Goal: Use online tool/utility: Utilize a website feature to perform a specific function

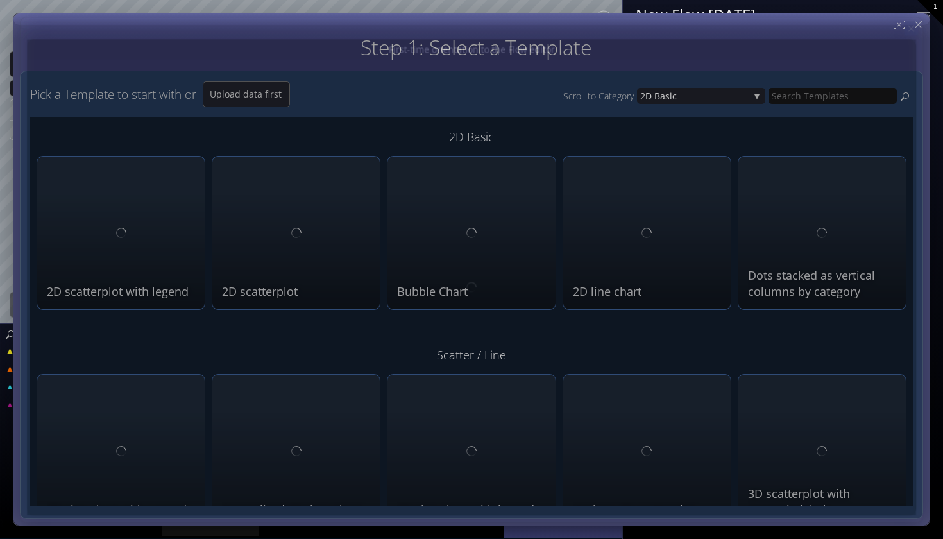
type input "Magic help"
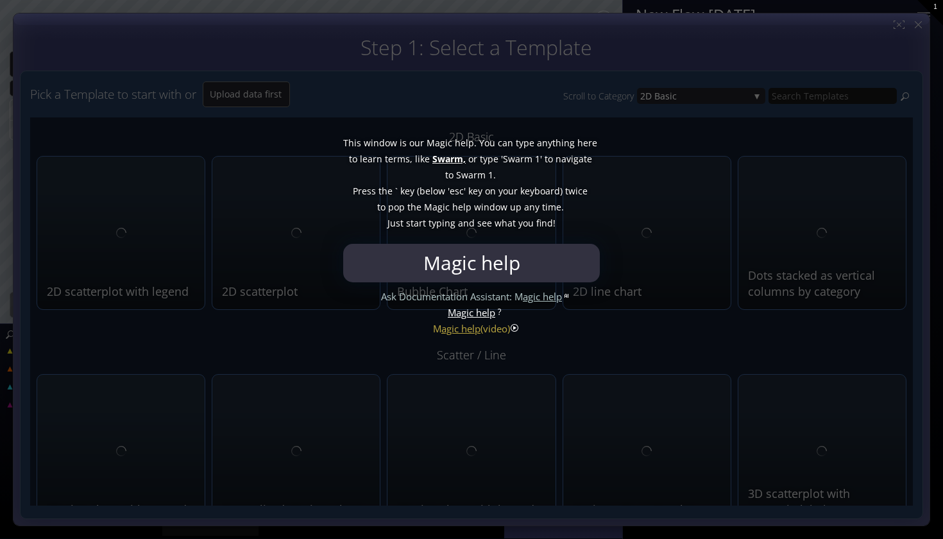
click at [561, 257] on input "Magic help" at bounding box center [471, 263] width 250 height 38
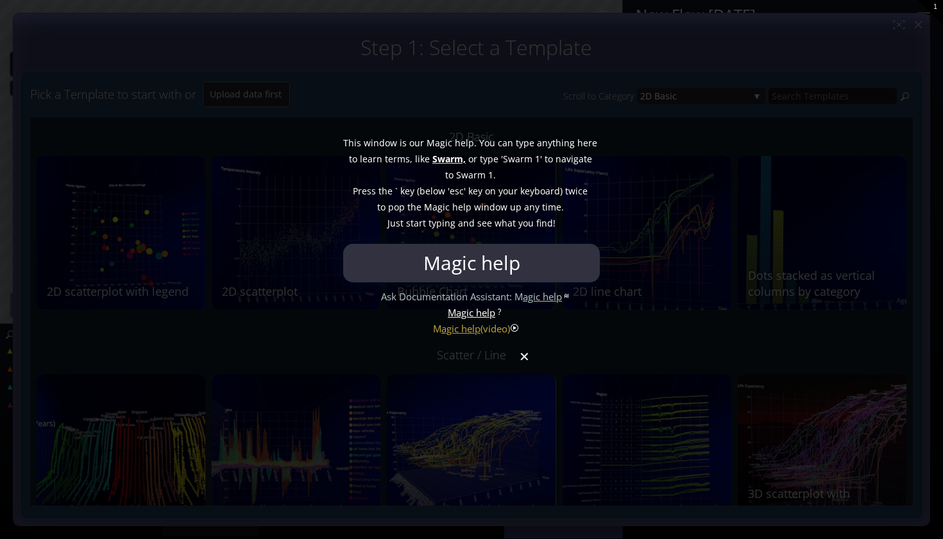
click at [526, 362] on div at bounding box center [471, 269] width 943 height 539
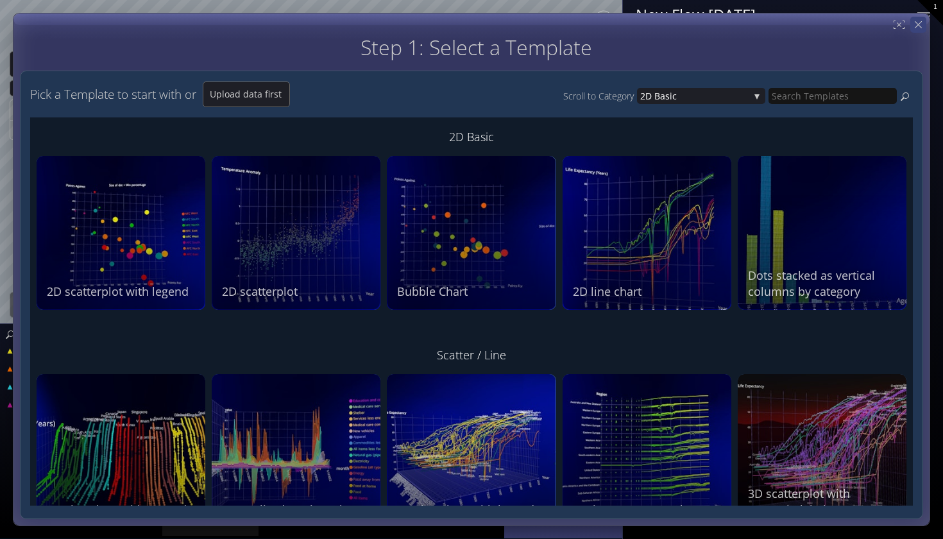
click at [921, 24] on div "Step 1: Select a Template Step 2: Review sample data used by this Template Pick…" at bounding box center [471, 269] width 917 height 513
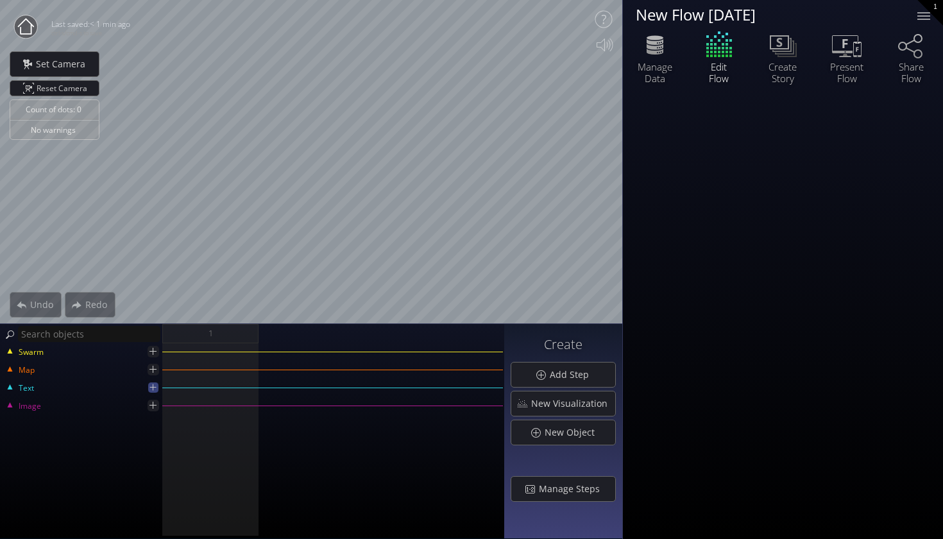
click at [152, 384] on icon at bounding box center [152, 387] width 11 height 11
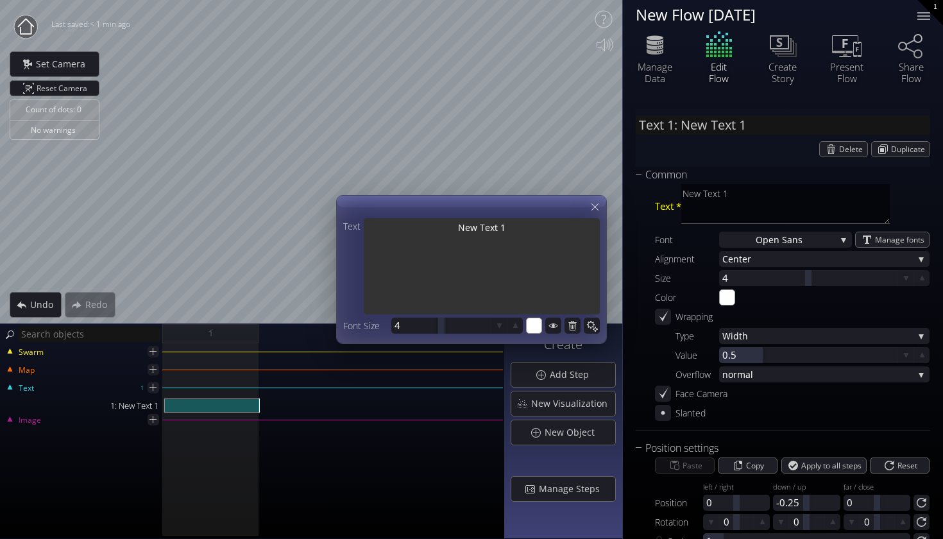
click at [500, 223] on textarea "New Text 1" at bounding box center [482, 267] width 236 height 99
drag, startPoint x: 512, startPoint y: 229, endPoint x: 445, endPoint y: 233, distance: 66.8
click at [446, 233] on textarea "New Text 1" at bounding box center [482, 267] width 236 height 99
type input "Text 1: S"
type textarea "S"
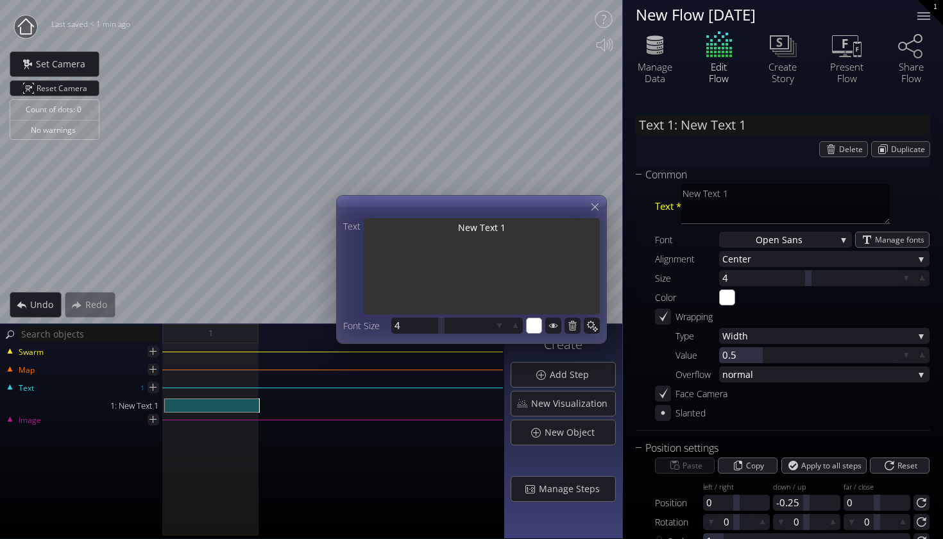
type textarea "S"
type input "Text 1: So"
type textarea "So"
type input "Text 1: Soc"
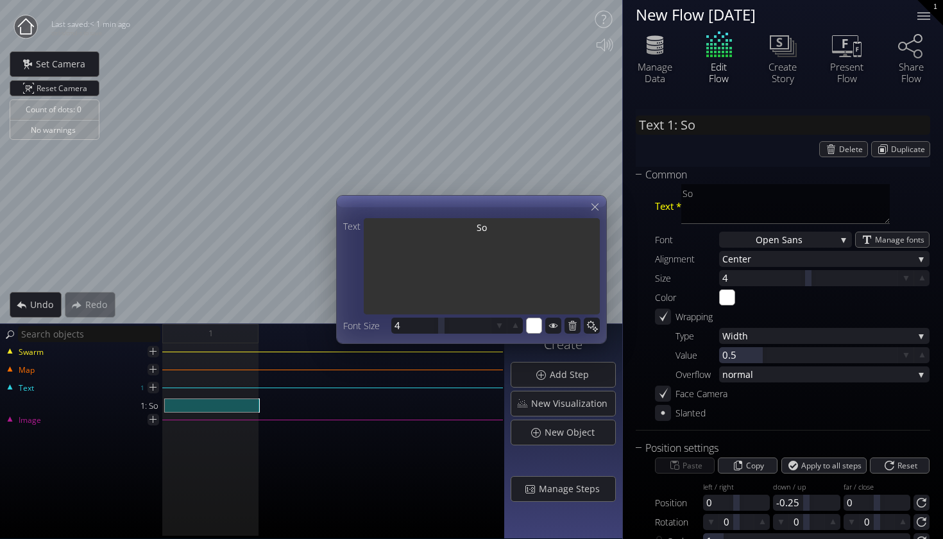
type textarea "Soc"
type input "Text 1: Soci"
type textarea "Soci"
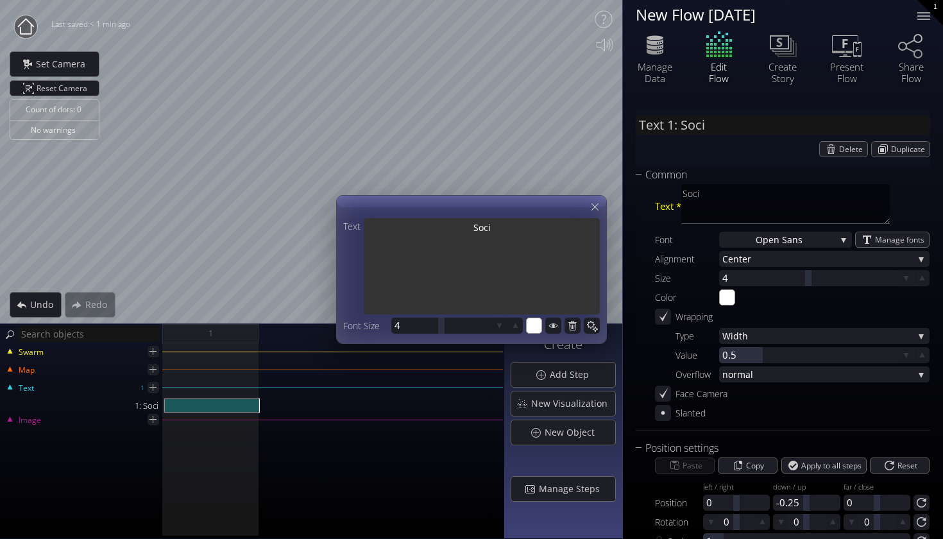
type input "Text 1: [PERSON_NAME]"
type textarea "[PERSON_NAME]"
type input "Text 1: Social"
type textarea "Social"
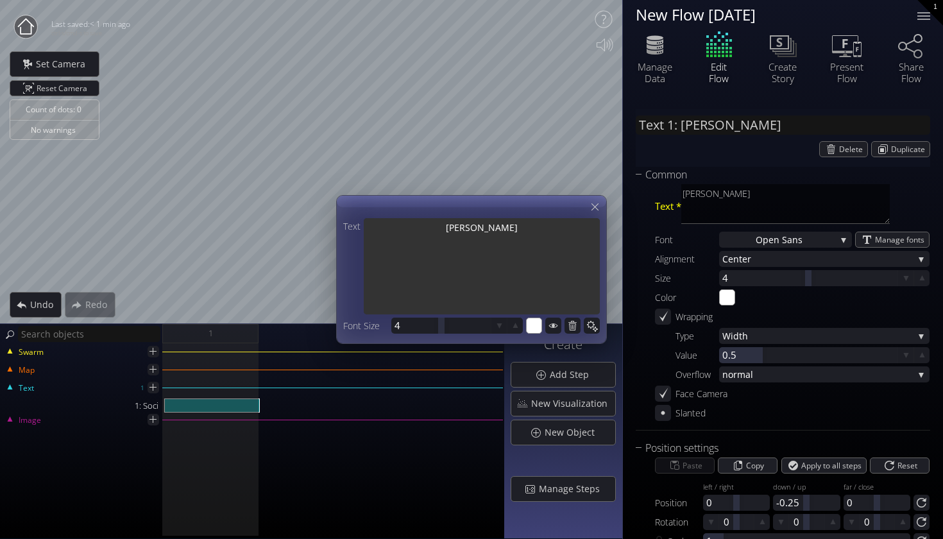
type textarea "Social"
type input "Text 1: Social"
type textarea "Social"
type input "Text 1: Social s"
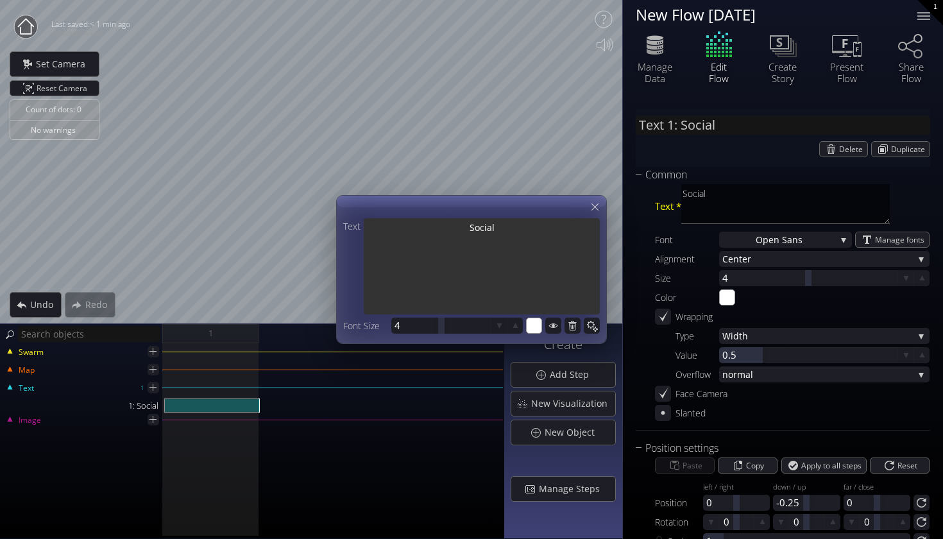
type textarea "Social s"
type input "Text 1: Social su"
type textarea "Social su"
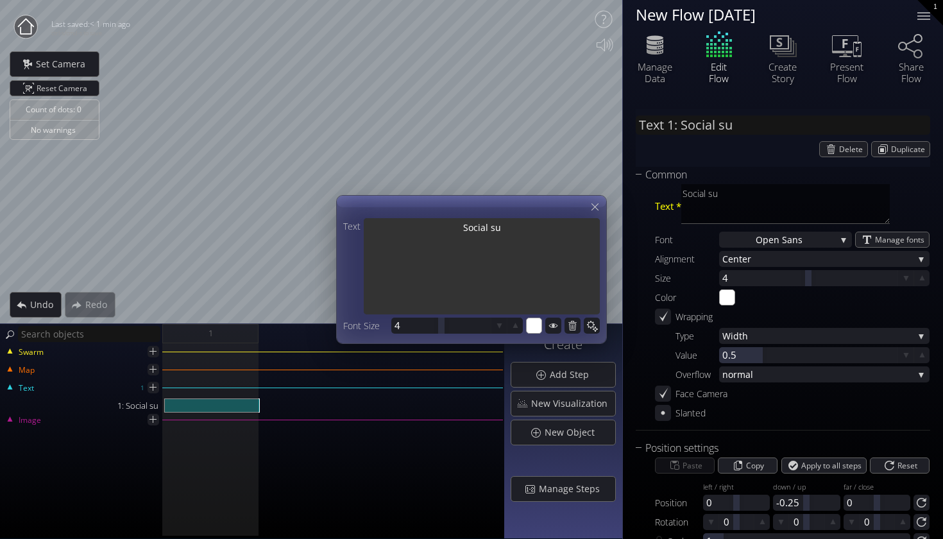
type input "Text 1: Social sup"
type textarea "Social sup"
type input "Text 1: Social supp"
type textarea "Social supp"
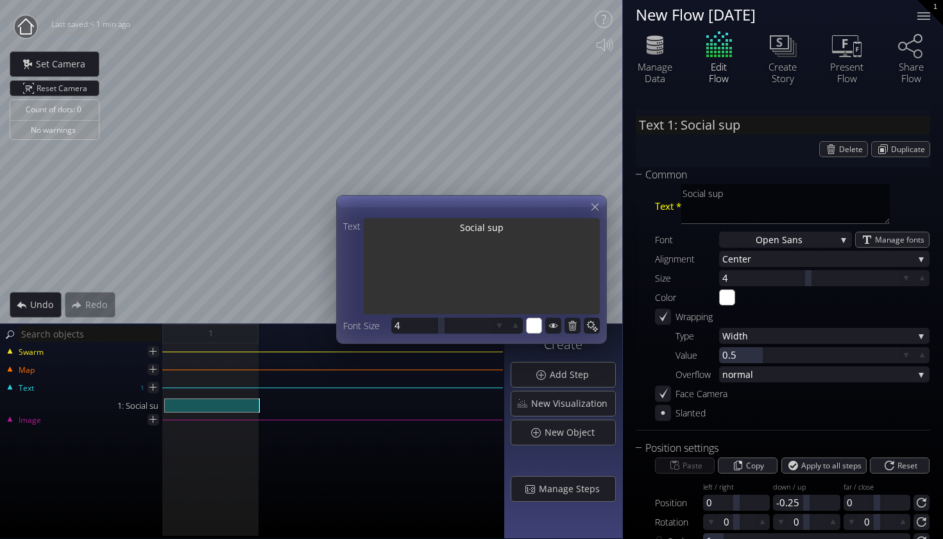
type textarea "Social supp"
type input "Text 1: Social suppo"
type textarea "Social suppo"
type input "Text 1: Social suppor"
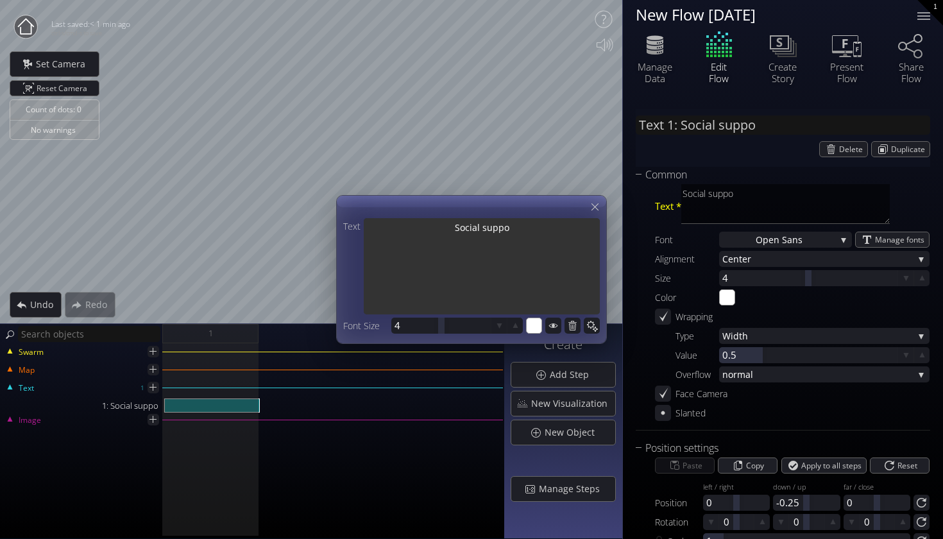
type textarea "Social suppor"
type input "Text 1: Social support"
type textarea "Social support"
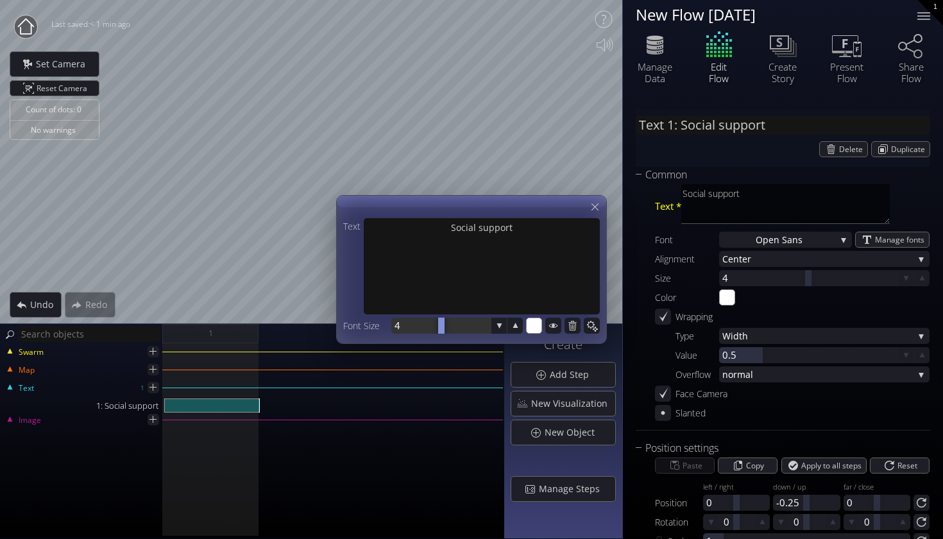
click at [416, 330] on div at bounding box center [440, 325] width 99 height 16
type input "4"
click at [413, 330] on input "4" at bounding box center [459, 325] width 131 height 16
type input "4"
click at [410, 322] on div at bounding box center [440, 325] width 99 height 16
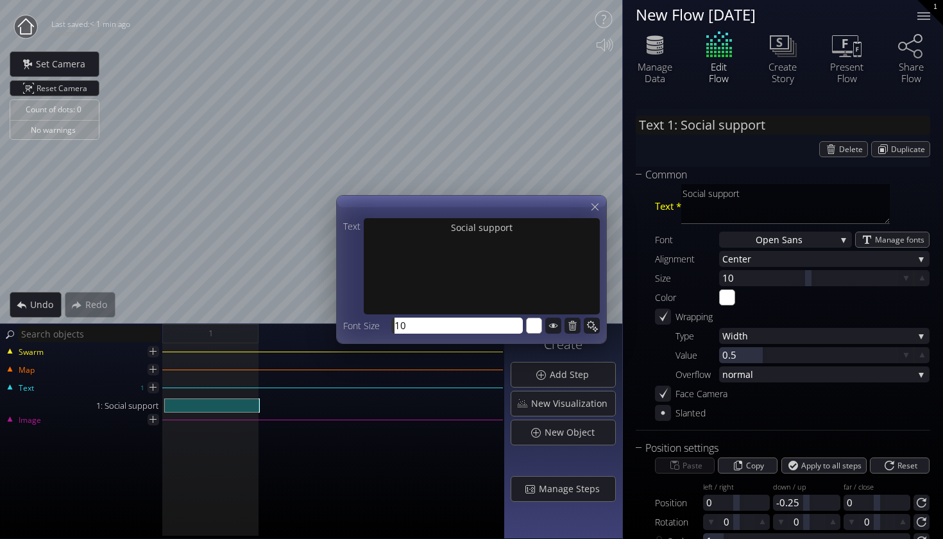
click at [414, 332] on input "10" at bounding box center [459, 325] width 131 height 16
type input "1"
type input "8"
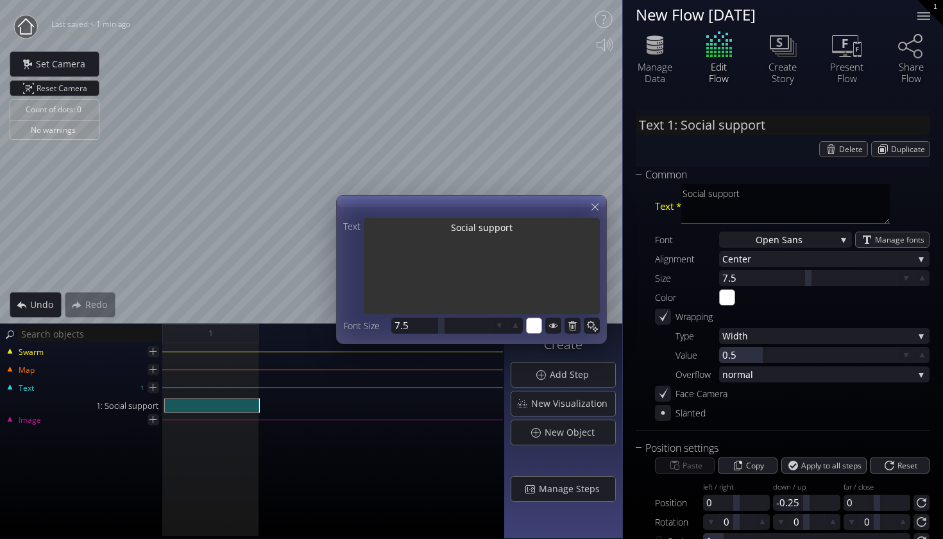
drag, startPoint x: 491, startPoint y: 314, endPoint x: 492, endPoint y: 253, distance: 61.6
click at [491, 254] on div "Text Social support Font Size 7.5 8 #ffffff" at bounding box center [471, 277] width 257 height 119
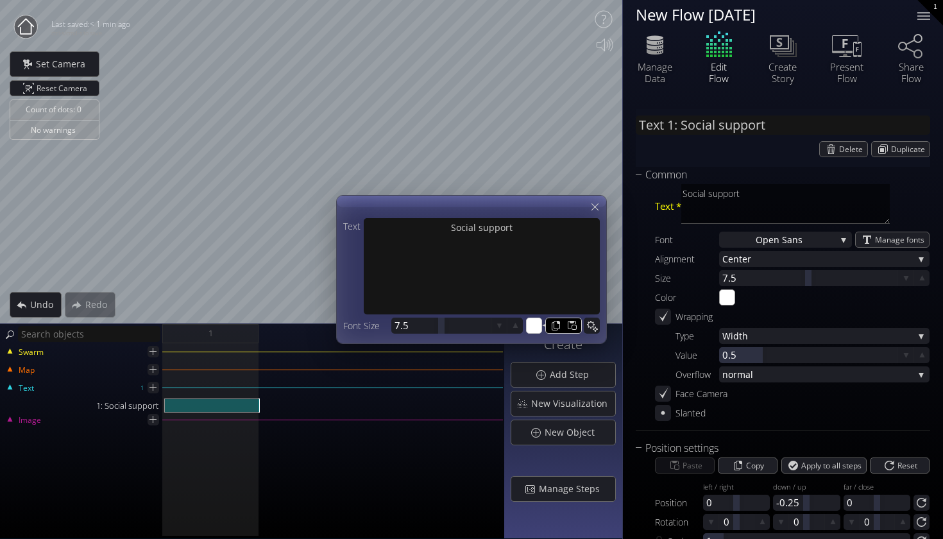
click at [535, 326] on input "#ffffff" at bounding box center [534, 326] width 16 height 16
click at [593, 204] on icon at bounding box center [595, 207] width 12 height 12
click at [594, 208] on icon at bounding box center [595, 207] width 12 height 12
click at [498, 321] on icon at bounding box center [499, 325] width 11 height 11
click at [499, 321] on icon at bounding box center [499, 325] width 11 height 11
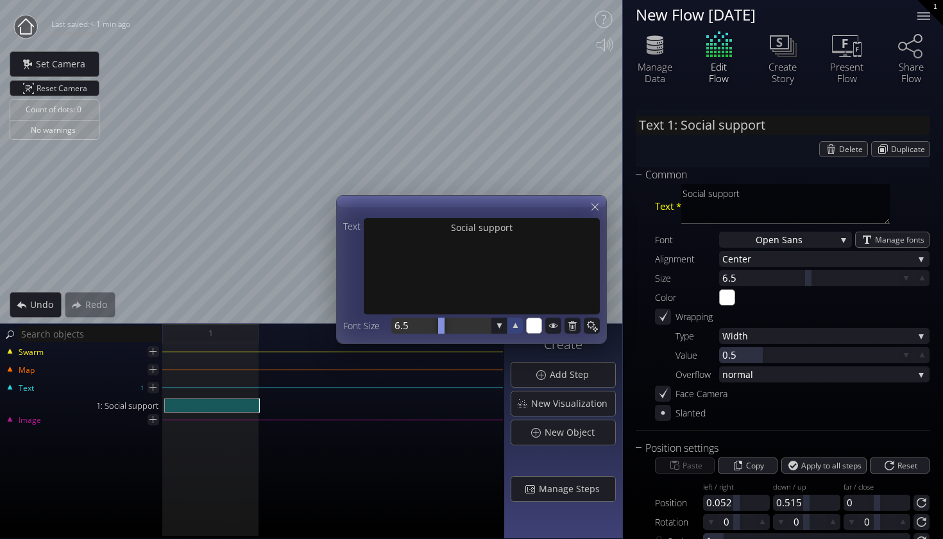
click at [509, 327] on div at bounding box center [515, 325] width 16 height 16
click at [509, 327] on div at bounding box center [514, 325] width 15 height 15
click at [491, 326] on div "8" at bounding box center [456, 325] width 131 height 16
click at [738, 241] on div "Open San s" at bounding box center [785, 239] width 133 height 16
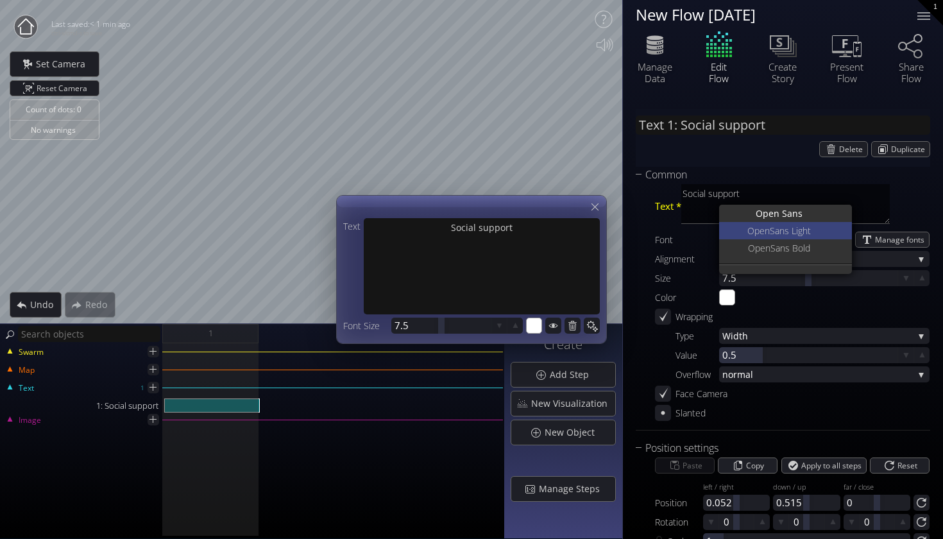
click at [795, 229] on span "Sans Light" at bounding box center [790, 230] width 41 height 17
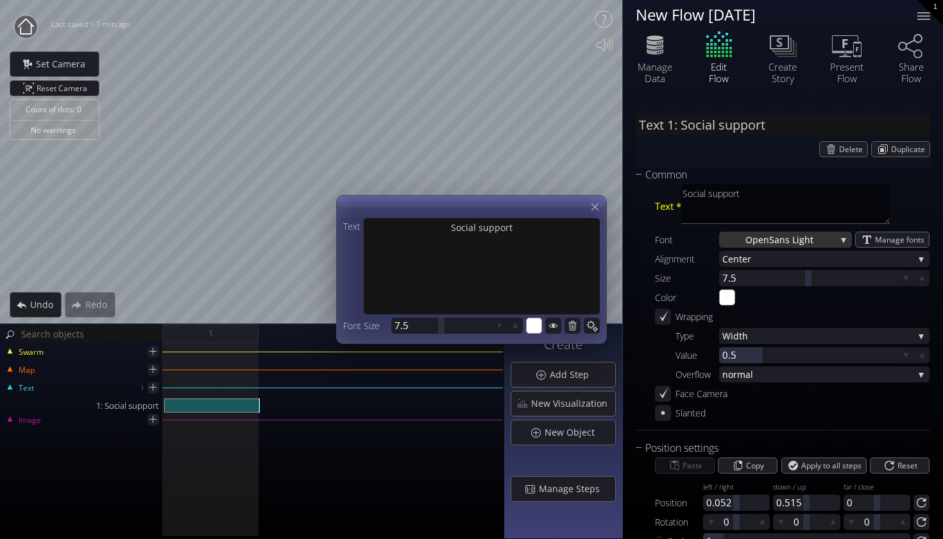
click at [795, 244] on span "Sans Light" at bounding box center [791, 239] width 44 height 16
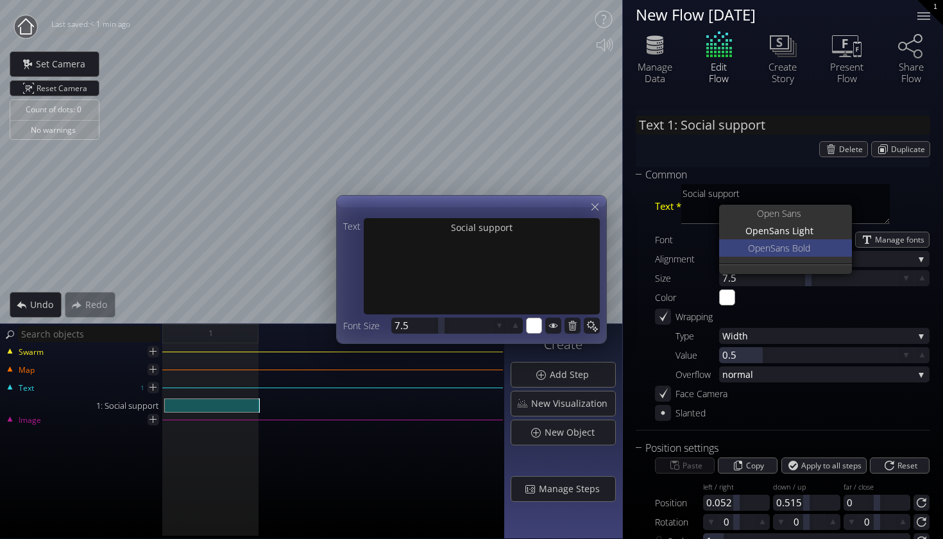
click at [770, 250] on span "Sans Bold" at bounding box center [790, 247] width 40 height 17
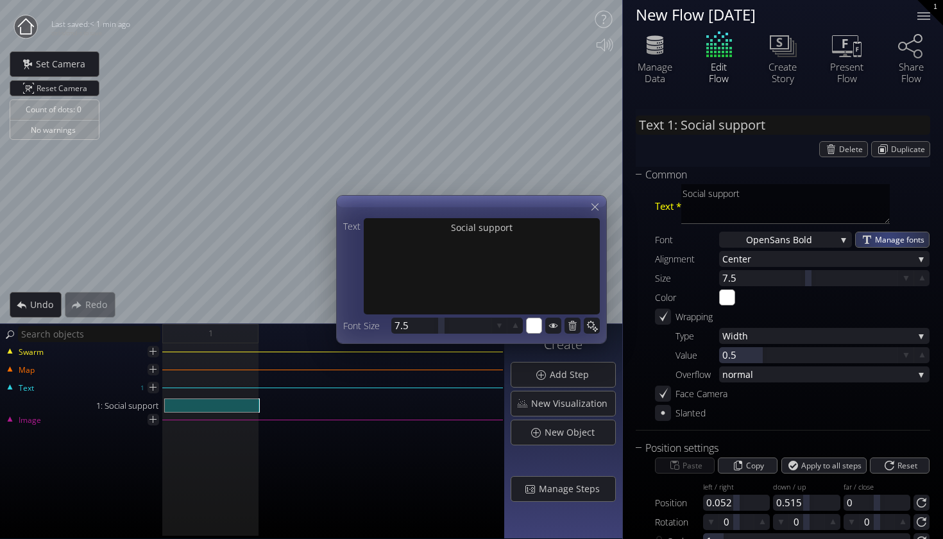
click at [882, 234] on span "Manage fonts" at bounding box center [902, 239] width 54 height 15
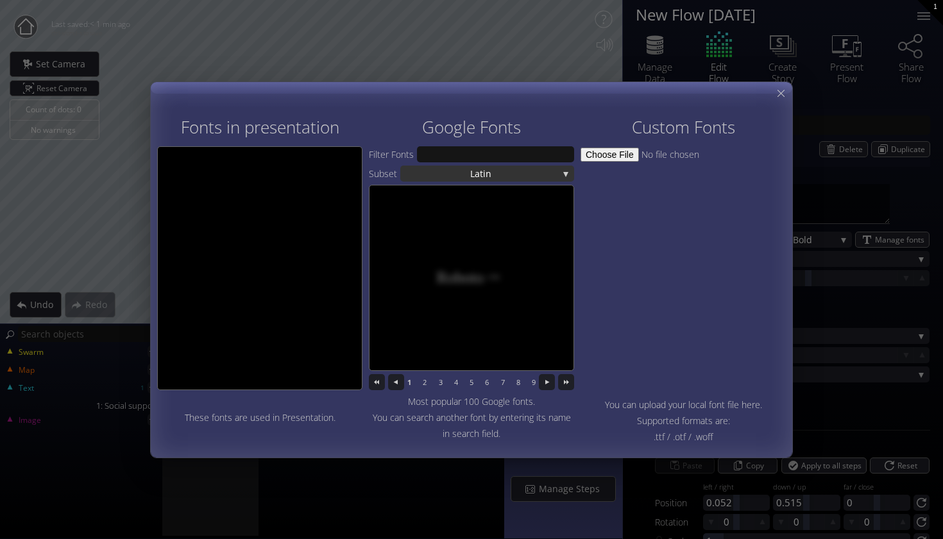
click at [457, 174] on div "Latin" at bounding box center [487, 173] width 174 height 16
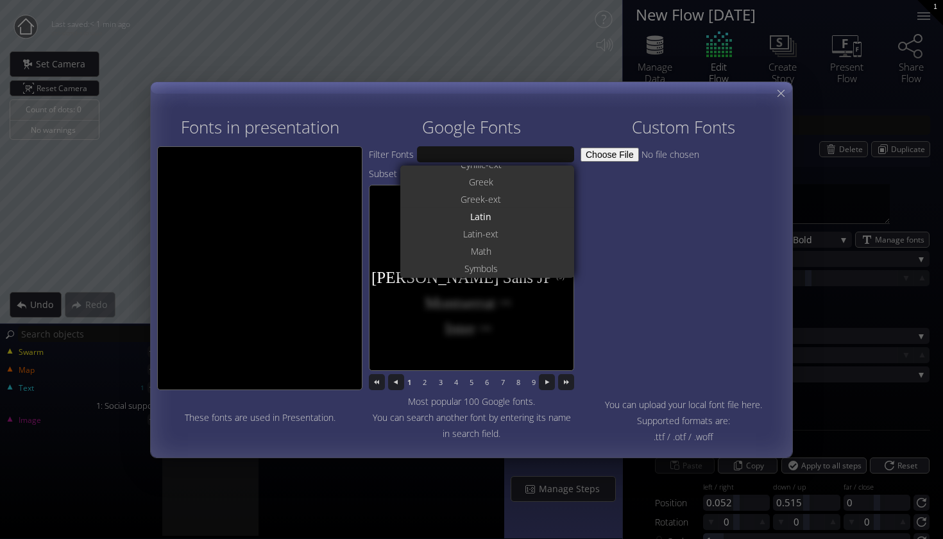
click at [605, 229] on div at bounding box center [682, 269] width 205 height 247
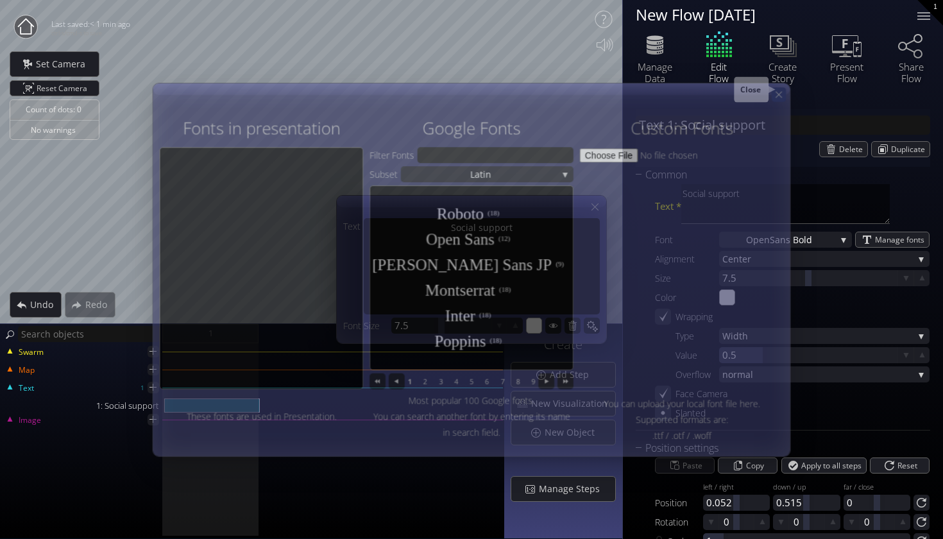
click at [780, 90] on icon at bounding box center [778, 93] width 11 height 11
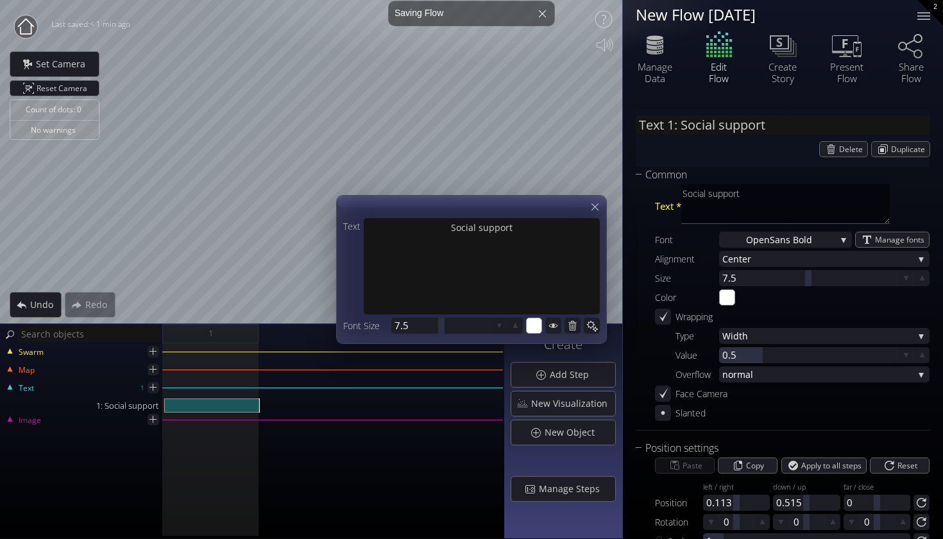
click at [592, 196] on div at bounding box center [471, 269] width 269 height 147
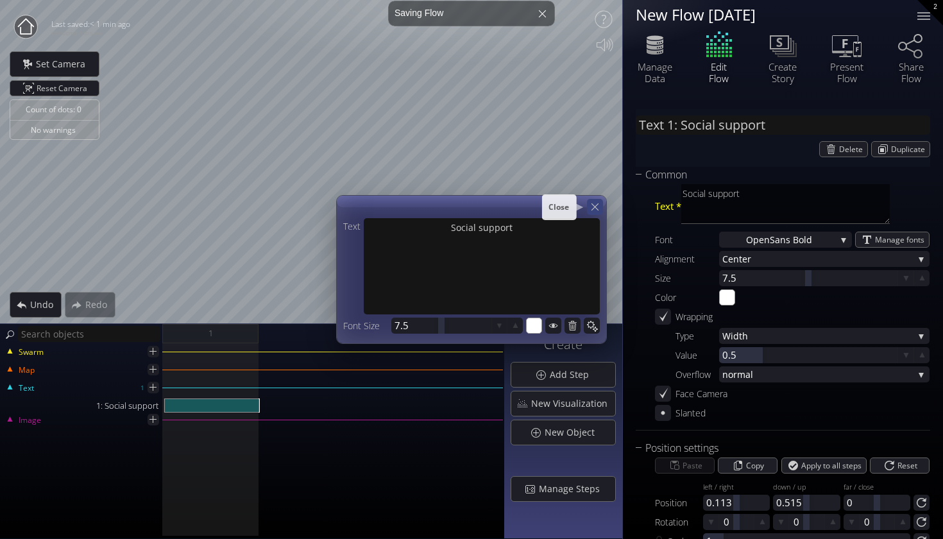
click at [589, 203] on icon at bounding box center [595, 207] width 12 height 12
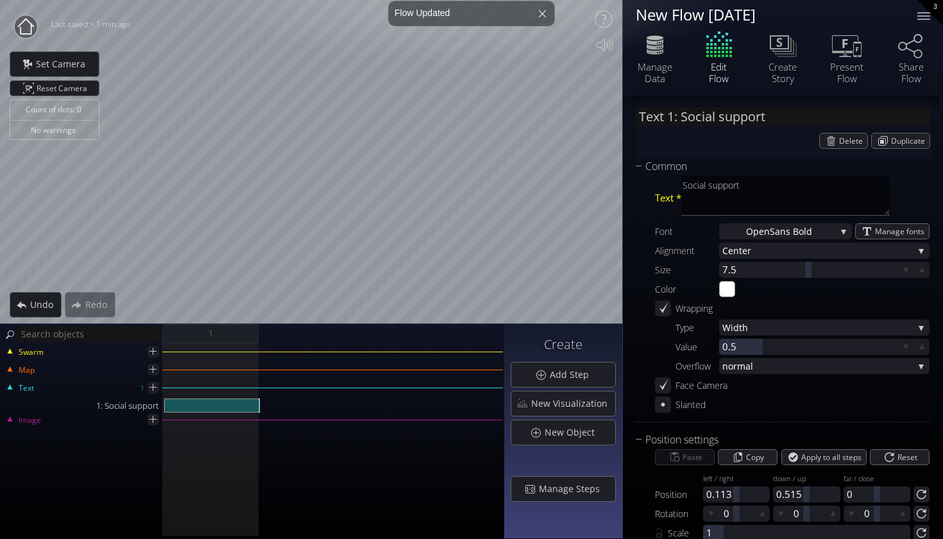
scroll to position [12, 0]
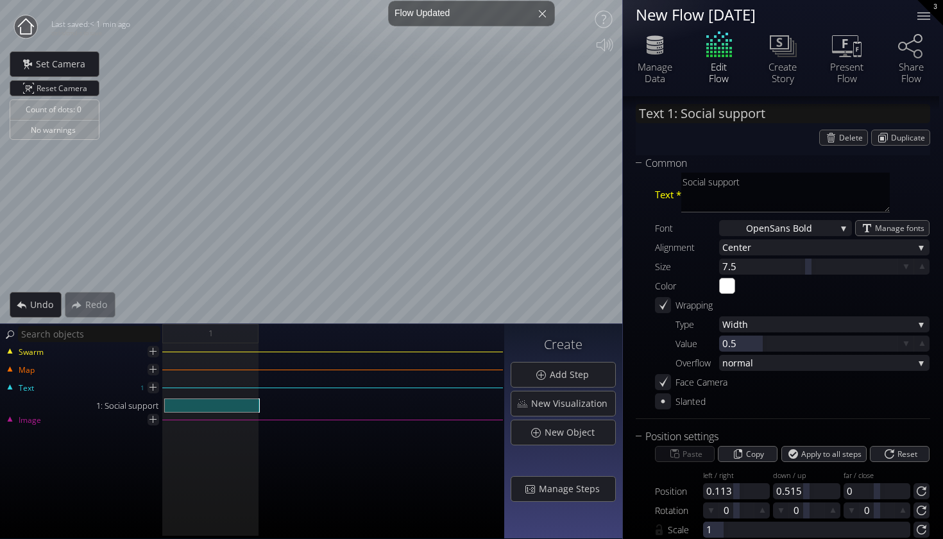
click at [661, 372] on div "Text * Social support Font Open Sans Bold Open San s Open Sans Light Open Sans …" at bounding box center [782, 290] width 294 height 238
click at [664, 393] on div "Slanted" at bounding box center [680, 401] width 51 height 16
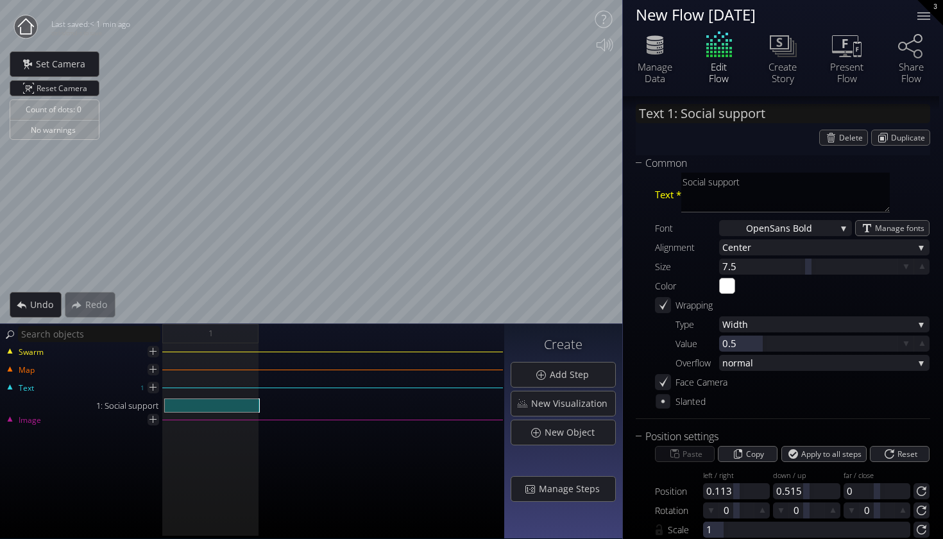
click at [659, 374] on div "Face Camera" at bounding box center [691, 382] width 72 height 16
click at [659, 398] on icon at bounding box center [662, 401] width 11 height 11
click at [661, 385] on icon at bounding box center [662, 381] width 11 height 11
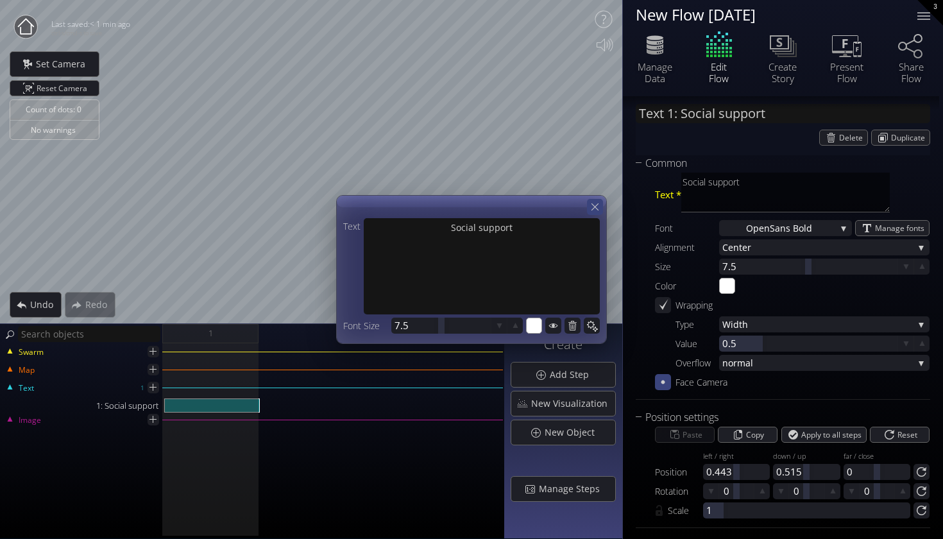
click at [594, 210] on icon at bounding box center [595, 207] width 12 height 12
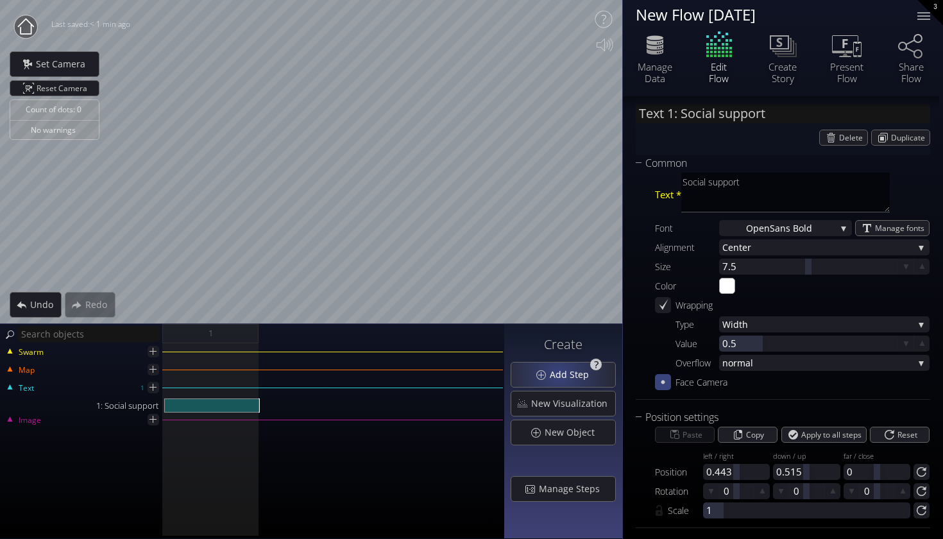
click at [561, 372] on span "Add Step" at bounding box center [572, 374] width 47 height 13
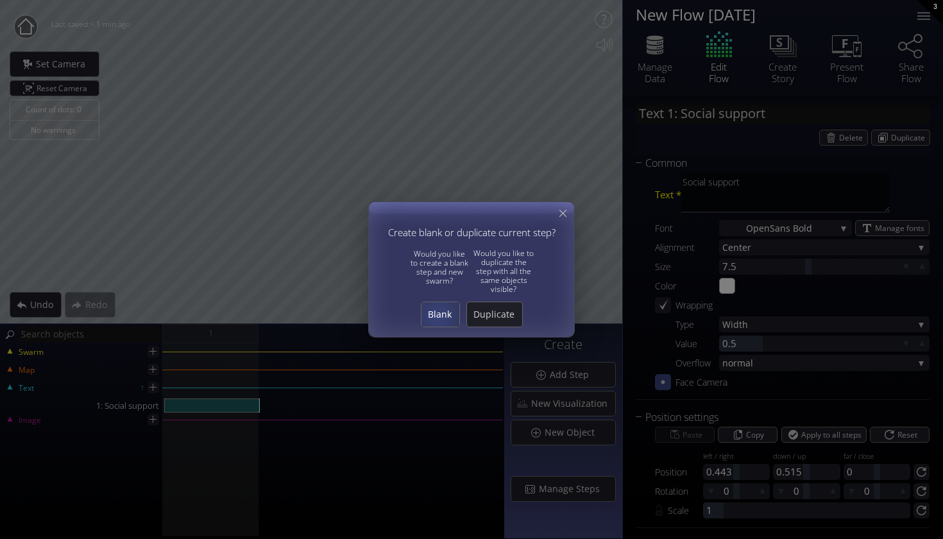
click at [437, 315] on span "Blank" at bounding box center [440, 314] width 38 height 13
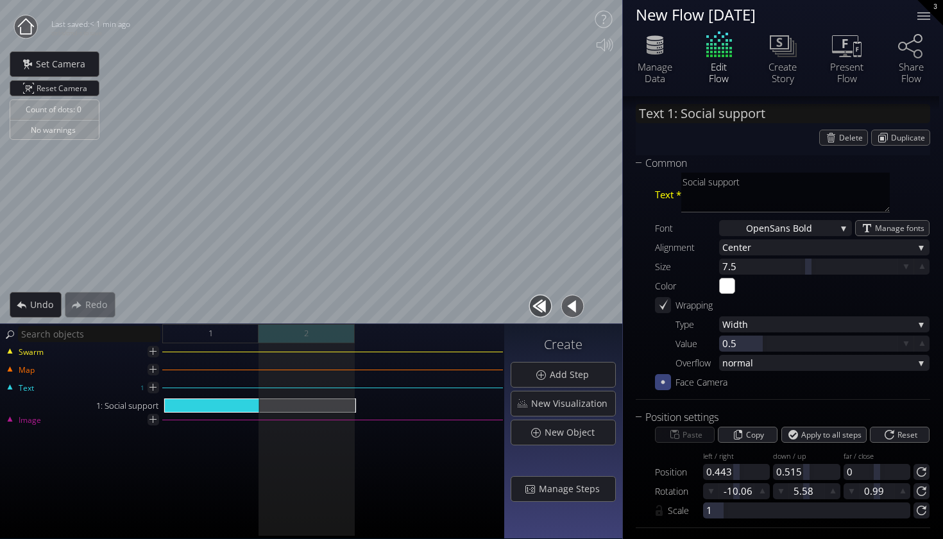
click at [321, 338] on div "2" at bounding box center [306, 333] width 96 height 19
click at [152, 351] on icon at bounding box center [152, 351] width 7 height 7
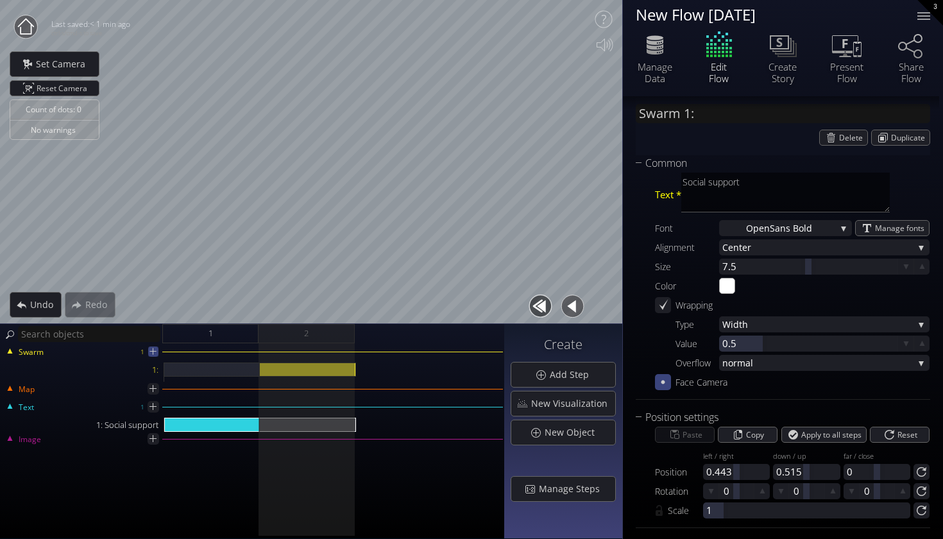
scroll to position [0, 0]
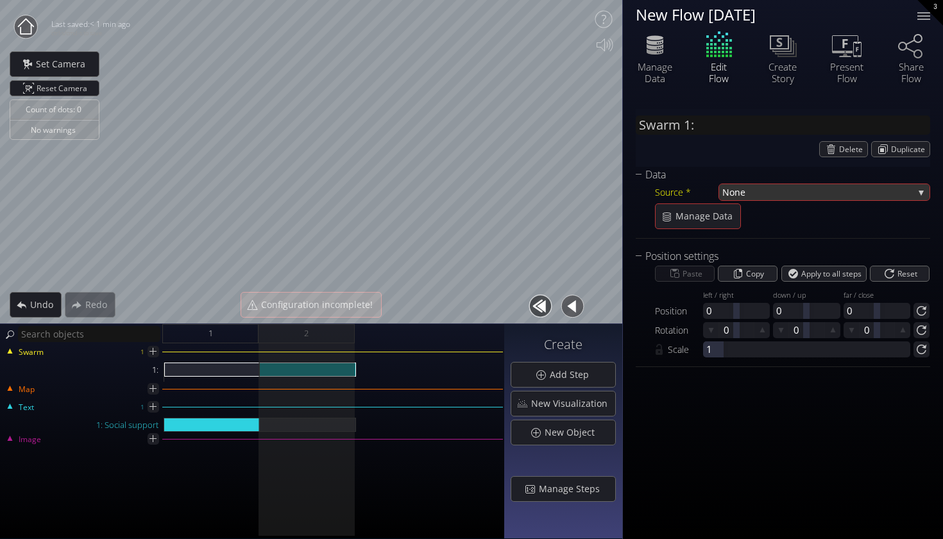
click at [754, 192] on span "None" at bounding box center [817, 192] width 191 height 16
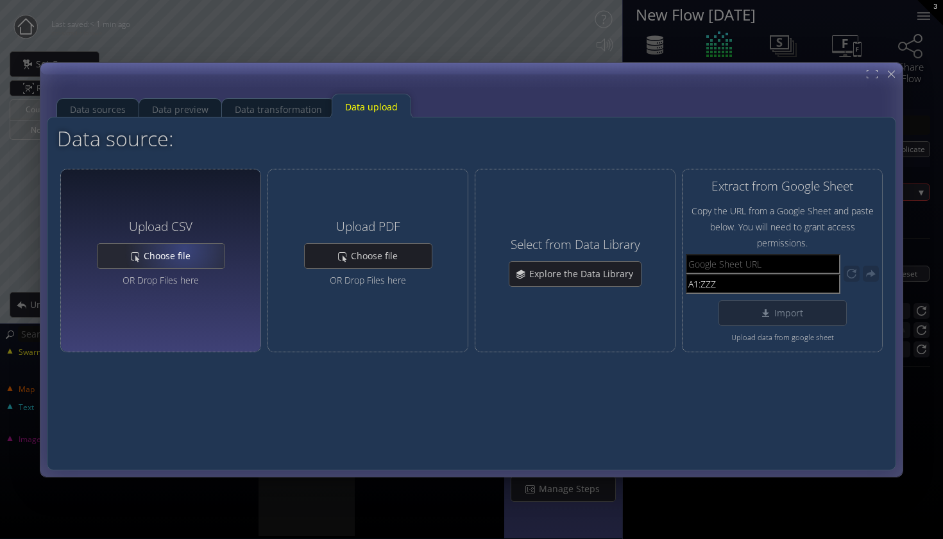
click at [184, 250] on span "Choose file" at bounding box center [170, 255] width 55 height 13
click at [201, 252] on div "Choose file" at bounding box center [160, 256] width 127 height 24
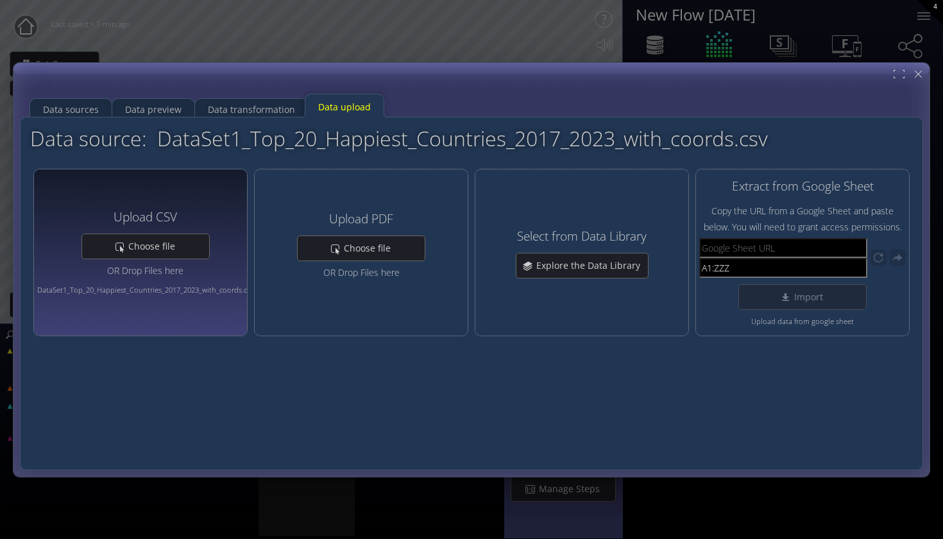
type input "Swarm 1: DataSet1_Top_20_Happiest_Countries_2017_2023_with_coords.csv"
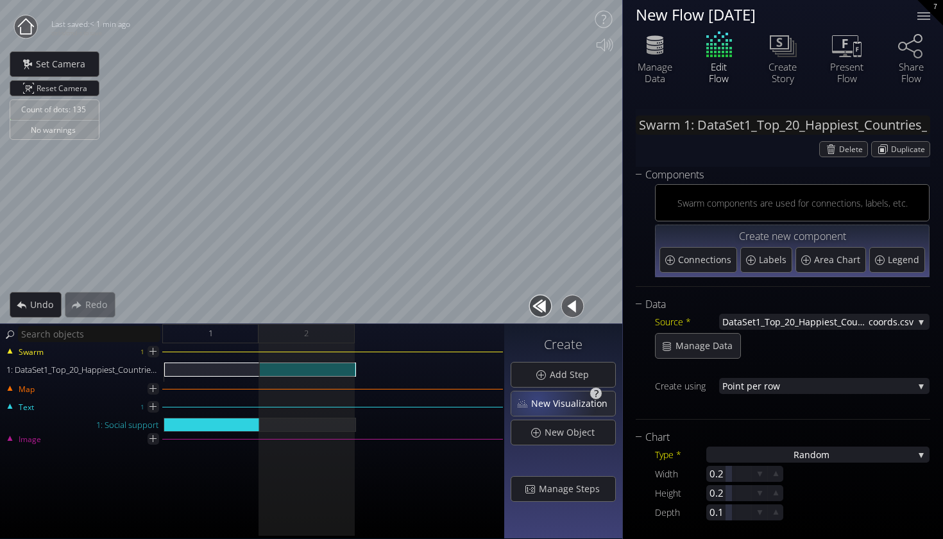
click at [539, 399] on span "New Visualization" at bounding box center [572, 403] width 85 height 13
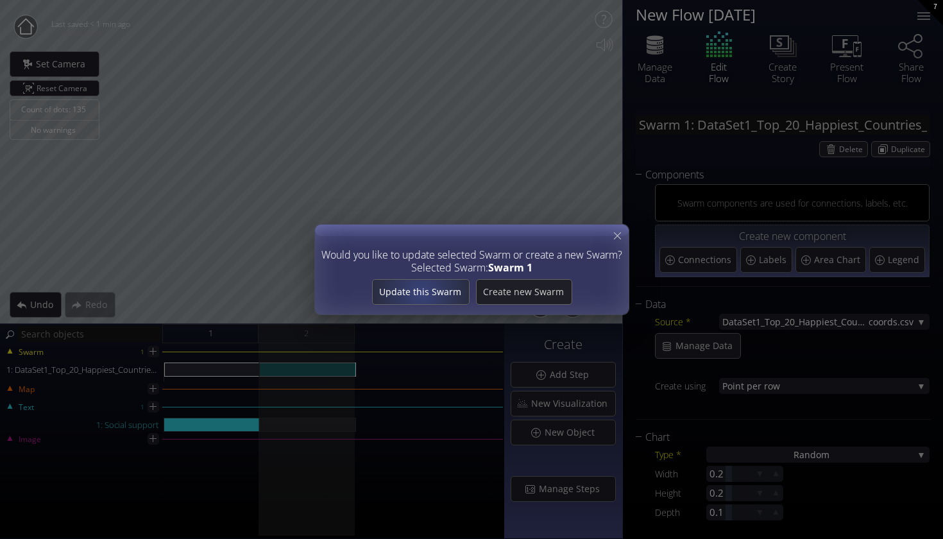
click at [423, 292] on span "Update this Swarm" at bounding box center [420, 291] width 96 height 13
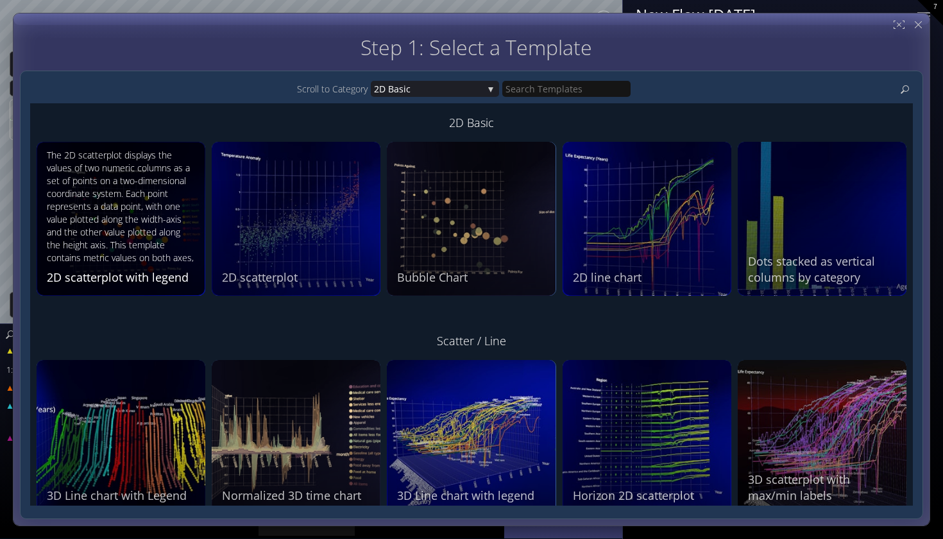
click at [154, 235] on div "The 2D scatterplot displays the values of two numeric columns as a set of point…" at bounding box center [122, 207] width 151 height 117
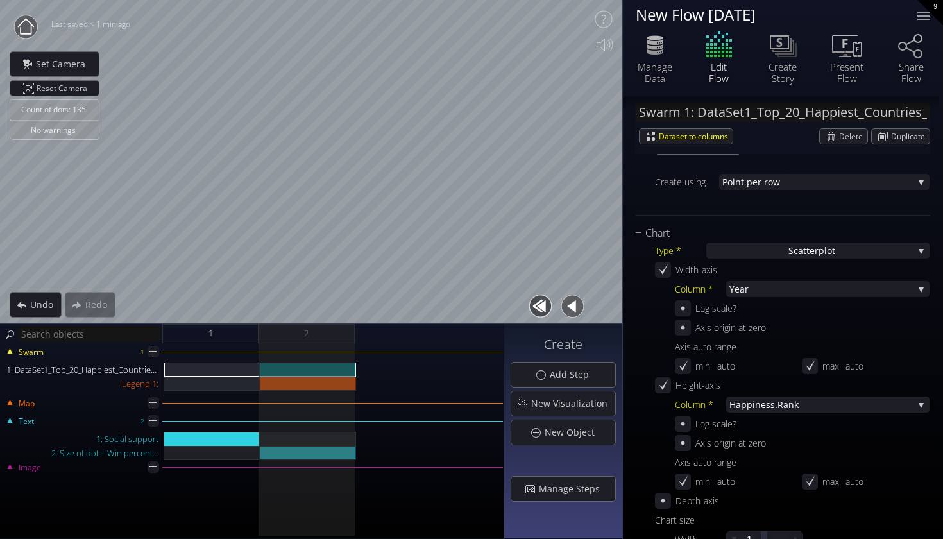
scroll to position [217, 0]
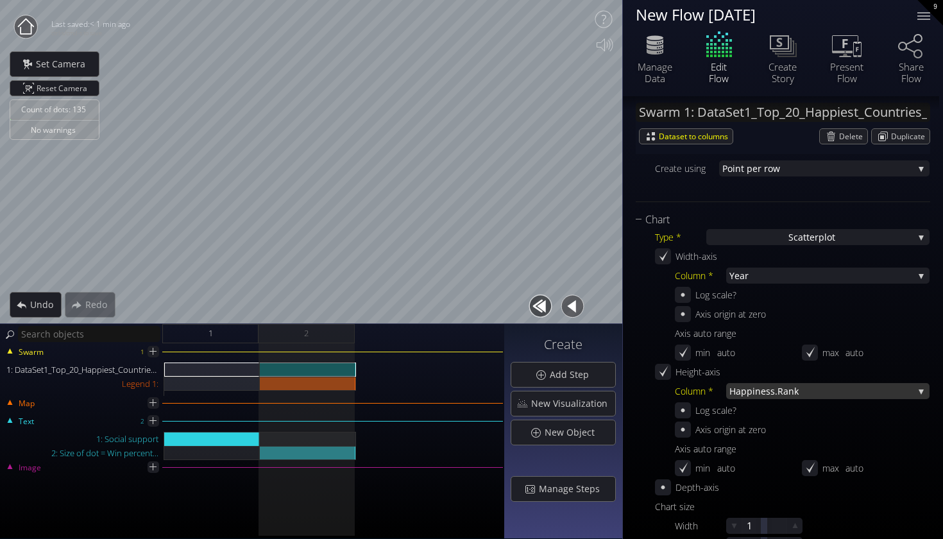
click at [787, 393] on span "iness.Rank" at bounding box center [832, 391] width 161 height 16
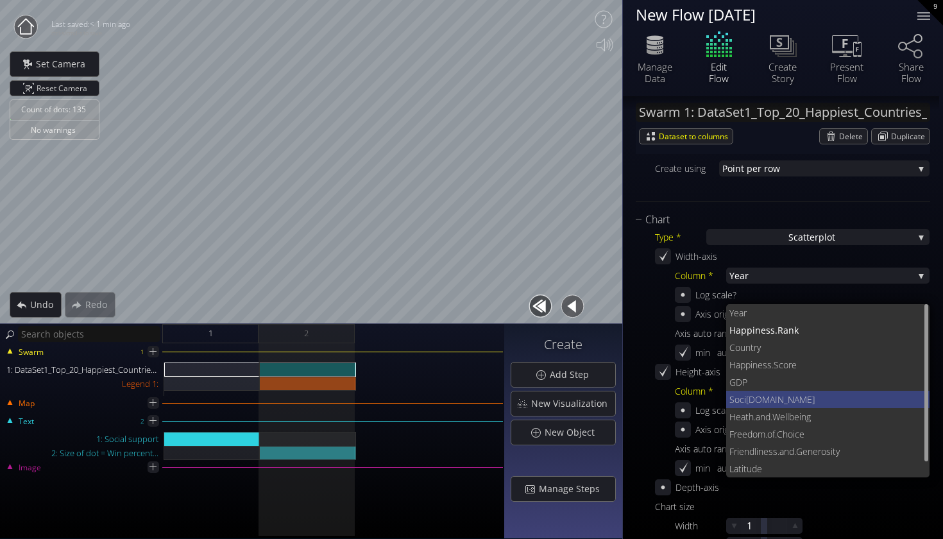
click at [809, 398] on span "[DOMAIN_NAME]" at bounding box center [833, 399] width 174 height 17
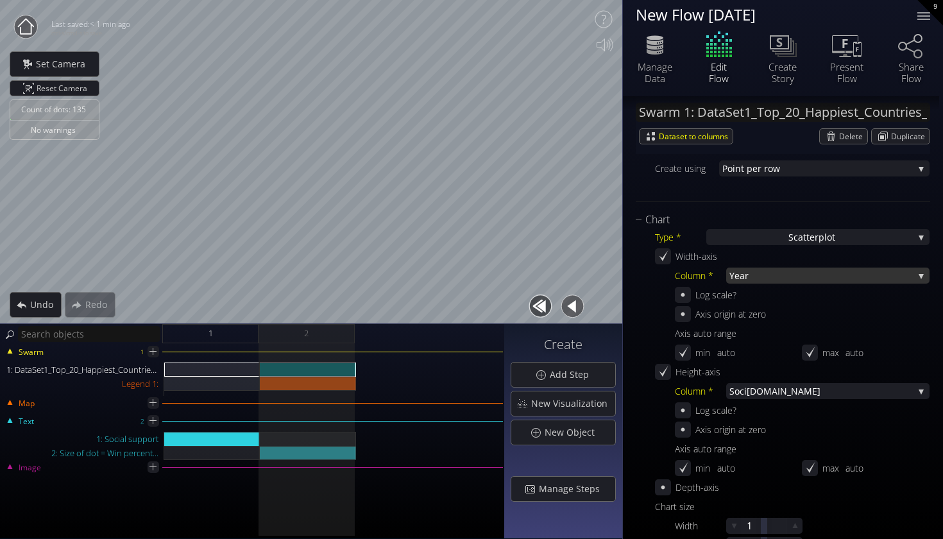
click at [777, 268] on span "Year" at bounding box center [821, 275] width 184 height 16
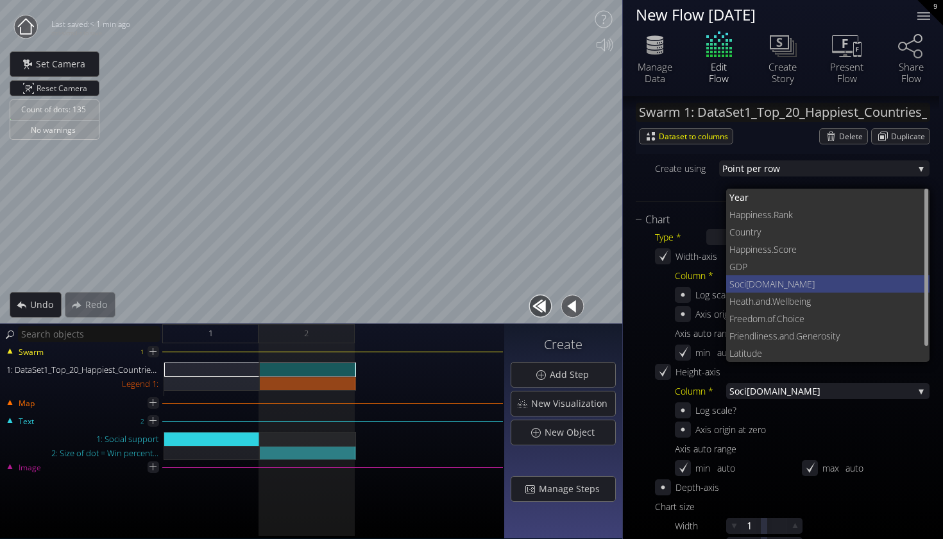
click at [784, 286] on span "[DOMAIN_NAME]" at bounding box center [833, 283] width 174 height 17
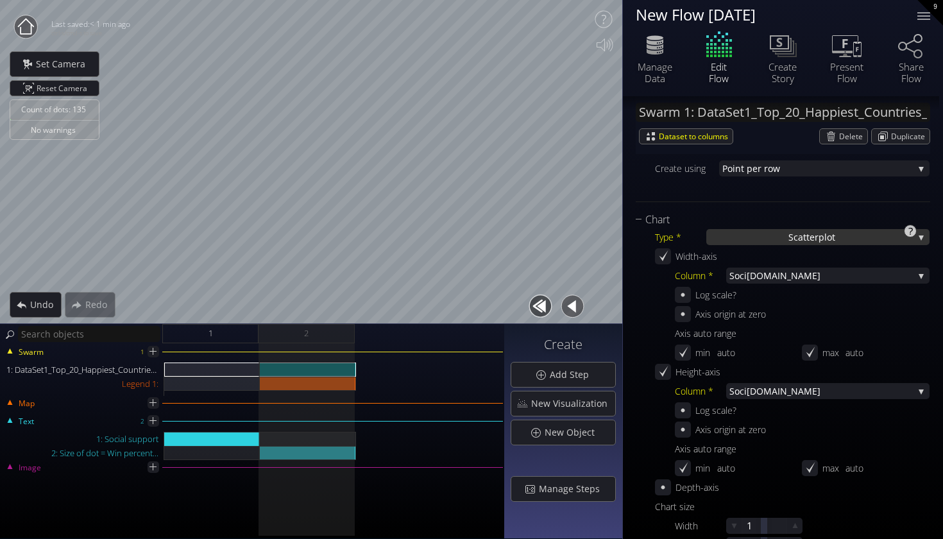
click at [814, 231] on span "catterplot" at bounding box center [814, 237] width 42 height 16
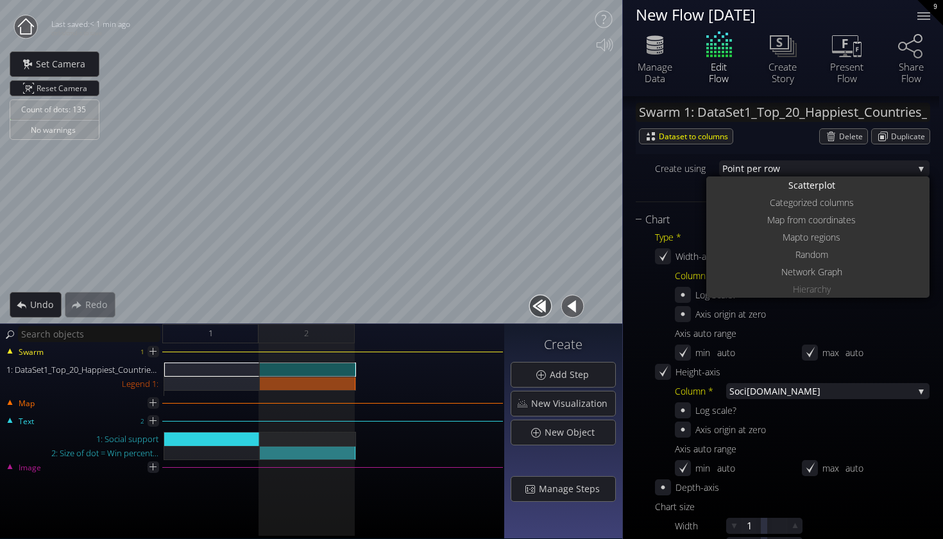
click at [894, 317] on div "Axis origin at zero" at bounding box center [802, 314] width 255 height 16
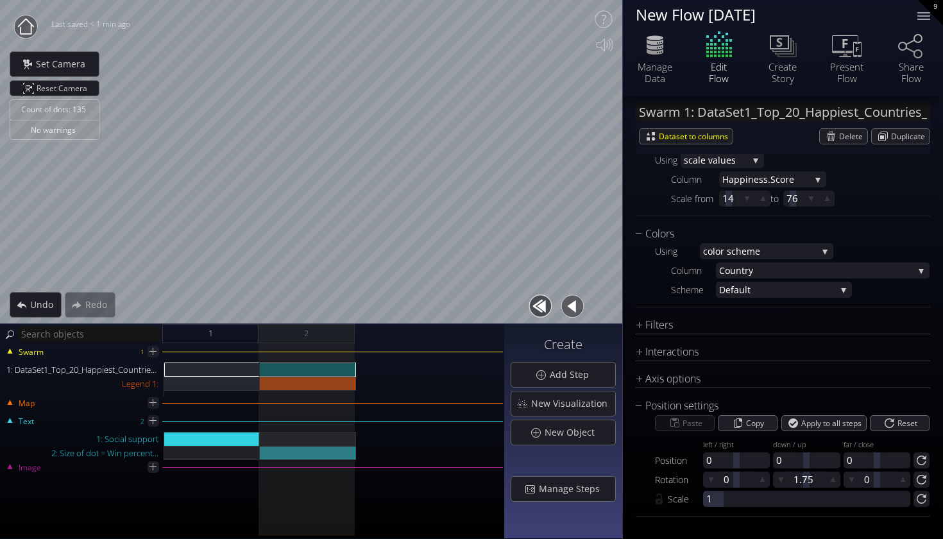
scroll to position [0, 0]
click at [763, 248] on span "lor scheme" at bounding box center [764, 251] width 105 height 16
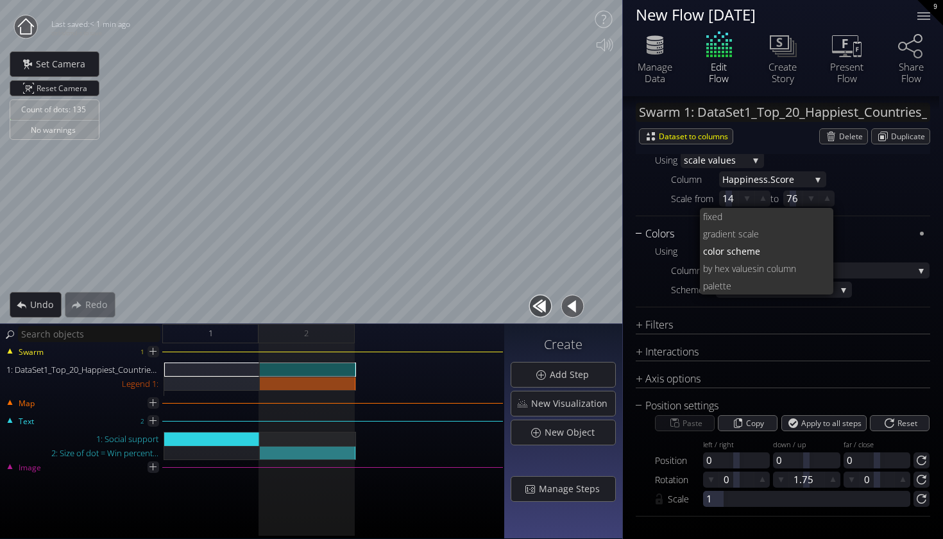
click at [882, 226] on div "Chart Type * S catterplot S catterplot Categoriz ed columns Map from c oordinat…" at bounding box center [782, 64] width 294 height 666
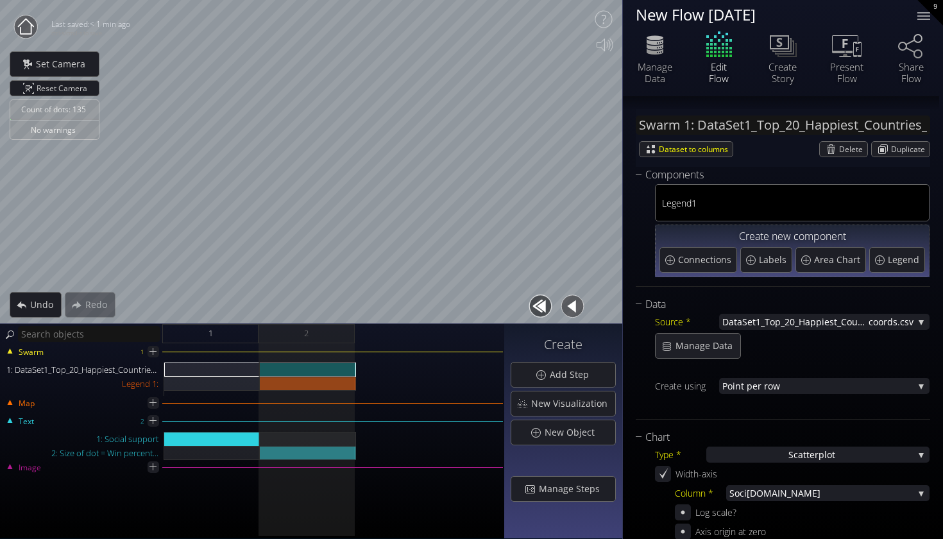
scroll to position [72, 0]
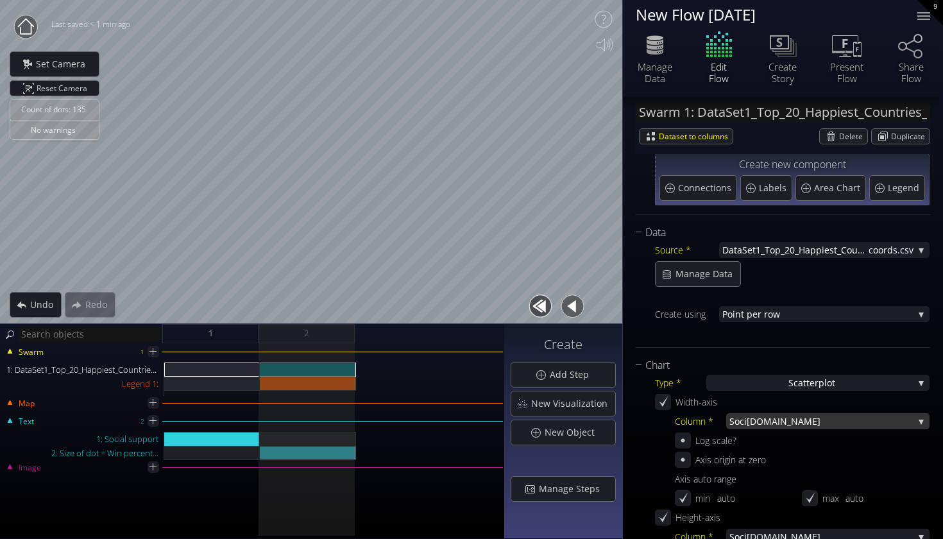
click at [771, 417] on span "[DOMAIN_NAME]" at bounding box center [829, 421] width 167 height 16
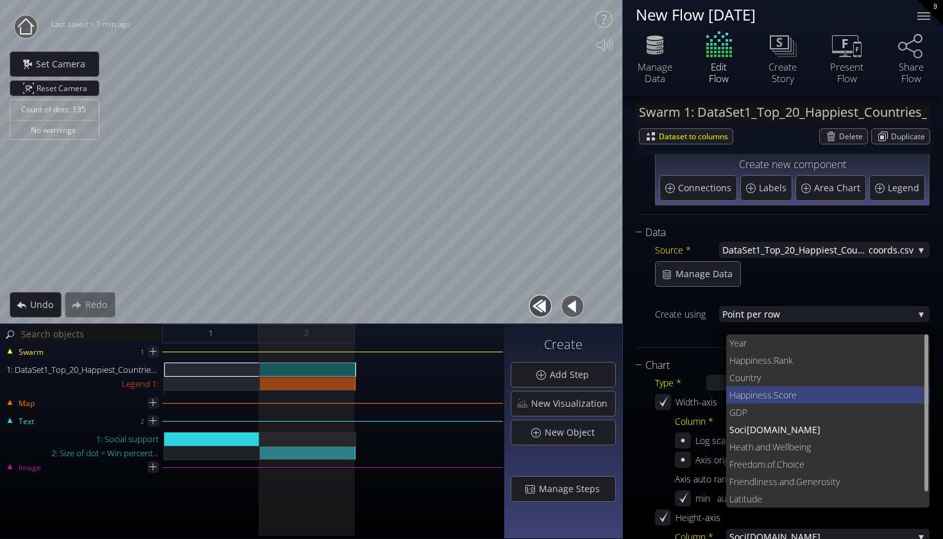
click at [785, 389] on span "ness.Score" at bounding box center [835, 394] width 167 height 17
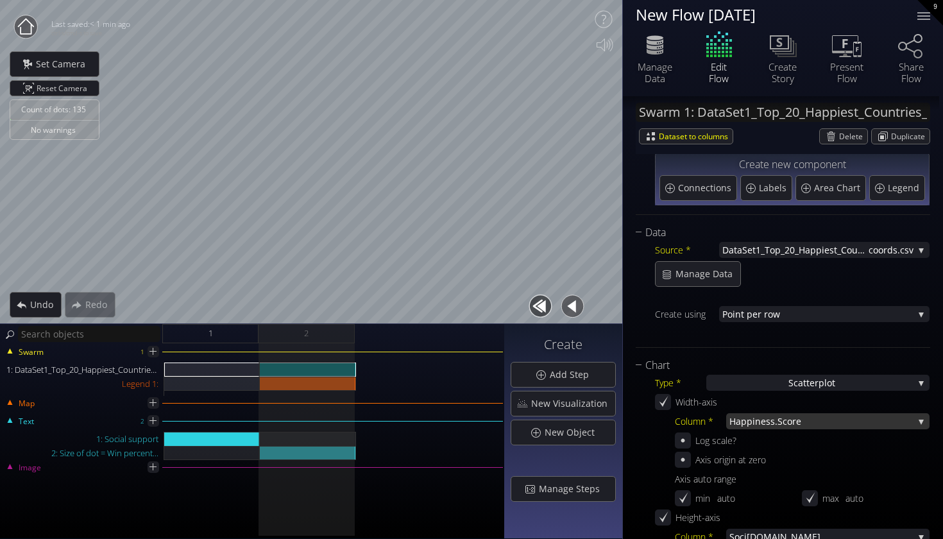
click at [776, 417] on span "ness.Score" at bounding box center [834, 421] width 158 height 16
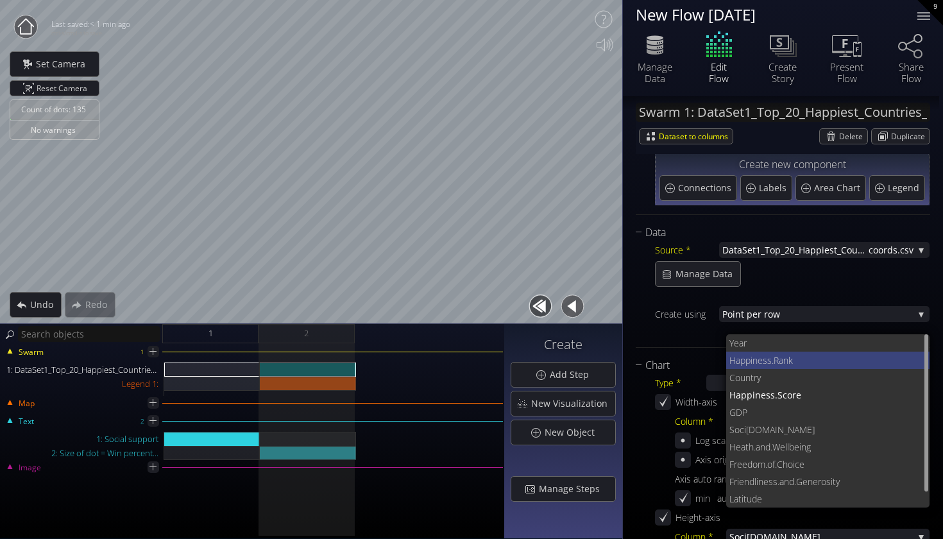
click at [775, 362] on span "iness.Rank" at bounding box center [834, 359] width 169 height 17
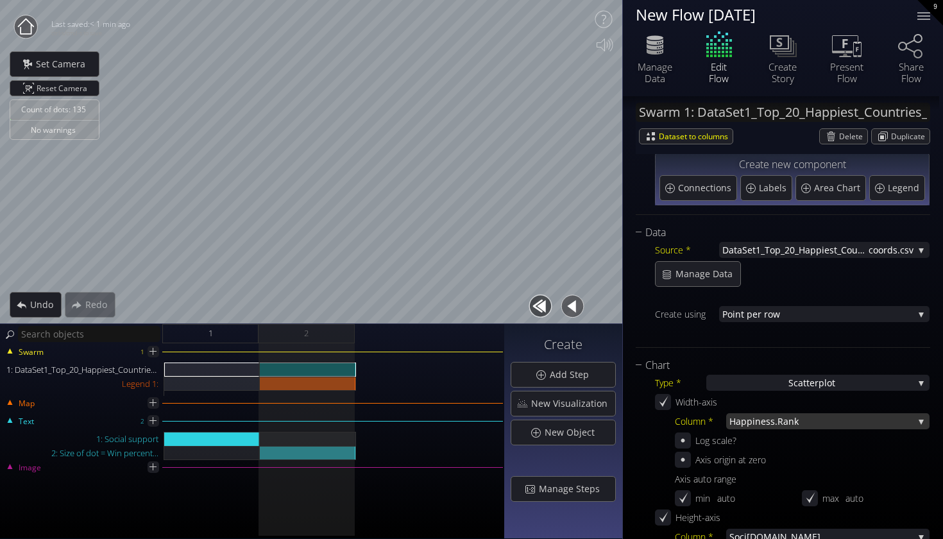
click at [765, 421] on span "iness.Rank" at bounding box center [832, 421] width 161 height 16
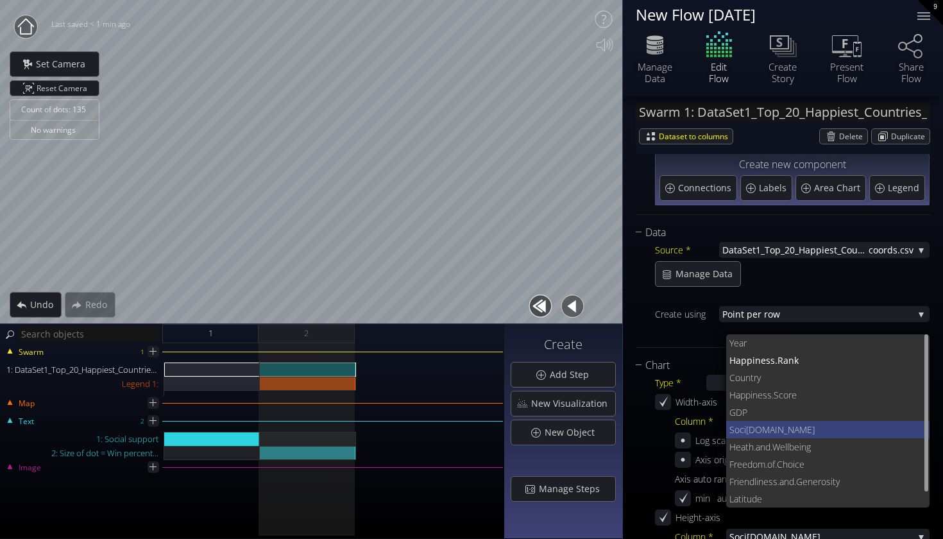
click at [771, 426] on span "[DOMAIN_NAME]" at bounding box center [833, 429] width 174 height 17
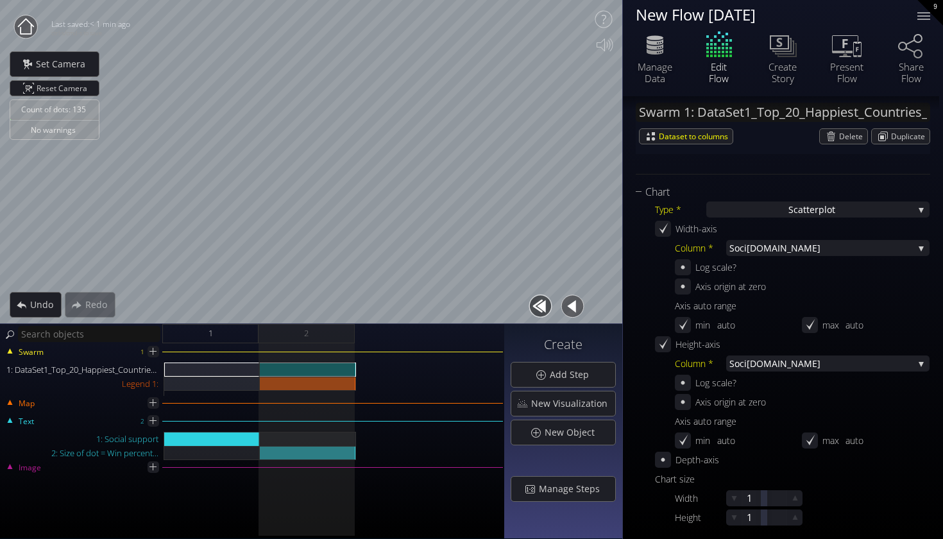
scroll to position [246, 0]
click at [770, 365] on span "[DOMAIN_NAME]" at bounding box center [829, 363] width 167 height 16
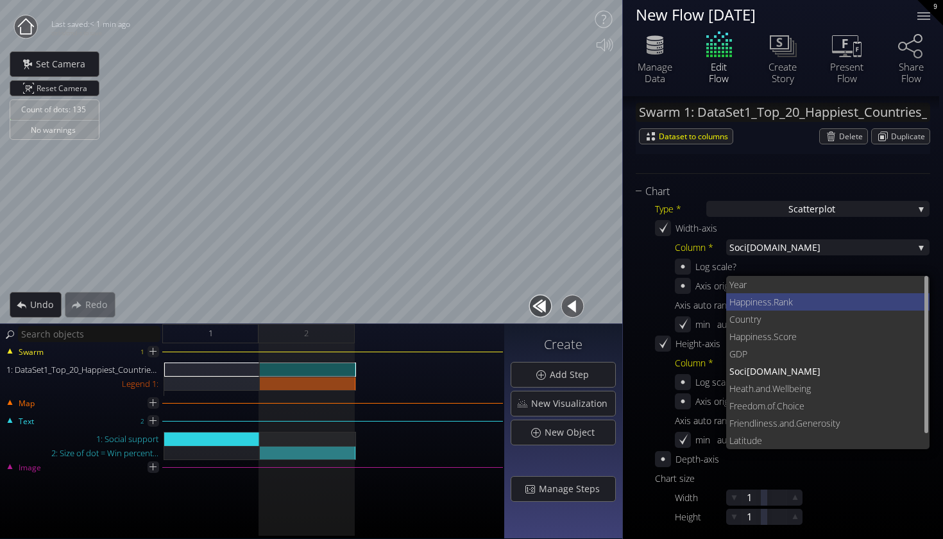
click at [770, 305] on span "iness.Rank" at bounding box center [834, 301] width 169 height 17
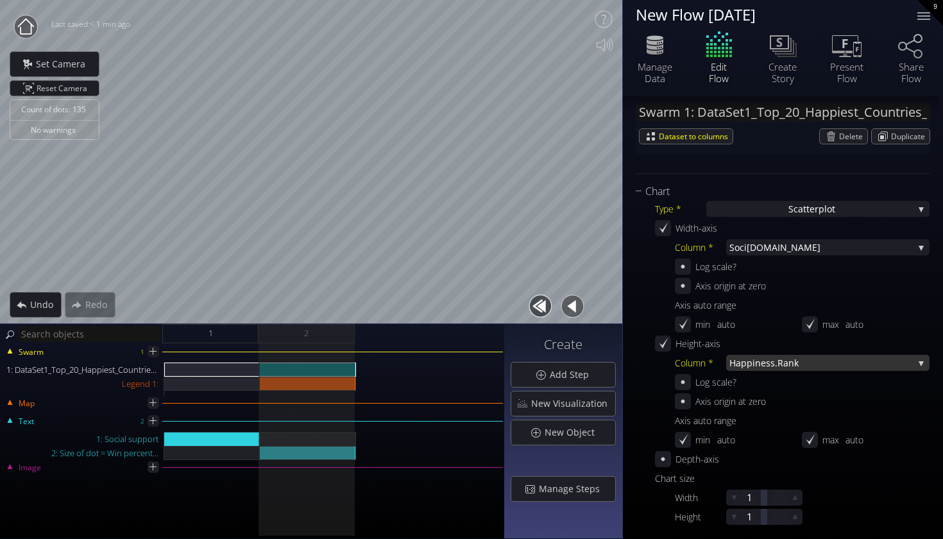
click at [755, 363] on span "iness.Rank" at bounding box center [832, 363] width 161 height 16
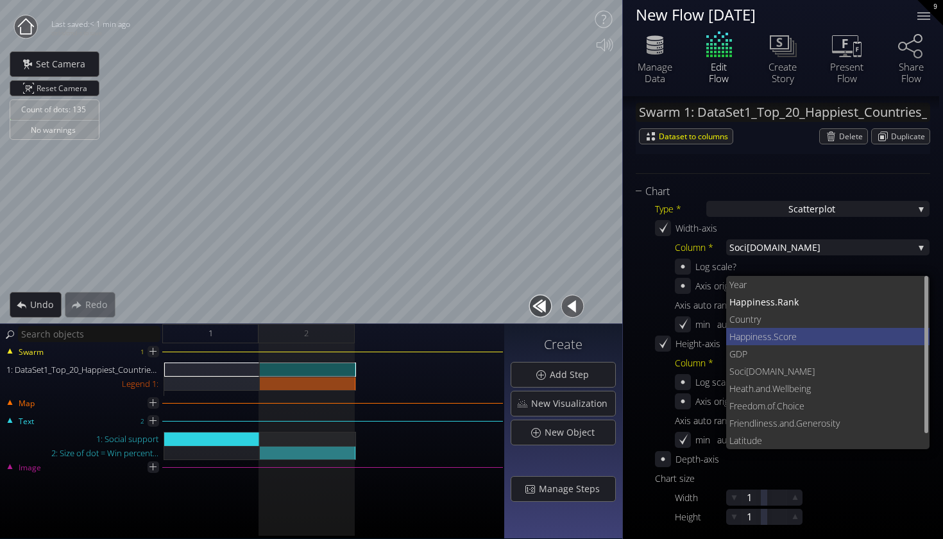
click at [758, 336] on span "ness.Score" at bounding box center [835, 336] width 167 height 17
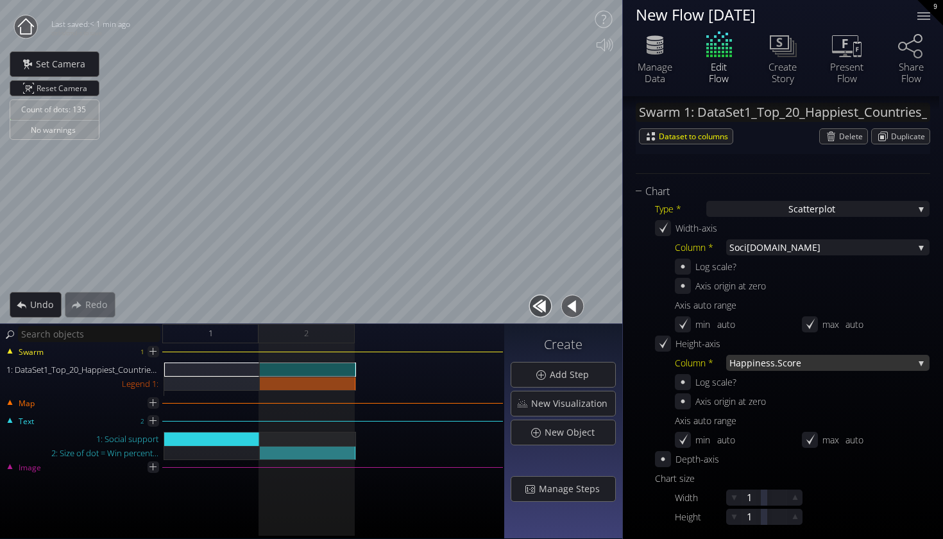
click at [755, 368] on span "ness.Score" at bounding box center [834, 363] width 158 height 16
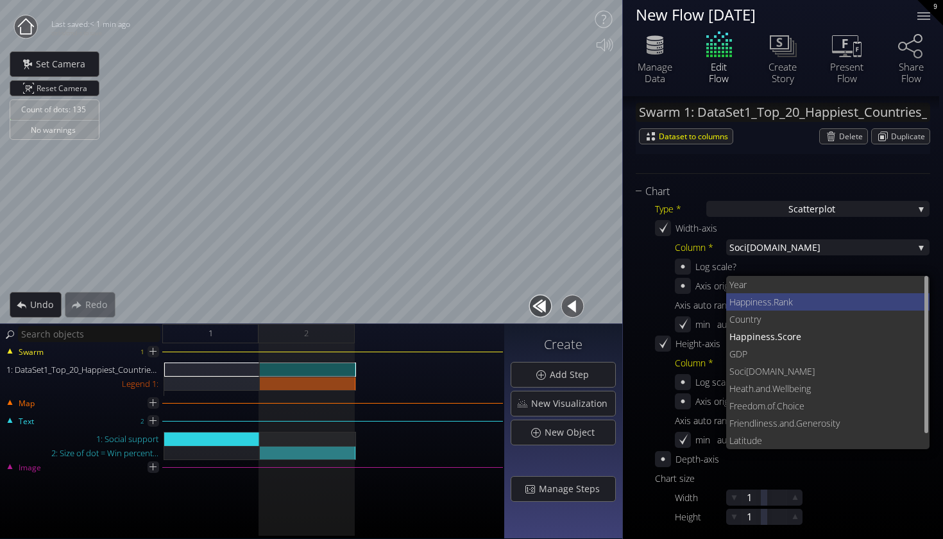
click at [762, 303] on span "iness.Rank" at bounding box center [834, 301] width 169 height 17
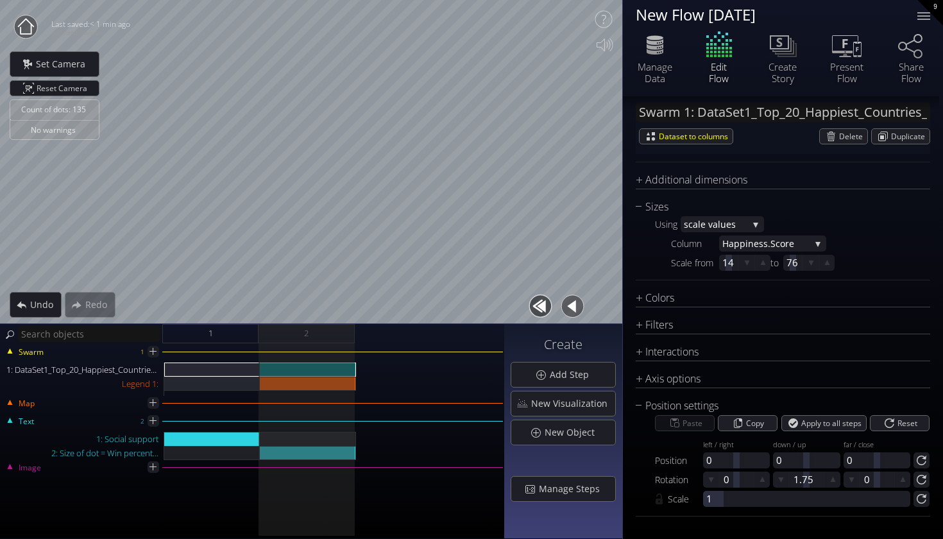
scroll to position [0, 0]
click at [705, 328] on div "Filters" at bounding box center [774, 325] width 278 height 16
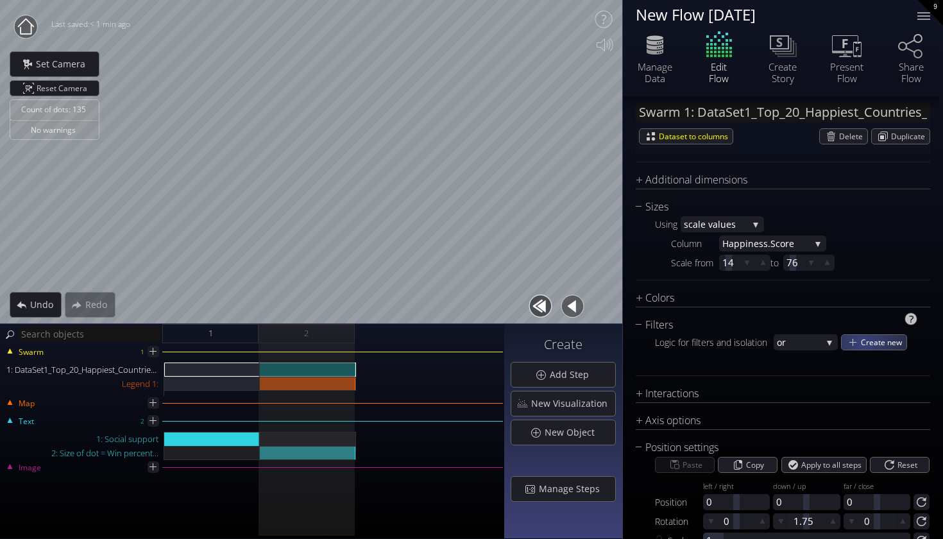
click at [864, 343] on span "Create new" at bounding box center [884, 342] width 46 height 15
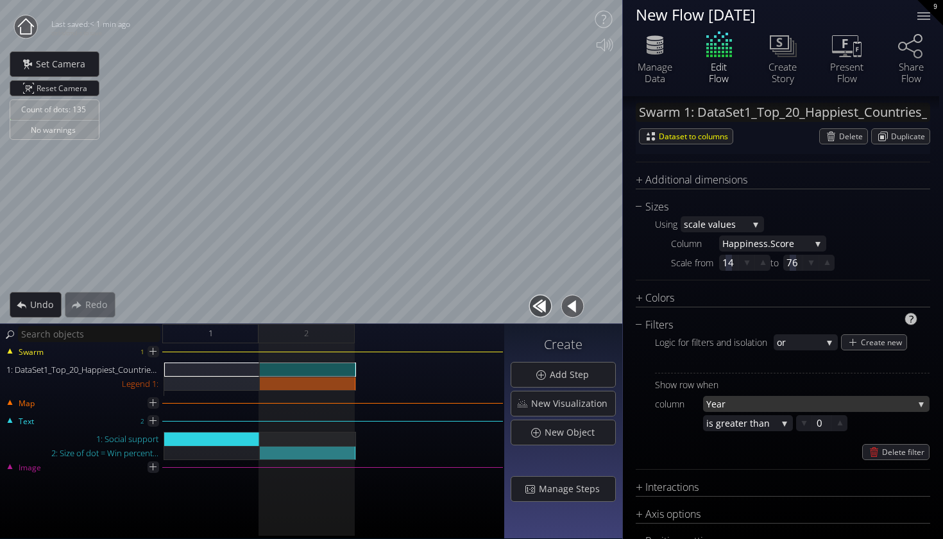
click at [749, 396] on span "Year" at bounding box center [809, 404] width 207 height 16
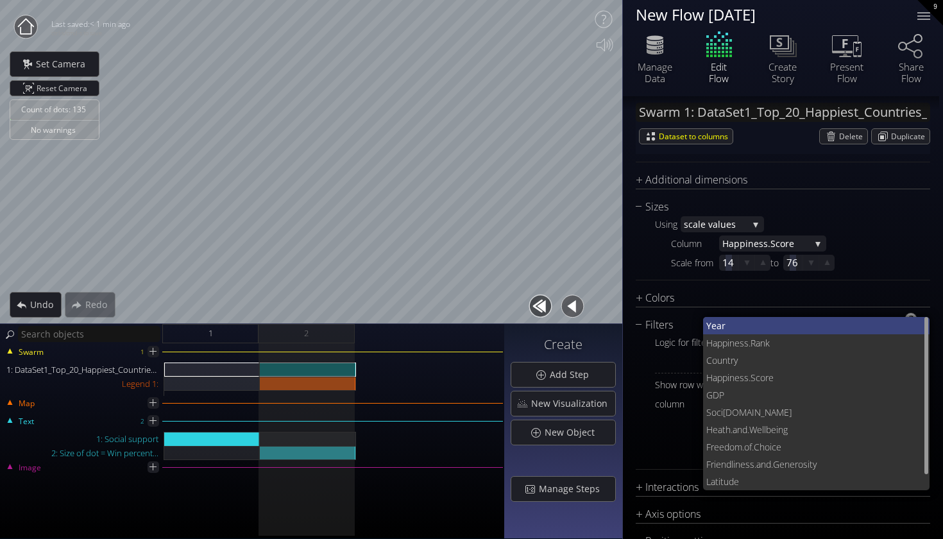
click at [759, 331] on span "Year" at bounding box center [813, 325] width 214 height 17
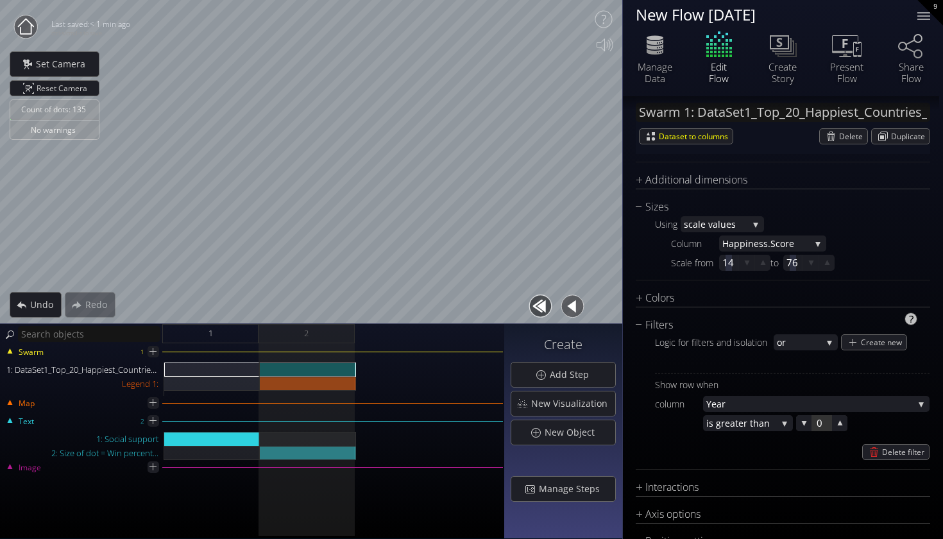
click at [813, 419] on div at bounding box center [821, 423] width 19 height 16
click at [757, 423] on span "eater than" at bounding box center [751, 423] width 52 height 16
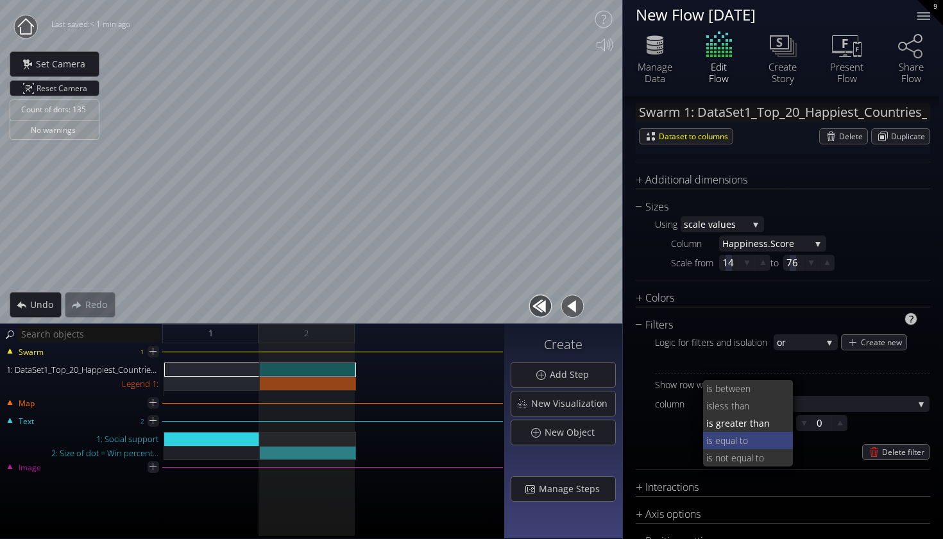
click at [764, 438] on span "s equal to" at bounding box center [745, 440] width 75 height 17
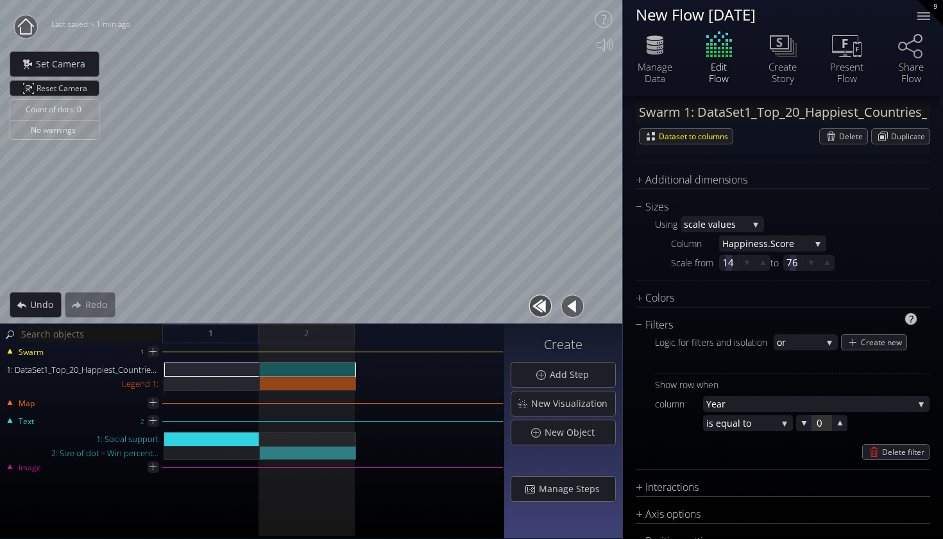
click at [816, 423] on div at bounding box center [821, 423] width 19 height 16
click at [820, 426] on input "0" at bounding box center [841, 423] width 51 height 16
type input "0"
type input "2024"
click at [799, 444] on div "Delete filter" at bounding box center [792, 452] width 274 height 16
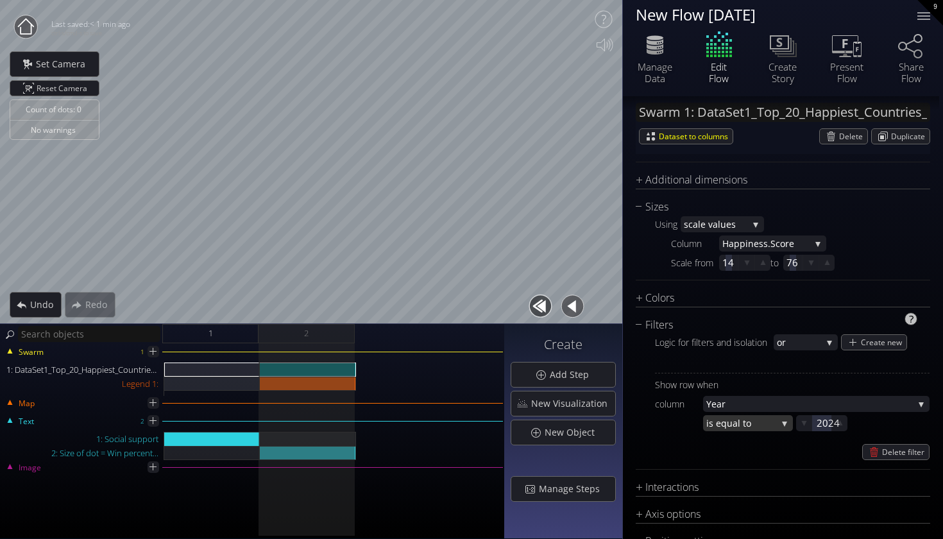
click at [745, 417] on span "s equal to" at bounding box center [743, 423] width 68 height 16
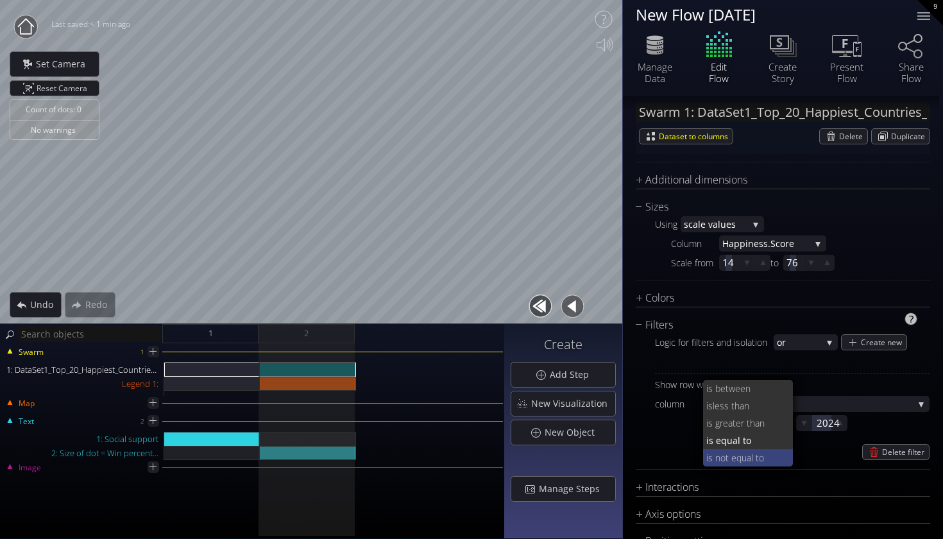
click at [746, 453] on span "t equal to" at bounding box center [754, 457] width 58 height 17
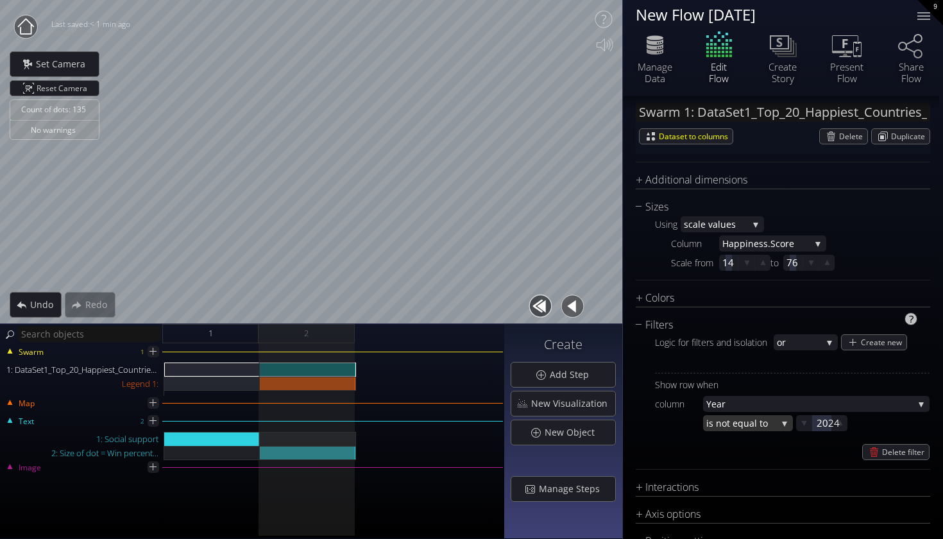
click at [752, 422] on span "t equal to" at bounding box center [752, 423] width 50 height 16
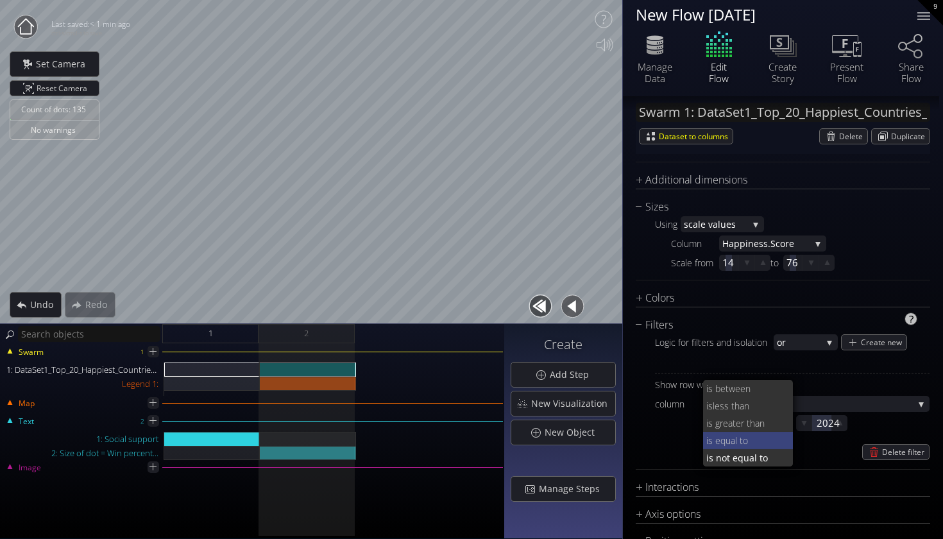
click at [741, 444] on span "s equal to" at bounding box center [745, 440] width 75 height 17
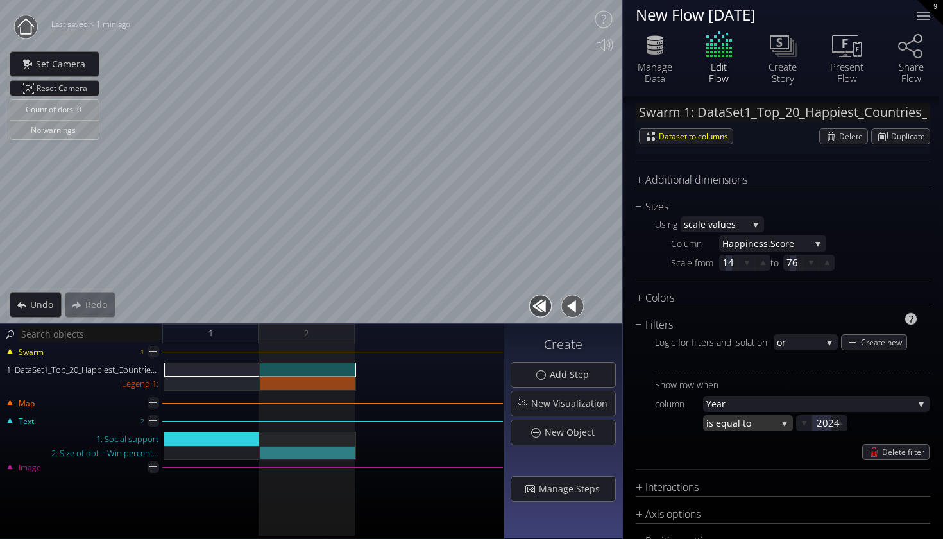
click at [742, 421] on span "s equal to" at bounding box center [743, 423] width 68 height 16
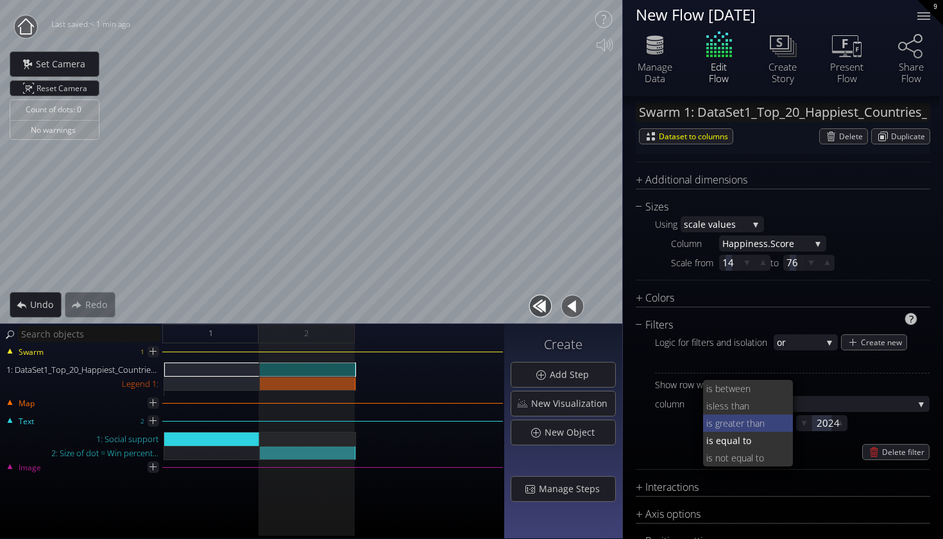
click at [742, 421] on span "eater than" at bounding box center [753, 422] width 60 height 17
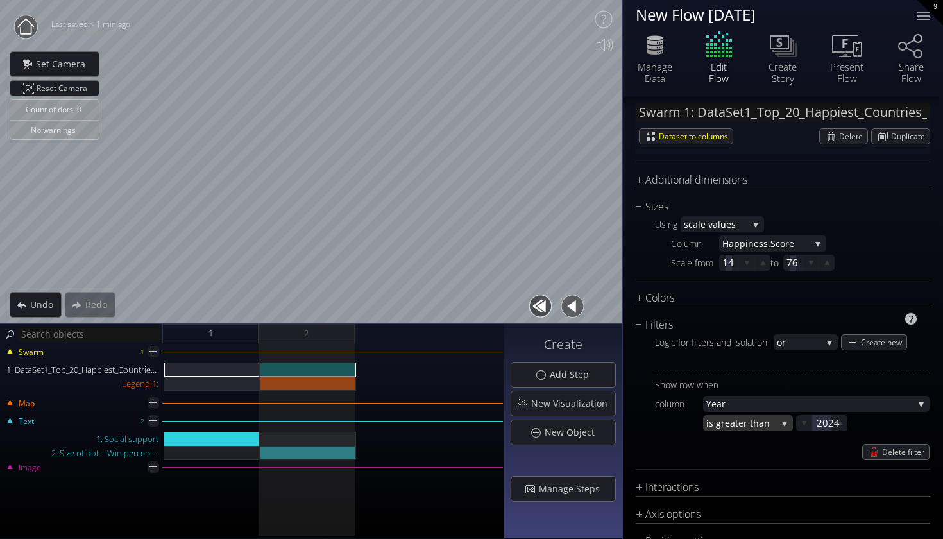
click at [741, 421] on span "eater than" at bounding box center [751, 423] width 52 height 16
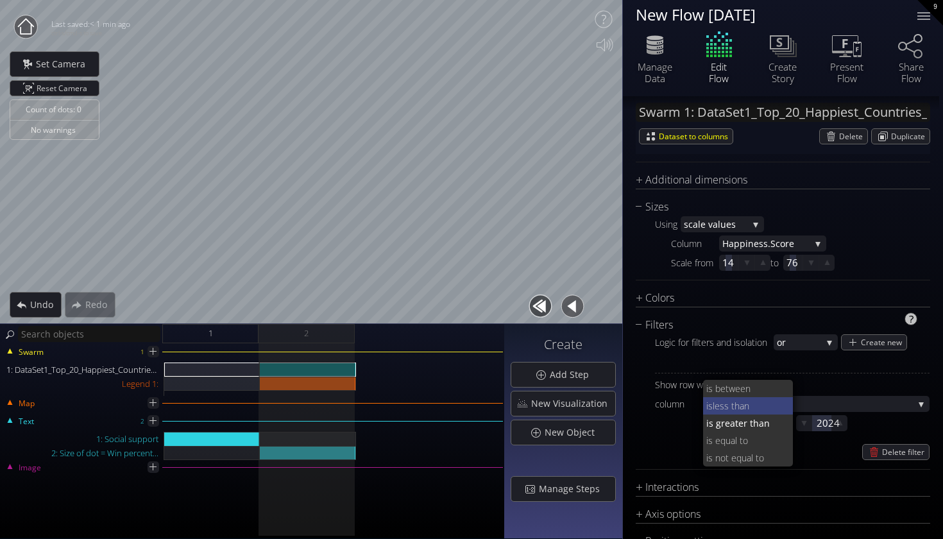
click at [744, 407] on span "less than" at bounding box center [747, 405] width 71 height 17
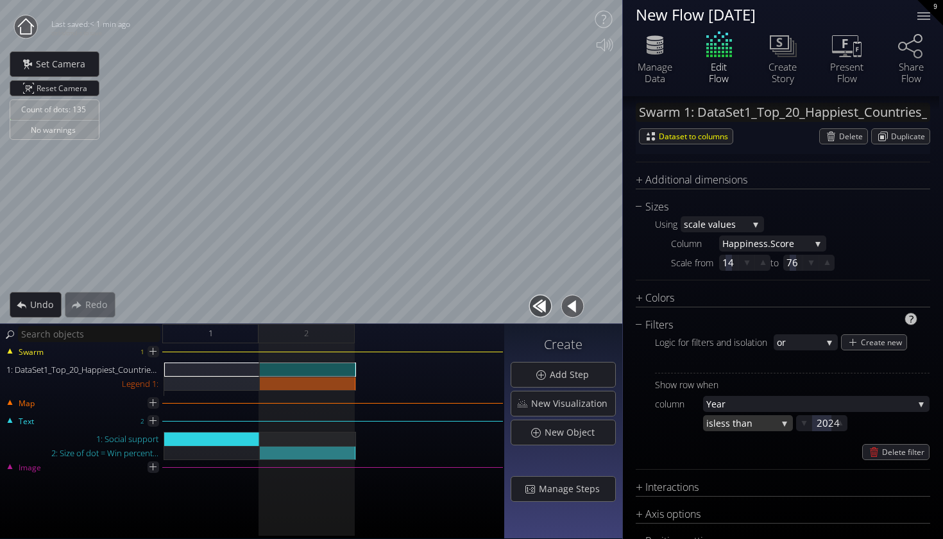
click at [737, 426] on span "less than" at bounding box center [744, 423] width 63 height 16
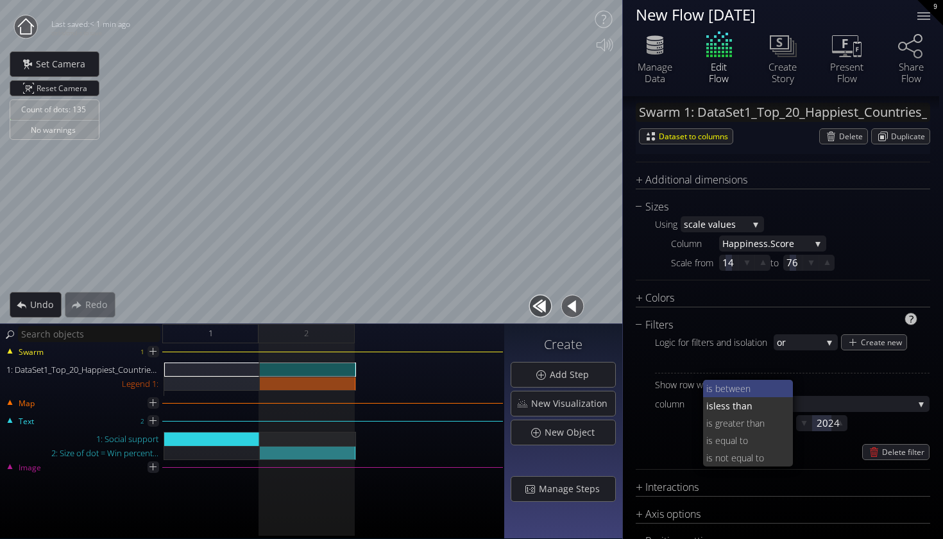
click at [737, 391] on span "is between" at bounding box center [744, 388] width 77 height 17
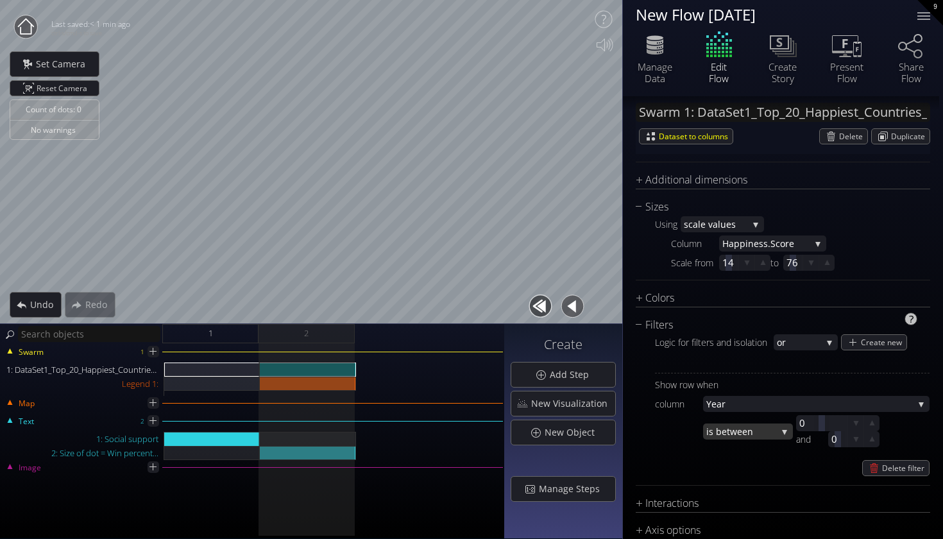
click at [729, 432] on span "is between" at bounding box center [741, 431] width 71 height 16
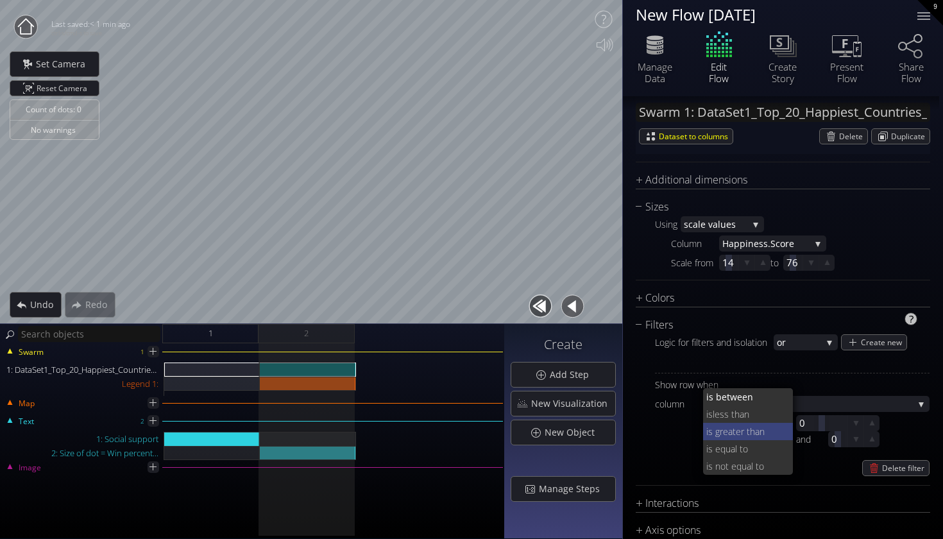
click at [739, 430] on span "eater than" at bounding box center [753, 431] width 60 height 17
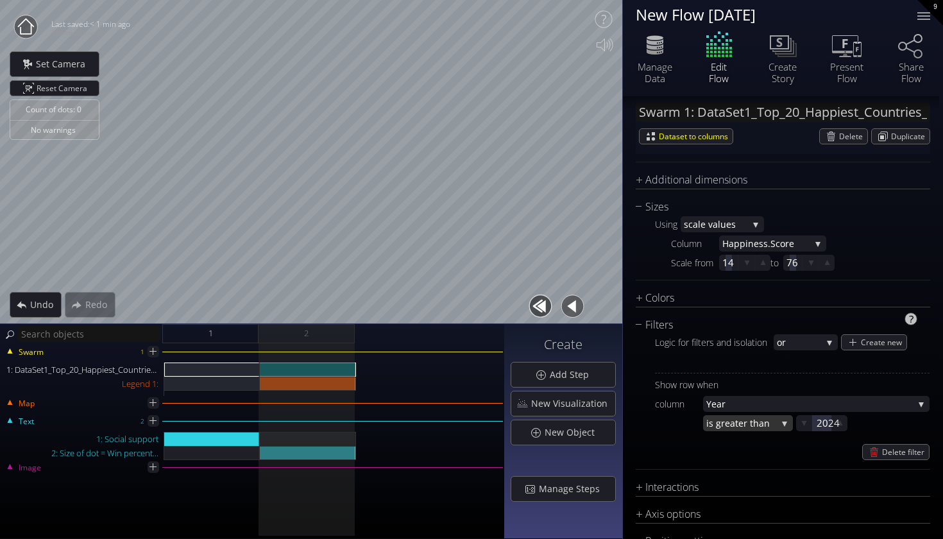
click at [739, 420] on span "eater than" at bounding box center [751, 423] width 52 height 16
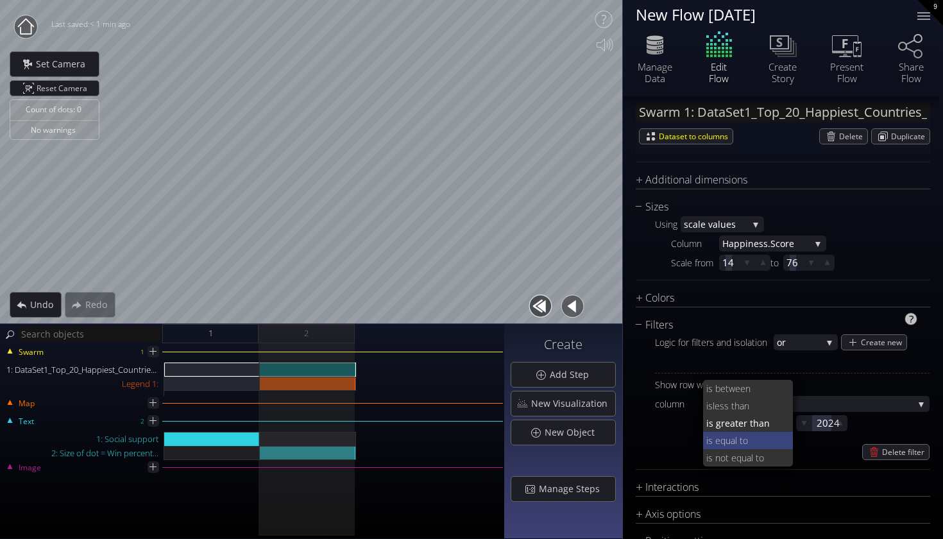
click at [741, 437] on span "s equal to" at bounding box center [745, 440] width 75 height 17
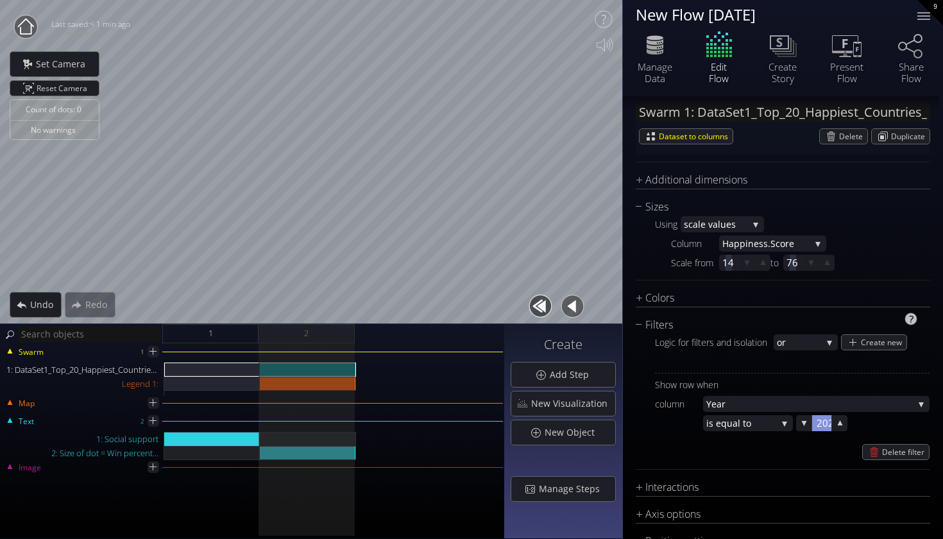
click at [821, 416] on div at bounding box center [821, 423] width 19 height 16
click at [825, 430] on input "2024" at bounding box center [841, 423] width 51 height 16
click at [836, 423] on input "2024" at bounding box center [841, 423] width 51 height 16
click at [833, 423] on div at bounding box center [839, 423] width 16 height 16
click at [826, 421] on div at bounding box center [821, 423] width 19 height 16
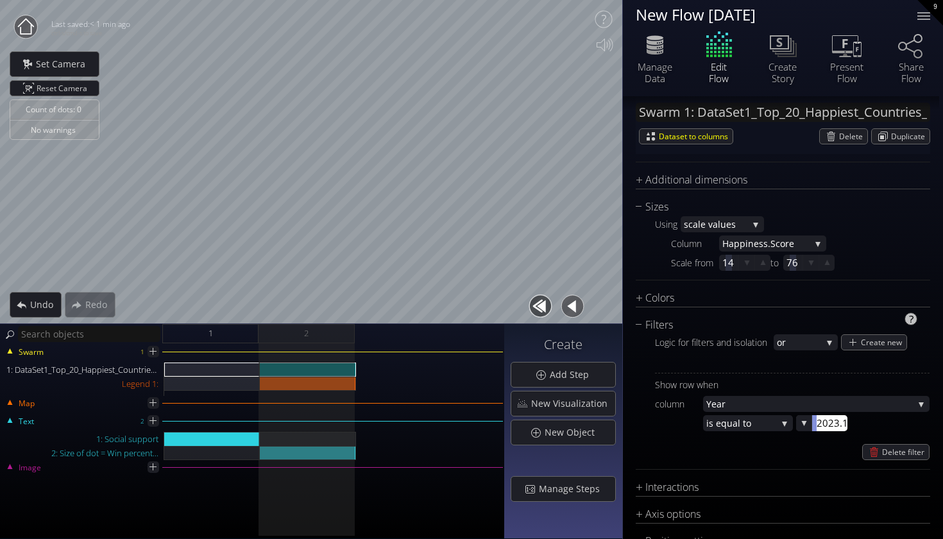
click at [843, 426] on input "2023.1" at bounding box center [841, 423] width 51 height 16
click at [843, 422] on input "2023.1" at bounding box center [841, 423] width 51 height 16
click at [846, 421] on input "2023.1" at bounding box center [841, 423] width 51 height 16
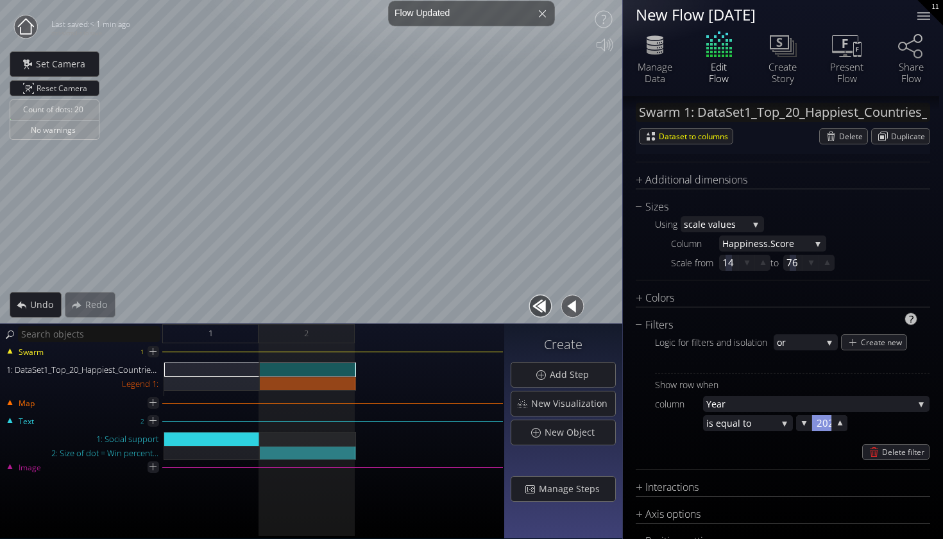
click at [829, 423] on div at bounding box center [821, 423] width 19 height 16
click at [837, 428] on input "2022" at bounding box center [841, 423] width 51 height 16
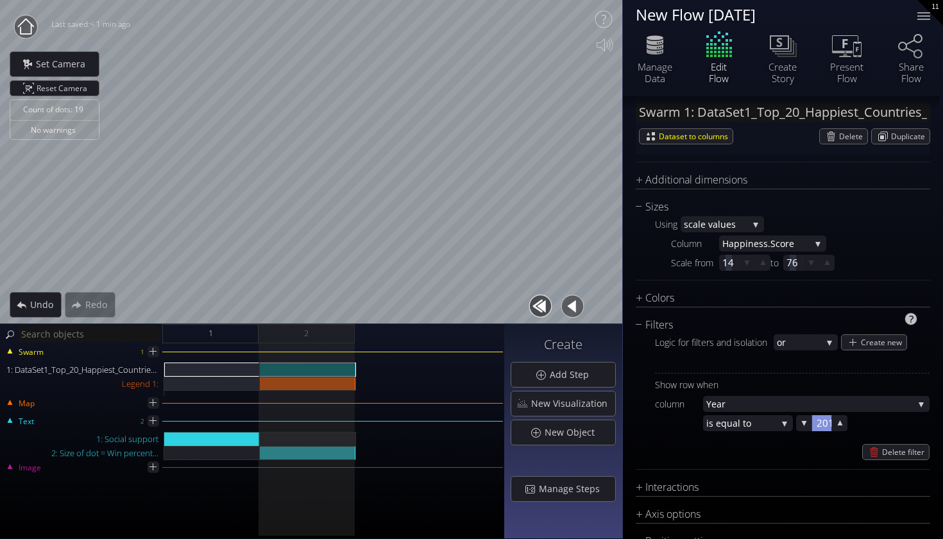
click at [824, 426] on div at bounding box center [821, 423] width 19 height 16
click at [834, 425] on input "2019" at bounding box center [841, 423] width 51 height 16
click at [836, 424] on input "2019" at bounding box center [841, 423] width 51 height 16
click at [833, 421] on div at bounding box center [839, 423] width 15 height 15
click at [827, 420] on div at bounding box center [821, 423] width 19 height 16
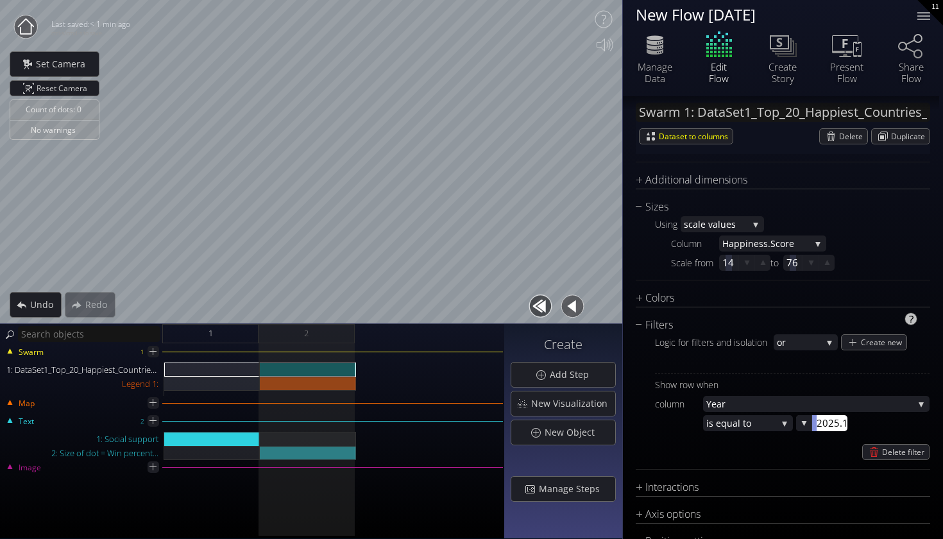
click at [841, 430] on input "2025.1" at bounding box center [841, 423] width 51 height 16
click at [845, 423] on input "2025.1" at bounding box center [841, 423] width 51 height 16
type input "2022"
click at [742, 455] on div "Delete filter" at bounding box center [792, 452] width 274 height 16
click at [704, 303] on div "Colors" at bounding box center [774, 298] width 278 height 16
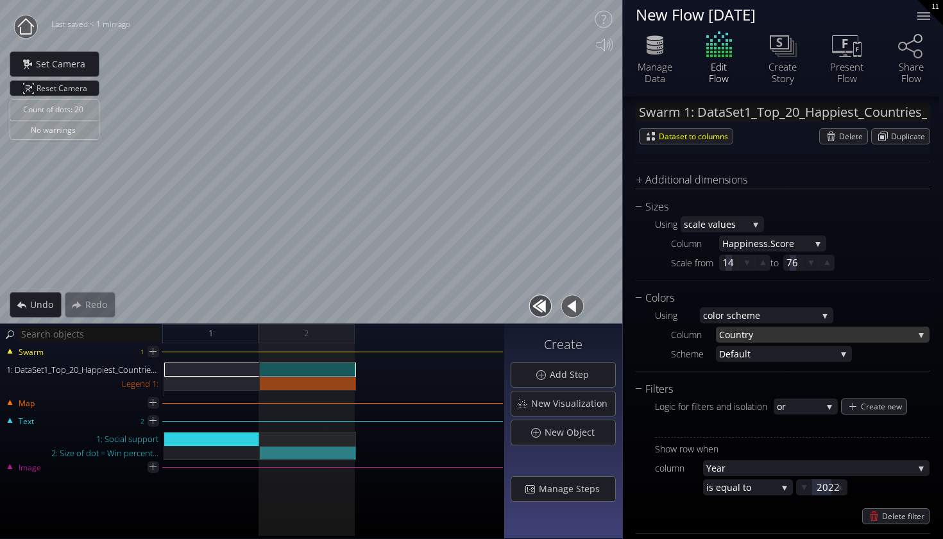
click at [785, 337] on span "try" at bounding box center [827, 334] width 172 height 16
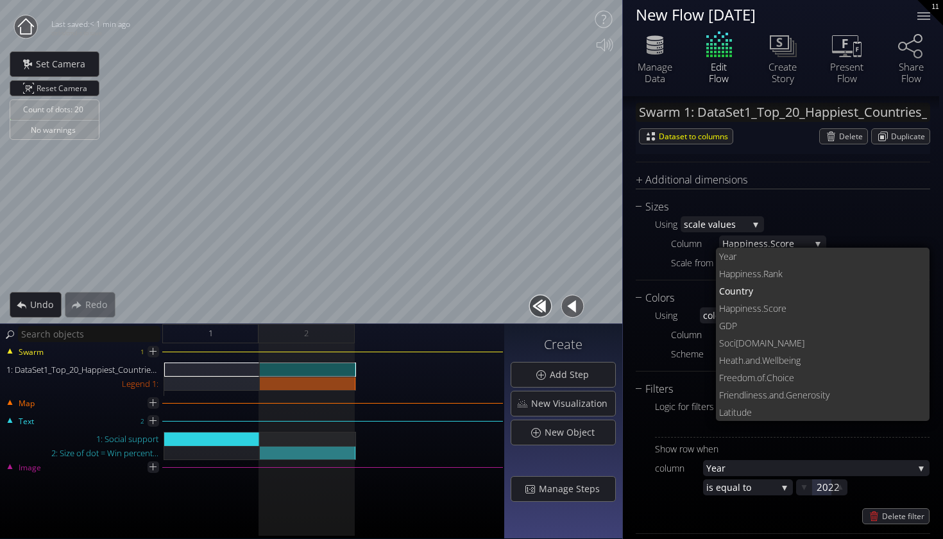
click at [652, 352] on div "Using co lor scheme fixed grad ient scale co lor scheme by hex values in column…" at bounding box center [782, 334] width 294 height 56
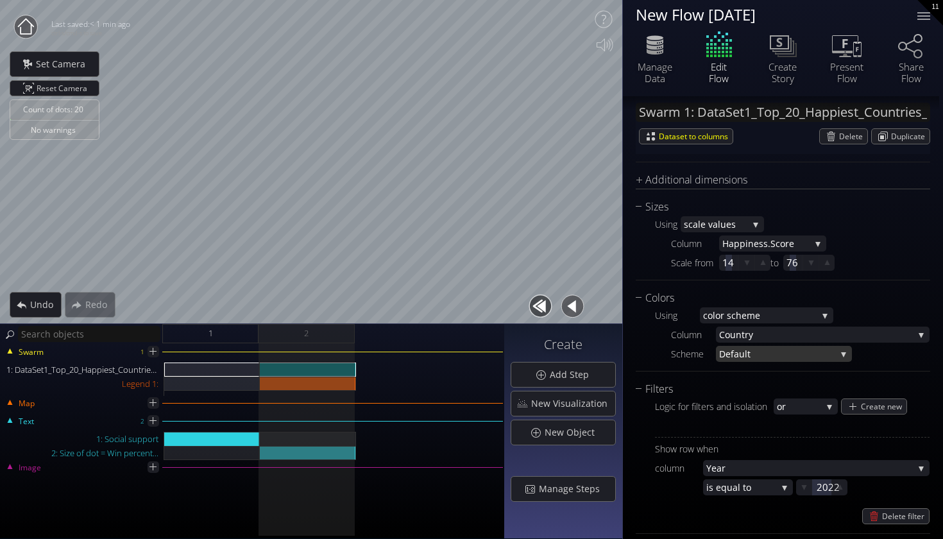
click at [750, 354] on span "ult" at bounding box center [787, 354] width 97 height 16
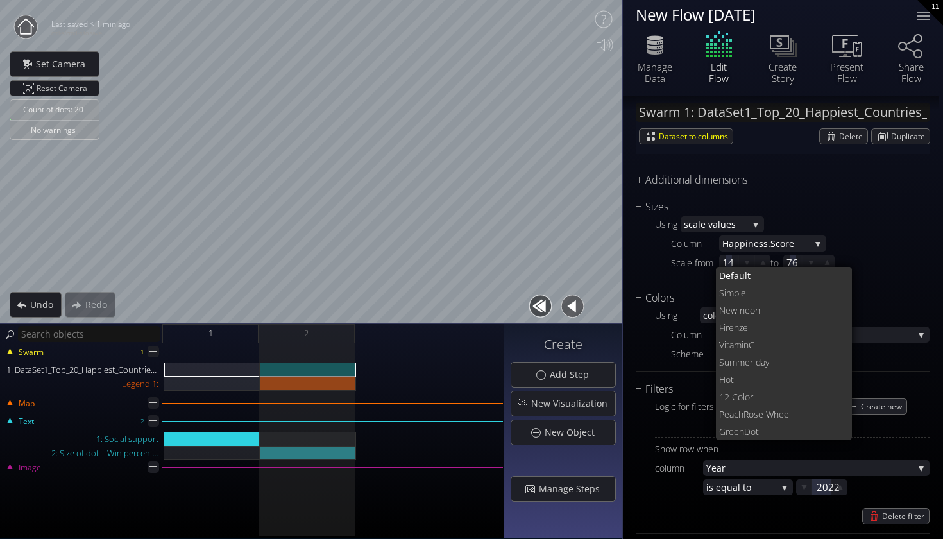
click at [628, 349] on div "Swarm 1: DataSet1_Top_20_Happiest_Countries_2017_2023_with_coords.csv Dataset t…" at bounding box center [783, 100] width 320 height 1275
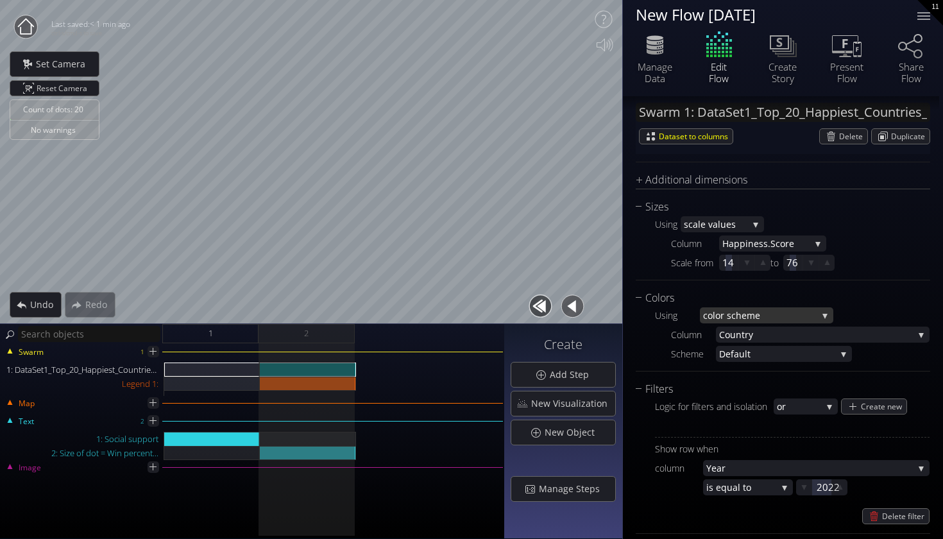
click at [751, 309] on span "lor scheme" at bounding box center [764, 315] width 105 height 16
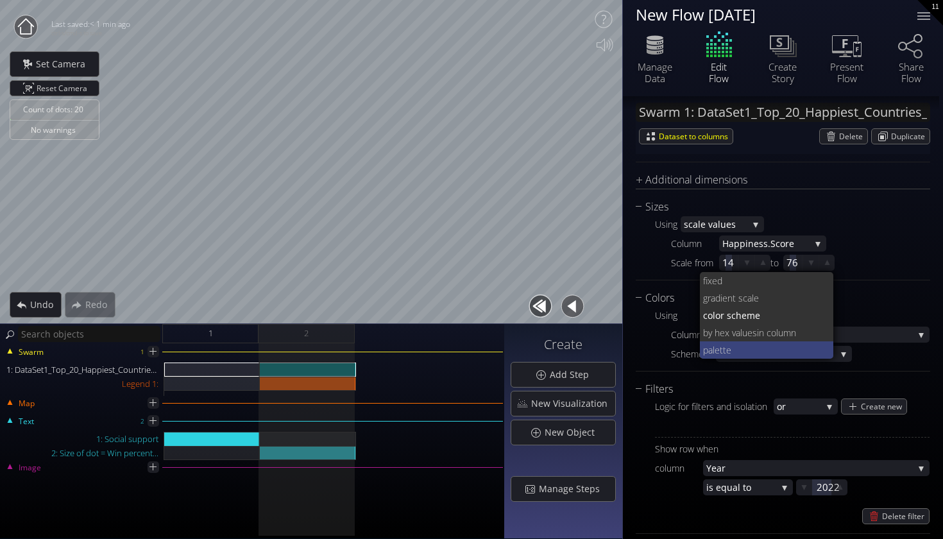
click at [727, 348] on span "tte" at bounding box center [771, 349] width 104 height 17
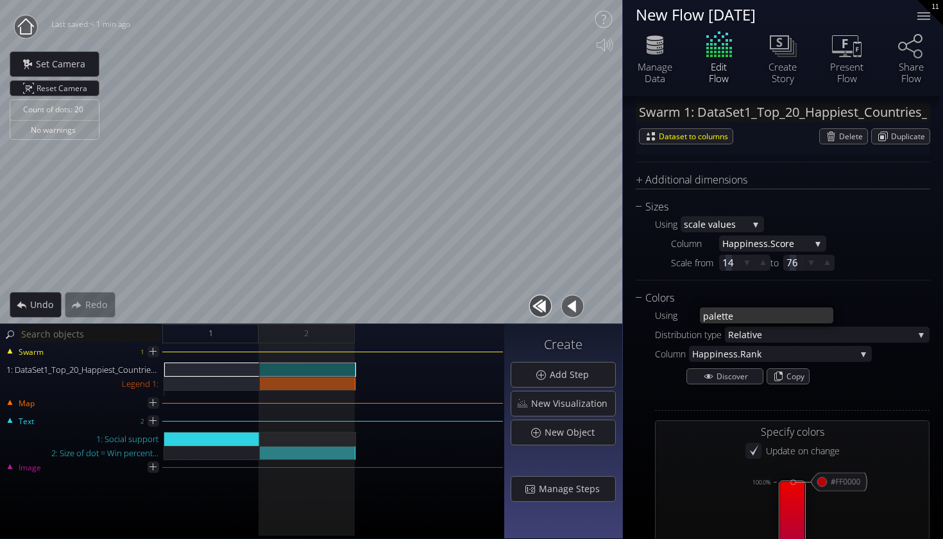
type input "#ff0000"
type input "#0000ff"
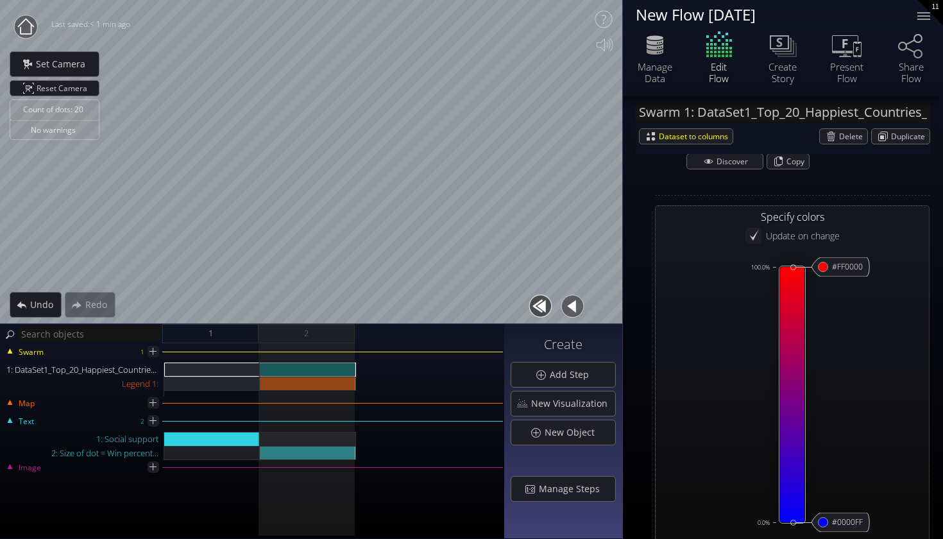
scroll to position [854, 0]
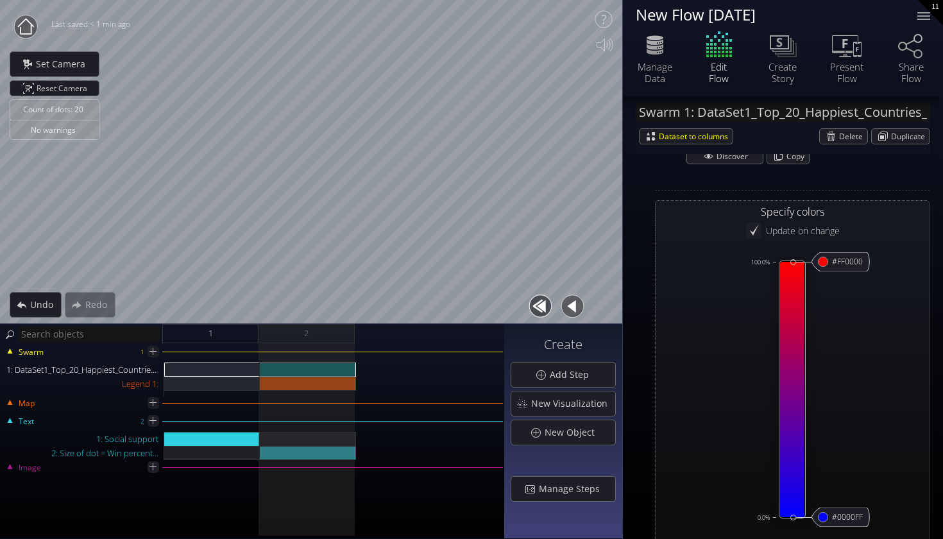
type input "#ff0000"
type input "#0000ff"
type input "#f90005"
type input "#ff0000"
type input "#0000ff"
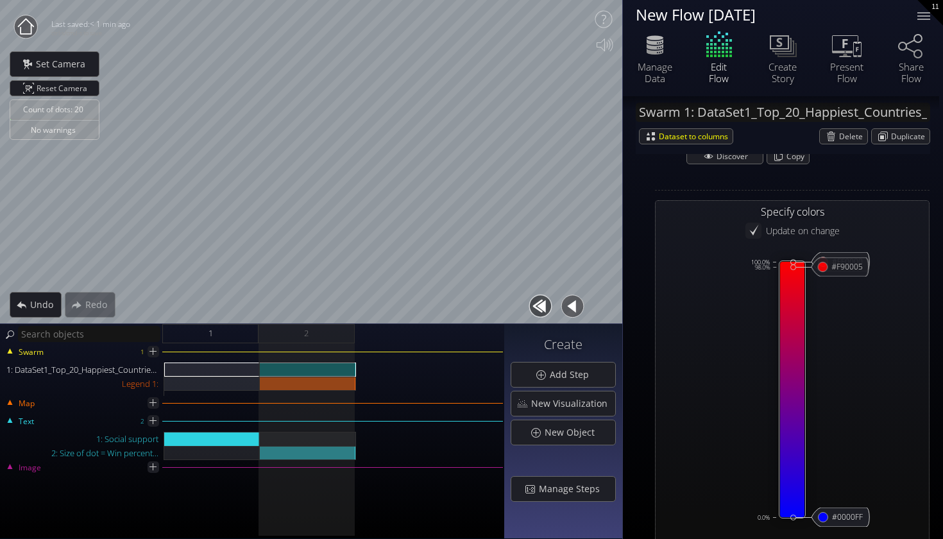
type input "#ff0000"
type input "#0000ff"
type input "#ff0000"
type input "#0000ff"
type input "#ff0000"
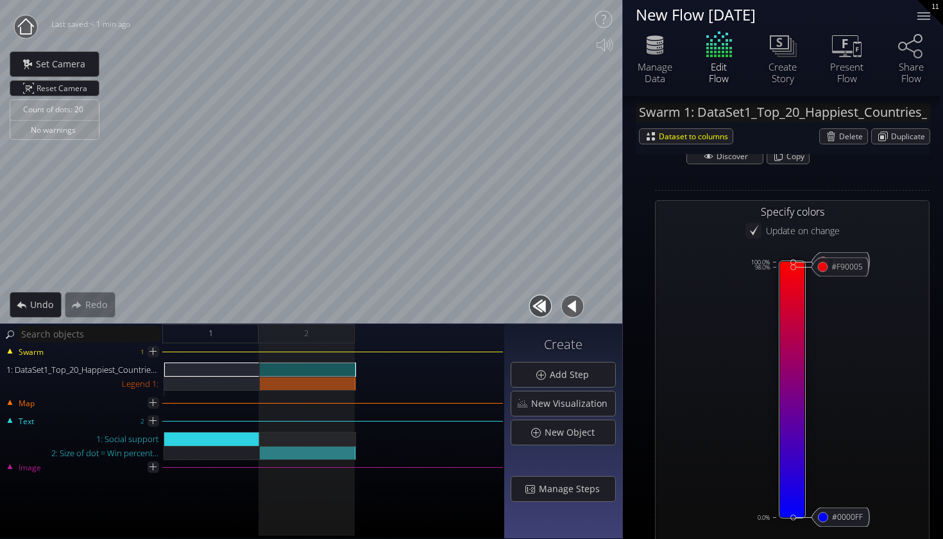
type input "#0000ff"
type input "#ff0000"
type input "#0000ff"
type input "#ff0000"
type input "#0000ff"
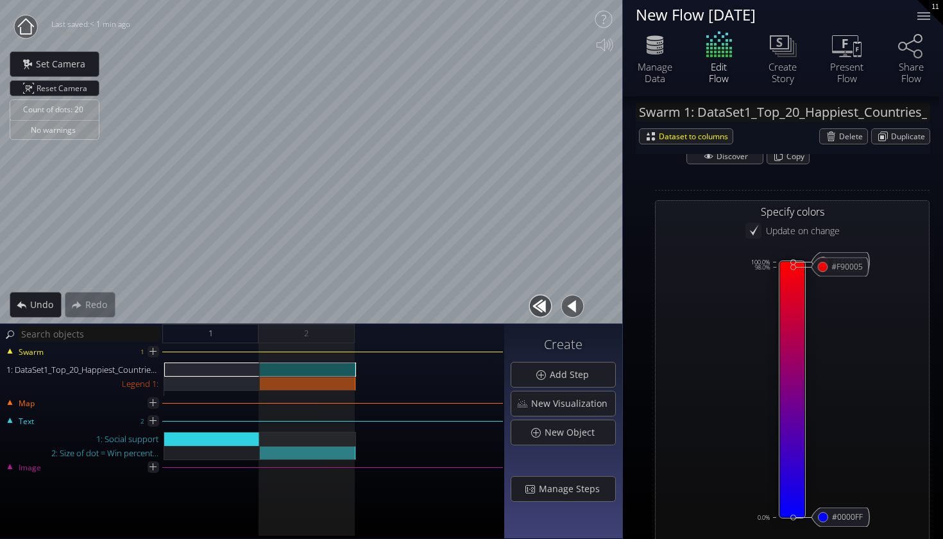
type input "#ff0000"
type input "#0000ff"
type input "#ff0000"
type input "#0000ff"
type input "#ff0000"
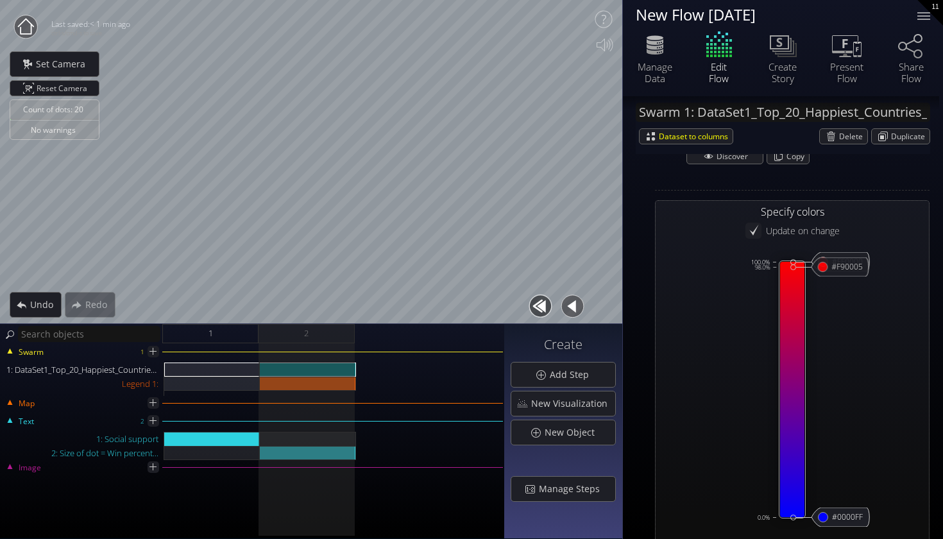
type input "#0000ff"
type input "#ff0000"
type input "#0000ff"
type input "#ff0000"
type input "#0000ff"
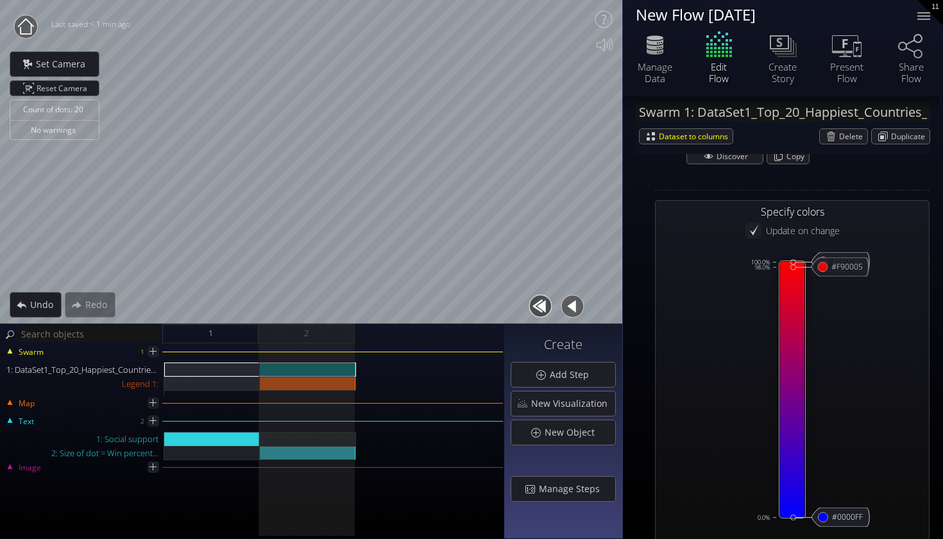
type input "#ff0000"
type input "#0000ff"
type input "#ff0000"
type input "#0000ff"
type input "#ff0000"
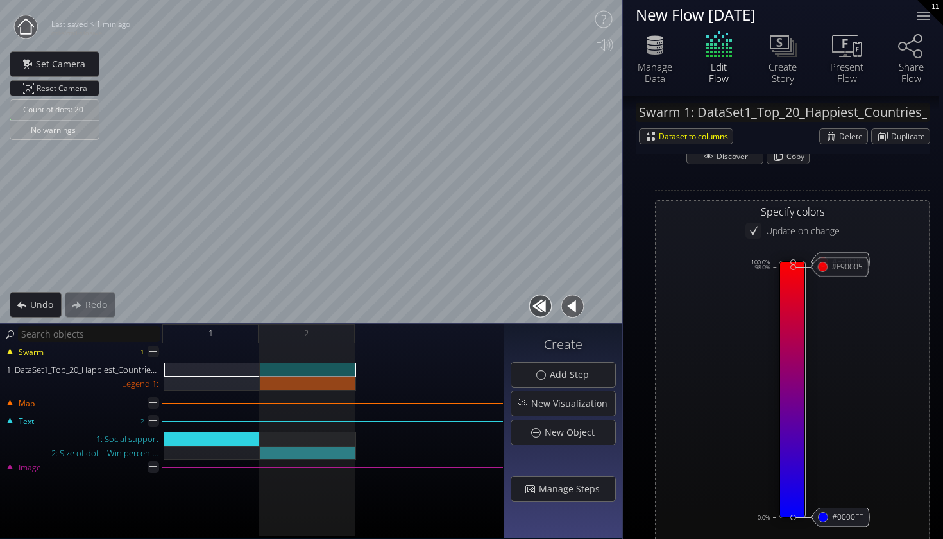
type input "#0000ff"
type input "#ff0000"
type input "#0000ff"
type input "#ff0000"
type input "#0000ff"
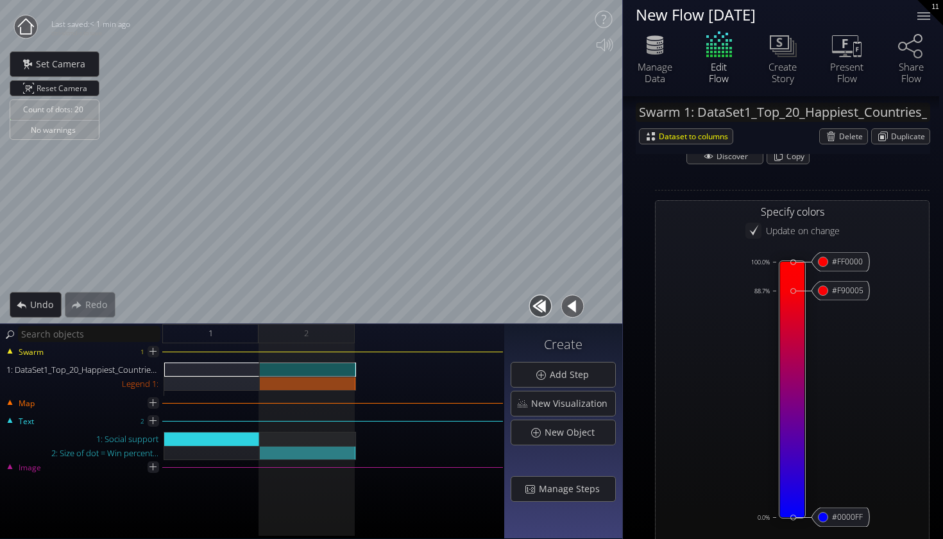
type input "#ff0000"
type input "#0000ff"
type input "#ff0000"
type input "#0000ff"
type input "#ff0000"
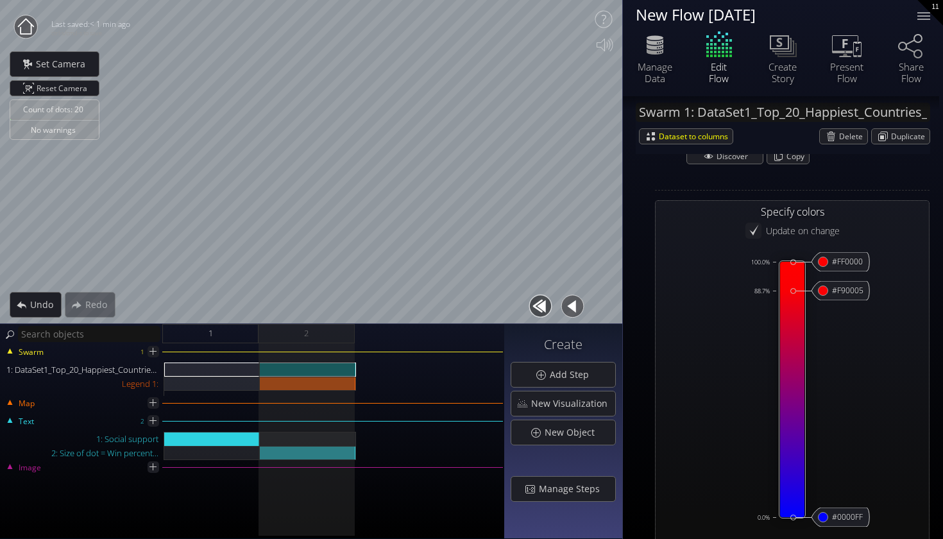
type input "#0000ff"
type input "#ff0000"
type input "#0000ff"
type input "#ff0000"
type input "#0000ff"
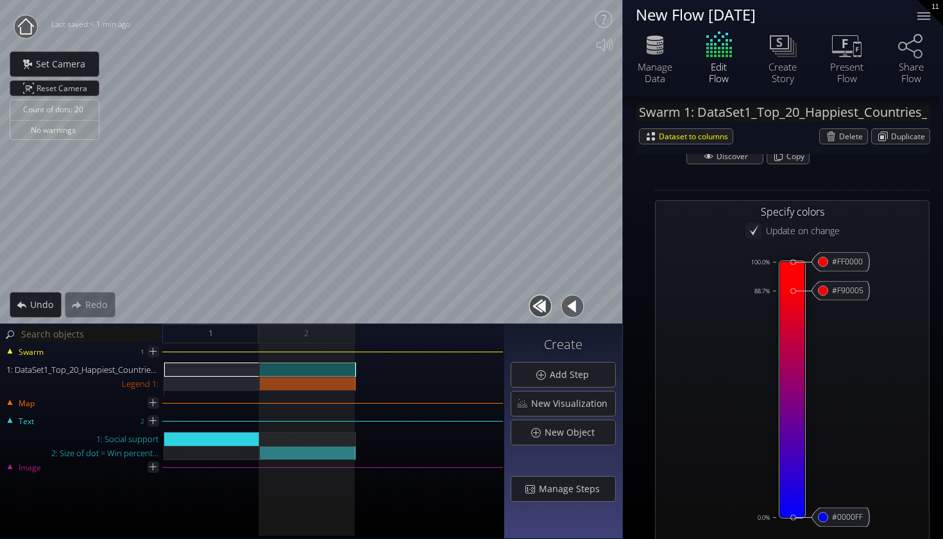
type input "#ff0000"
type input "#0000ff"
type input "#ff0000"
type input "#0000ff"
type input "#ff0000"
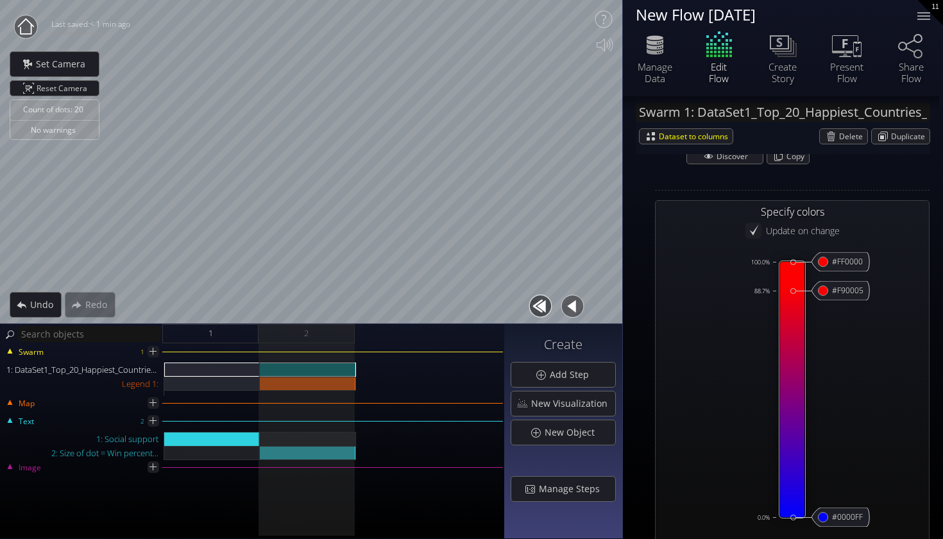
type input "#0000ff"
type input "#ff0000"
type input "#0000ff"
type input "#ff0000"
type input "#0000ff"
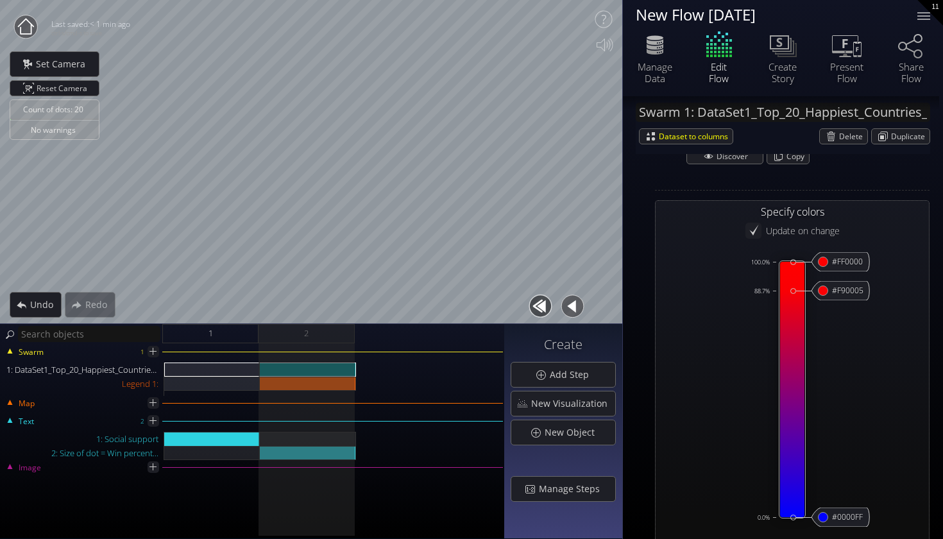
type input "#ff0000"
type input "#0000ff"
type input "#ff0000"
type input "#0000ff"
type input "#ff0000"
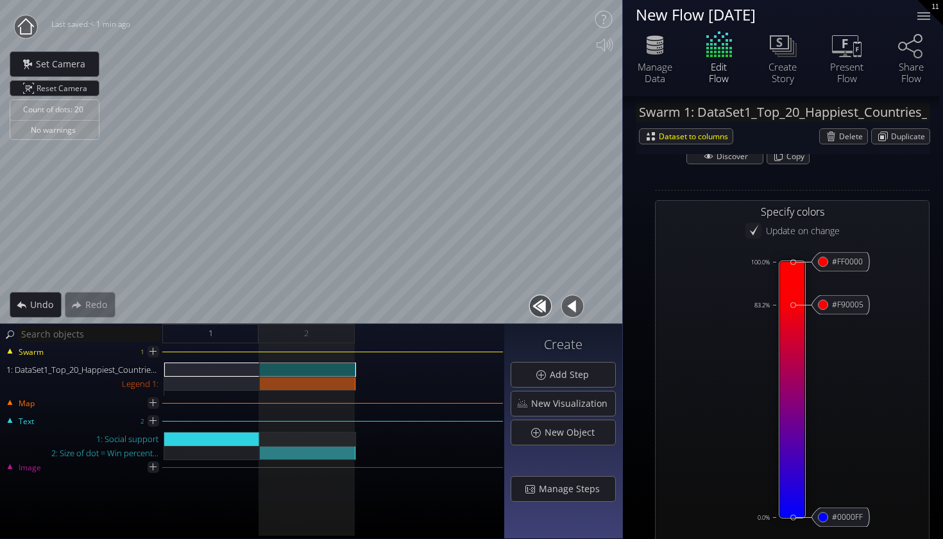
type input "#0000ff"
type input "#ff0000"
type input "#0000ff"
type input "#ff0000"
type input "#0000ff"
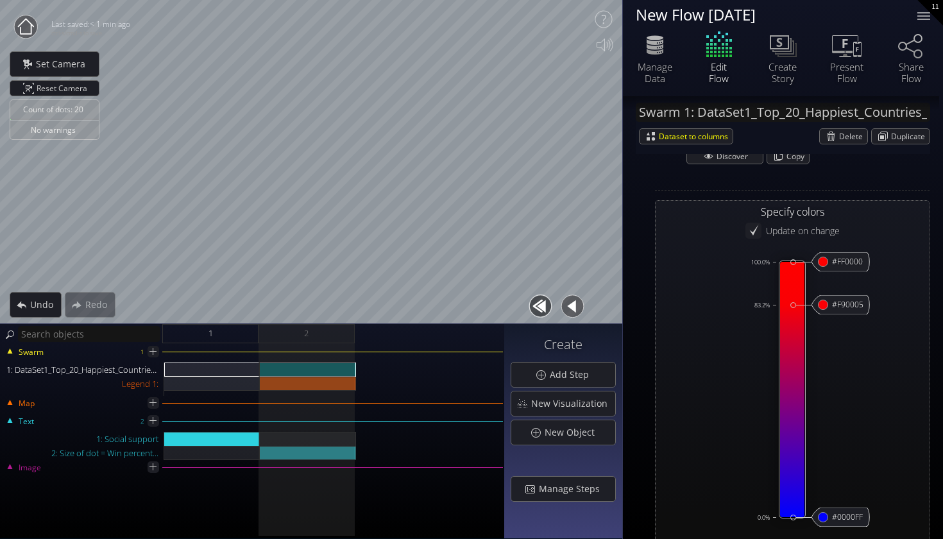
type input "#ff0000"
type input "#0000ff"
type input "#ff0000"
type input "#0000ff"
type input "#ff0000"
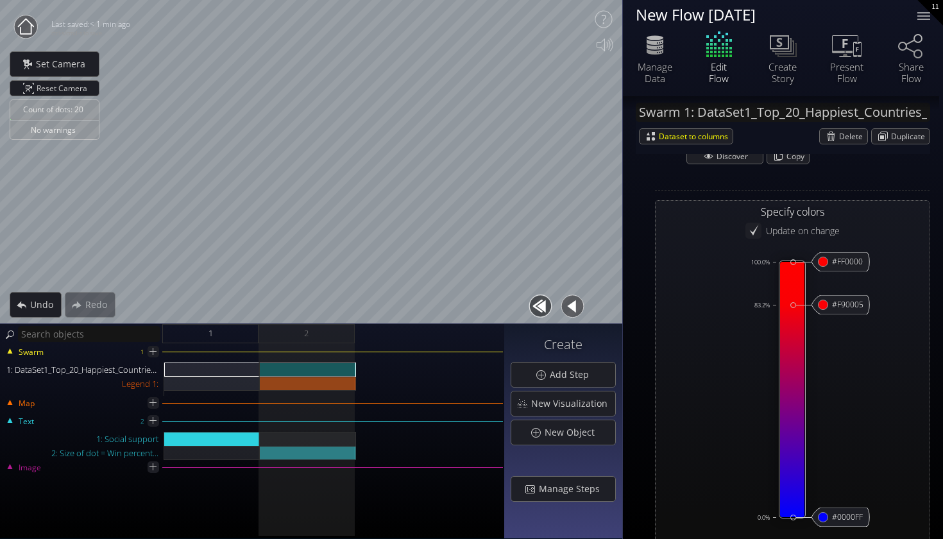
type input "#0000ff"
type input "#ff0000"
type input "#0000ff"
type input "#ff0000"
type input "#0000ff"
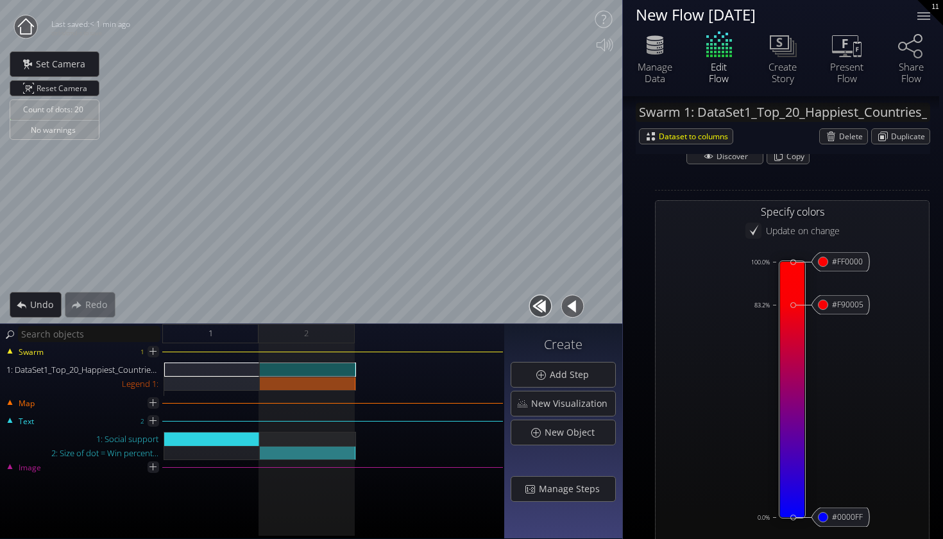
type input "#ff0000"
type input "#0000ff"
type input "#ff0000"
type input "#0000ff"
type input "#ff0000"
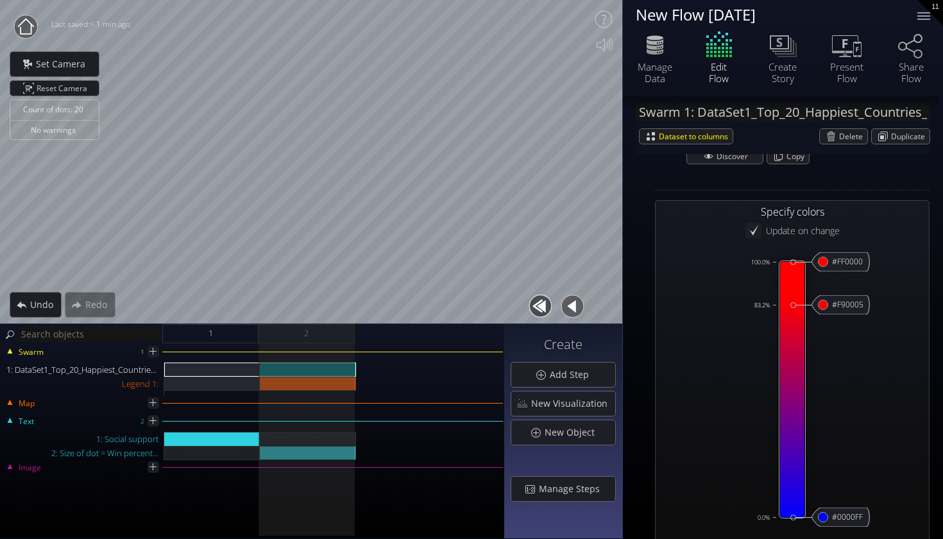
type input "#0000ff"
type input "#ff0000"
type input "#0000ff"
type input "#ff0000"
type input "#0000ff"
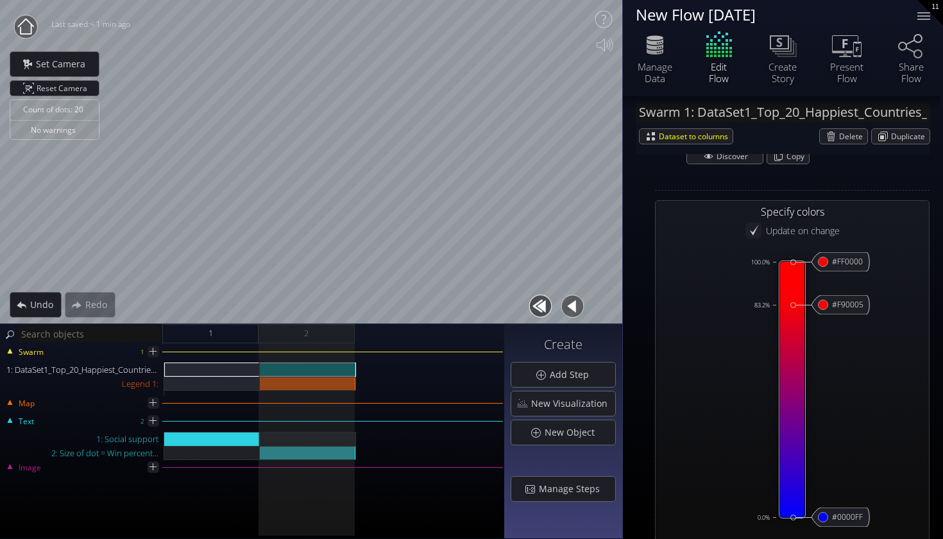
type input "#ff0000"
type input "#0000ff"
type input "#ff0000"
type input "#0000ff"
type input "#ff0000"
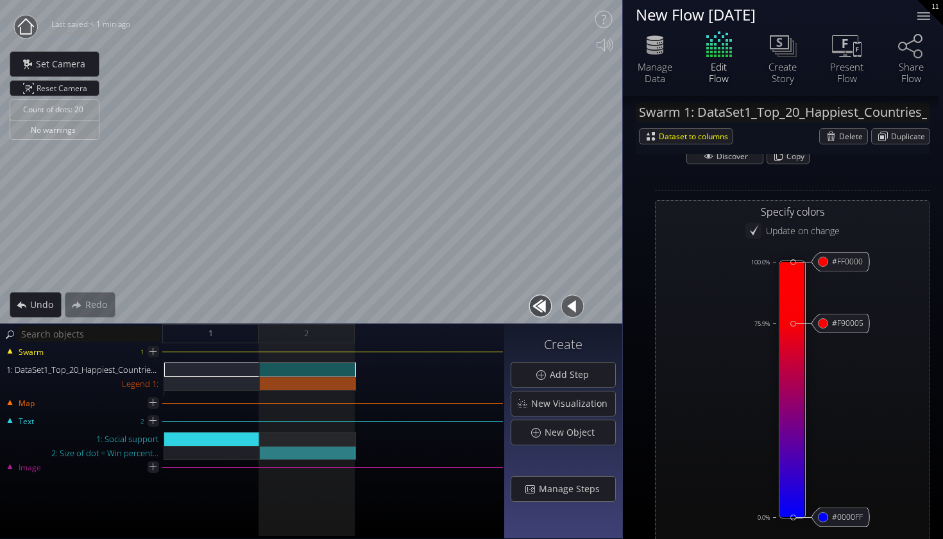
type input "#0000ff"
type input "#ff0000"
type input "#0000ff"
type input "#ff0000"
type input "#0000ff"
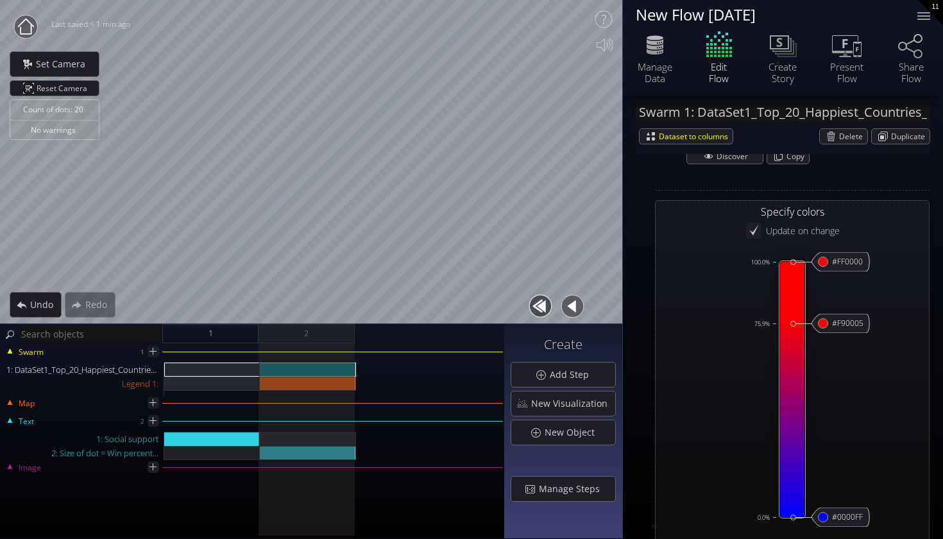
type input "#ff0000"
type input "#0000ff"
type input "#ff0000"
type input "#0000ff"
type input "#ff0000"
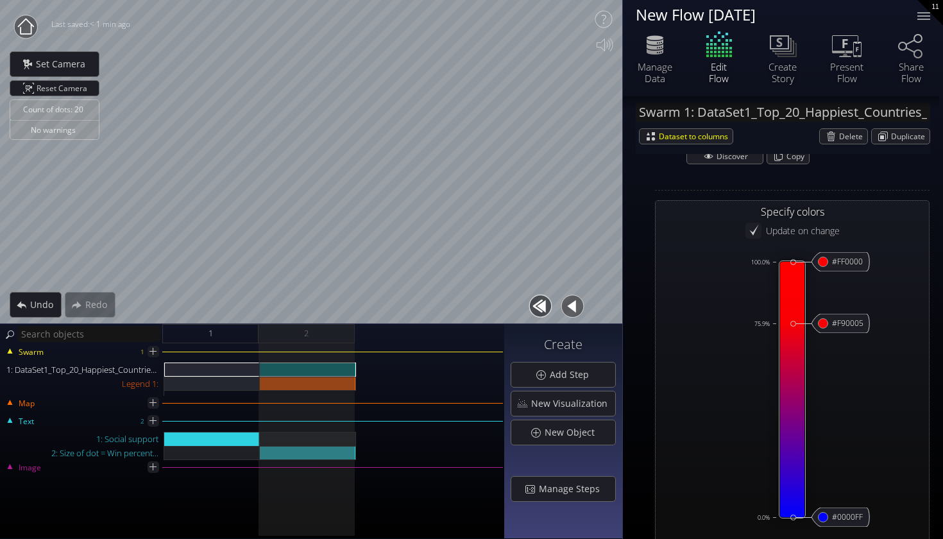
type input "#0000ff"
type input "#ff0000"
type input "#0000ff"
type input "#ff0000"
type input "#0000ff"
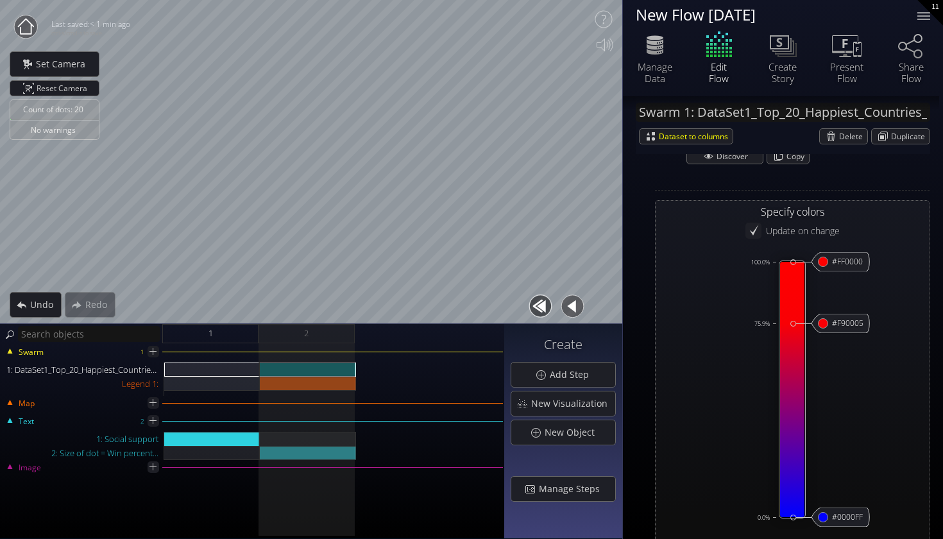
type input "#ff0000"
type input "#0000ff"
type input "#ff0000"
type input "#0000ff"
type input "#ff0000"
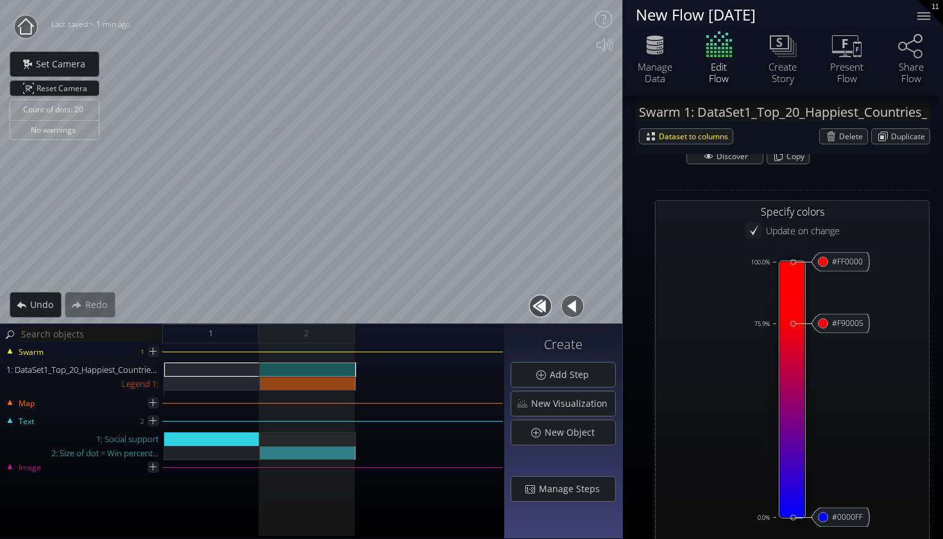
type input "#0000ff"
type input "#ff0000"
type input "#0000ff"
type input "#ff0000"
type input "#0000ff"
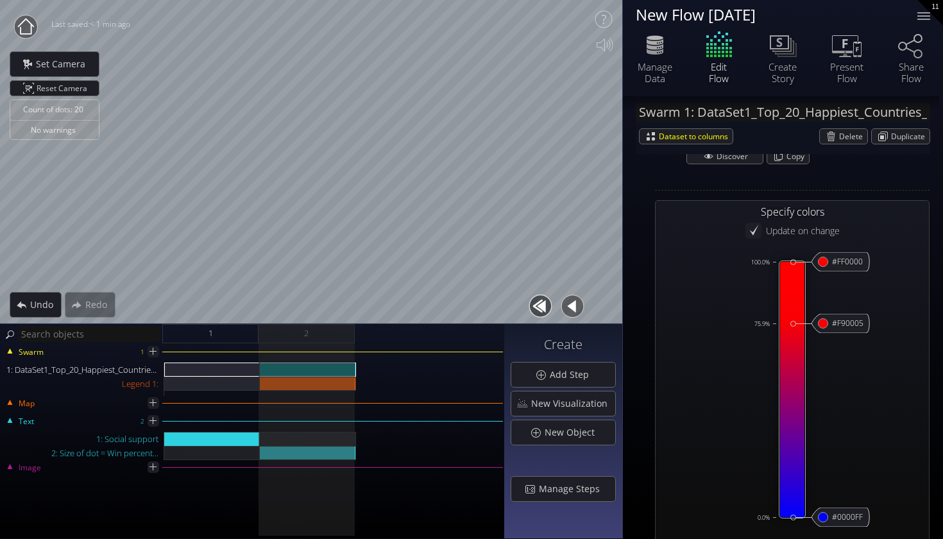
type input "#ff0000"
type input "#0000ff"
type input "#ff0000"
type input "#0000ff"
type input "#ff0000"
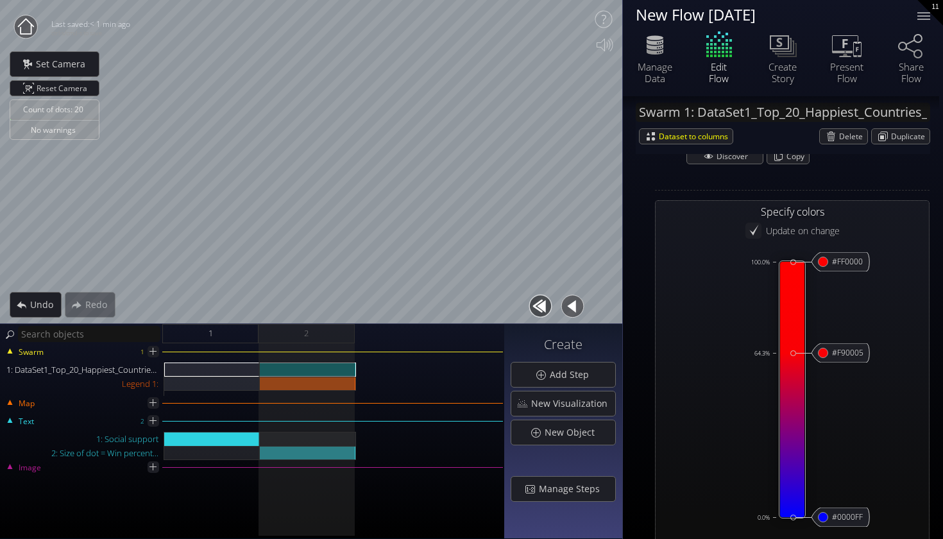
type input "#0000ff"
type input "#ff0000"
type input "#0000ff"
type input "#ff0000"
type input "#0000ff"
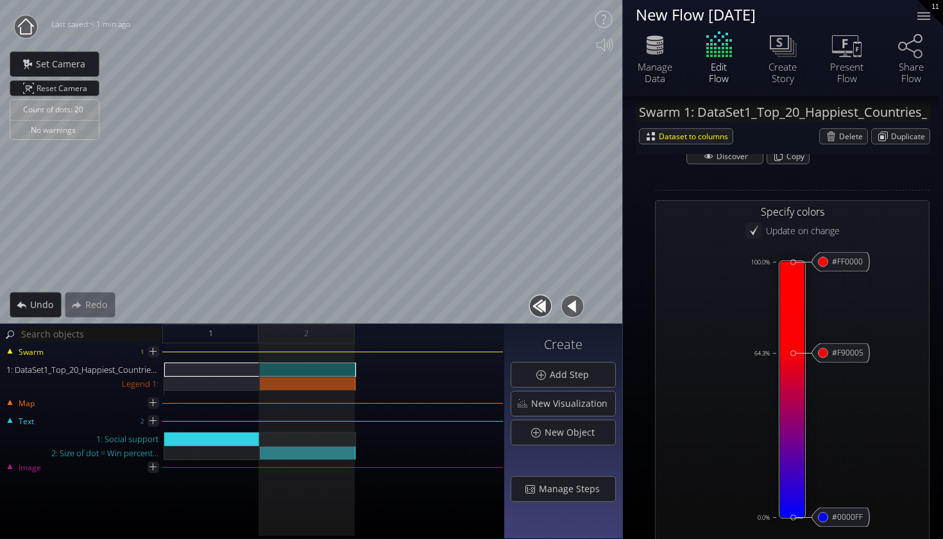
type input "#ff0000"
type input "#0000ff"
type input "#ff0000"
type input "#0000ff"
type input "#ff0000"
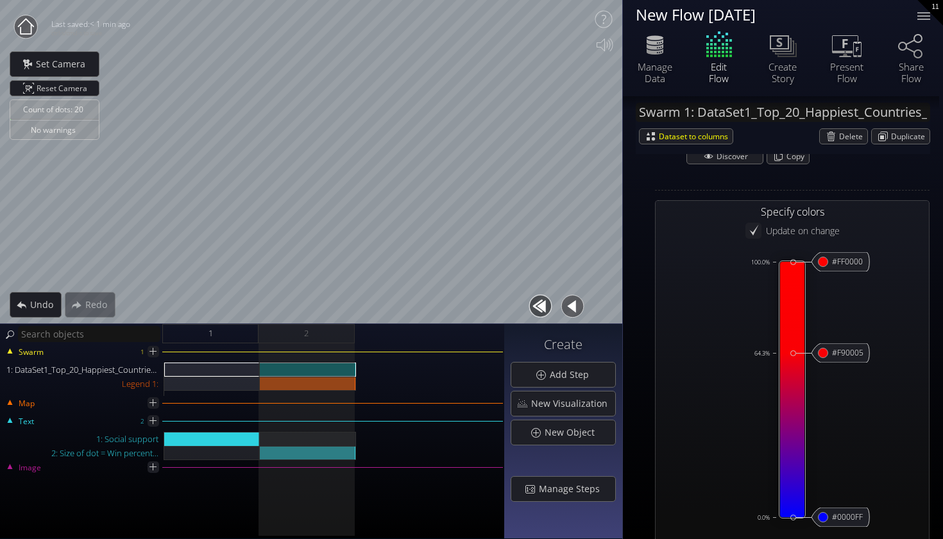
type input "#0000ff"
type input "#ff0000"
type input "#0000ff"
type input "#ff0000"
type input "#0000ff"
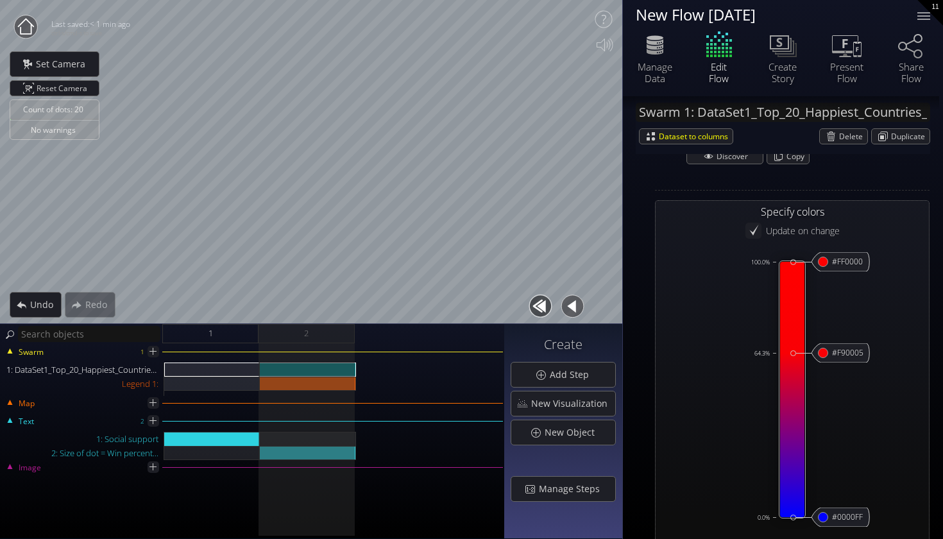
type input "#ff0000"
type input "#0000ff"
type input "#ff0000"
type input "#0000ff"
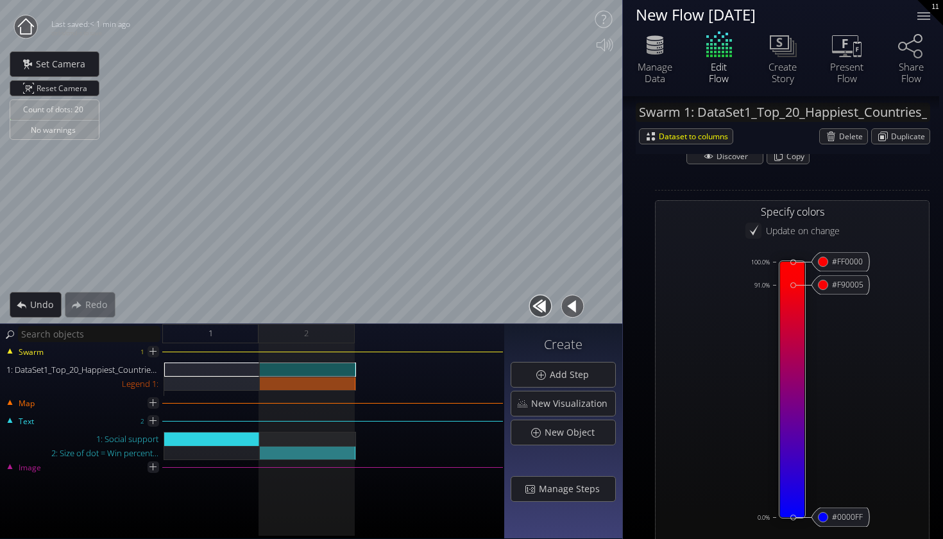
type input "#ff0000"
type input "#0000ff"
type input "#ff0000"
type input "#0000ff"
type input "#ff0000"
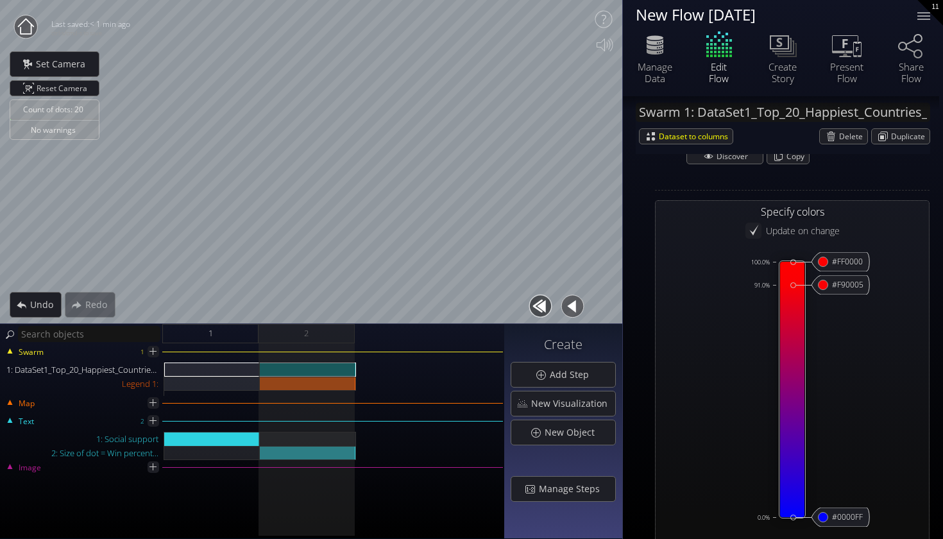
type input "#0000ff"
drag, startPoint x: 794, startPoint y: 266, endPoint x: 813, endPoint y: 251, distance: 24.2
click at [813, 251] on div "#ff0000 #0000ff #0000ff #0000FF 0.0% #f90005 #F90005 100.0% #ff0000 #FF0000 100…" at bounding box center [791, 389] width 265 height 289
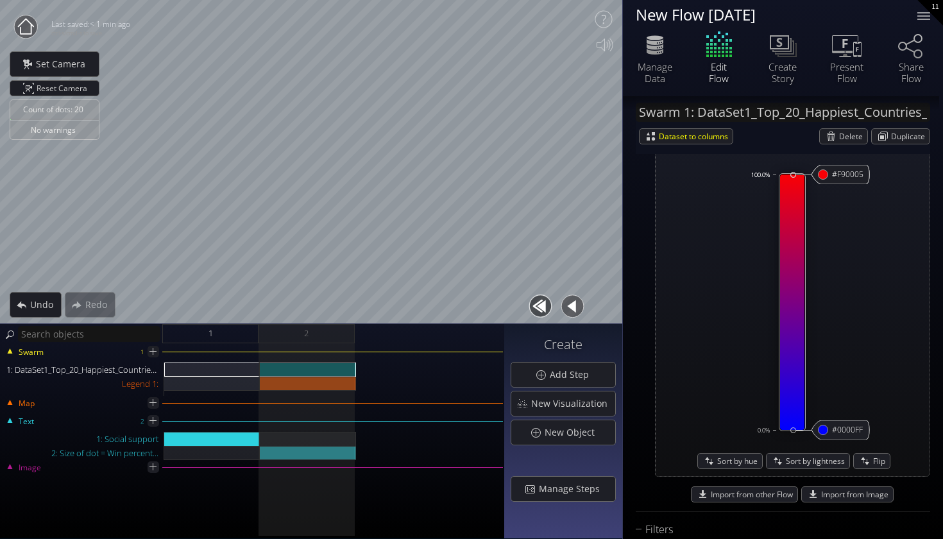
scroll to position [940, 0]
type input "#ff0000"
click at [797, 421] on icon at bounding box center [792, 302] width 24 height 255
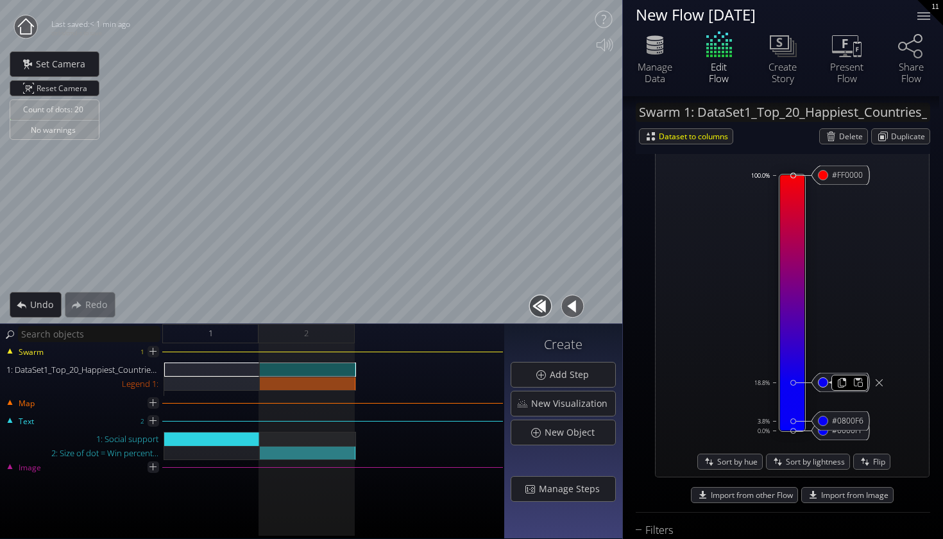
drag, startPoint x: 791, startPoint y: 420, endPoint x: 823, endPoint y: 382, distance: 50.1
click at [805, 382] on div "#ff0000 #0000ff #0000ff #0000FF 0.0% #0800f6 #0800F6 3.8% #0900f4 #0900F4 18.8%…" at bounding box center [792, 302] width 26 height 289
drag, startPoint x: 787, startPoint y: 170, endPoint x: 801, endPoint y: 366, distance: 196.0
click at [801, 370] on div "#ff0000 #0000ff #0000ff #0000FF 0.0% #0800f6 #0800F6 3.8% #0900f4 #0900F4 19.1%…" at bounding box center [792, 302] width 26 height 289
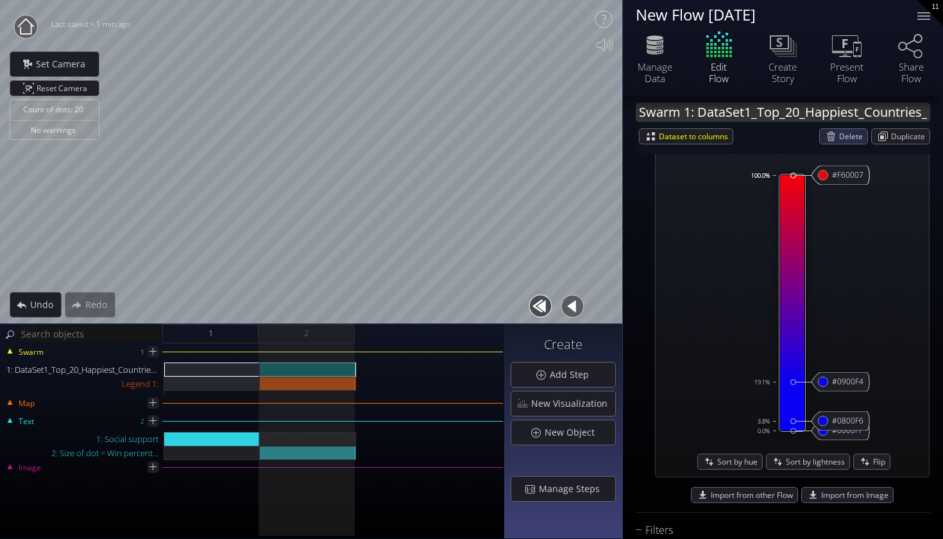
drag, startPoint x: 791, startPoint y: 181, endPoint x: 845, endPoint y: 111, distance: 88.8
click at [845, 111] on div "Swarm 1: DataSet1_Top_20_Happiest_Countries_2017_2023_with_coords.csv Dataset t…" at bounding box center [782, 17] width 294 height 1697
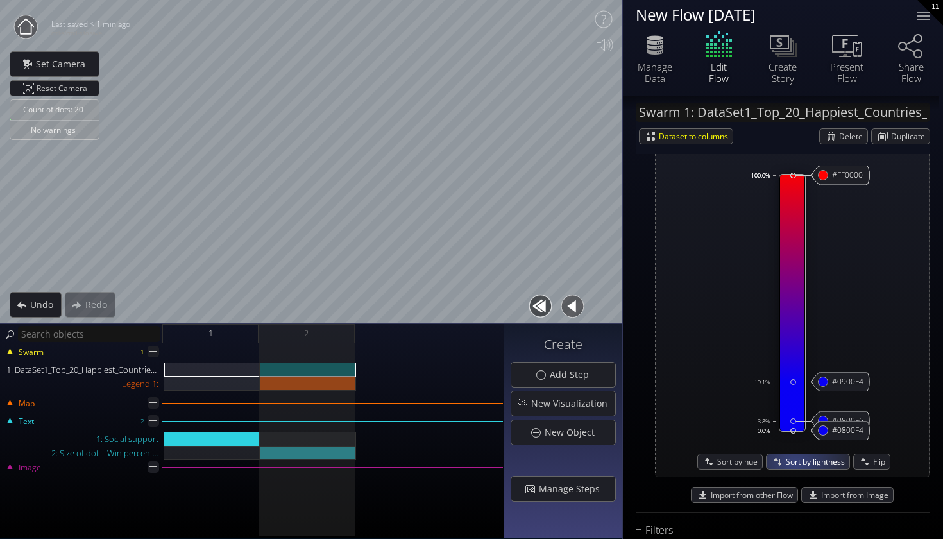
drag, startPoint x: 792, startPoint y: 384, endPoint x: 792, endPoint y: 468, distance: 84.0
click at [792, 468] on div "Update on change Update swarm #ff0000 #0000ff #0000ff #0000FF 0.0% #0800f6 #080…" at bounding box center [791, 303] width 265 height 339
drag, startPoint x: 793, startPoint y: 383, endPoint x: 792, endPoint y: 454, distance: 70.6
click at [792, 455] on div "Update on change Update swarm #ff0000 #0000ff #0000ff #0000FF 0.0% #0800f4 #080…" at bounding box center [791, 303] width 265 height 339
drag, startPoint x: 791, startPoint y: 382, endPoint x: 803, endPoint y: 464, distance: 82.9
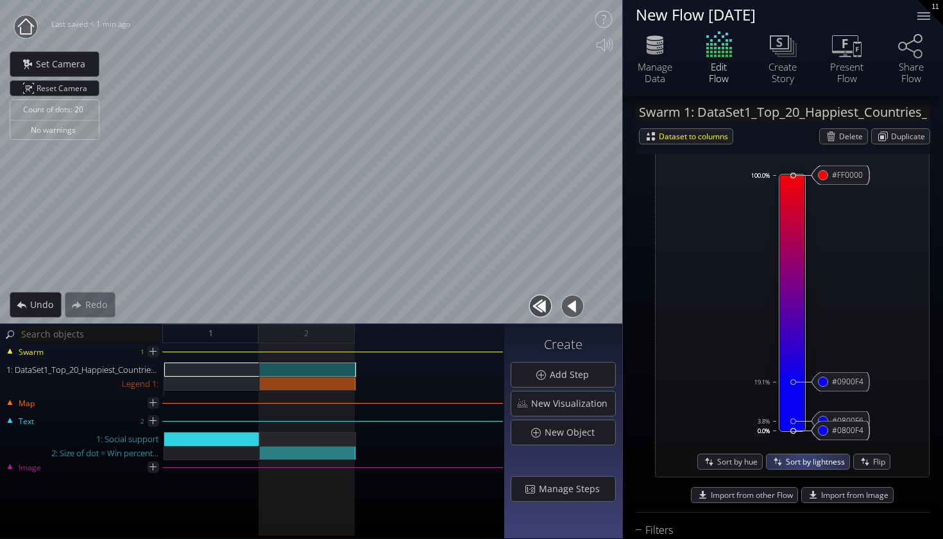
click at [803, 464] on div "Update on change Update swarm #ff0000 #0000ff #0000ff #0000FF 0.0% #0800f4 #080…" at bounding box center [791, 303] width 265 height 339
drag, startPoint x: 791, startPoint y: 381, endPoint x: 800, endPoint y: 433, distance: 53.3
click at [800, 433] on div "#ff0000 #0000ff #0000ff #0000FF 0.0% #0800f4 #0800F4 0.0% #0800f4 #0800F4 0.0% …" at bounding box center [792, 302] width 26 height 289
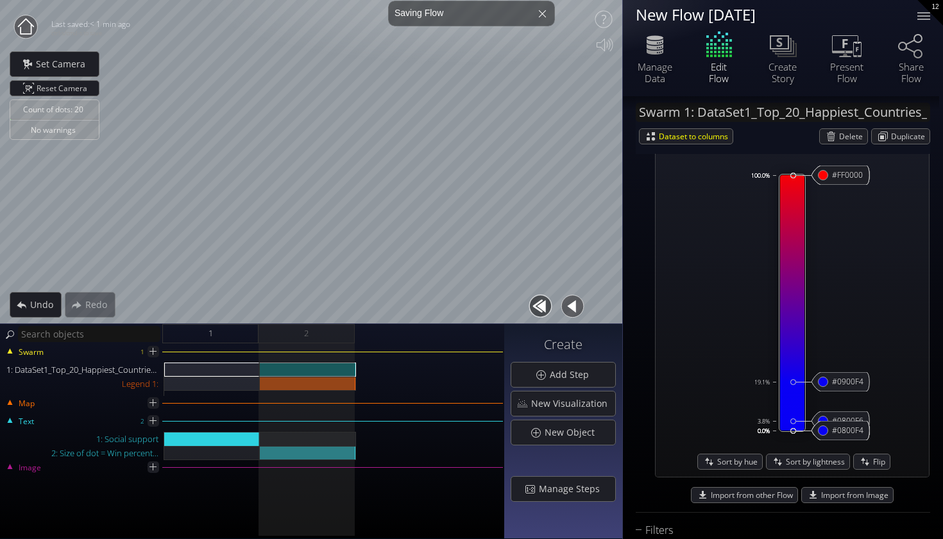
drag, startPoint x: 793, startPoint y: 384, endPoint x: 800, endPoint y: 439, distance: 55.0
click at [800, 439] on div "#ff0000 #0000ff #0000ff #0000FF 0.0% #0800f4 #0800F4 0.0% #0800f4 #0800F4 0.0% …" at bounding box center [792, 302] width 26 height 289
drag, startPoint x: 795, startPoint y: 383, endPoint x: 799, endPoint y: 435, distance: 52.1
click at [799, 435] on div "#ff0000 #0000ff #0000ff #0000FF 0.0% #0800f4 #0800F4 0.0% #0800f4 #0800F4 0.0% …" at bounding box center [792, 302] width 26 height 289
drag, startPoint x: 790, startPoint y: 383, endPoint x: 806, endPoint y: 442, distance: 60.5
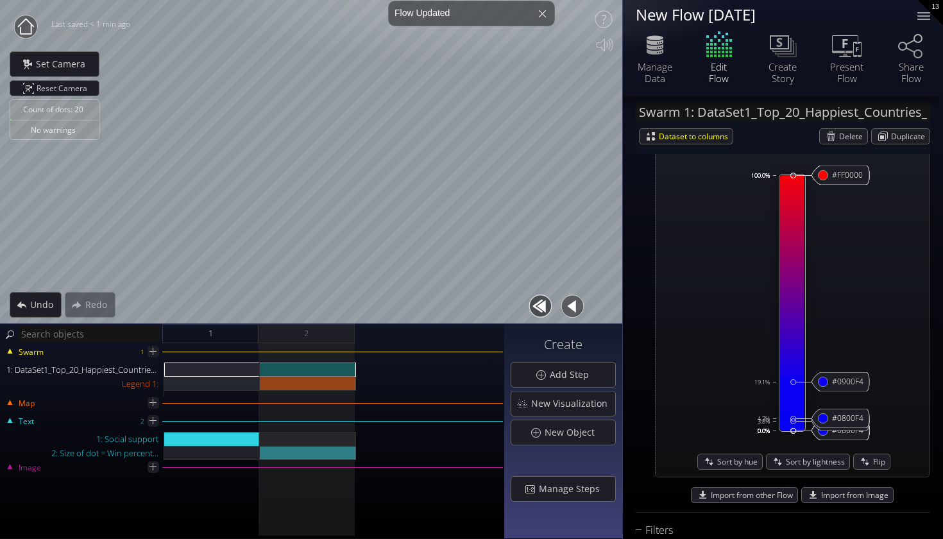
click at [805, 442] on div "#ff0000 #0000ff #0000ff #0000FF 0.0% #0800f4 #0800F4 0.0% #0800f4 #0800F4 0.0% …" at bounding box center [791, 302] width 265 height 289
drag, startPoint x: 790, startPoint y: 376, endPoint x: 797, endPoint y: 435, distance: 59.4
click at [796, 435] on div "#ff0000 #0000ff #0000ff #0000FF 0.0% #0800f4 #0800F4 0.0% #0800f4 #0800F4 0.0% …" at bounding box center [792, 302] width 26 height 289
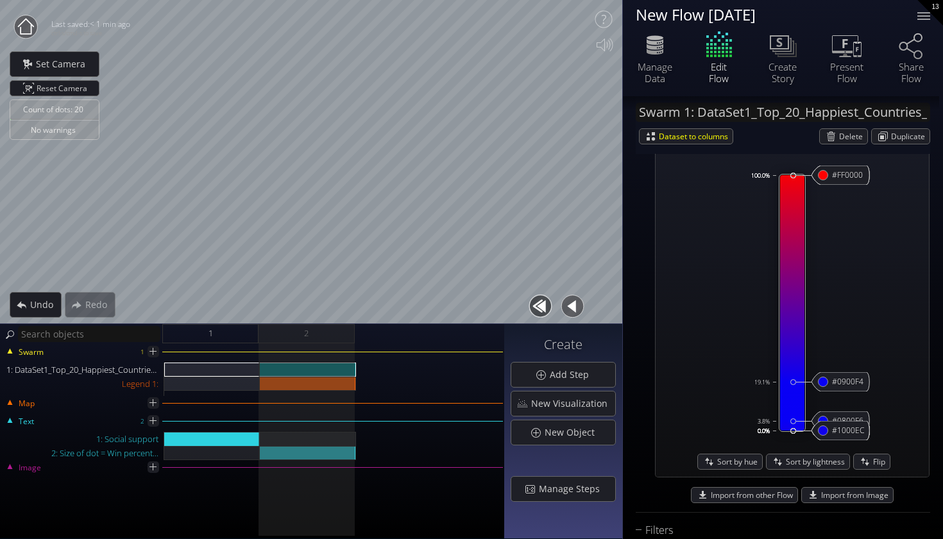
click at [753, 223] on div "#ff0000 #0000ff #0000ff #0000FF 0.0% #0800f4 #0800F4 0.0% #0800f4 #0800F4 0.0% …" at bounding box center [791, 302] width 265 height 289
click at [641, 212] on div "Using pale tte fixed grad ient scale co lor scheme by hex values in column pale…" at bounding box center [782, 252] width 294 height 507
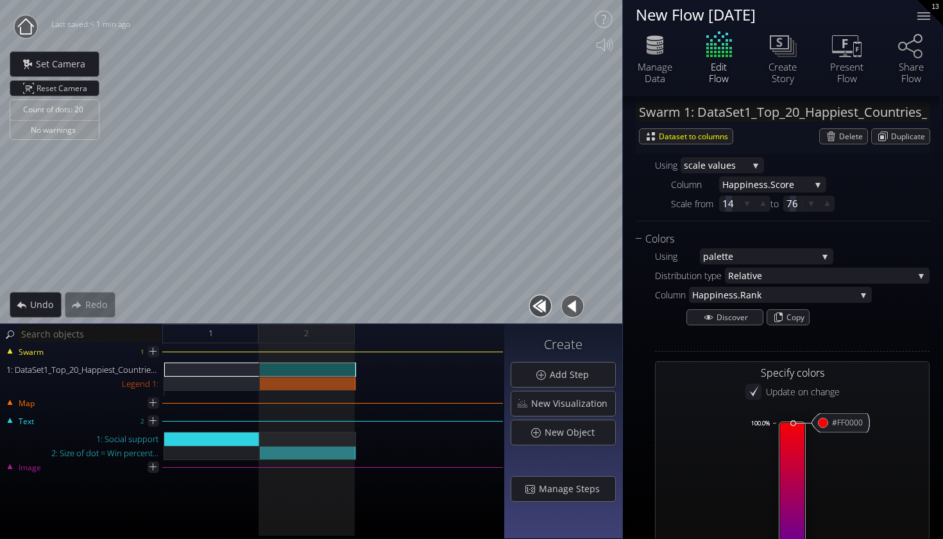
scroll to position [692, 0]
click at [792, 346] on div "Distribution type Relati ve Absolu te Relati ve Fo r category Repeat ing scheme…" at bounding box center [792, 511] width 274 height 486
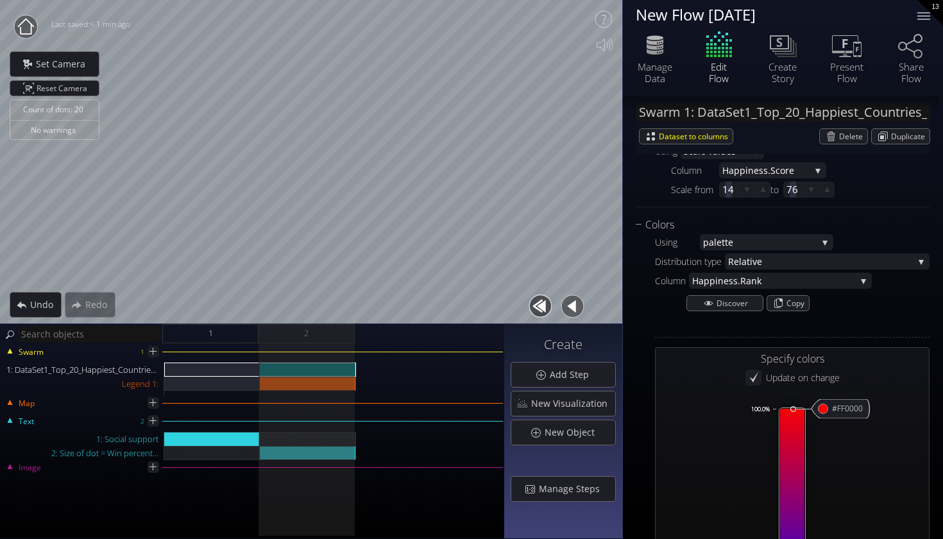
scroll to position [717, 0]
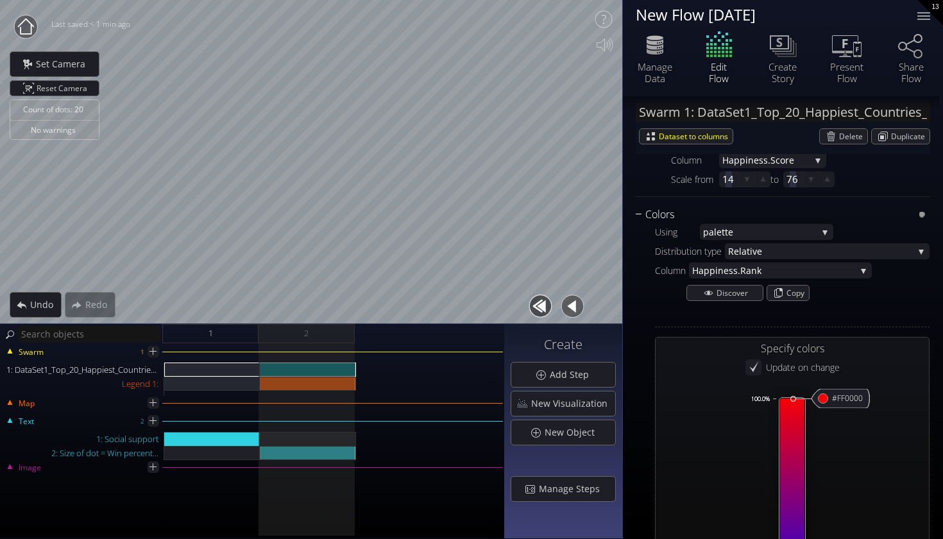
click at [917, 212] on div "Colors Using pale tte fixed grad ient scale co lor scheme by hex values in colu…" at bounding box center [782, 470] width 294 height 529
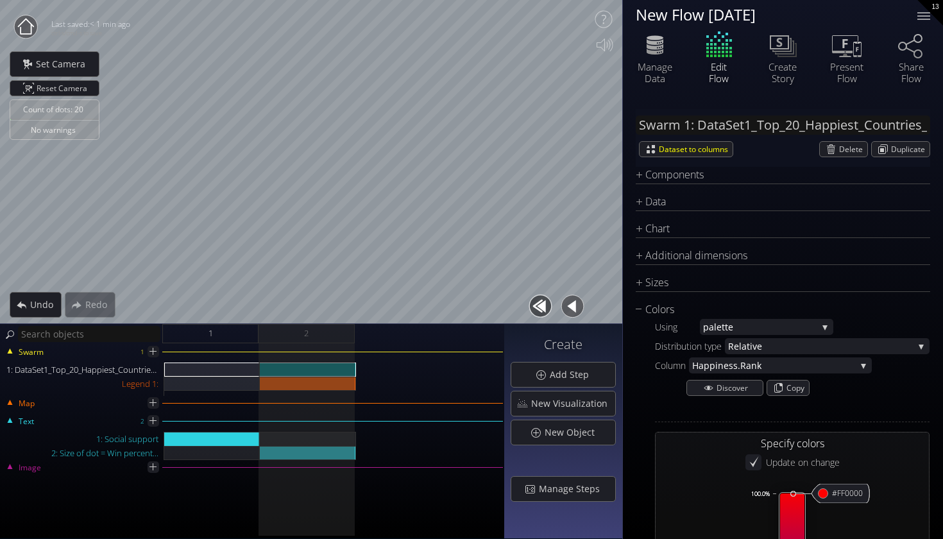
scroll to position [0, 0]
click at [762, 341] on span "ve" at bounding box center [832, 346] width 161 height 16
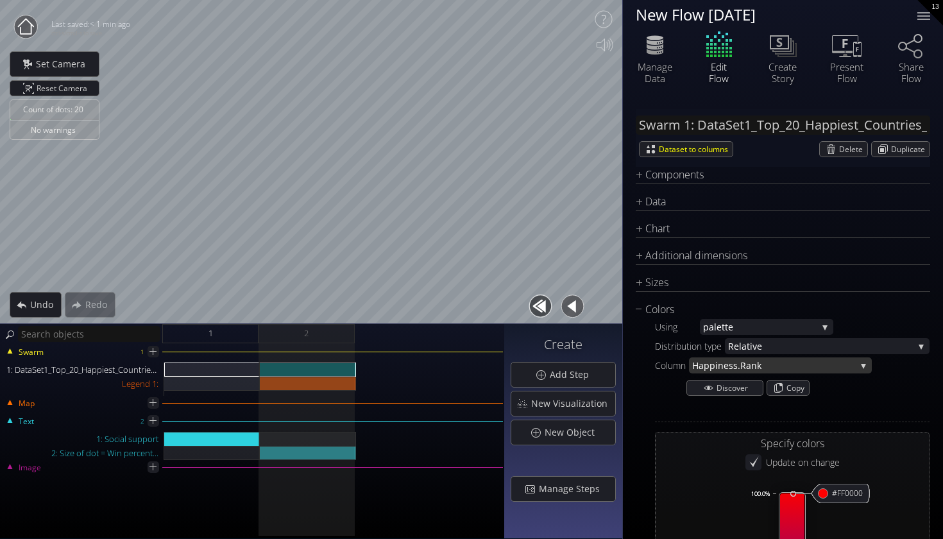
click at [745, 362] on span "iness.Rank" at bounding box center [785, 365] width 140 height 16
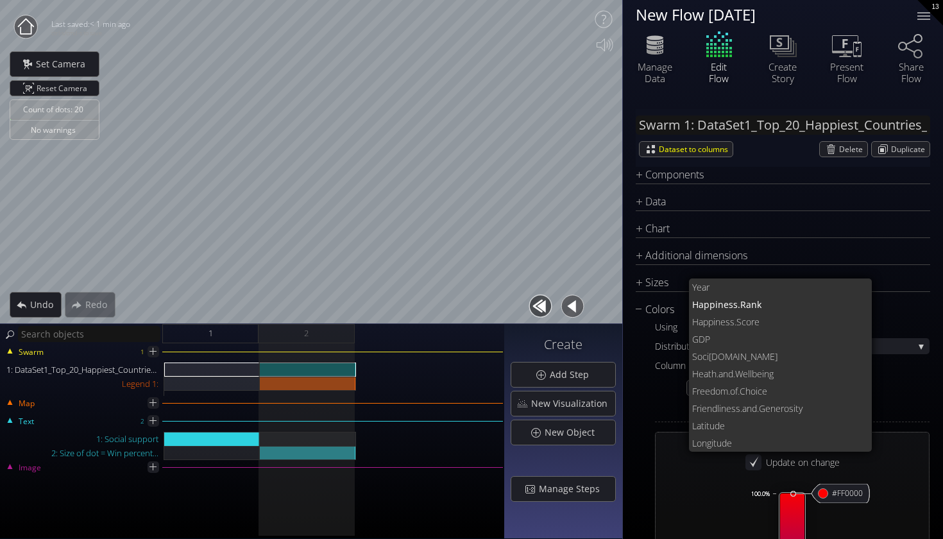
click at [666, 408] on div at bounding box center [792, 408] width 274 height 13
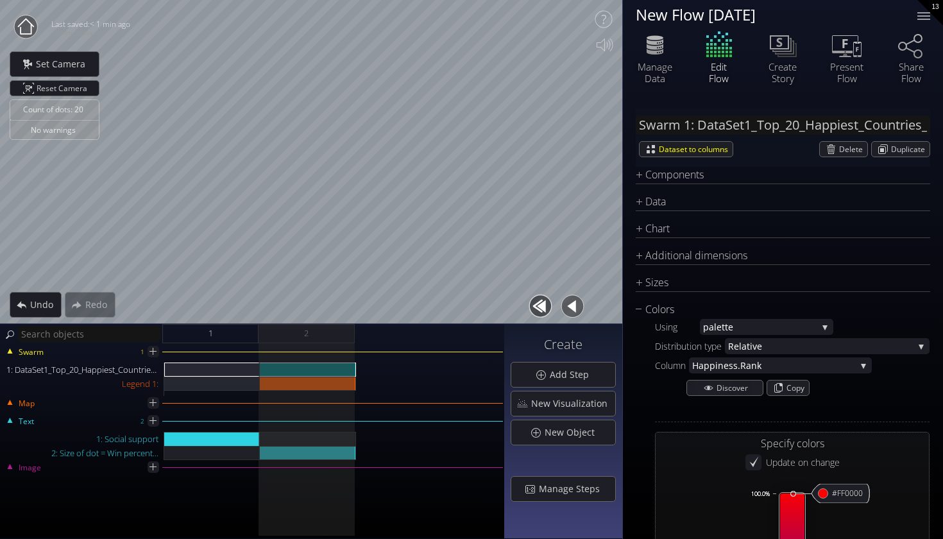
click at [735, 323] on span "tte" at bounding box center [769, 327] width 96 height 16
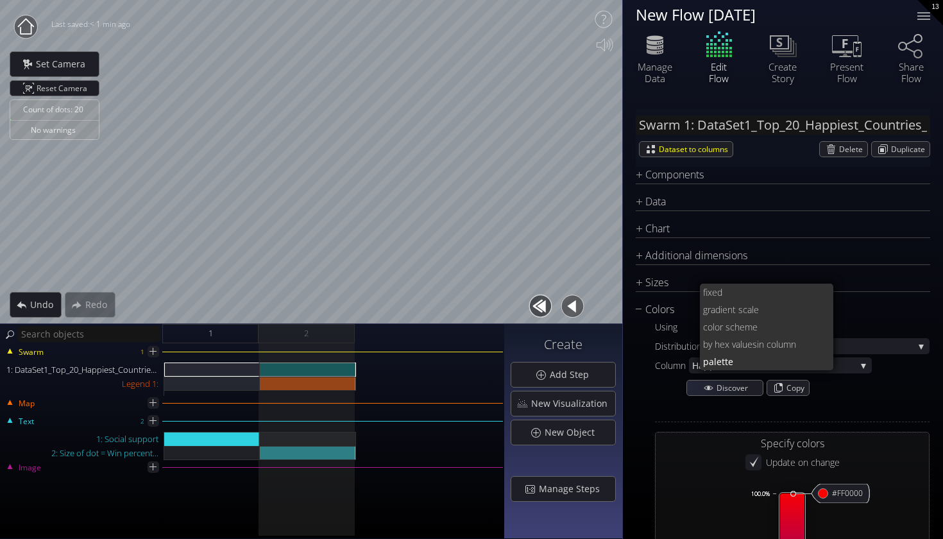
click at [662, 384] on div "Discover Copy" at bounding box center [792, 389] width 274 height 19
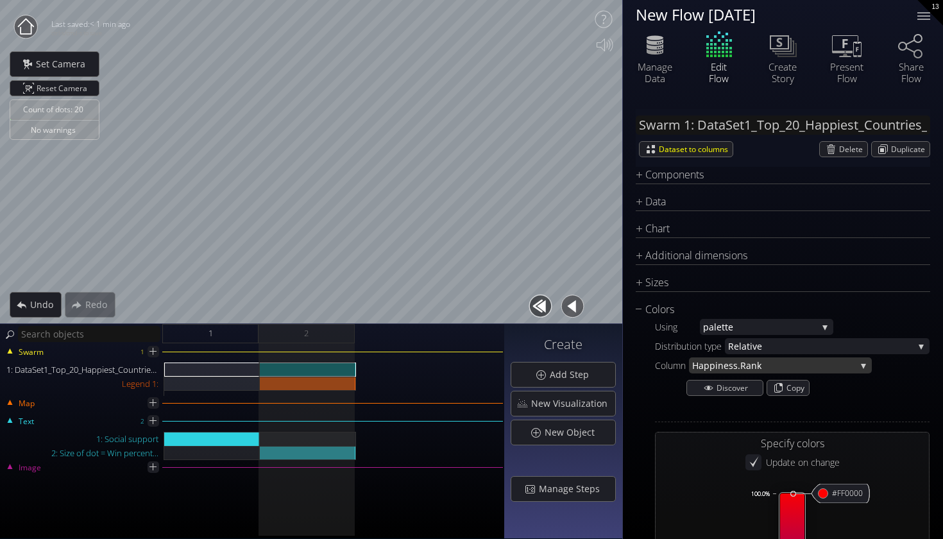
click at [761, 367] on span "iness.Rank" at bounding box center [785, 365] width 140 height 16
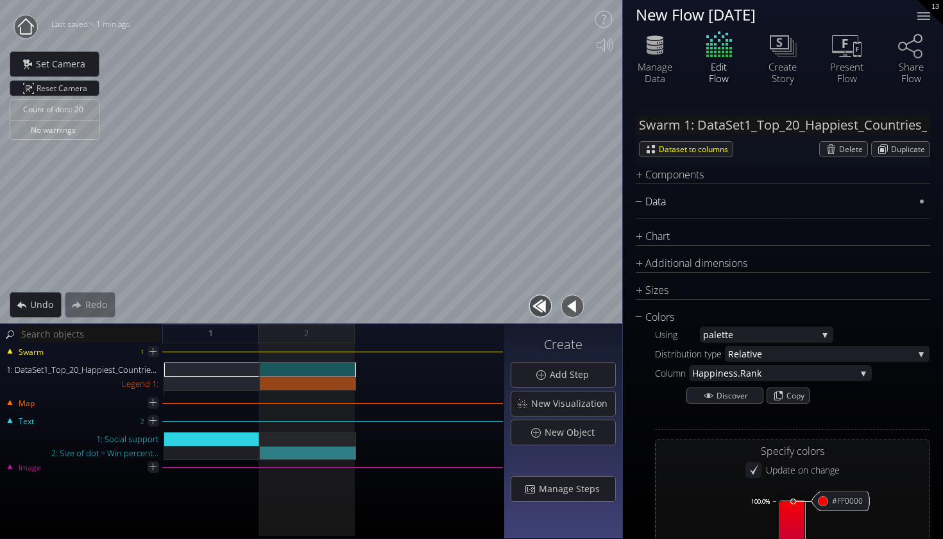
click at [653, 202] on div "Data" at bounding box center [774, 202] width 278 height 16
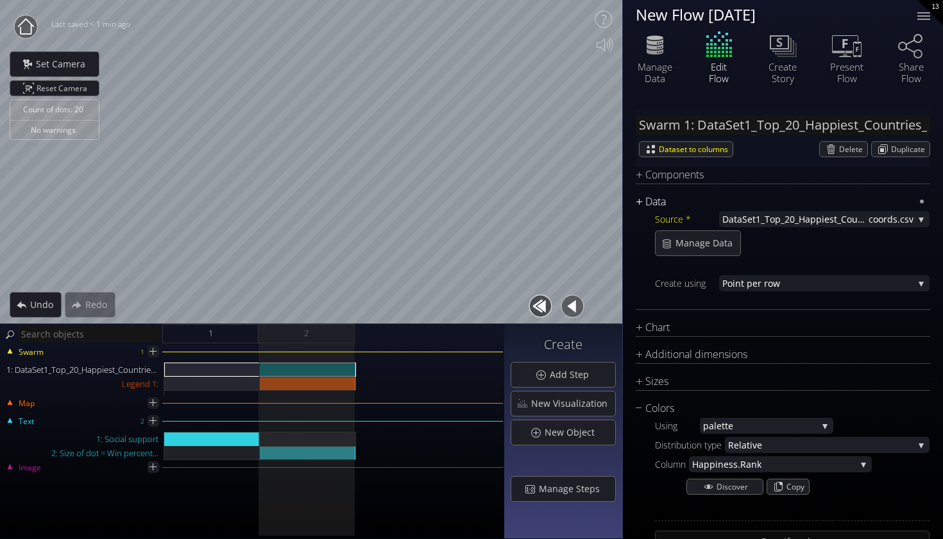
click at [653, 202] on div "Data" at bounding box center [774, 202] width 278 height 16
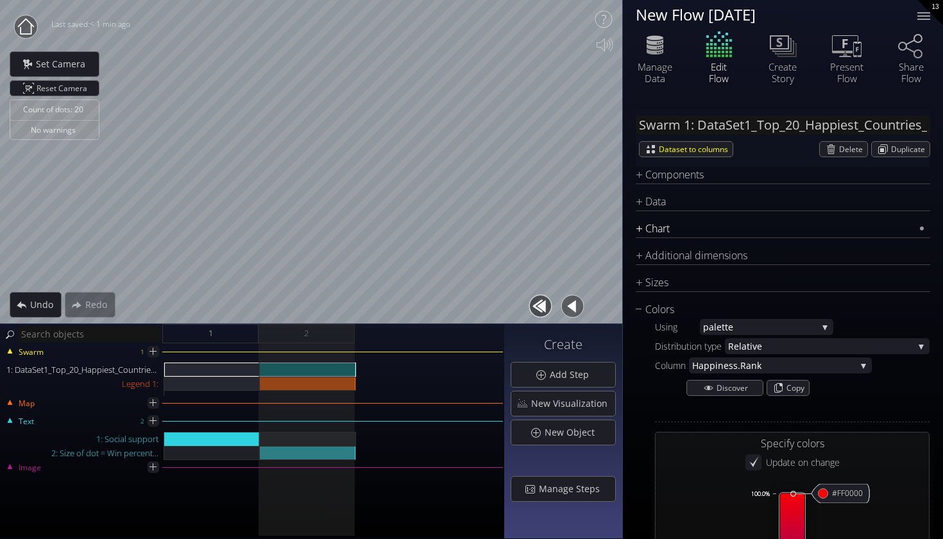
click at [655, 230] on div "Chart" at bounding box center [774, 229] width 278 height 16
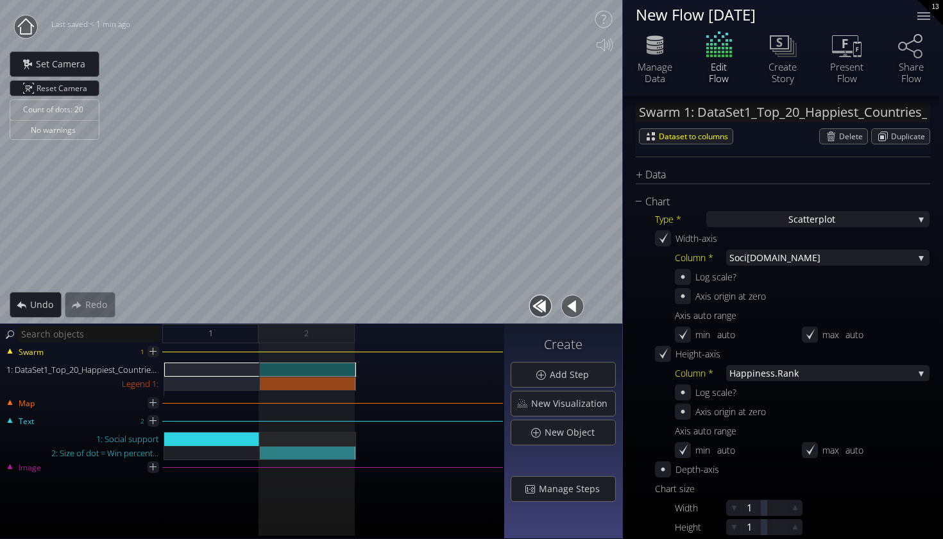
scroll to position [23, 0]
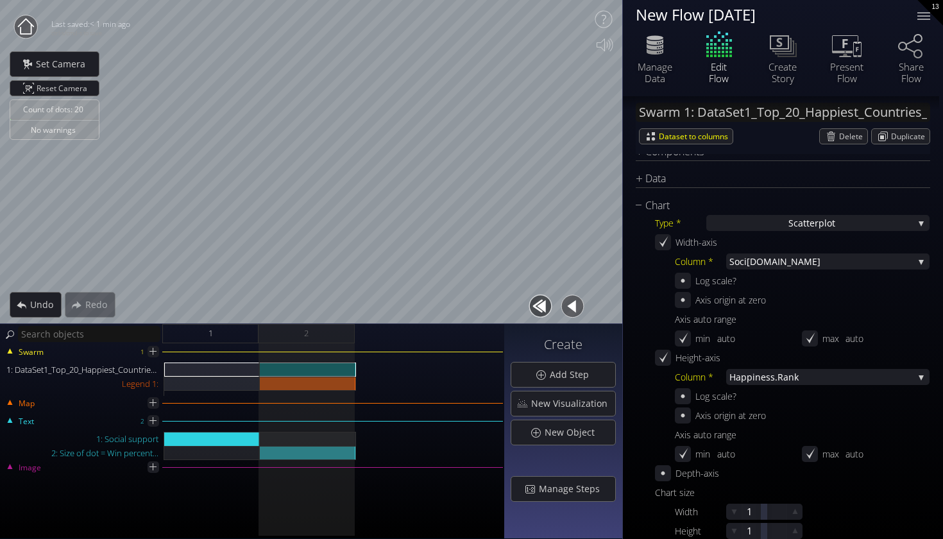
click at [663, 207] on div "Chart" at bounding box center [774, 206] width 278 height 16
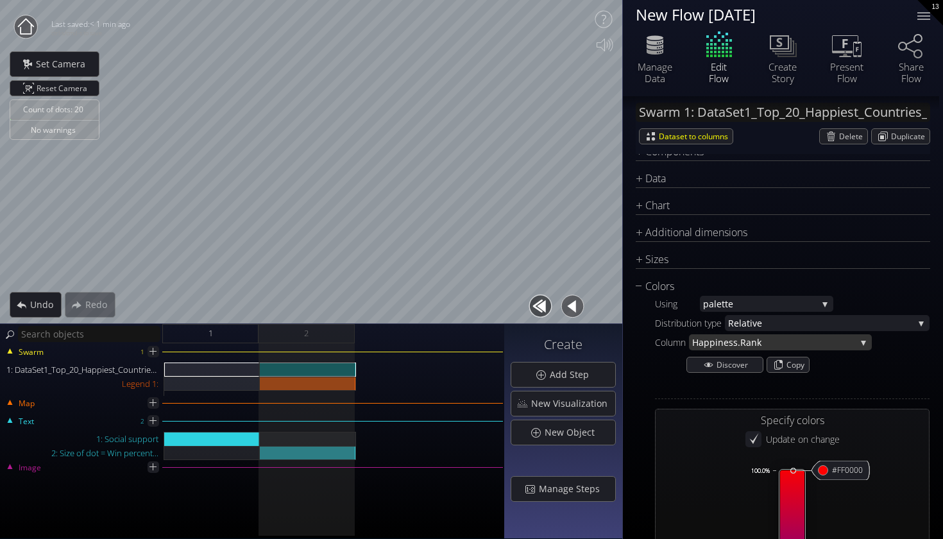
click at [737, 343] on span "iness.Rank" at bounding box center [785, 342] width 140 height 16
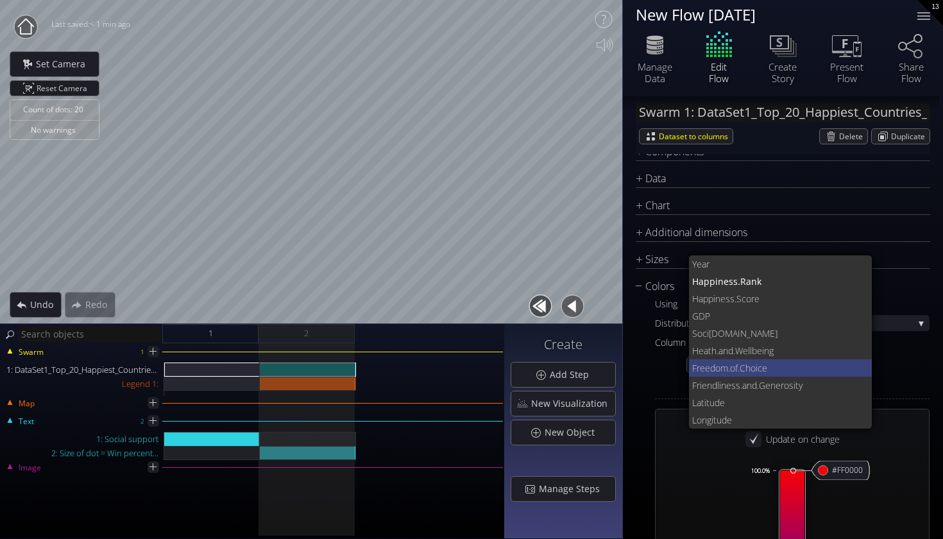
click at [746, 365] on span ".of.Choice" at bounding box center [795, 367] width 134 height 17
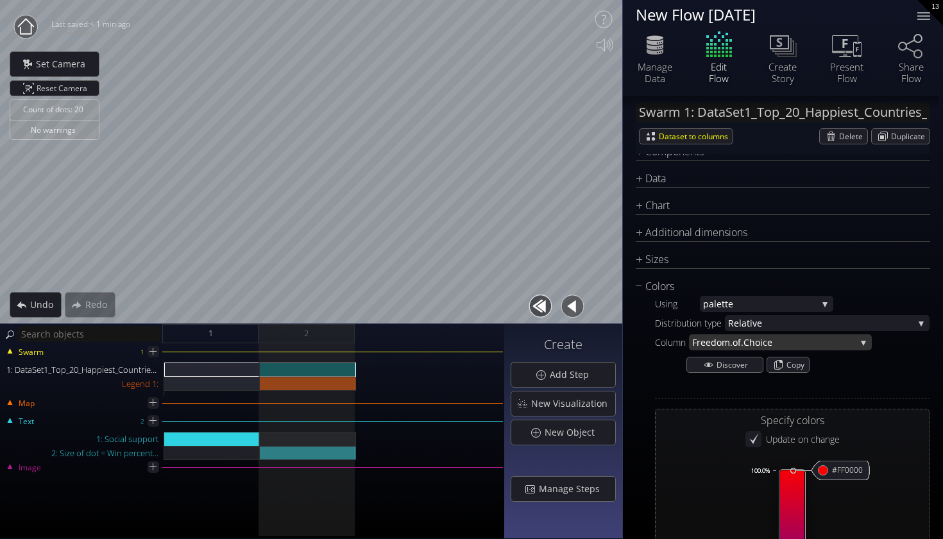
click at [746, 339] on span ".of.Choice" at bounding box center [793, 342] width 126 height 16
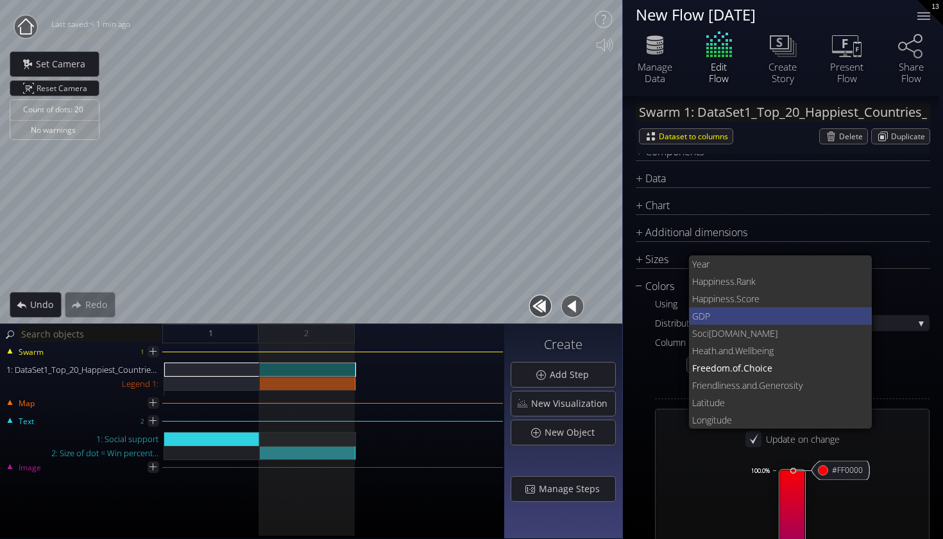
scroll to position [0, 0]
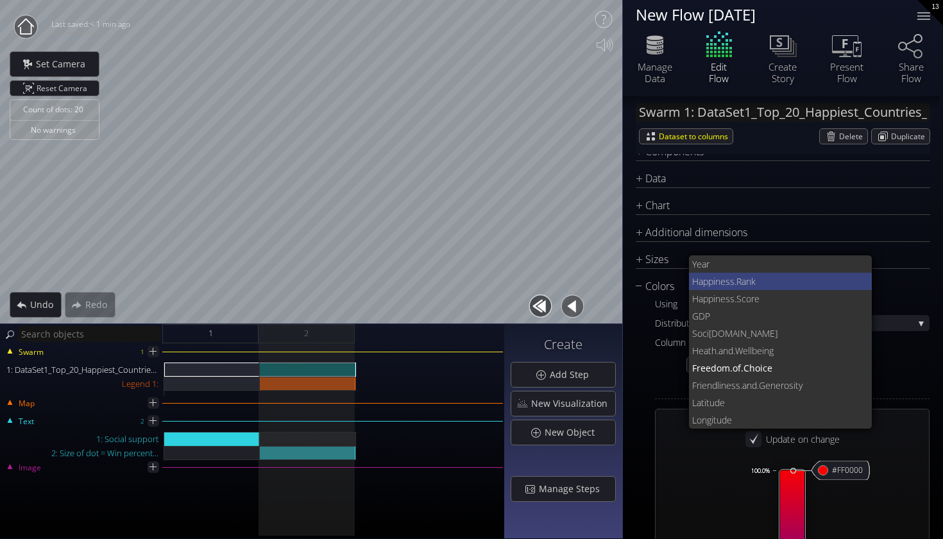
click at [727, 288] on span "iness.Rank" at bounding box center [787, 281] width 149 height 17
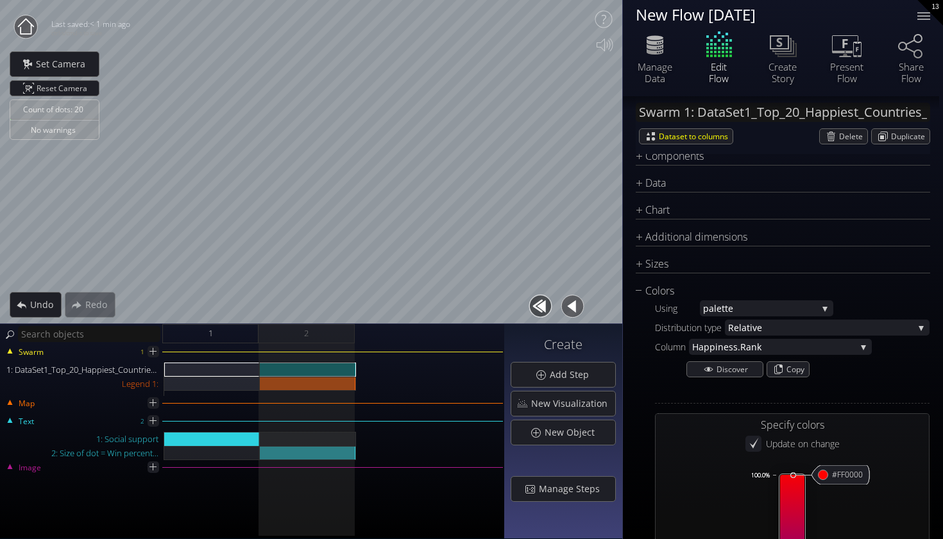
scroll to position [43, 0]
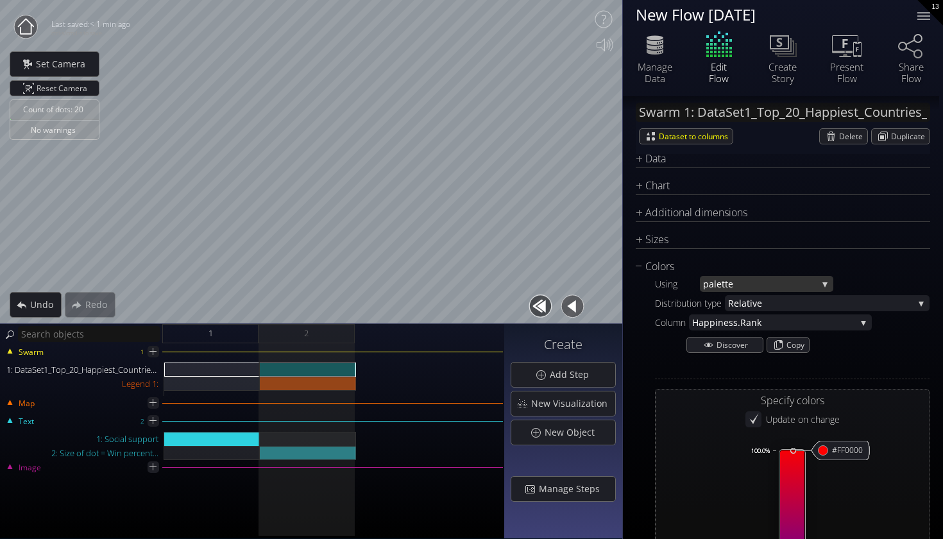
click at [717, 291] on span "pale" at bounding box center [712, 284] width 19 height 16
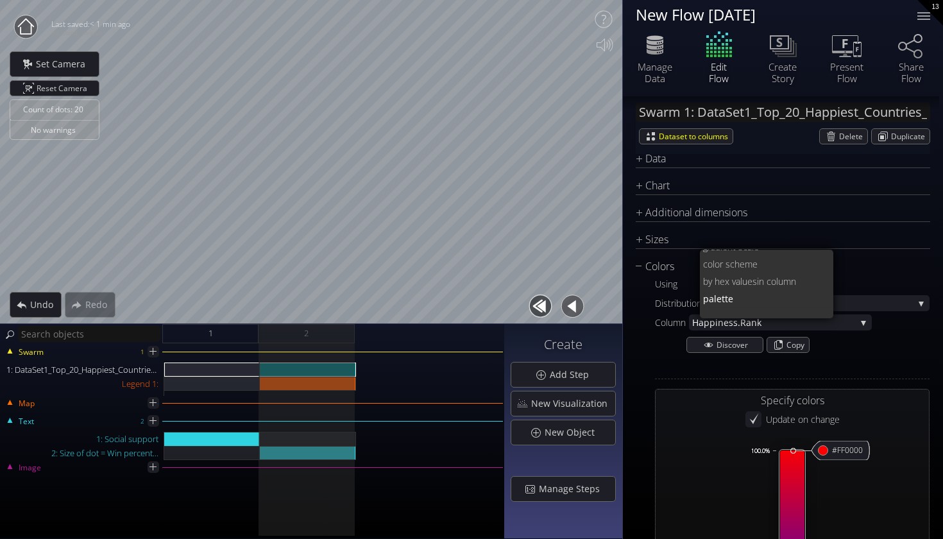
scroll to position [0, 0]
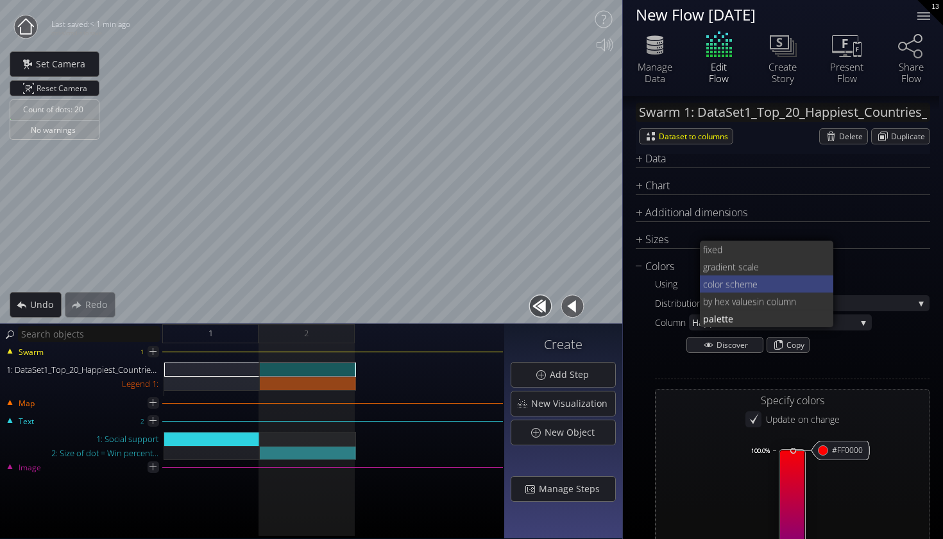
click at [717, 288] on span "lor scheme" at bounding box center [767, 283] width 111 height 17
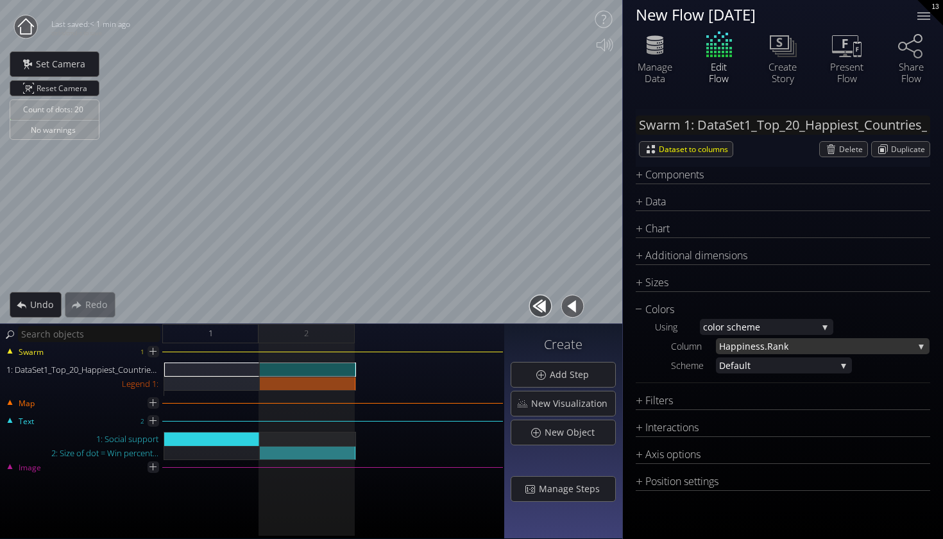
click at [735, 345] on span "Happ" at bounding box center [730, 346] width 23 height 16
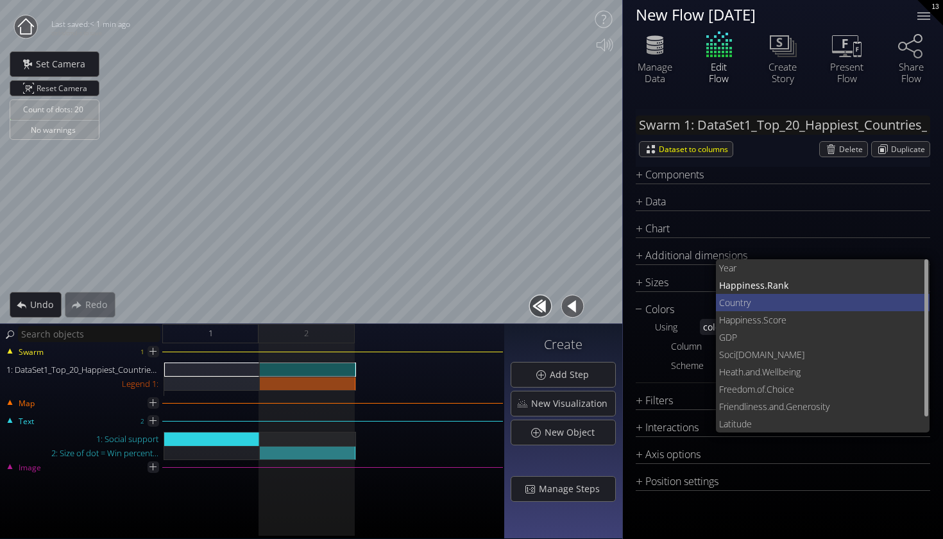
click at [730, 302] on span "Coun" at bounding box center [729, 302] width 21 height 17
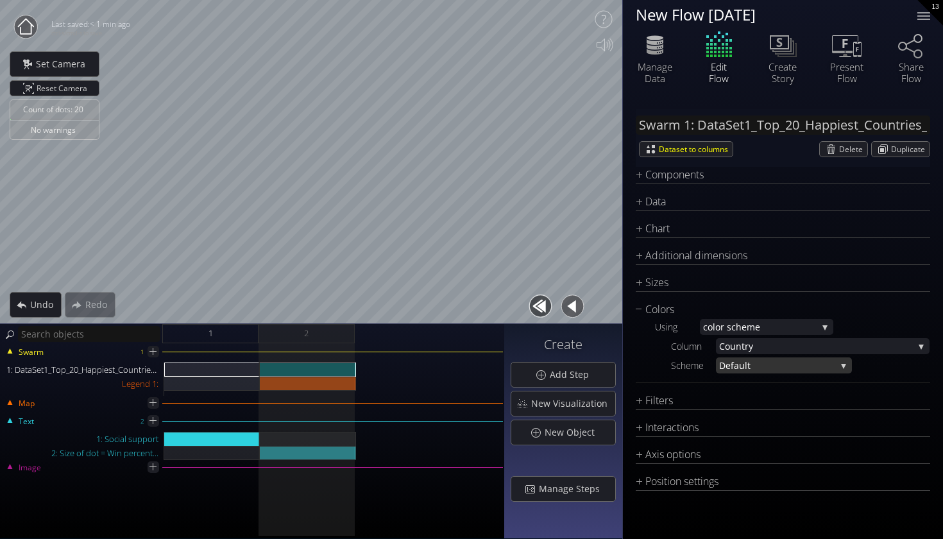
click at [728, 362] on span "Defa" at bounding box center [729, 365] width 20 height 16
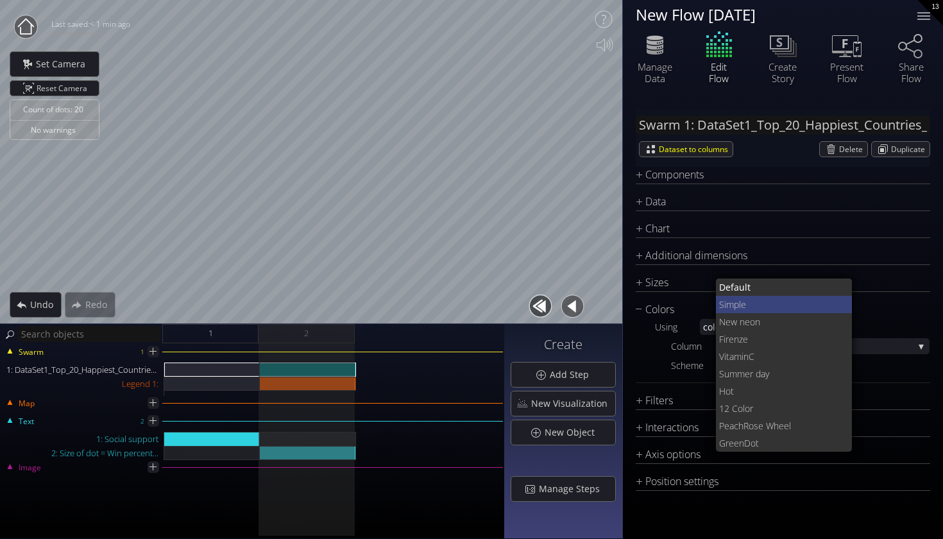
click at [728, 299] on span "mple" at bounding box center [784, 304] width 116 height 17
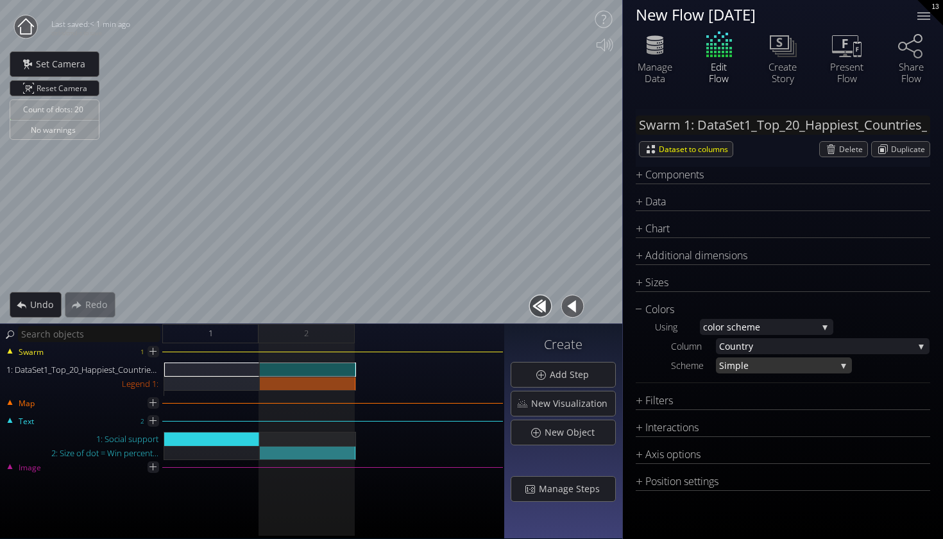
click at [725, 369] on span "Si" at bounding box center [723, 365] width 8 height 16
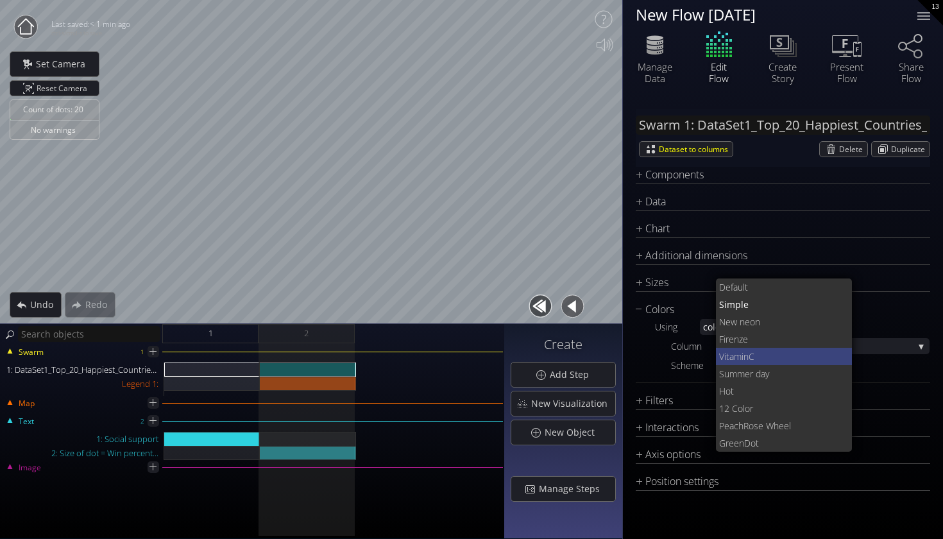
click at [739, 358] on span "Vitamin" at bounding box center [733, 356] width 29 height 17
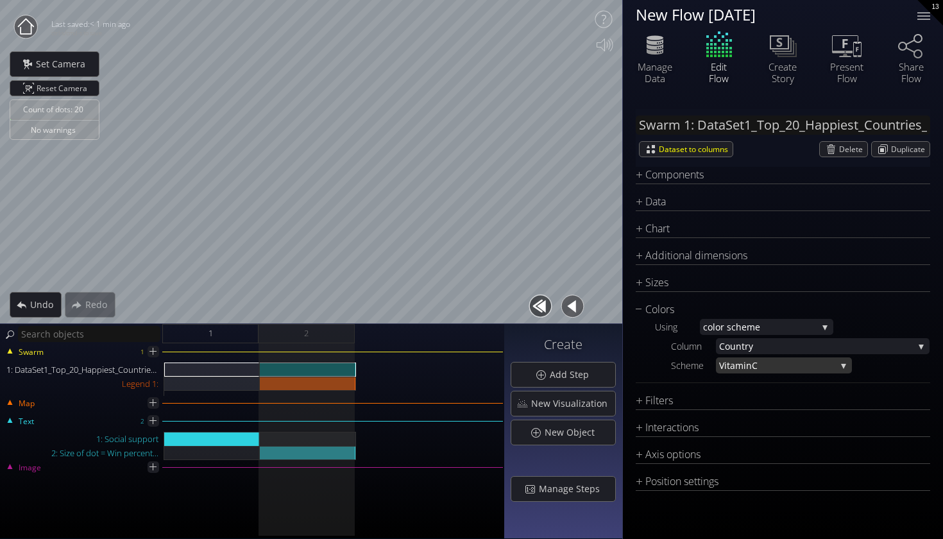
click at [736, 369] on span "Vitamin" at bounding box center [735, 365] width 33 height 16
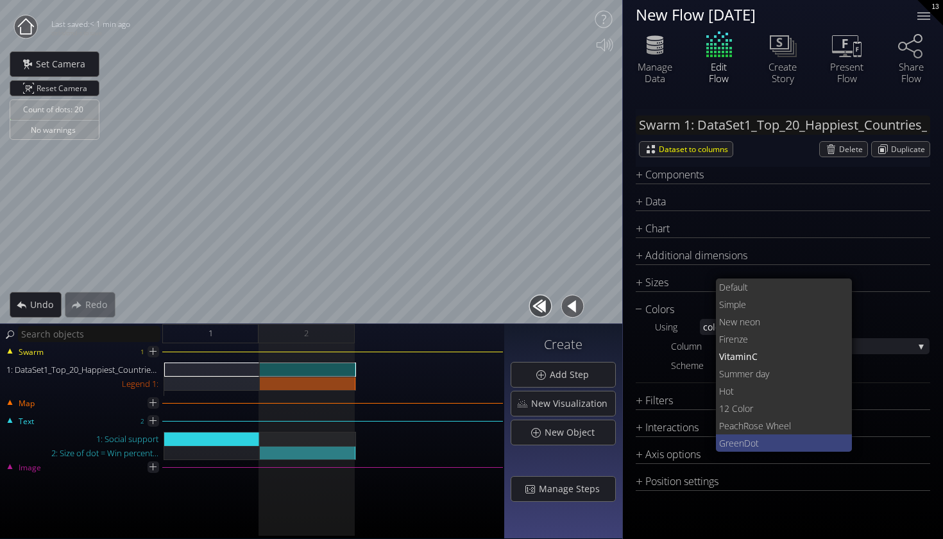
click at [751, 441] on span "ot" at bounding box center [796, 442] width 92 height 17
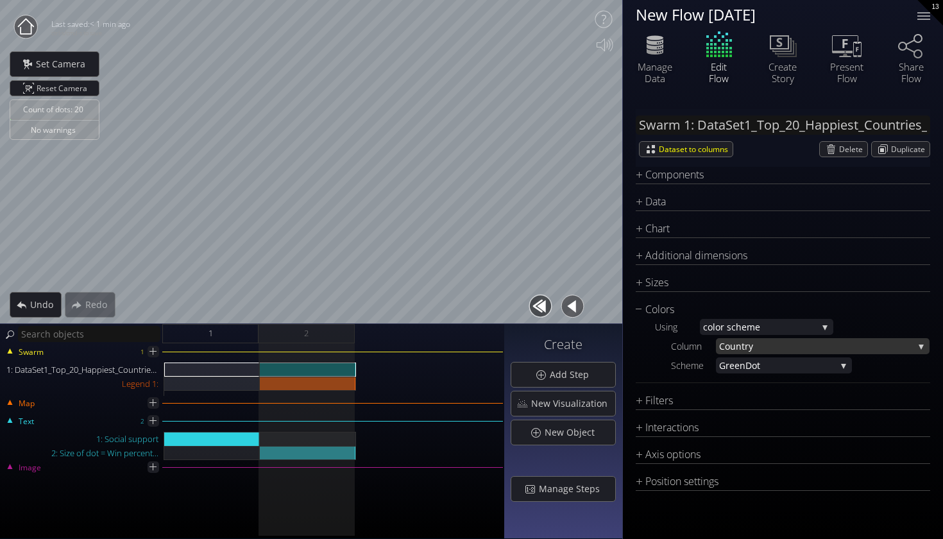
click at [755, 347] on span "try" at bounding box center [827, 346] width 172 height 16
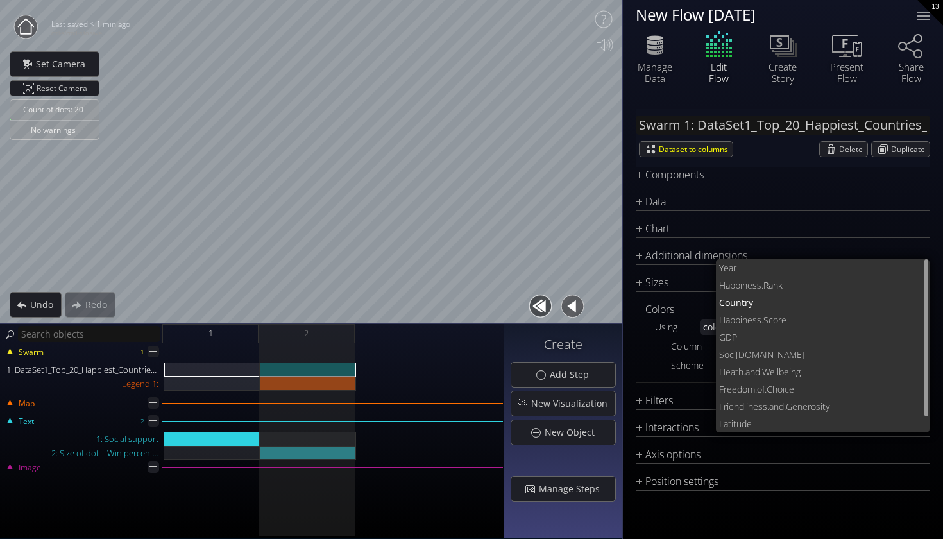
click at [664, 379] on div "Colors Using co lor scheme fixed grad ient scale co lor scheme by hex values in…" at bounding box center [782, 341] width 294 height 81
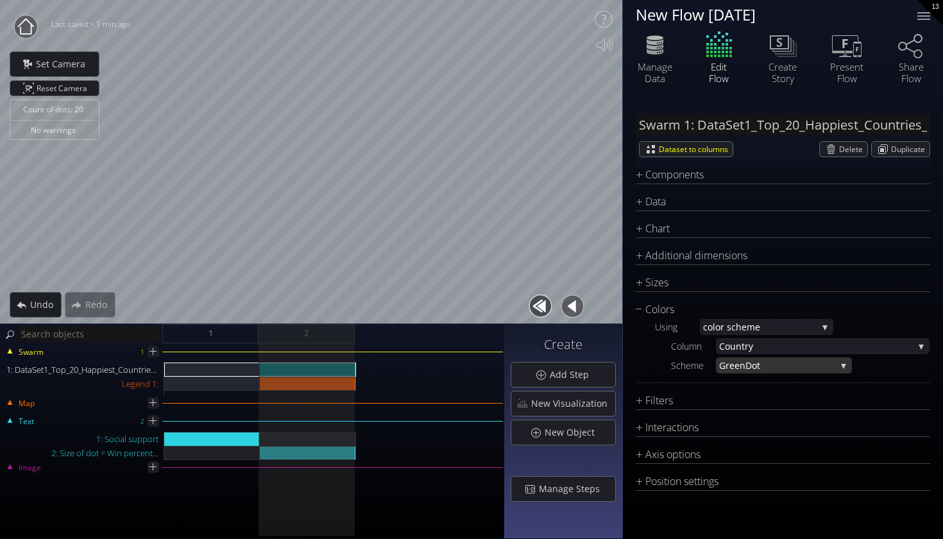
click at [734, 360] on span "GreenD" at bounding box center [735, 365] width 33 height 16
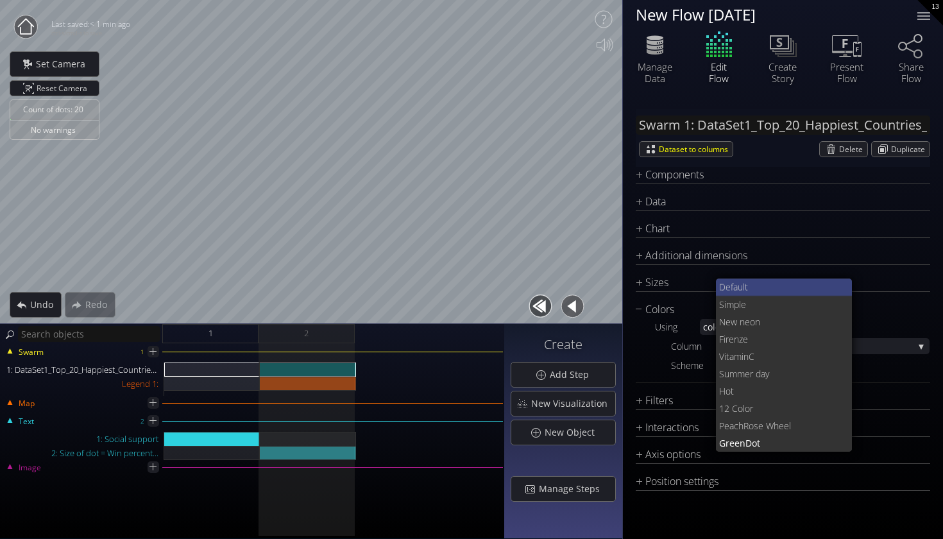
click at [736, 281] on span "Defa" at bounding box center [728, 286] width 19 height 17
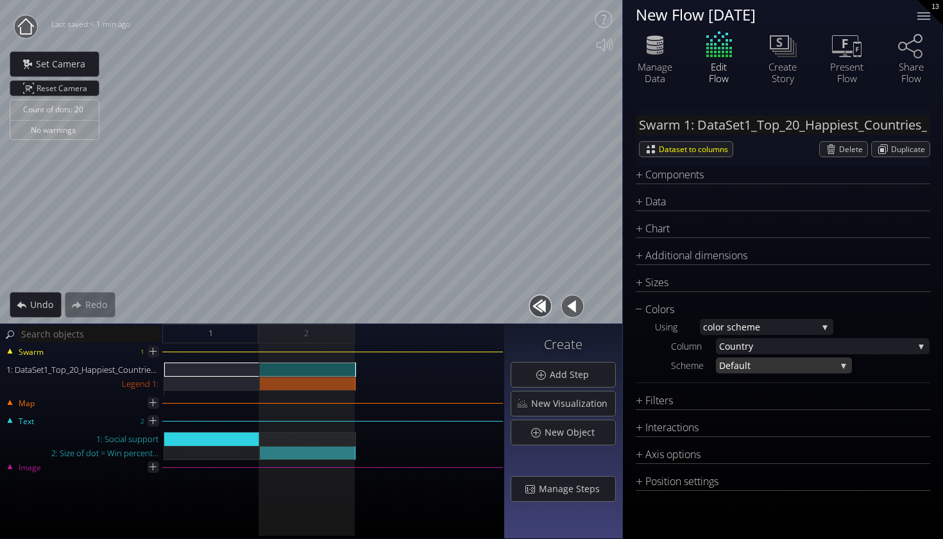
click at [743, 364] on span "ult" at bounding box center [787, 365] width 97 height 16
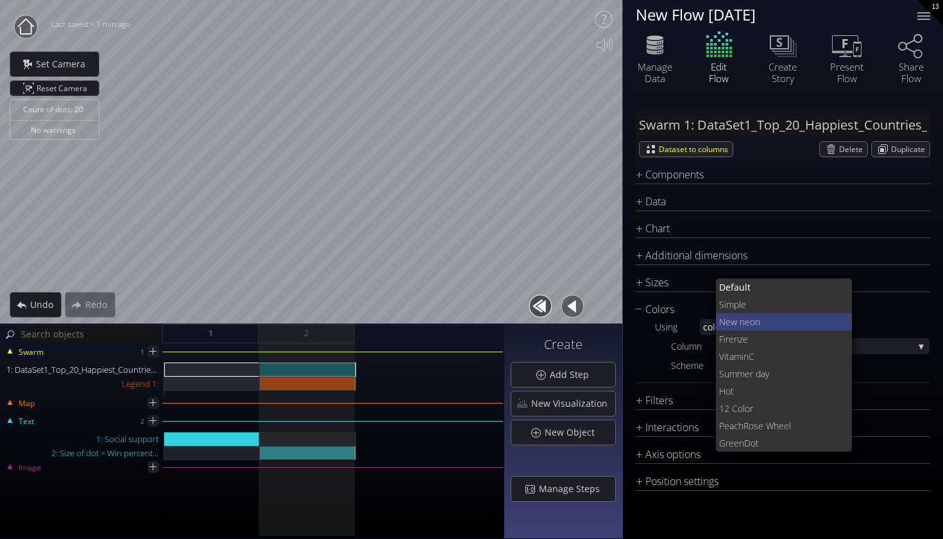
click at [746, 319] on span "New ne" at bounding box center [734, 321] width 31 height 17
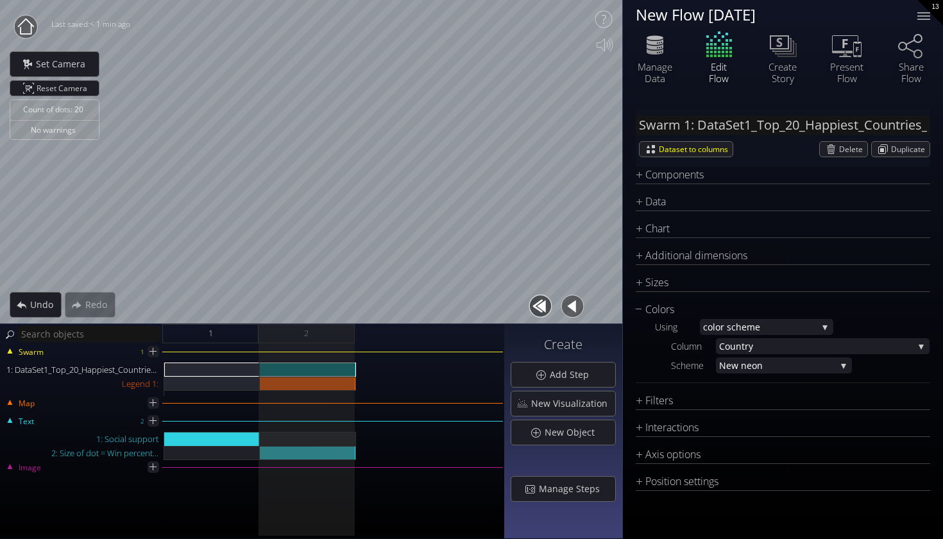
click at [670, 299] on div "Chart Type * S catterplot S catterplot Categoriz ed columns Map from c oordinat…" at bounding box center [782, 347] width 294 height 253
click at [653, 302] on div "Colors" at bounding box center [774, 309] width 278 height 16
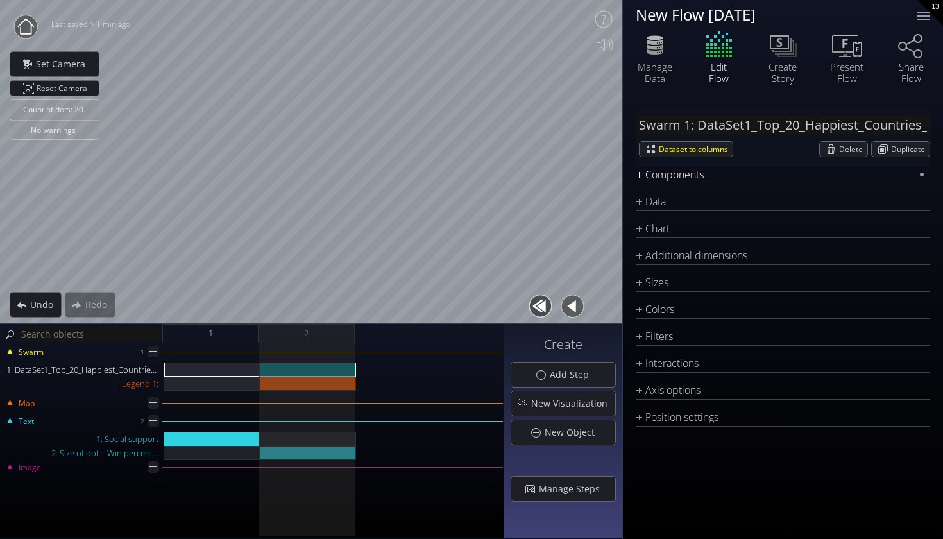
click at [657, 172] on div "Components" at bounding box center [774, 175] width 278 height 16
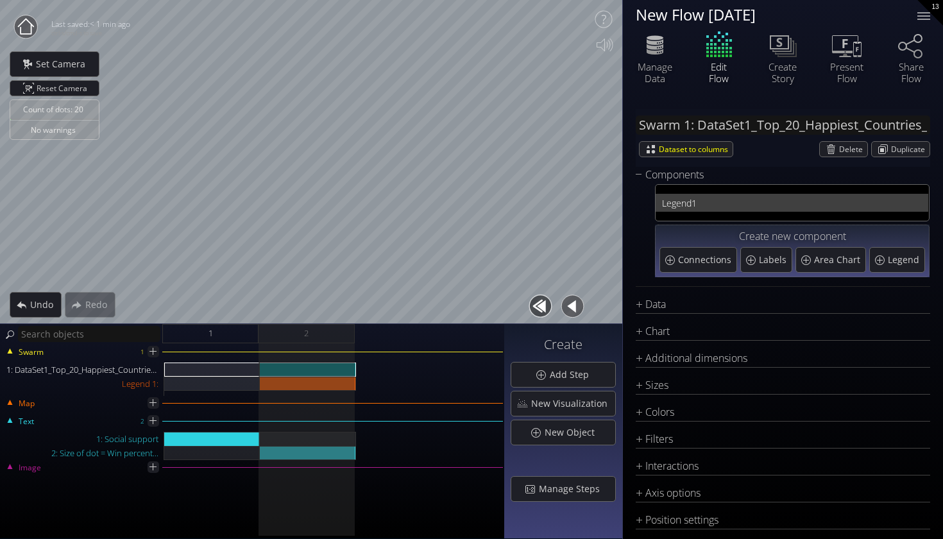
click at [666, 209] on span "Legend" at bounding box center [676, 203] width 29 height 16
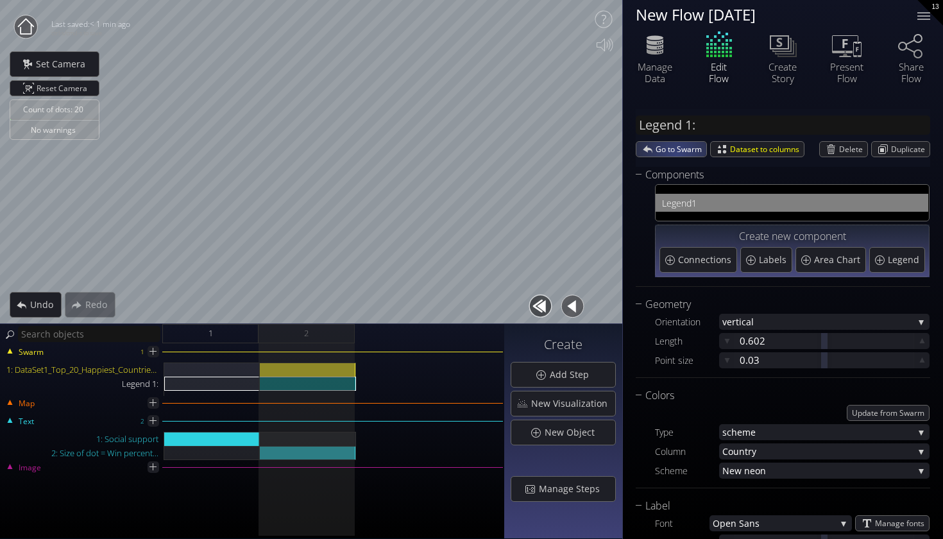
click at [673, 153] on span "Go to Swarm" at bounding box center [680, 149] width 51 height 15
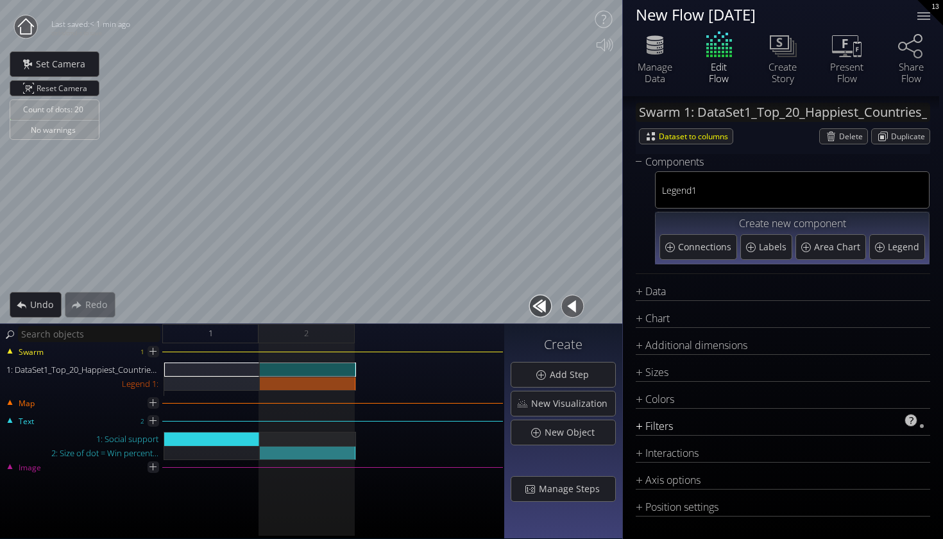
click at [665, 426] on div "Filters" at bounding box center [774, 426] width 278 height 16
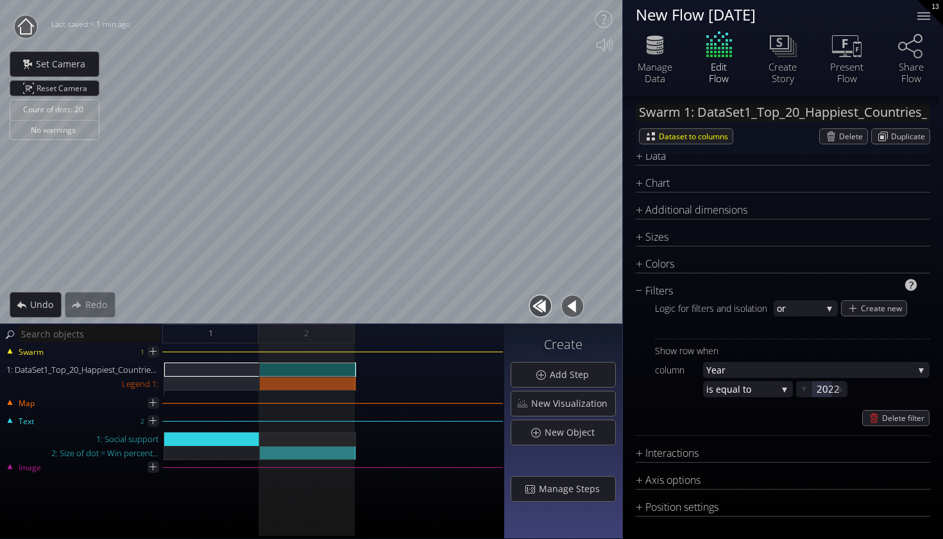
scroll to position [134, 0]
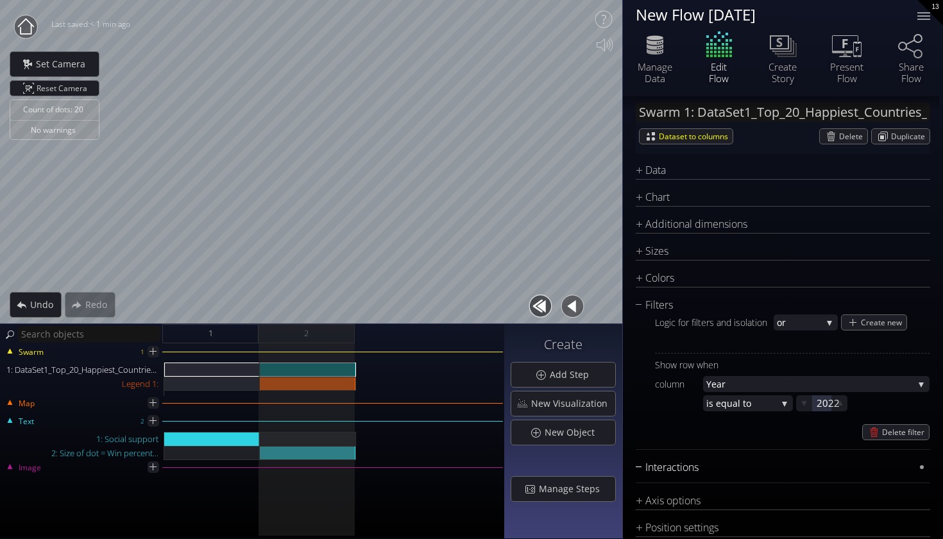
click at [760, 465] on div "Interactions" at bounding box center [774, 467] width 278 height 16
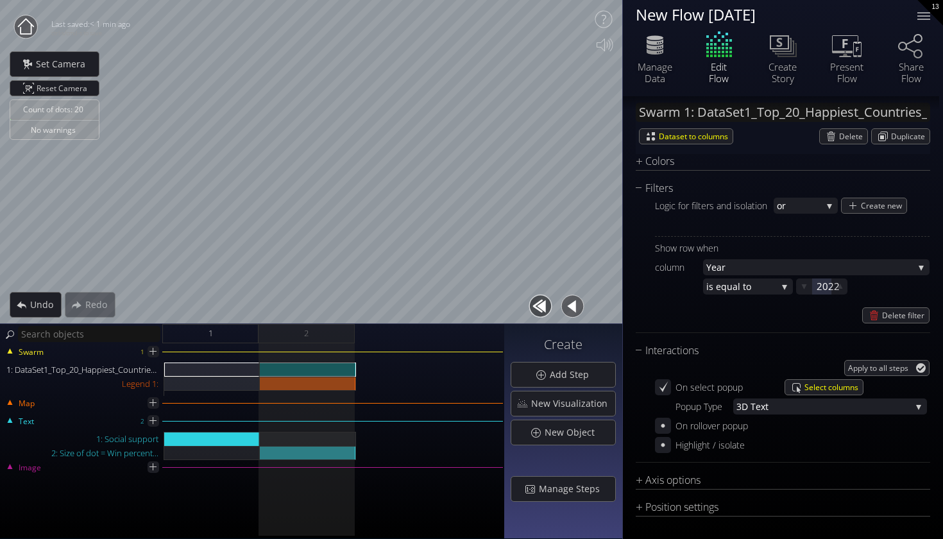
scroll to position [0, 0]
click at [705, 428] on div "On rollover popup" at bounding box center [713, 425] width 77 height 16
click at [666, 432] on div at bounding box center [663, 425] width 16 height 16
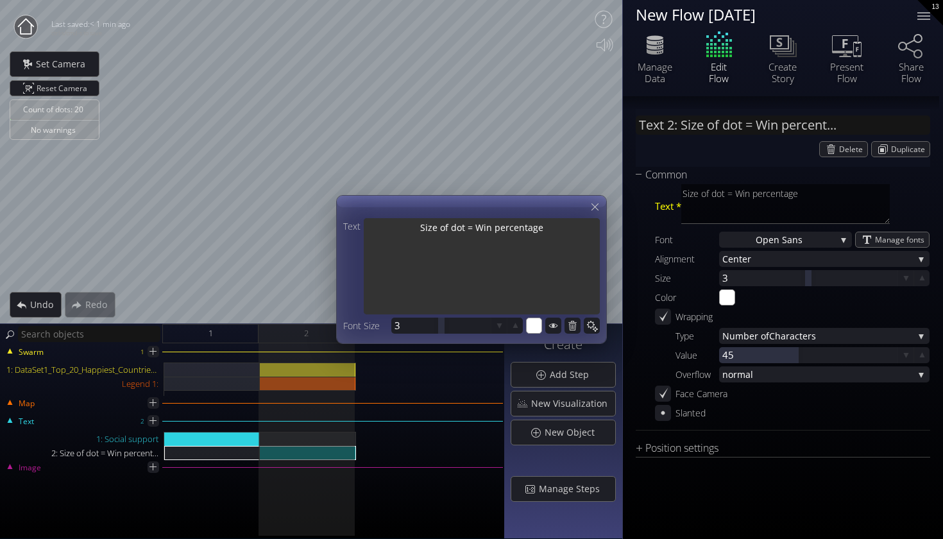
click at [543, 239] on textarea "Size of dot = Win percentage" at bounding box center [482, 267] width 236 height 99
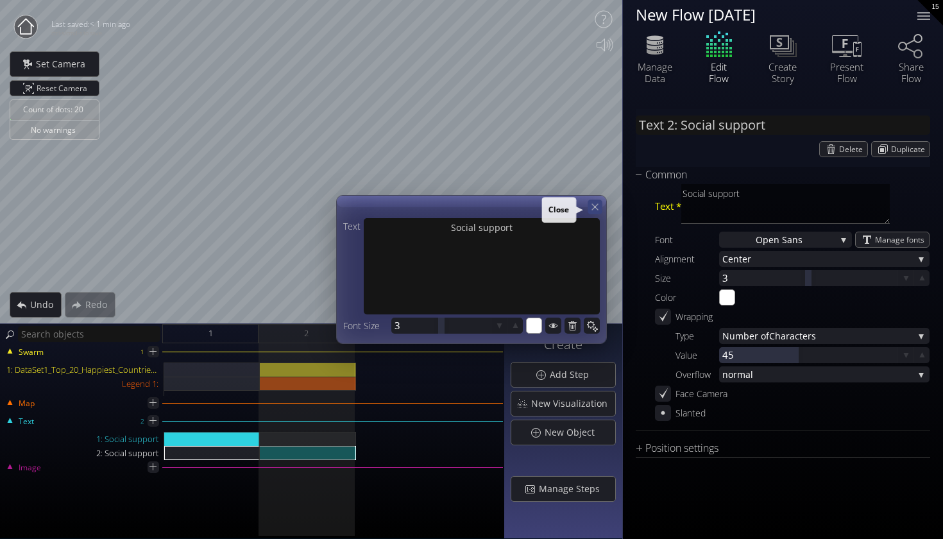
click at [600, 205] on div at bounding box center [594, 206] width 15 height 15
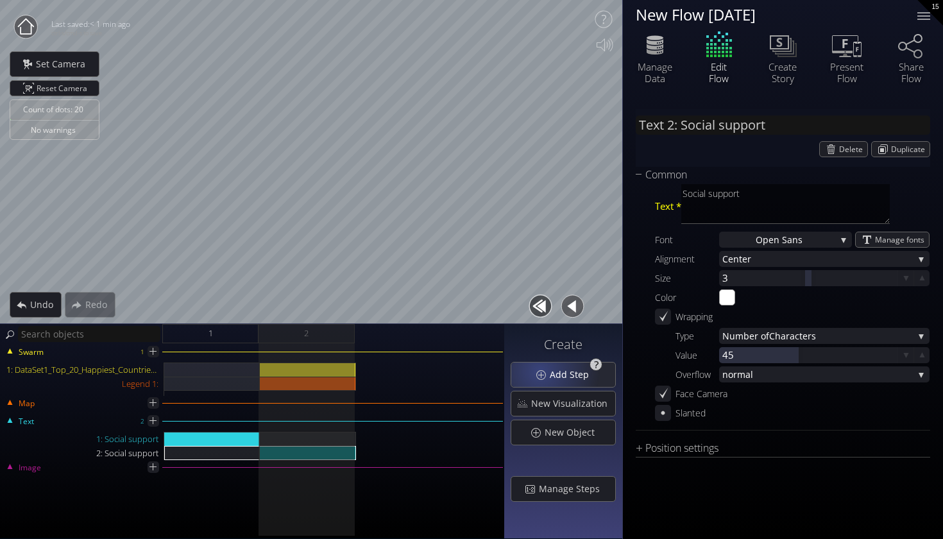
click at [544, 371] on div "Add Step" at bounding box center [563, 374] width 104 height 24
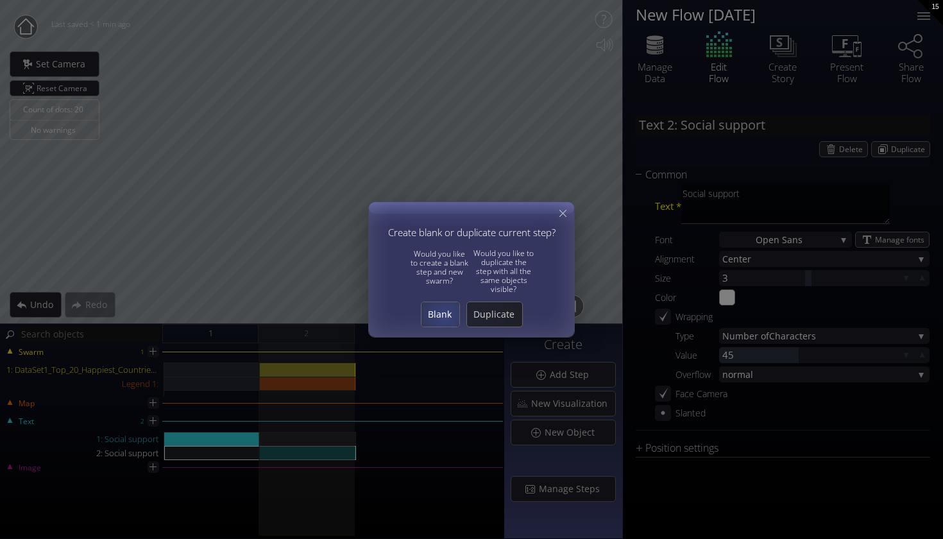
click at [443, 314] on span "Blank" at bounding box center [440, 314] width 38 height 13
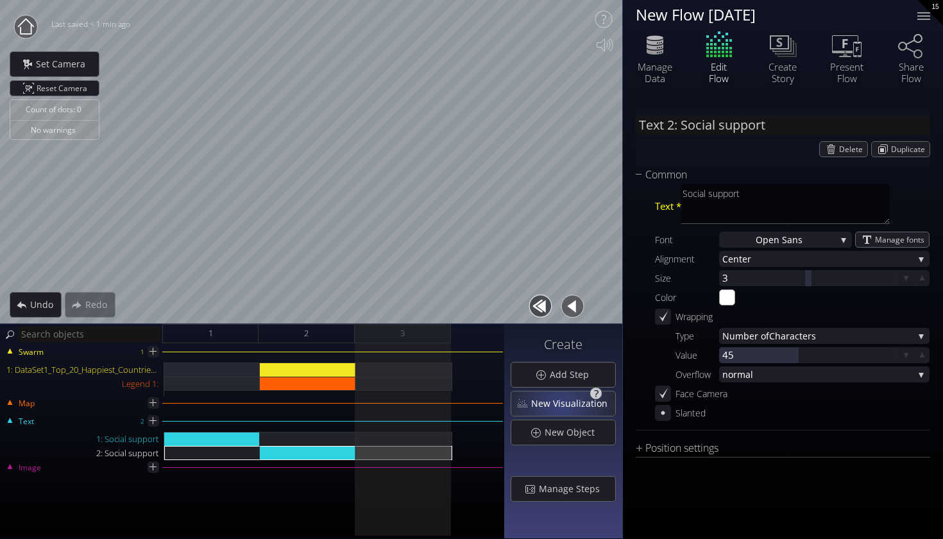
click at [559, 405] on span "New Visualization" at bounding box center [572, 403] width 85 height 13
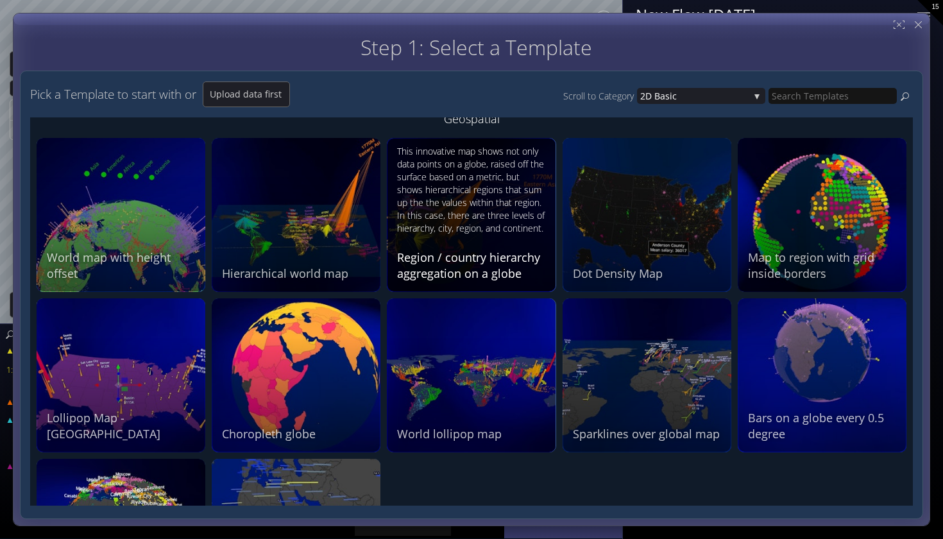
scroll to position [1262, 0]
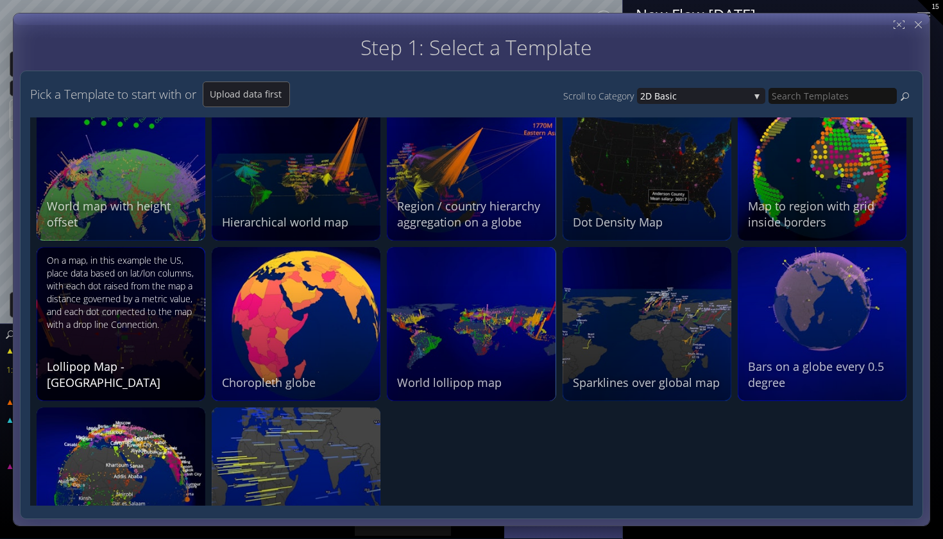
click at [138, 331] on div "On a map, in this example the US, place data based on lat/lon columns, with eac…" at bounding box center [122, 292] width 151 height 77
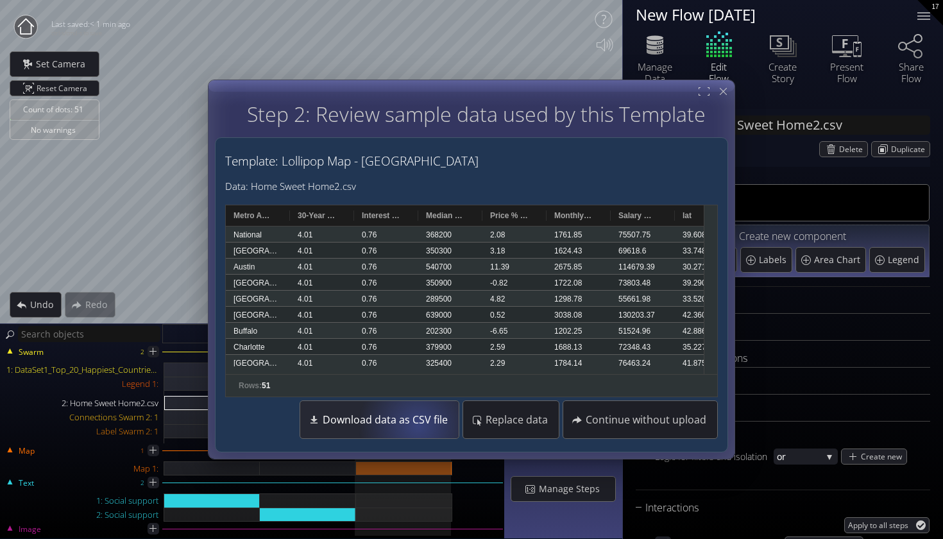
click at [421, 425] on span "Download data as CSV file" at bounding box center [388, 419] width 133 height 13
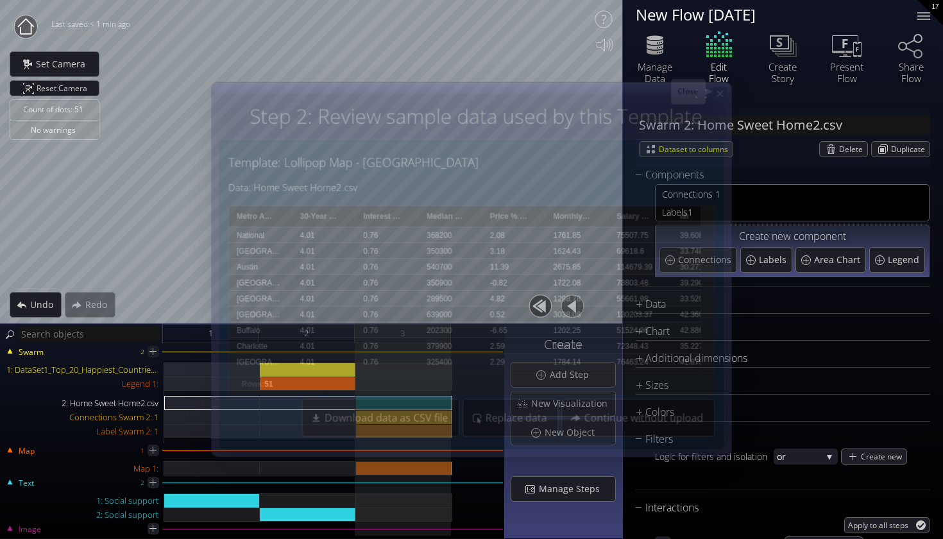
click at [725, 90] on icon at bounding box center [719, 93] width 11 height 11
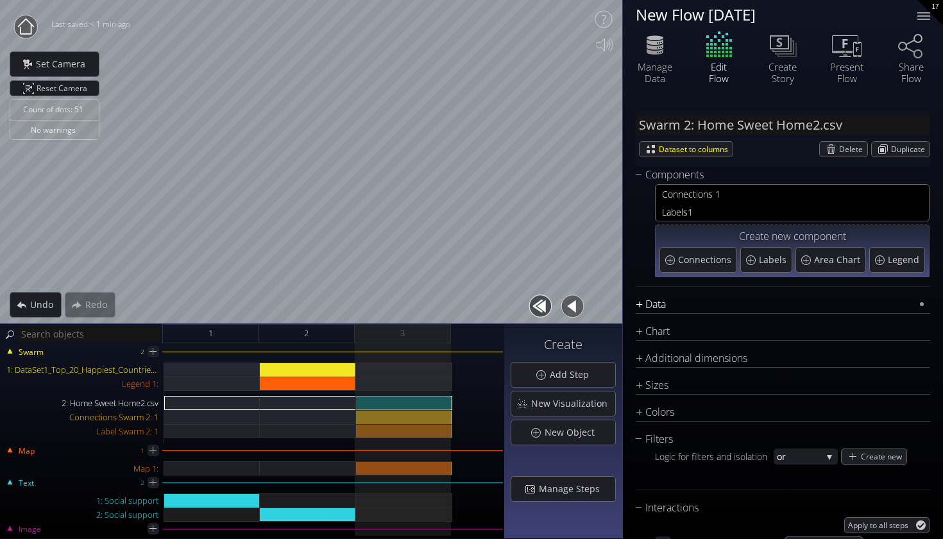
click at [691, 303] on div "Data" at bounding box center [774, 304] width 278 height 16
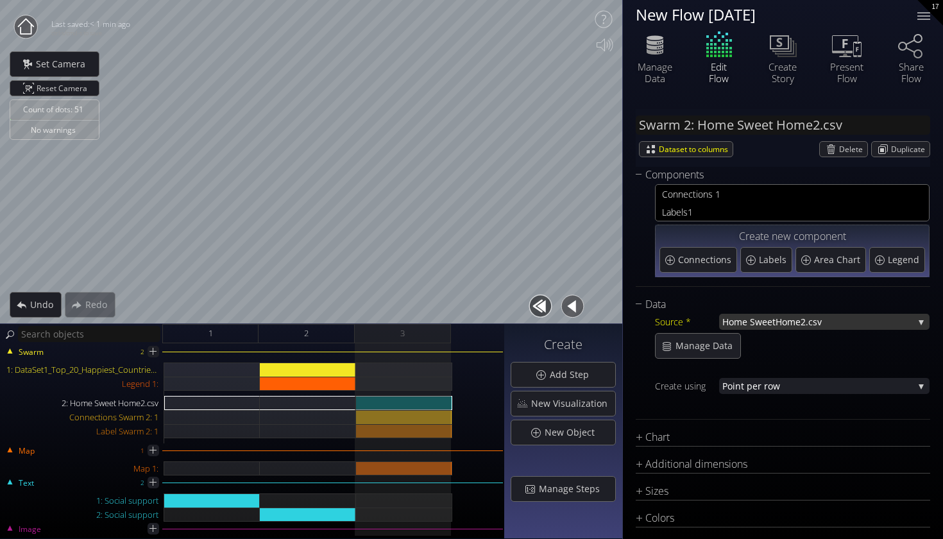
click at [768, 322] on span "Home Sweet" at bounding box center [748, 322] width 53 height 16
click at [728, 407] on div at bounding box center [792, 405] width 274 height 16
click at [712, 441] on div "Chart" at bounding box center [774, 437] width 278 height 16
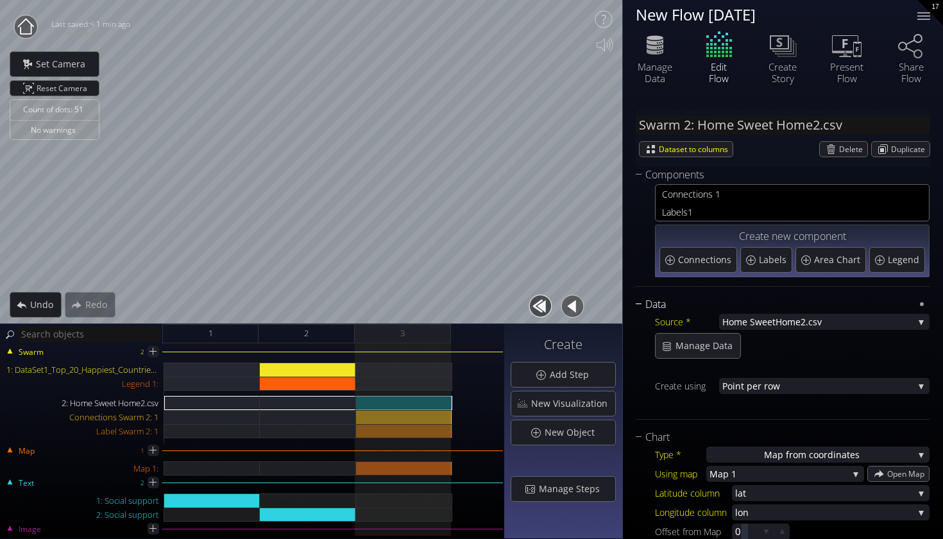
click at [670, 305] on div "Data" at bounding box center [774, 304] width 278 height 16
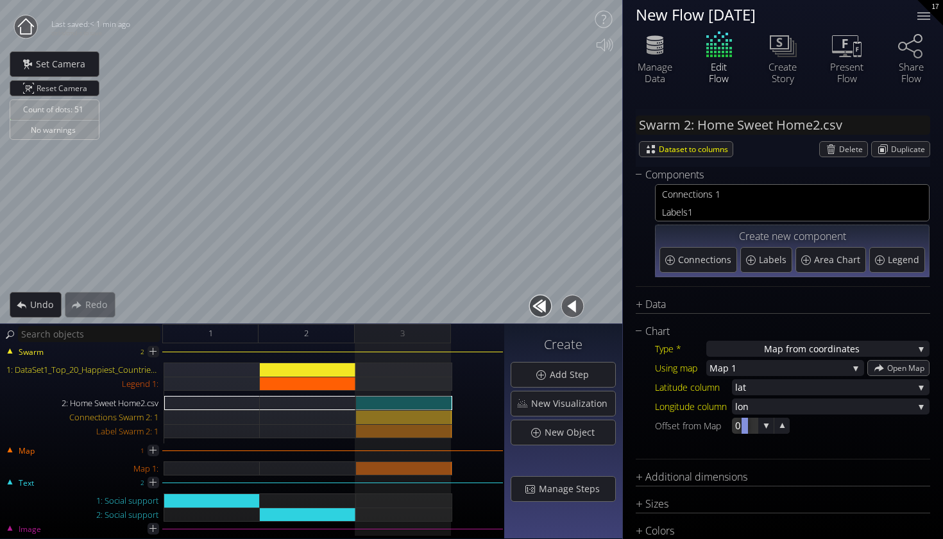
scroll to position [25, 0]
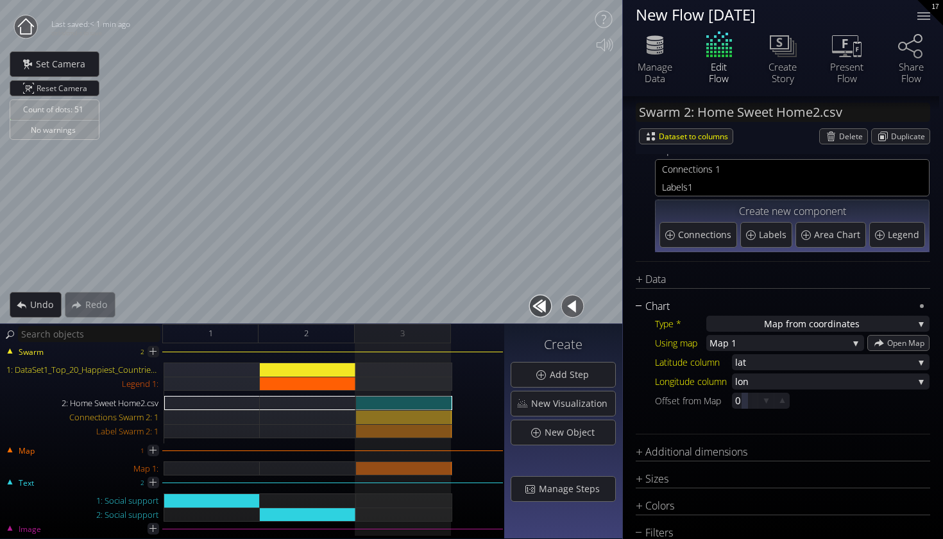
click at [669, 299] on div "Chart" at bounding box center [774, 306] width 278 height 16
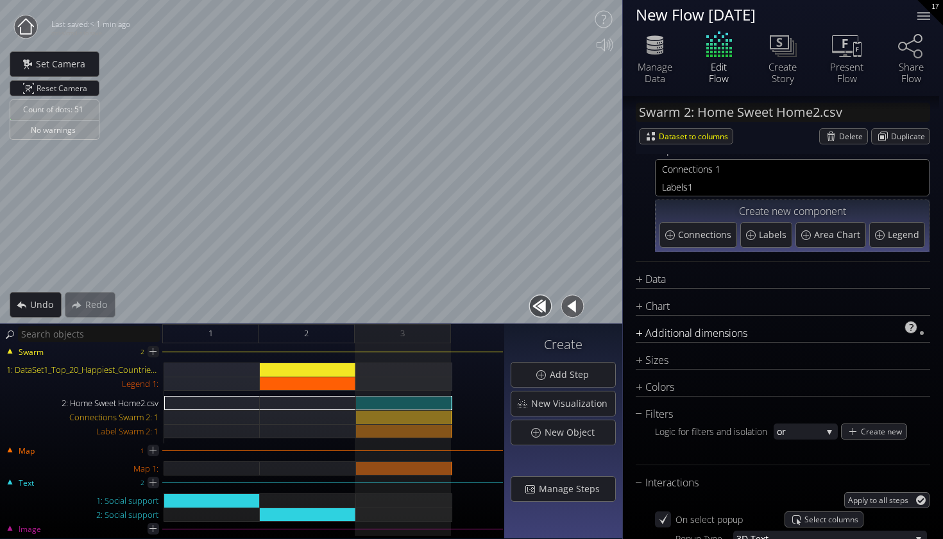
click at [675, 336] on div "Additional dimensions" at bounding box center [774, 333] width 278 height 16
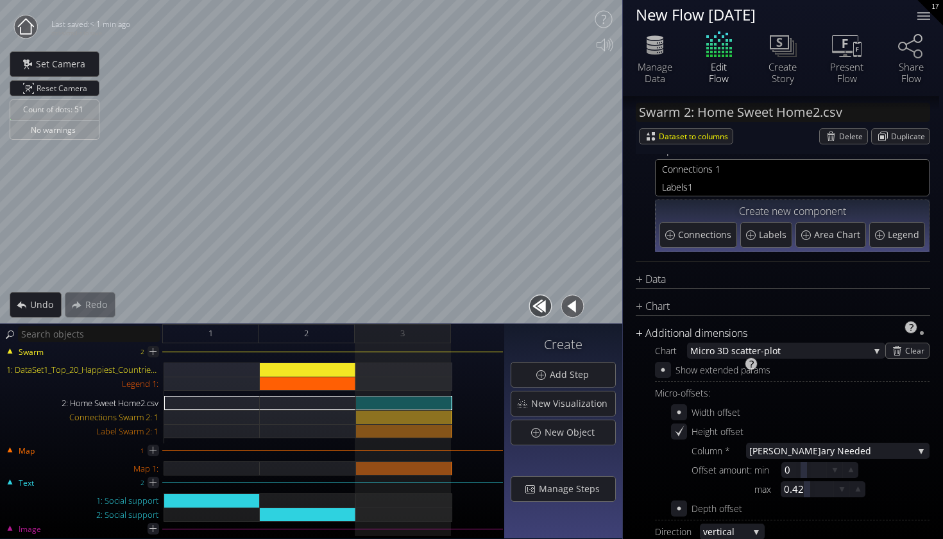
click at [678, 333] on div "Additional dimensions" at bounding box center [774, 333] width 278 height 16
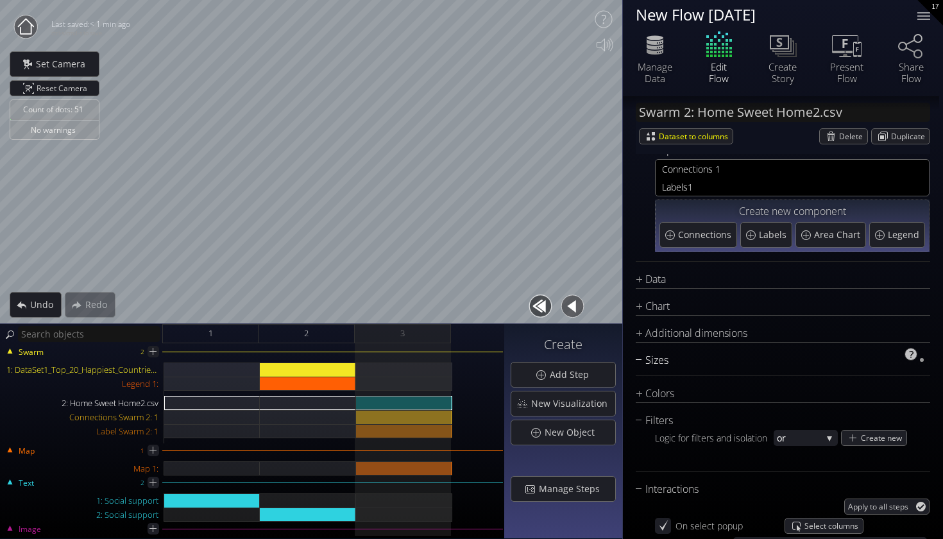
click at [663, 357] on div "Sizes" at bounding box center [774, 360] width 278 height 16
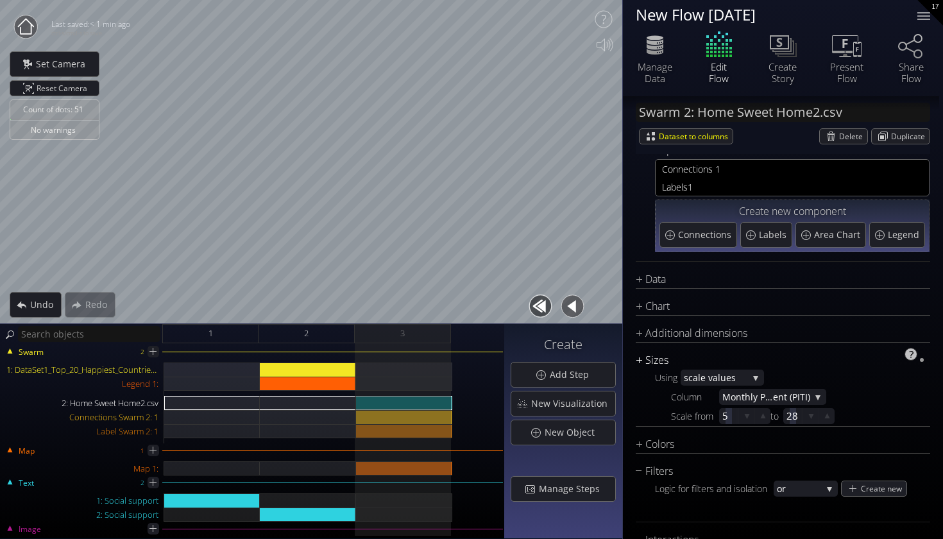
click at [663, 357] on div "Sizes" at bounding box center [774, 360] width 278 height 16
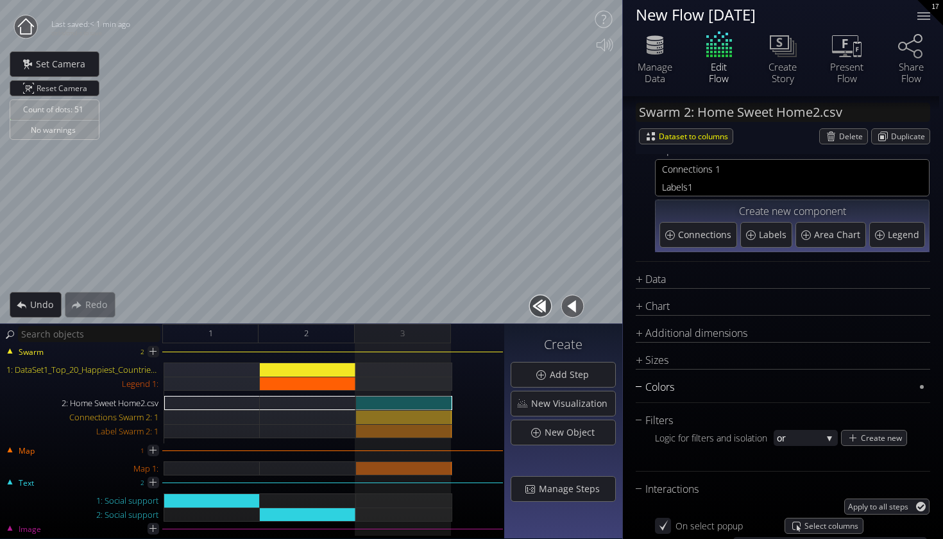
click at [669, 385] on div "Colors" at bounding box center [774, 387] width 278 height 16
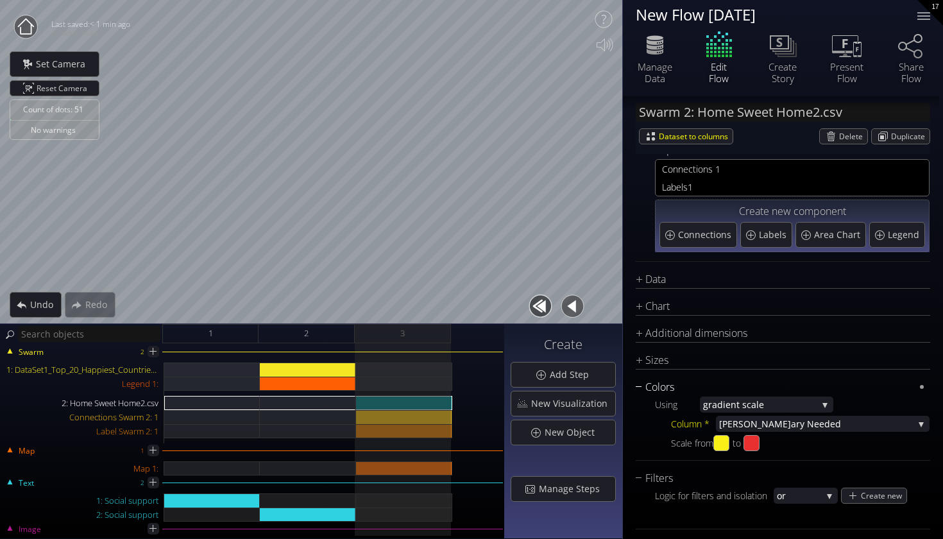
click at [669, 385] on div "Colors" at bounding box center [774, 387] width 278 height 16
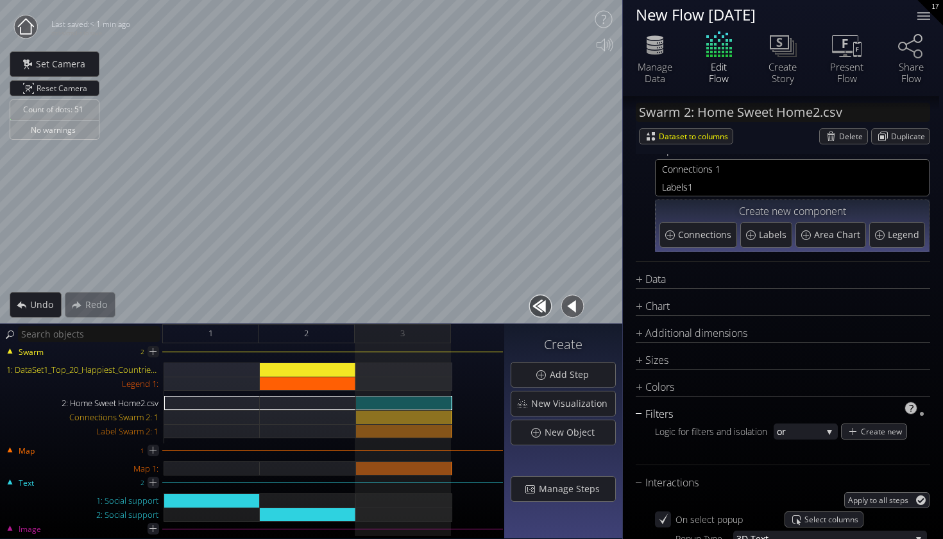
click at [673, 412] on div "Filters" at bounding box center [774, 414] width 278 height 16
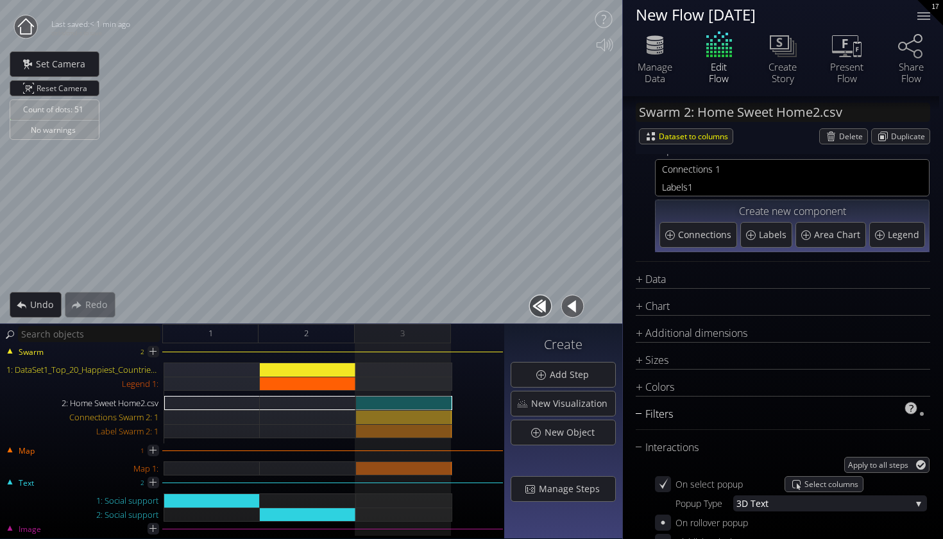
click at [673, 412] on div "Filters" at bounding box center [774, 414] width 278 height 16
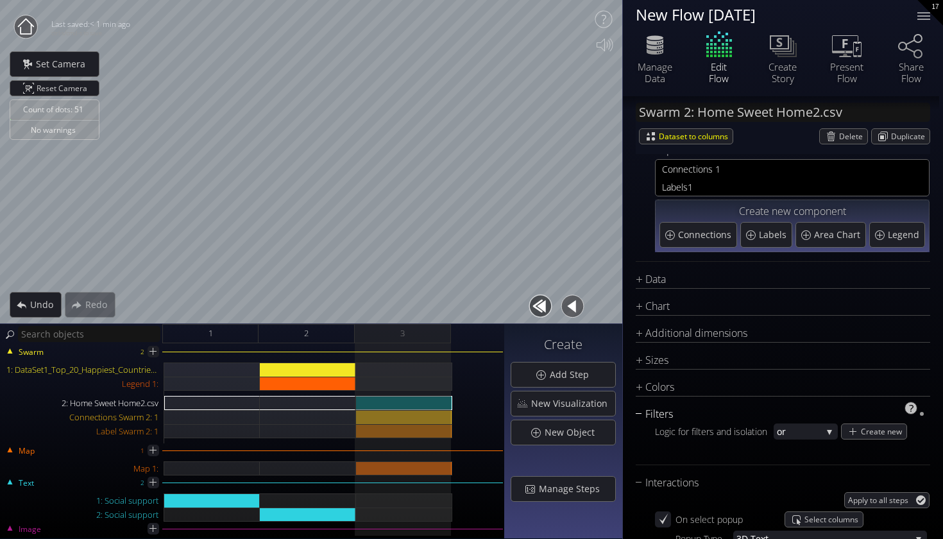
click at [673, 412] on div "Filters" at bounding box center [774, 414] width 278 height 16
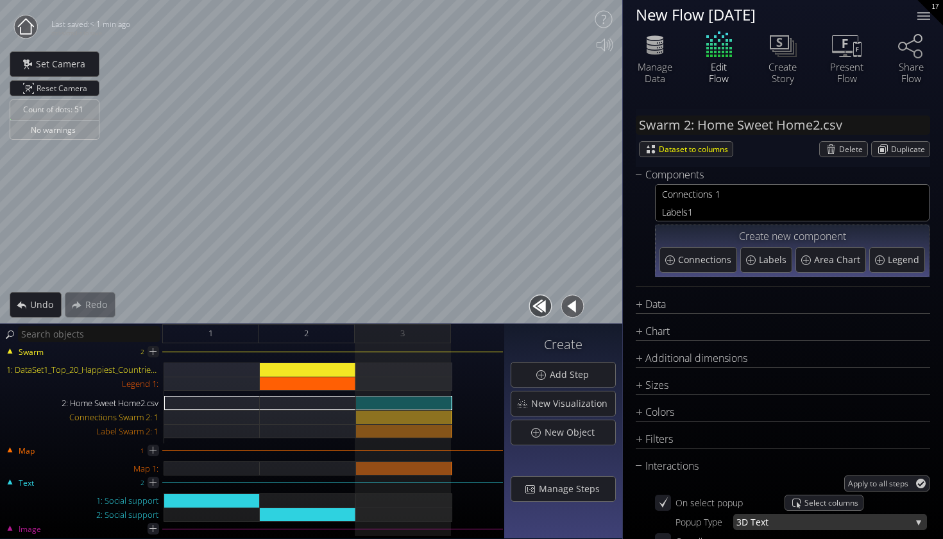
scroll to position [0, 0]
click at [705, 303] on div "Data" at bounding box center [774, 304] width 278 height 16
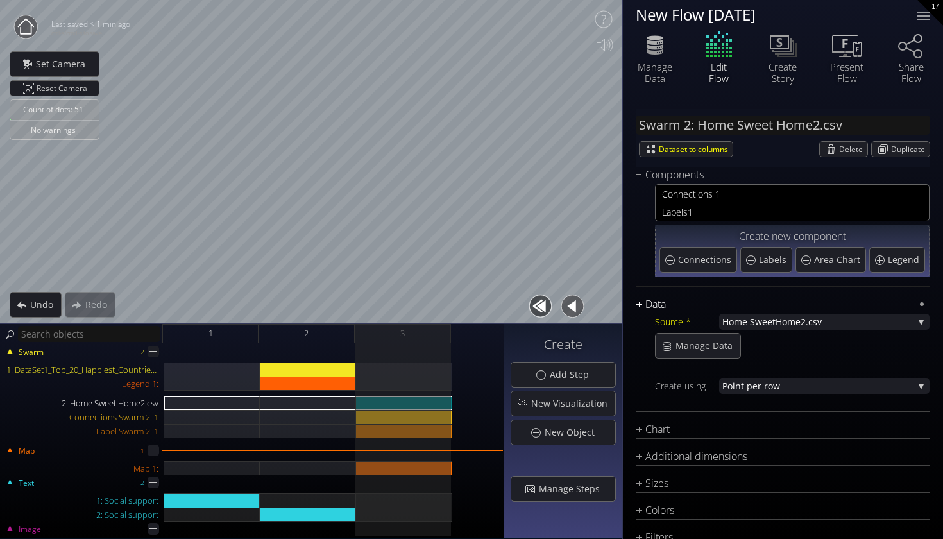
click at [711, 303] on div "Data" at bounding box center [774, 304] width 278 height 16
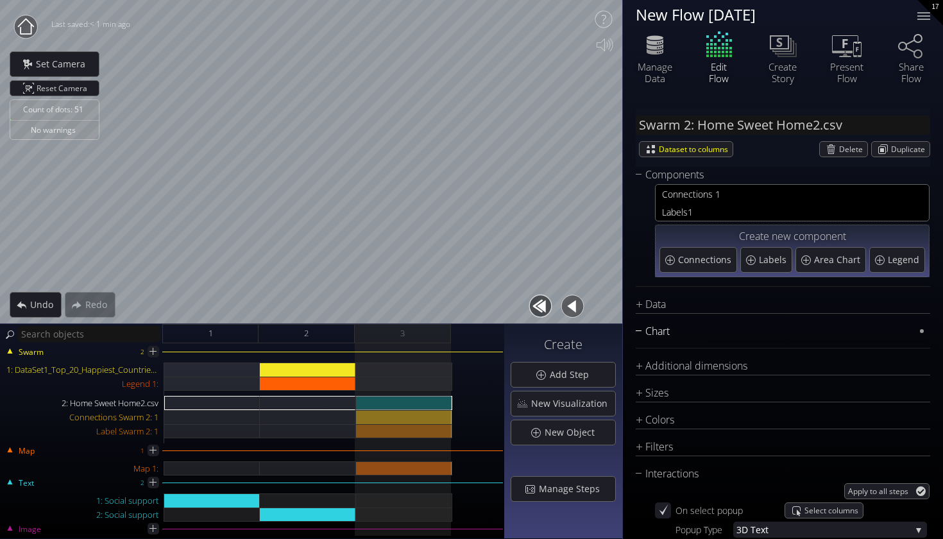
click at [692, 332] on div "Chart" at bounding box center [774, 331] width 278 height 16
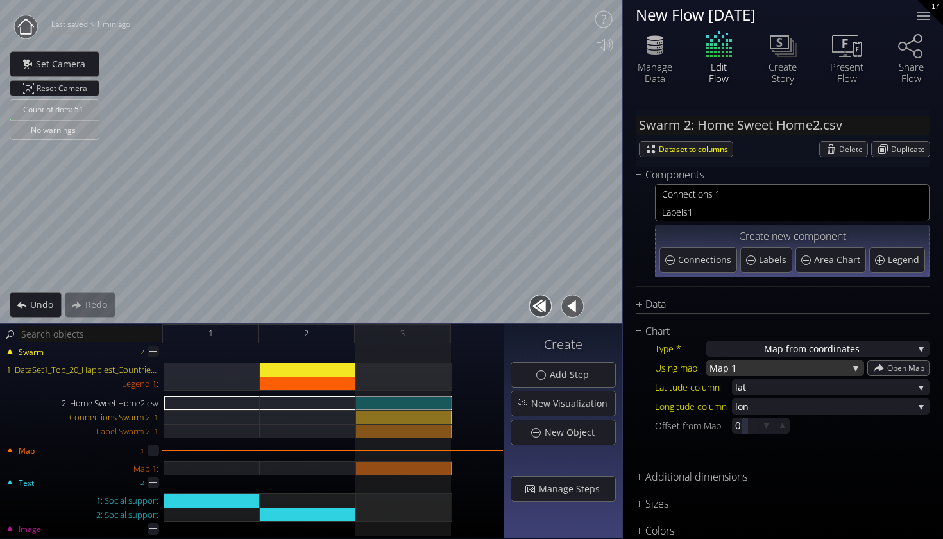
click at [736, 368] on span "Map 1" at bounding box center [778, 368] width 139 height 16
click at [650, 328] on div "Chart" at bounding box center [774, 331] width 278 height 16
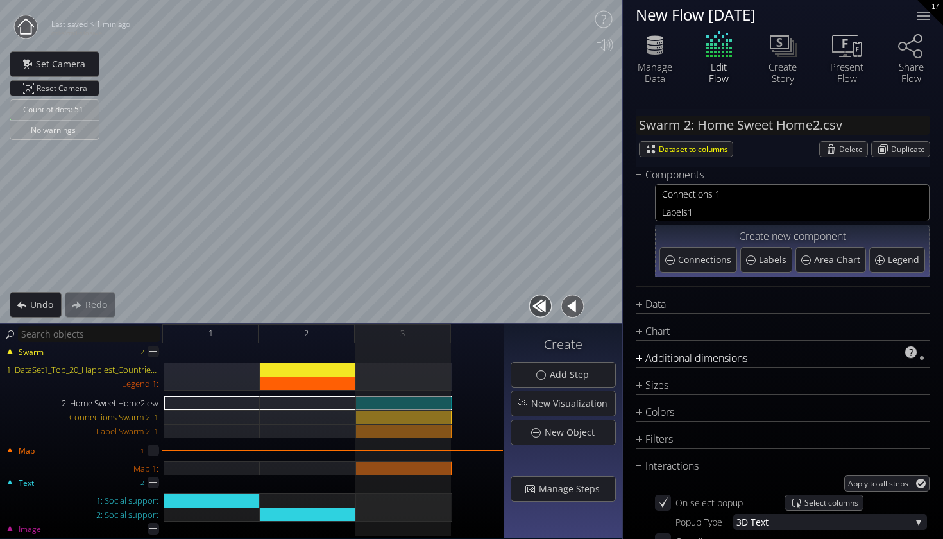
click at [671, 361] on div "Additional dimensions" at bounding box center [774, 358] width 278 height 16
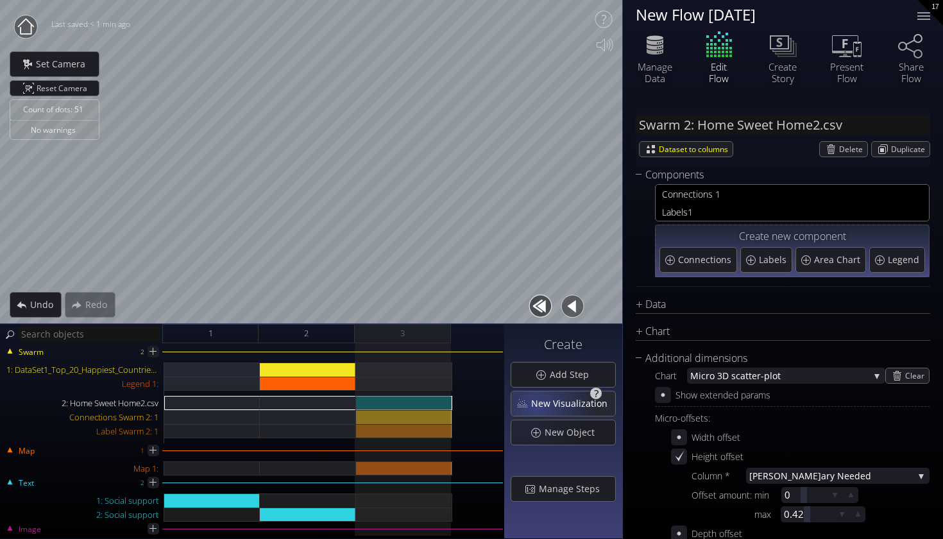
click at [541, 404] on span "New Visualization" at bounding box center [572, 403] width 85 height 13
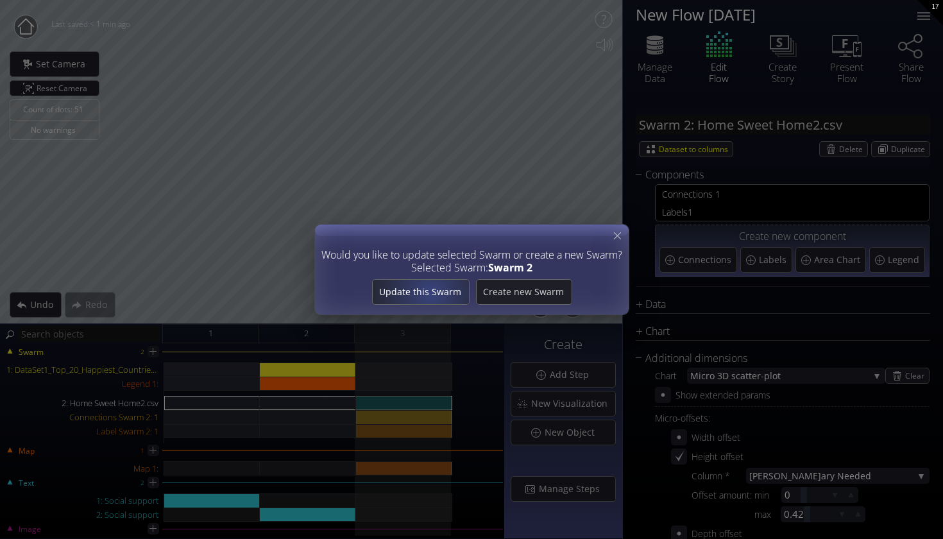
click at [428, 296] on span "Update this Swarm" at bounding box center [420, 291] width 96 height 13
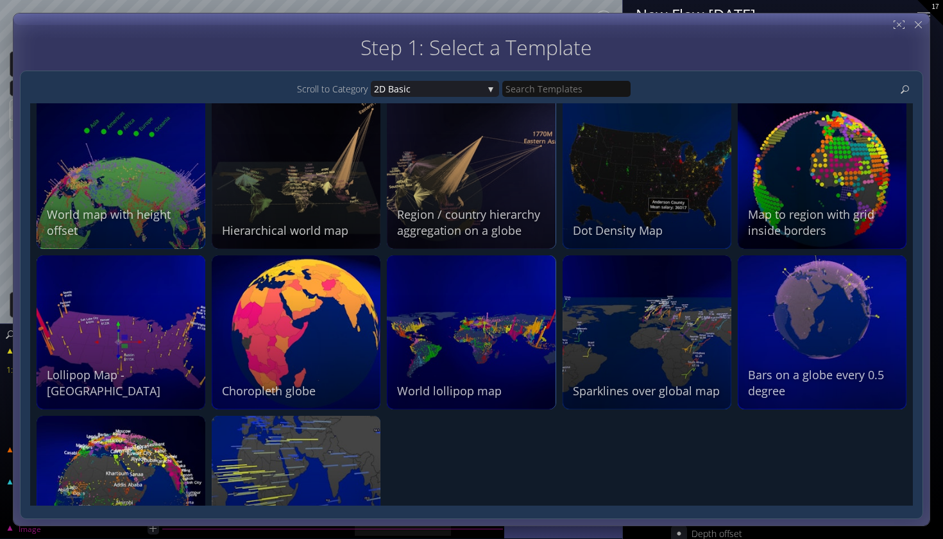
scroll to position [1364, 0]
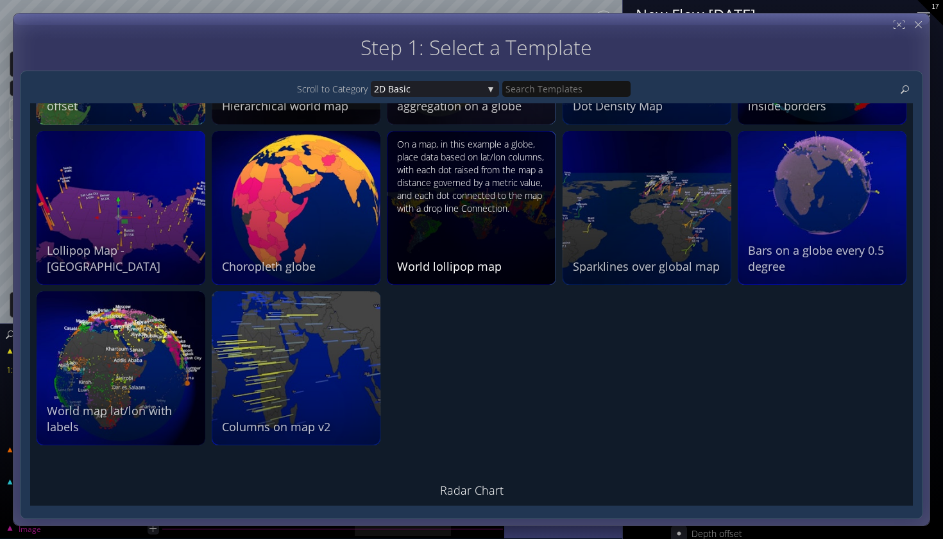
click at [454, 246] on div "On a map, in this example a globe, place data based on lat/lon columns, with ea…" at bounding box center [472, 206] width 151 height 137
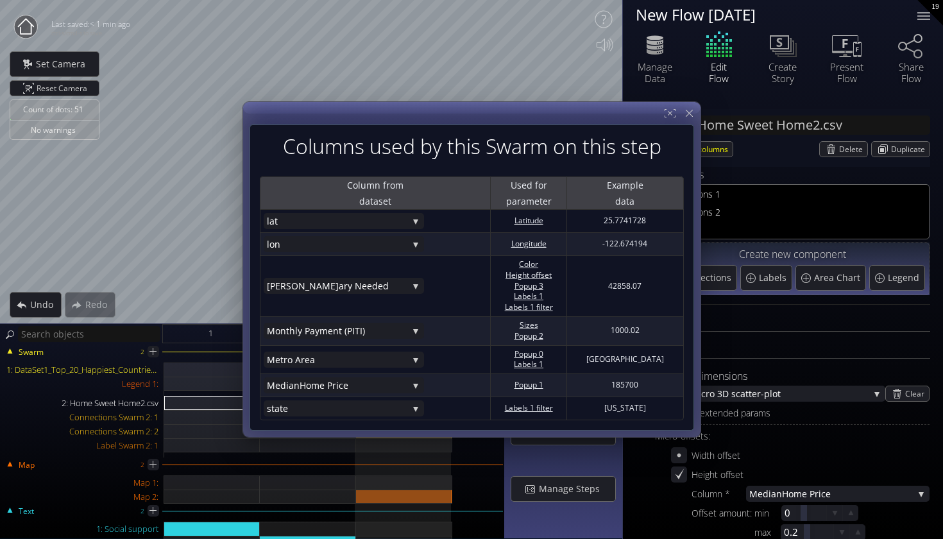
scroll to position [0, 0]
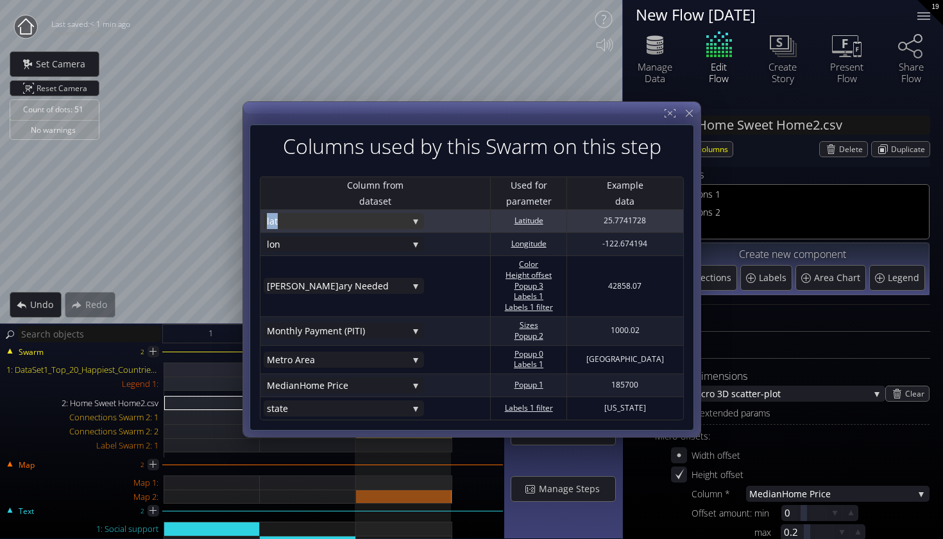
click at [413, 223] on div "lat" at bounding box center [344, 221] width 160 height 16
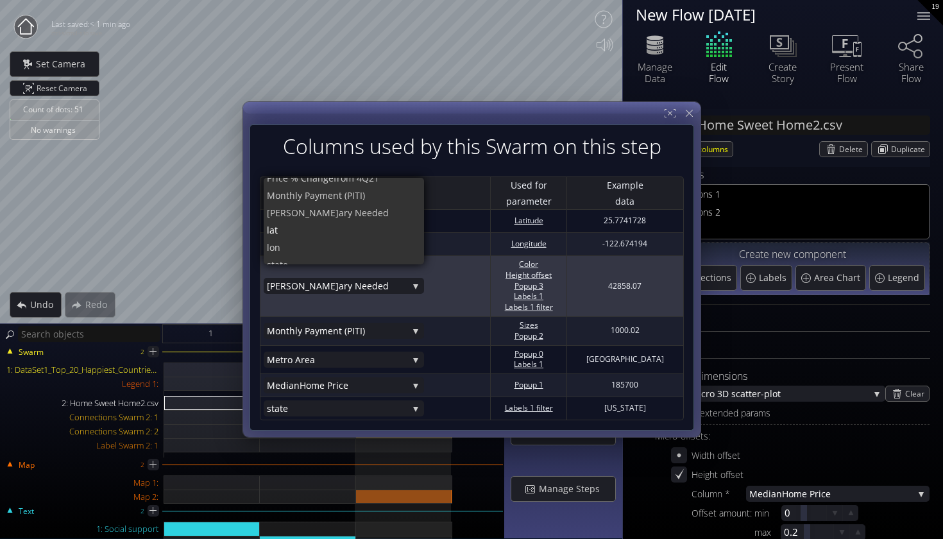
click at [456, 280] on column "[PERSON_NAME] Needed Metro Area 30-Year Fixed Mor tgage Rate Interest % Change …" at bounding box center [375, 286] width 223 height 16
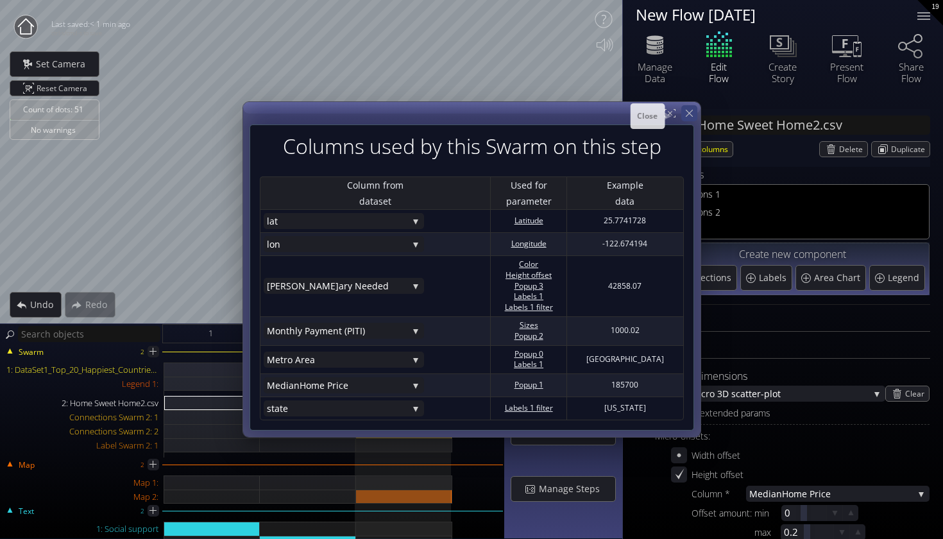
click at [688, 114] on icon at bounding box center [689, 113] width 12 height 12
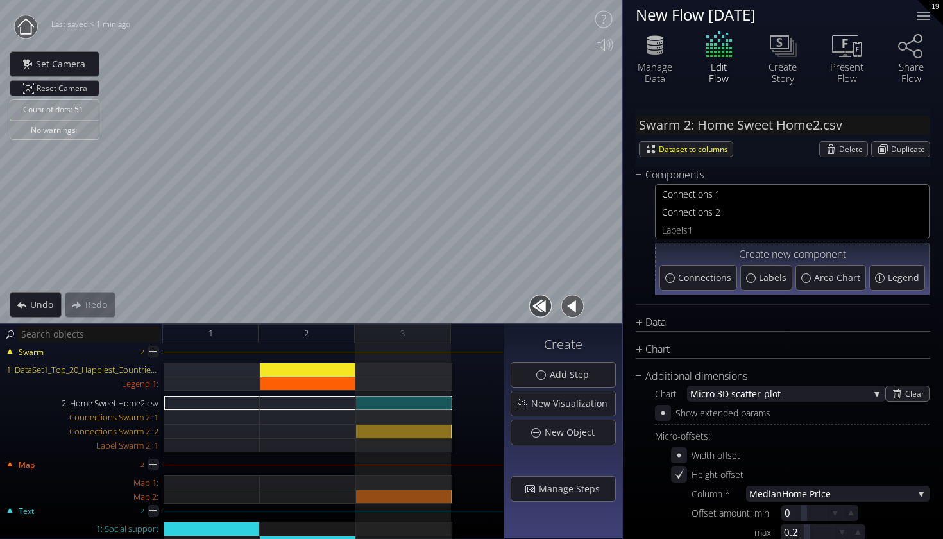
scroll to position [0, 0]
click at [292, 387] on div "Legend 1:" at bounding box center [308, 383] width 96 height 14
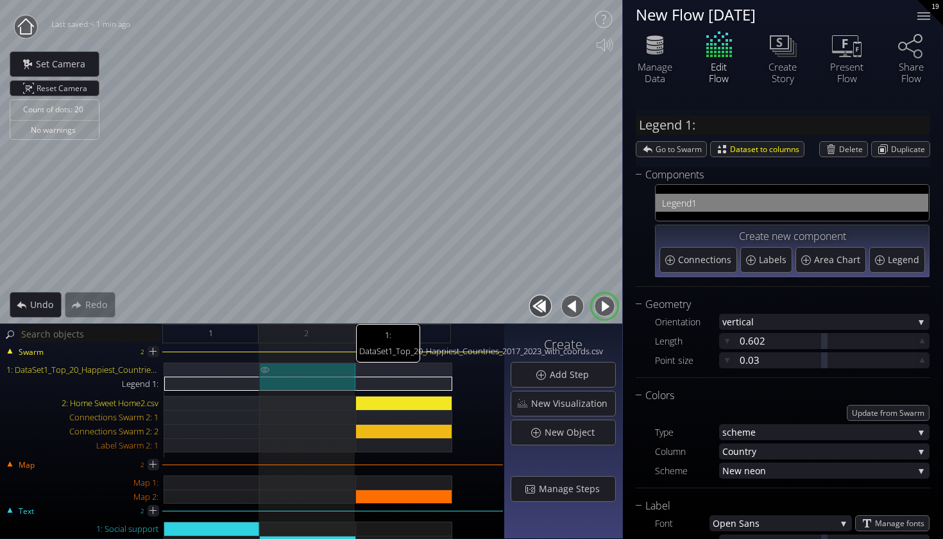
click at [306, 367] on div "1: DataSet1_Top_20_Happiest_Countries_2017_2023_with_coords.csv" at bounding box center [308, 369] width 96 height 14
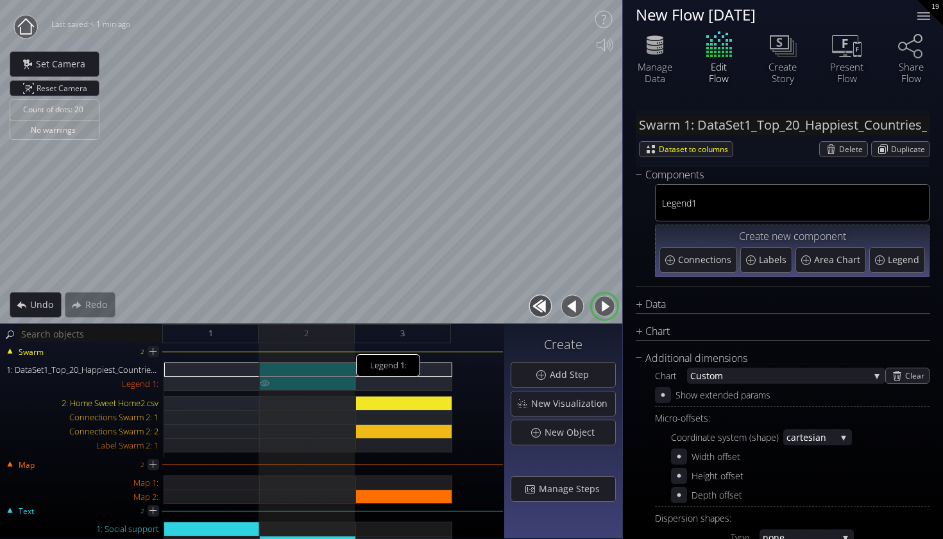
click at [308, 380] on div "Legend 1:" at bounding box center [308, 383] width 96 height 14
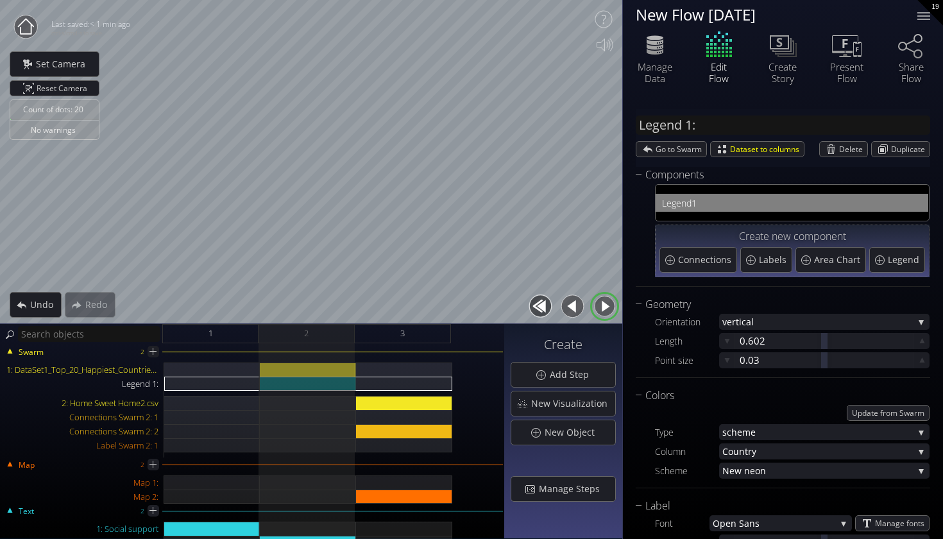
click at [328, 359] on div "Swarm 2 1: DataSet1_Top_20_Happiest_Countries_2017_2023_with_coords.csv Legend …" at bounding box center [251, 405] width 501 height 104
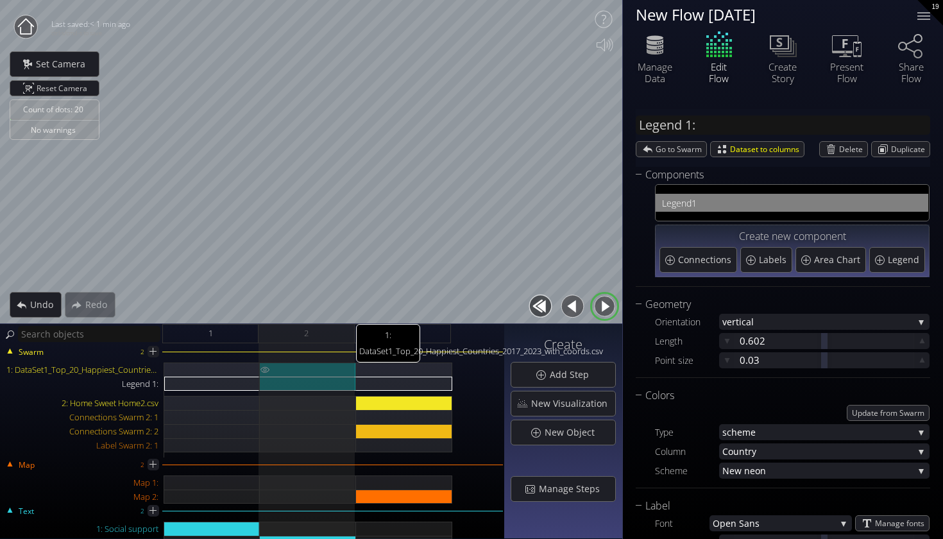
click at [331, 374] on div "1: DataSet1_Top_20_Happiest_Countries_2017_2023_with_coords.csv" at bounding box center [308, 369] width 96 height 14
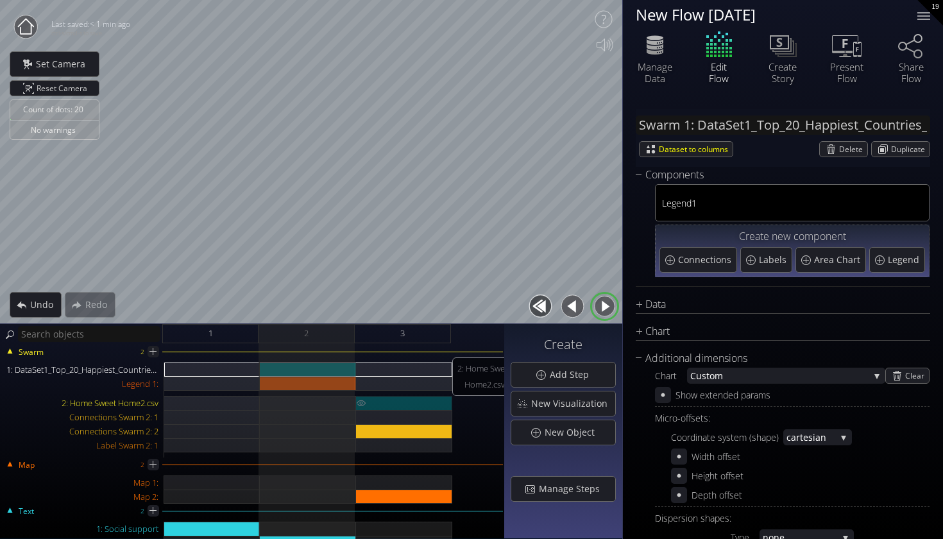
click at [392, 405] on div "2: Home Sweet Home2.csv" at bounding box center [404, 403] width 96 height 14
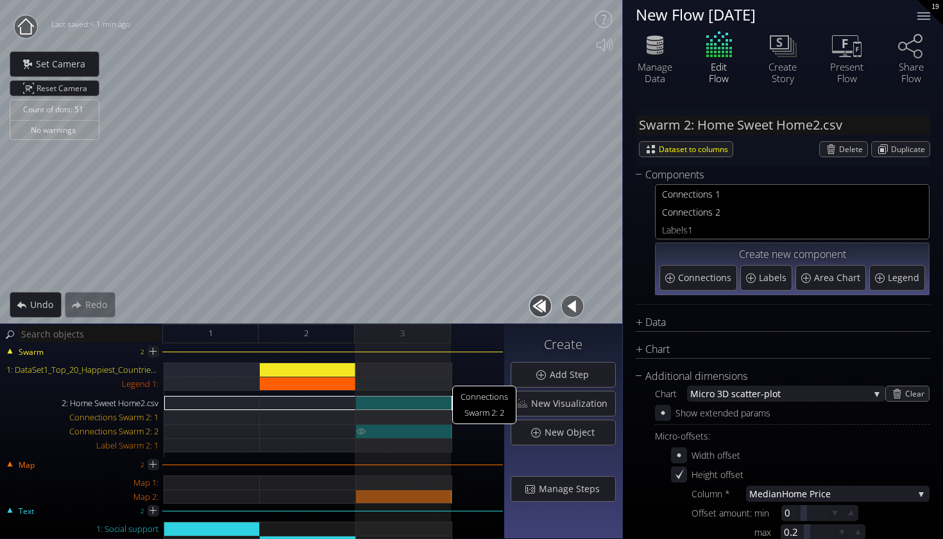
click at [400, 426] on div "Connections Swarm 2: 2" at bounding box center [404, 431] width 96 height 14
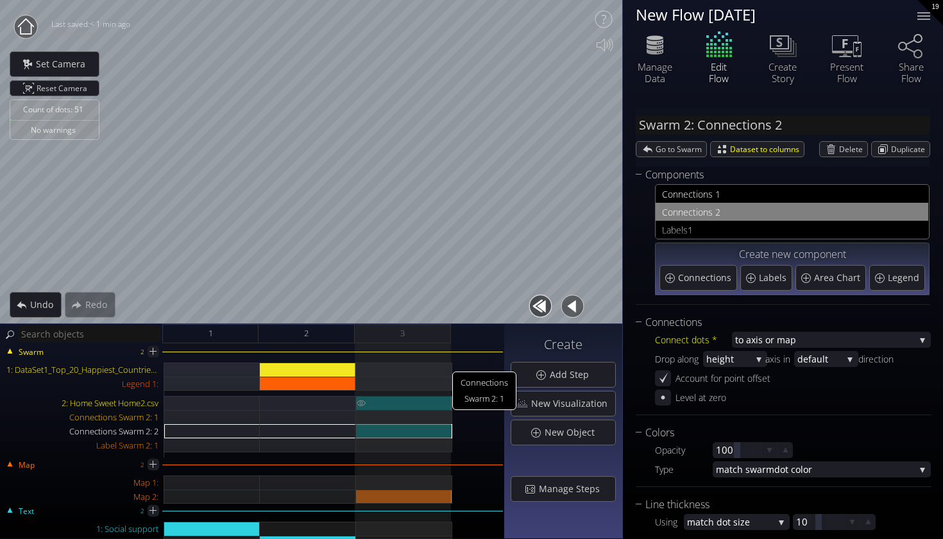
click at [403, 406] on div at bounding box center [404, 403] width 96 height 14
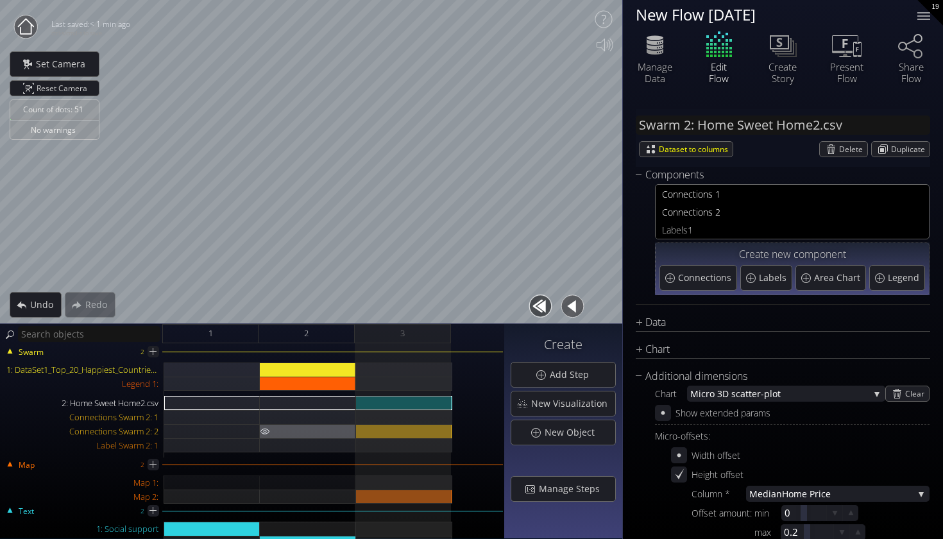
drag, startPoint x: 231, startPoint y: 486, endPoint x: 270, endPoint y: 435, distance: 64.5
click at [273, 444] on div "Swarm 2 1: DataSet1_Top_20_Happiest_Countries_2017_2023_with_coords.csv Legend …" at bounding box center [252, 441] width 504 height 196
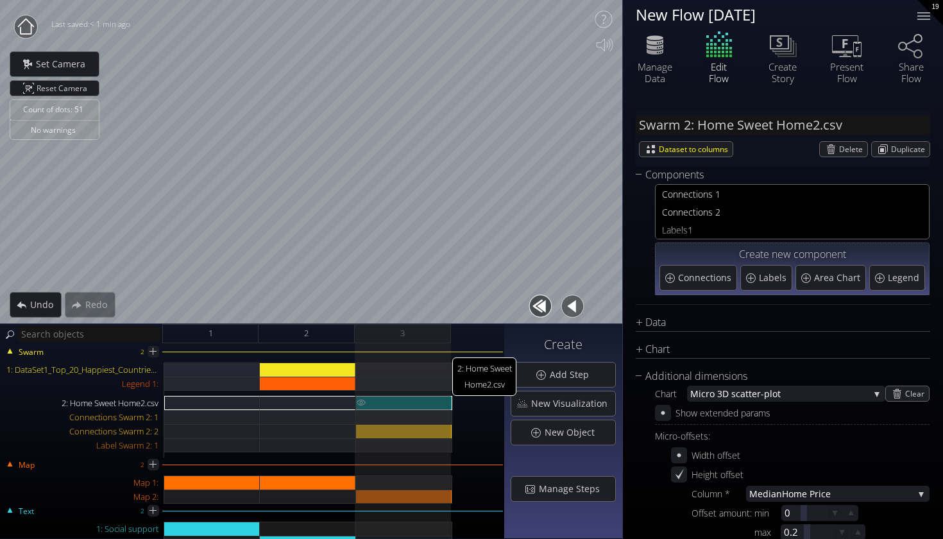
click at [373, 403] on div "2: Home Sweet Home2.csv" at bounding box center [404, 403] width 96 height 14
click at [846, 146] on span "Delete" at bounding box center [853, 149] width 28 height 15
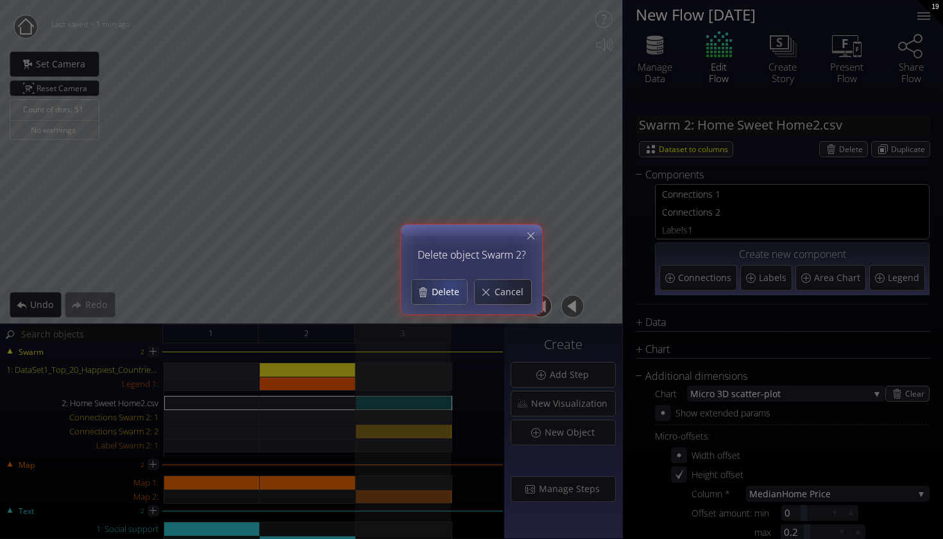
click at [437, 291] on span "Delete" at bounding box center [449, 291] width 36 height 13
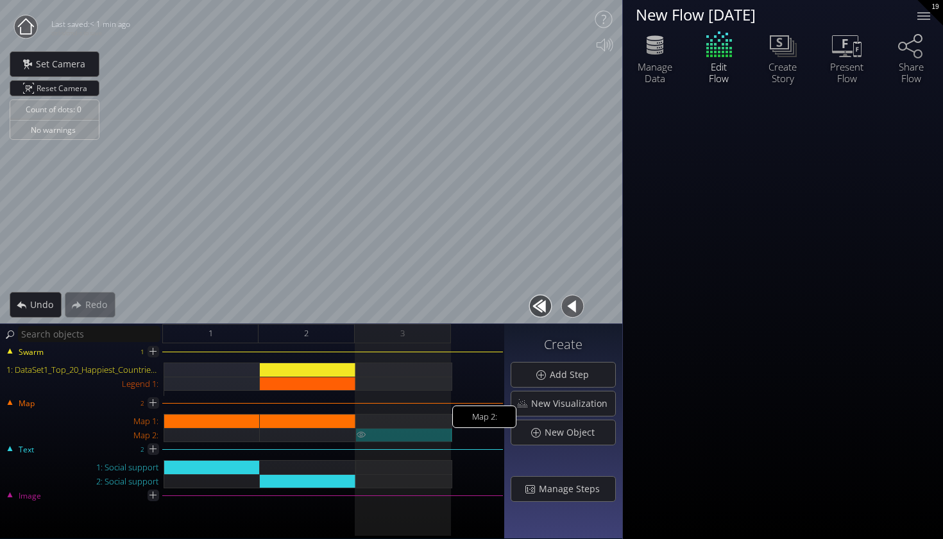
click at [383, 436] on div "Map 2:" at bounding box center [404, 435] width 96 height 14
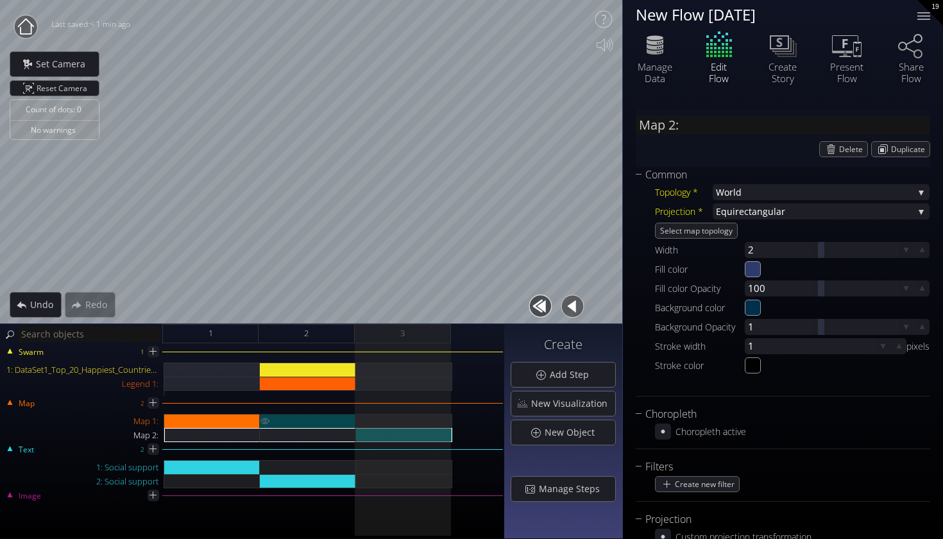
click at [332, 423] on div "Map 1:" at bounding box center [308, 421] width 96 height 14
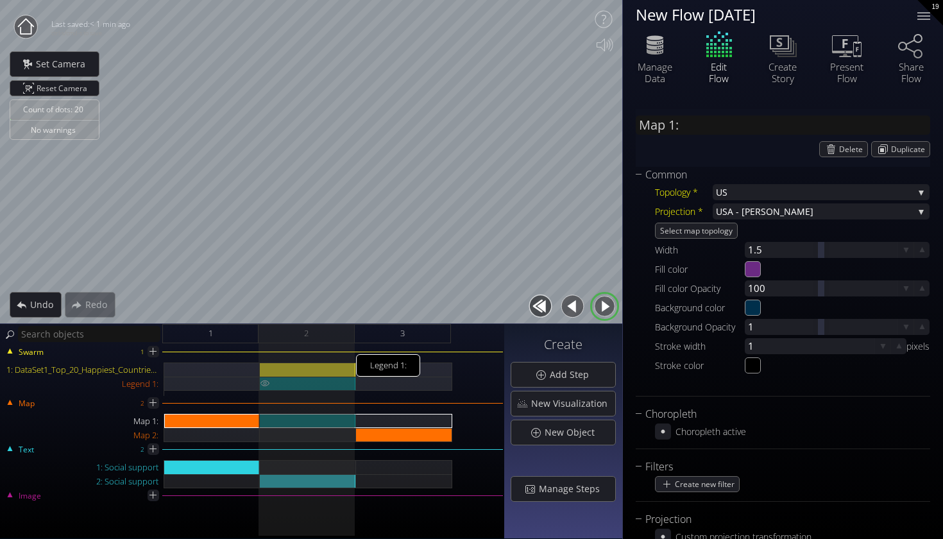
click at [299, 382] on div "Legend 1:" at bounding box center [308, 383] width 96 height 14
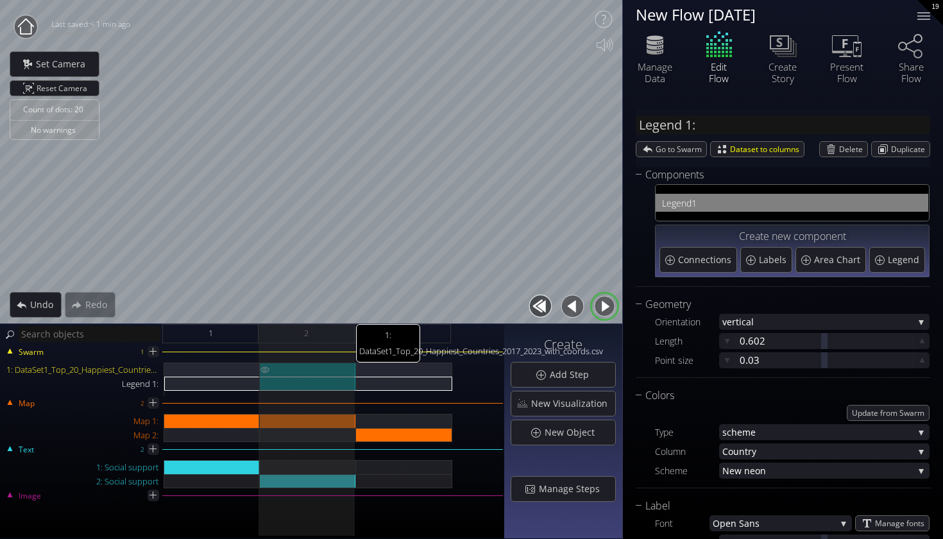
click at [299, 366] on div "1: DataSet1_Top_20_Happiest_Countries_2017_2023_with_coords.csv" at bounding box center [308, 369] width 96 height 14
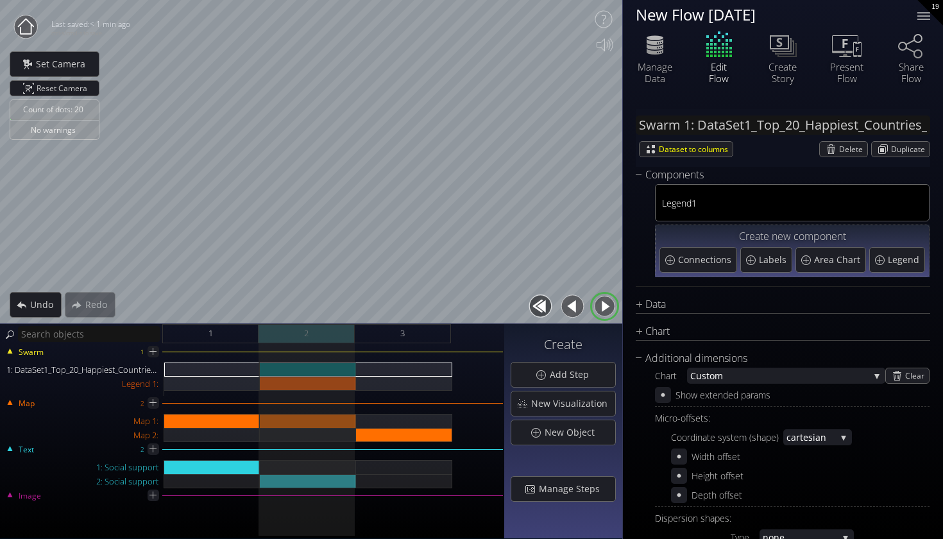
click at [296, 329] on div "2" at bounding box center [306, 333] width 96 height 19
click at [559, 492] on span "Manage Steps" at bounding box center [572, 488] width 69 height 13
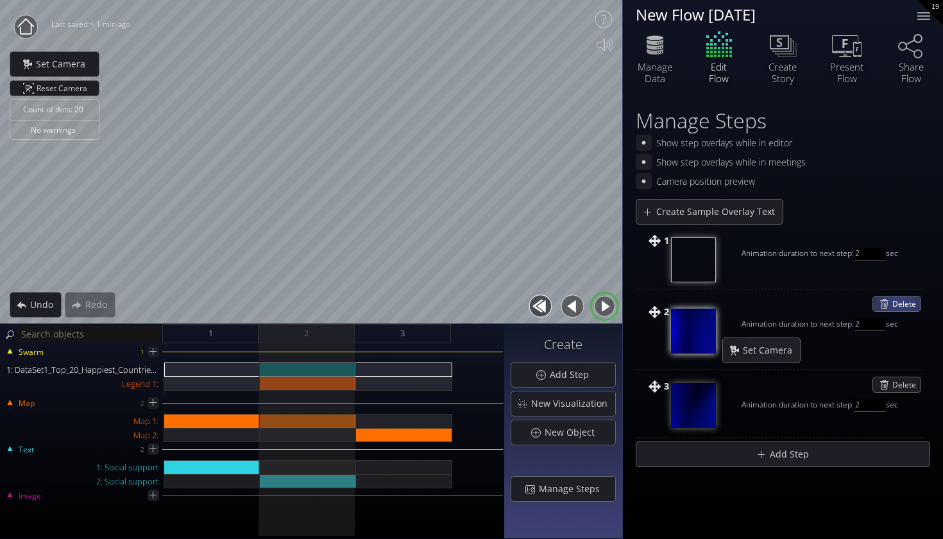
click at [900, 299] on span "Delete" at bounding box center [906, 303] width 28 height 15
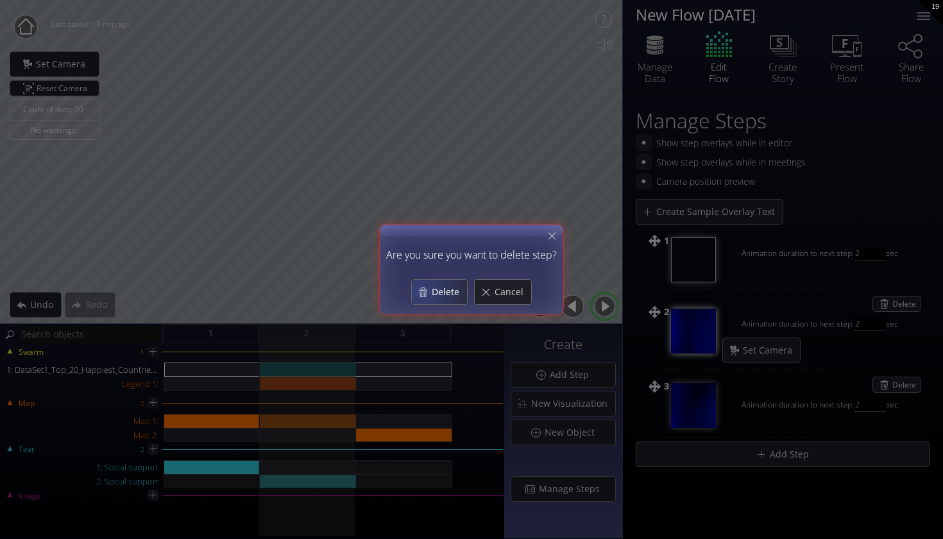
click at [420, 290] on div "Delete" at bounding box center [439, 292] width 55 height 24
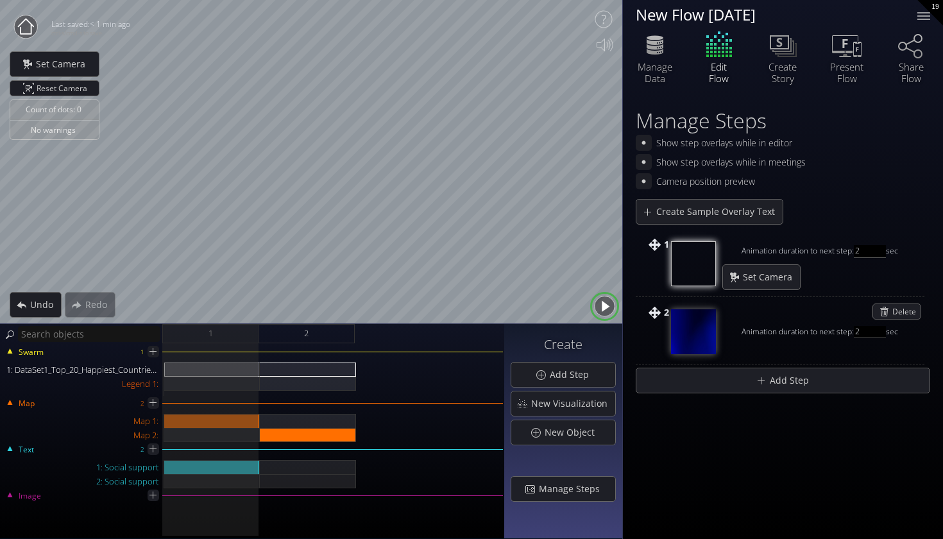
click at [324, 355] on div "Swarm 1 1: DataSet1_Top_20_Happiest_Countries_2017_2023_with_coords.csv Legend …" at bounding box center [251, 374] width 501 height 42
click at [315, 363] on div "1: DataSet1_Top_20_Happiest_Countries_2017_2023_with_coords.csv" at bounding box center [308, 369] width 96 height 14
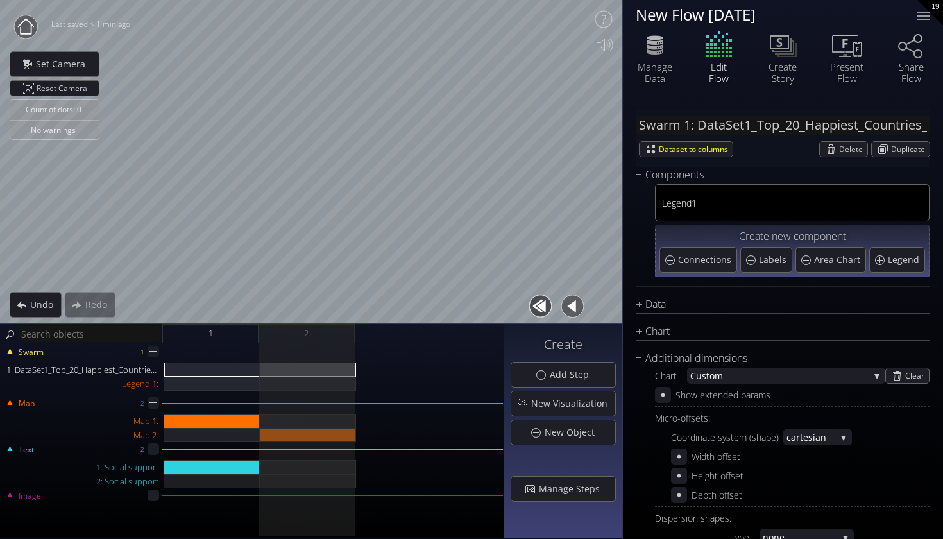
click at [226, 354] on div "Swarm 1 1: DataSet1_Top_20_Happiest_Countries_2017_2023_with_coords.csv Legend …" at bounding box center [251, 374] width 501 height 42
click at [221, 367] on div "1: DataSet1_Top_20_Happiest_Countries_2017_2023_with_coords.csv" at bounding box center [212, 369] width 96 height 14
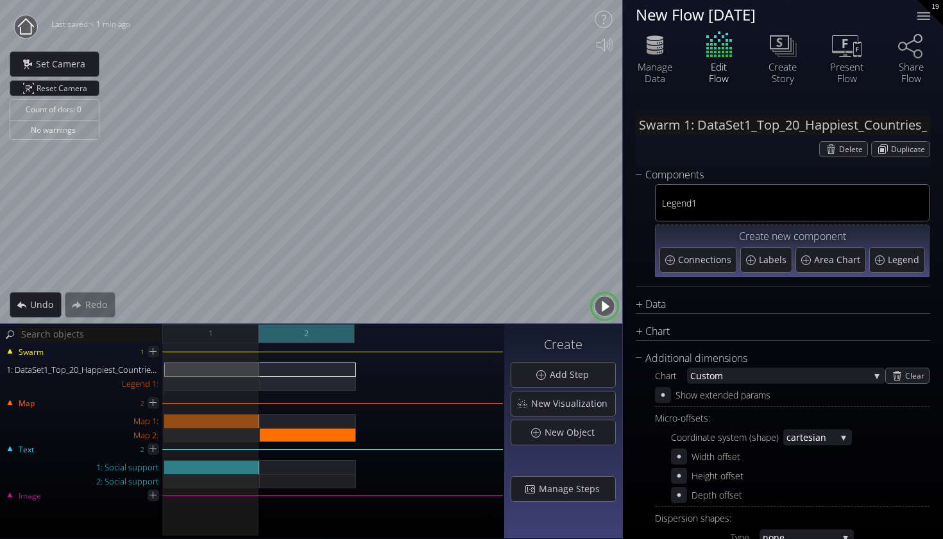
click at [338, 334] on div "2" at bounding box center [306, 333] width 96 height 19
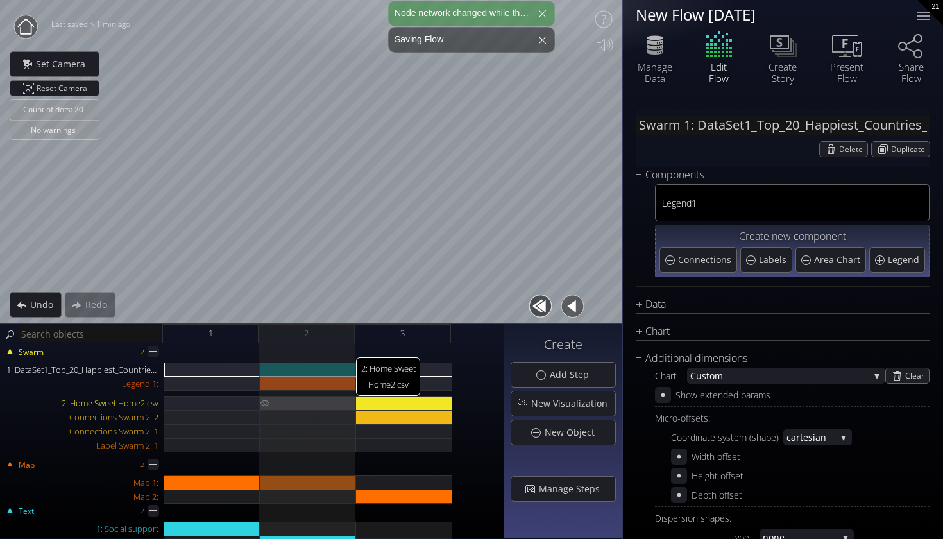
click at [317, 398] on div "2: Home Sweet Home2.csv" at bounding box center [308, 403] width 96 height 14
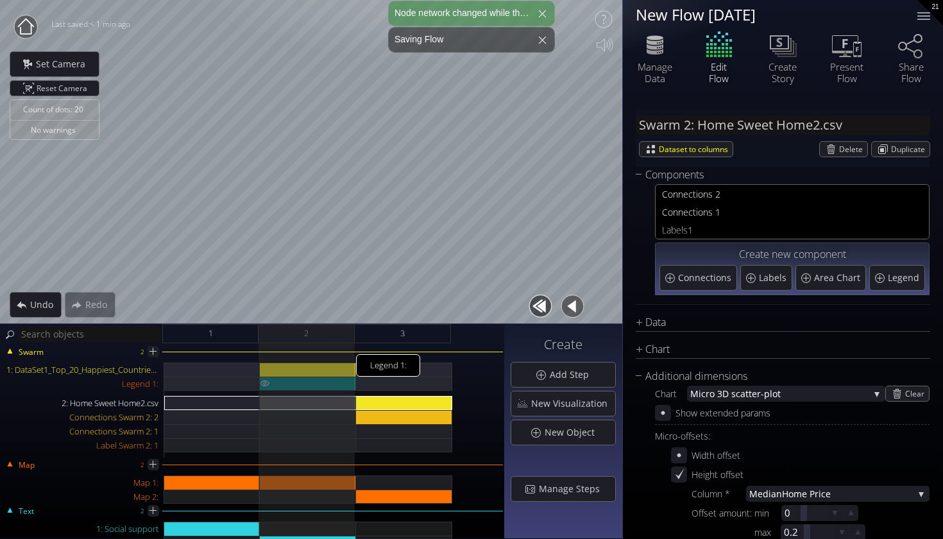
click at [314, 386] on div "Legend 1:" at bounding box center [308, 383] width 96 height 14
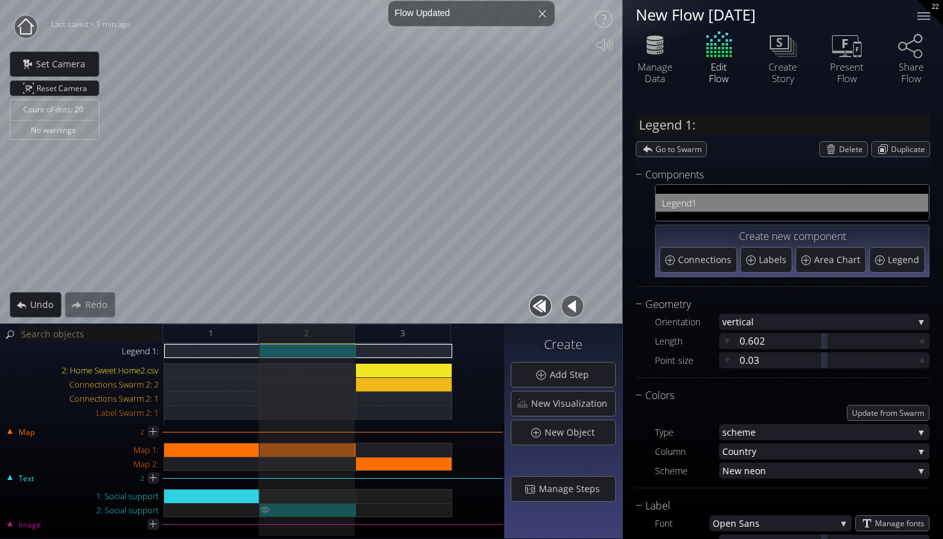
click at [296, 512] on div at bounding box center [308, 510] width 96 height 14
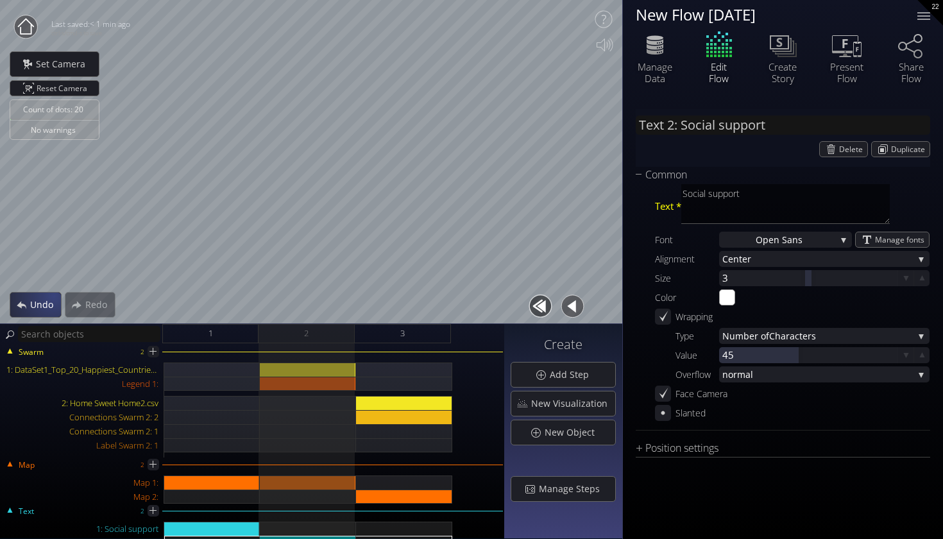
click at [44, 298] on span "Undo" at bounding box center [44, 304] width 31 height 13
click at [44, 298] on div "Undo" at bounding box center [35, 304] width 50 height 24
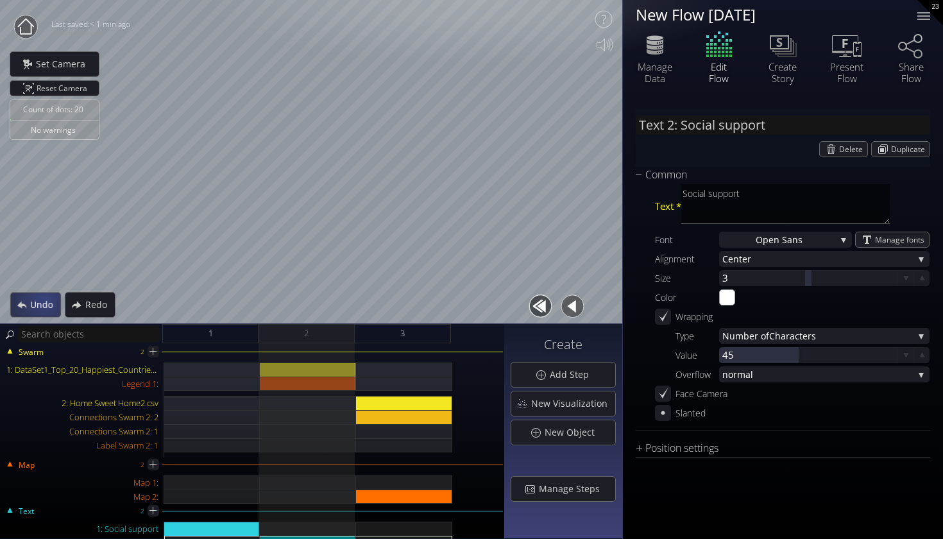
click at [44, 298] on span "Undo" at bounding box center [44, 304] width 31 height 13
click at [44, 298] on div "Undo" at bounding box center [35, 304] width 49 height 24
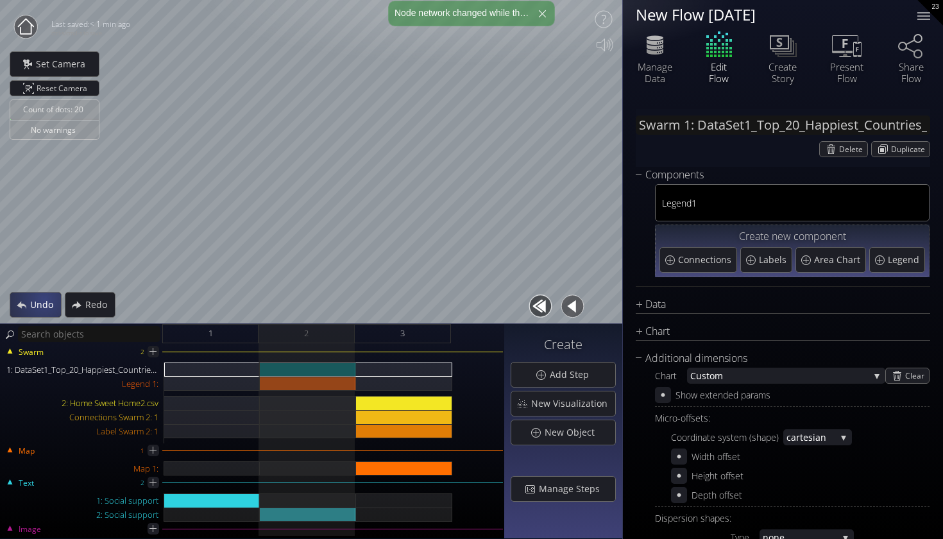
click at [44, 298] on div "Undo" at bounding box center [35, 304] width 51 height 24
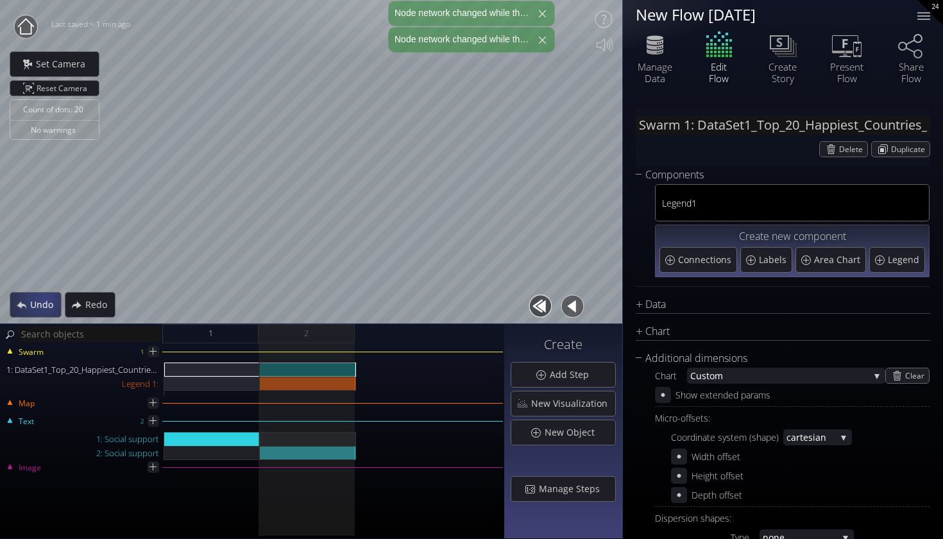
click at [44, 298] on div "Undo" at bounding box center [35, 304] width 51 height 24
click at [44, 298] on span "Undo" at bounding box center [44, 304] width 31 height 13
click at [44, 298] on div "Undo" at bounding box center [35, 304] width 51 height 24
click at [44, 298] on span "Undo" at bounding box center [44, 304] width 31 height 13
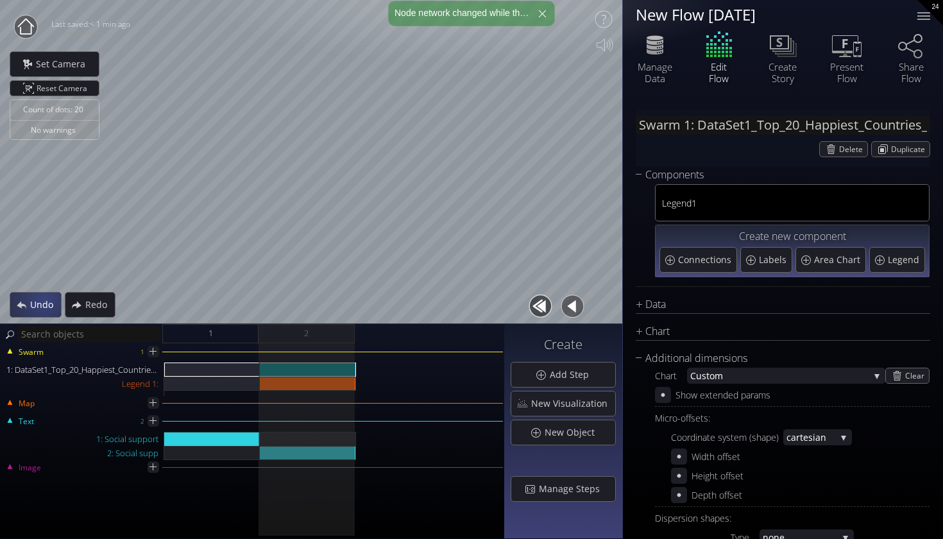
click at [44, 298] on span "Undo" at bounding box center [44, 304] width 31 height 13
click at [44, 298] on div "Undo" at bounding box center [36, 304] width 50 height 24
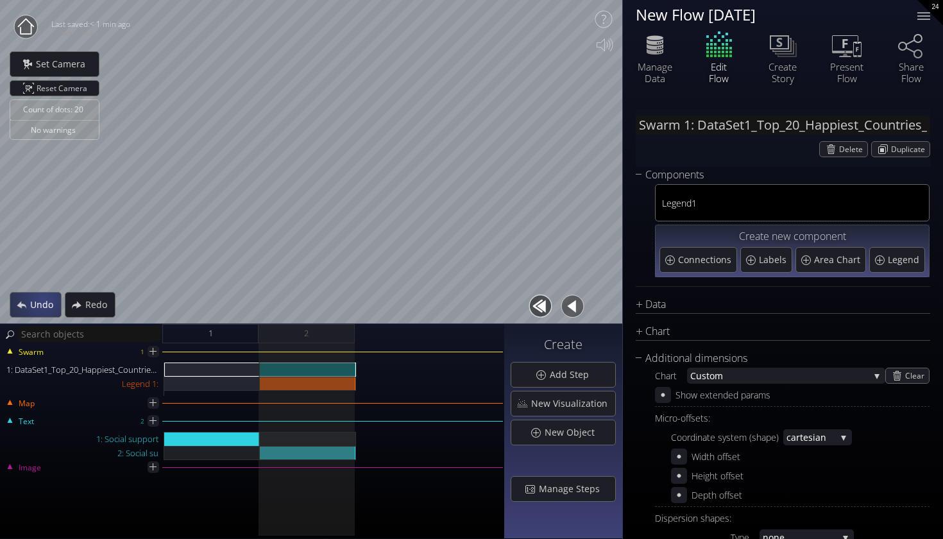
click at [44, 298] on div "Undo" at bounding box center [35, 304] width 51 height 24
click at [44, 298] on div "Undo" at bounding box center [35, 304] width 49 height 24
click at [44, 298] on span "Undo" at bounding box center [44, 304] width 31 height 13
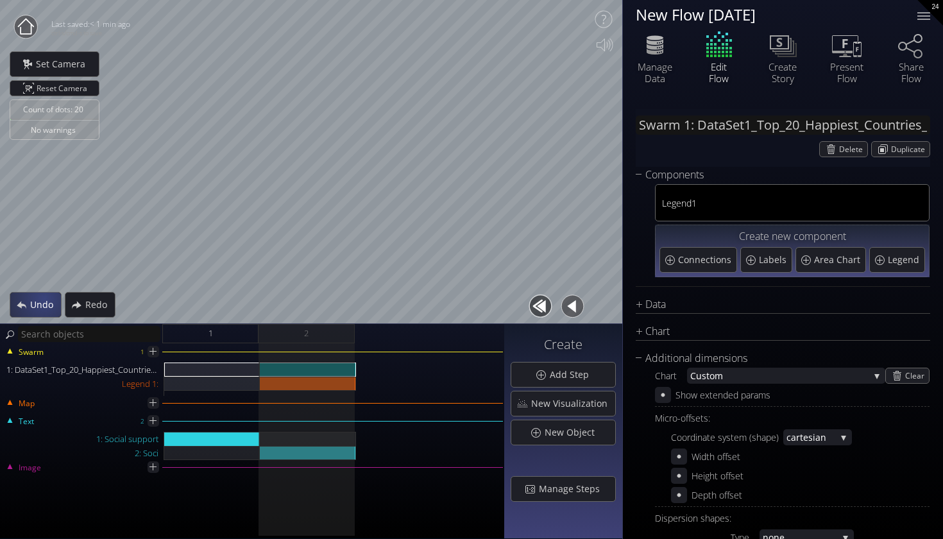
click at [44, 298] on span "Undo" at bounding box center [44, 304] width 31 height 13
click at [44, 298] on div "Undo" at bounding box center [35, 304] width 51 height 24
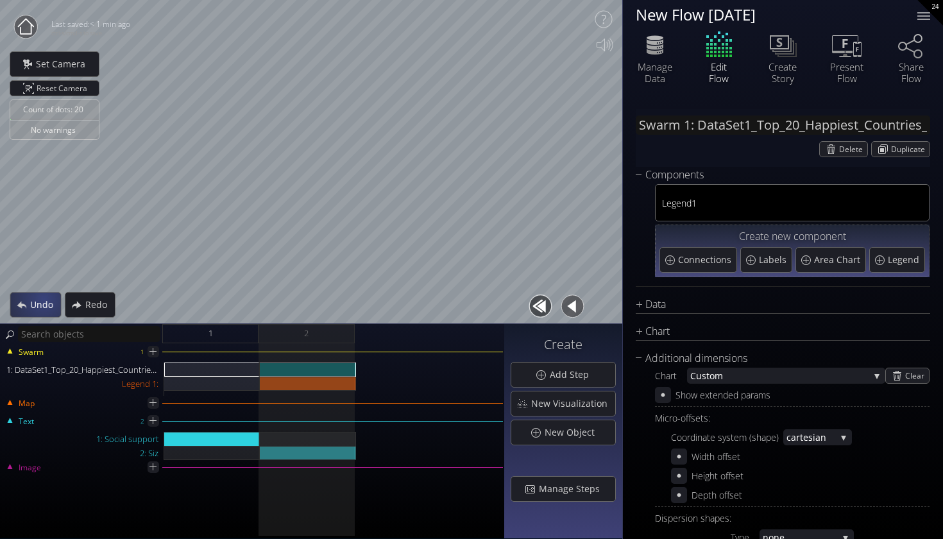
click at [44, 298] on span "Undo" at bounding box center [44, 304] width 31 height 13
click at [44, 298] on div "Undo" at bounding box center [35, 304] width 50 height 24
click at [44, 298] on div "Undo" at bounding box center [35, 304] width 51 height 24
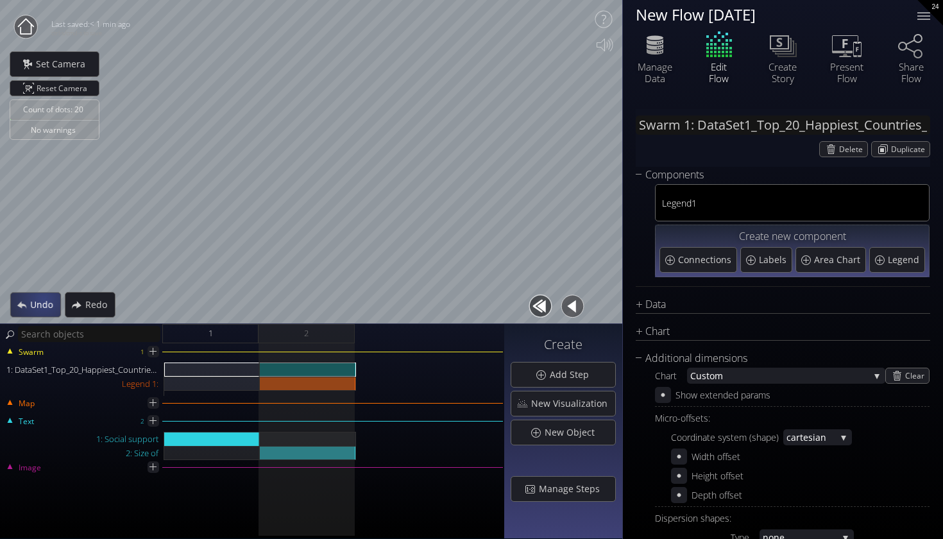
click at [44, 298] on div "Undo" at bounding box center [35, 304] width 49 height 24
click at [44, 298] on div "Undo" at bounding box center [35, 304] width 51 height 24
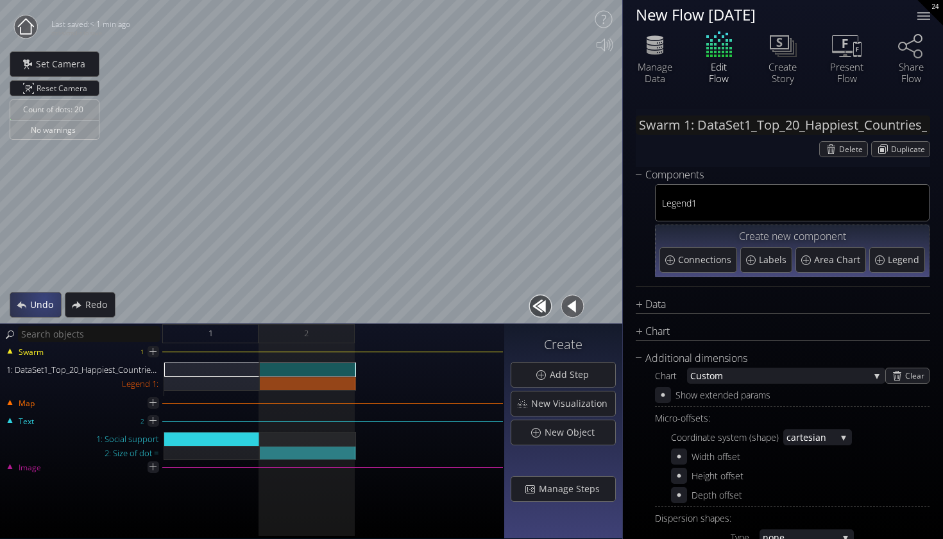
click at [44, 298] on div "Undo" at bounding box center [35, 304] width 51 height 24
click at [44, 298] on div "Undo" at bounding box center [35, 304] width 50 height 24
click at [44, 298] on div "Undo" at bounding box center [35, 304] width 51 height 24
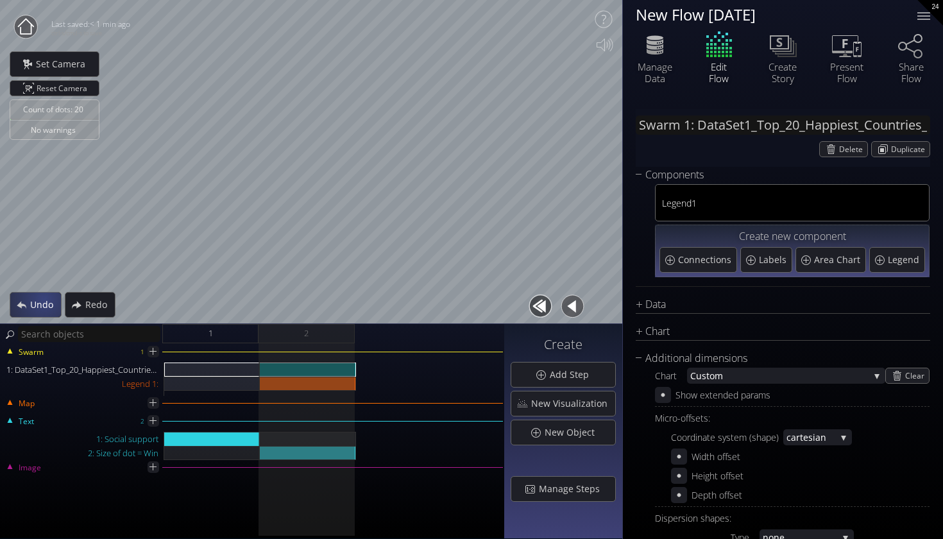
click at [44, 298] on div "Undo" at bounding box center [35, 304] width 51 height 24
click at [44, 298] on div "Undo" at bounding box center [35, 304] width 50 height 24
click at [44, 298] on div "Undo" at bounding box center [35, 304] width 51 height 24
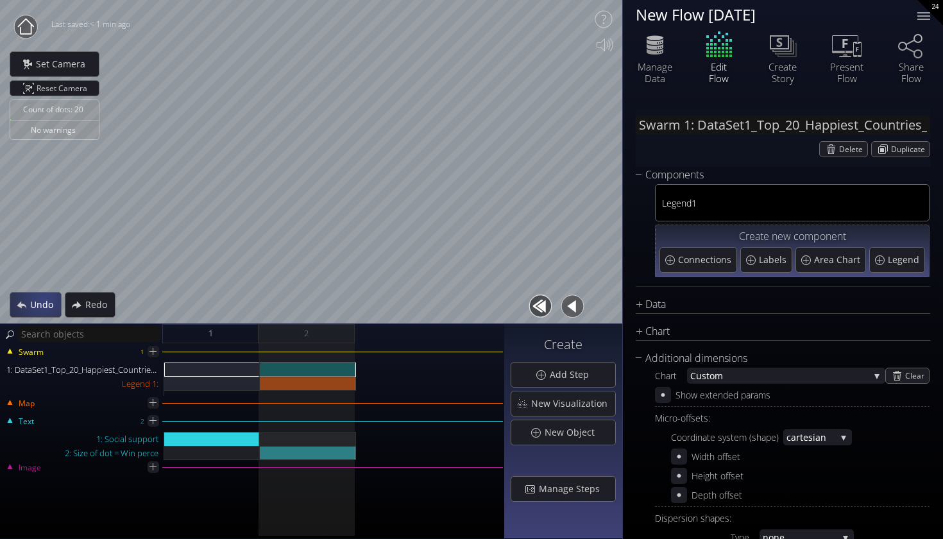
click at [44, 298] on div "Undo" at bounding box center [35, 304] width 51 height 24
click at [44, 298] on div "Undo" at bounding box center [35, 304] width 50 height 24
click at [44, 298] on div "Undo" at bounding box center [36, 304] width 50 height 24
click at [44, 298] on div "Undo" at bounding box center [35, 304] width 51 height 24
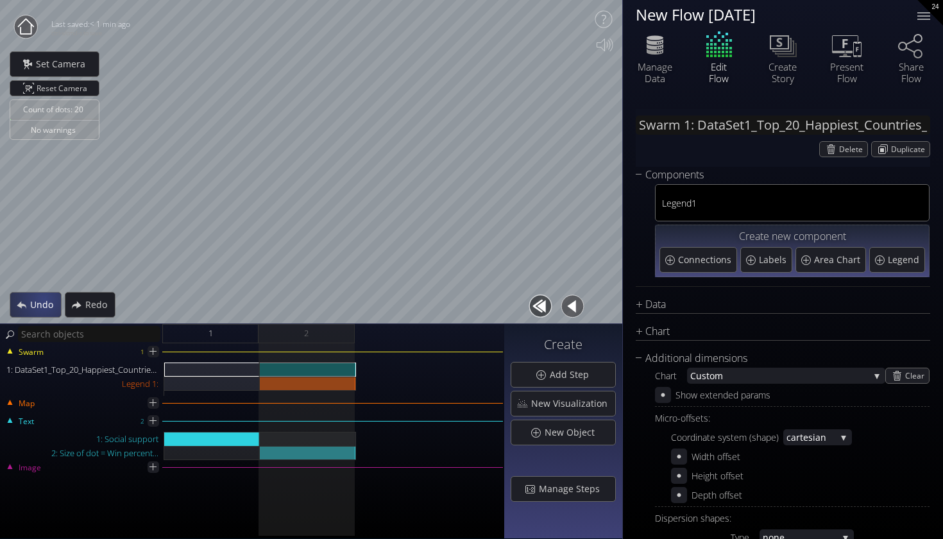
click at [44, 298] on div "Undo" at bounding box center [35, 304] width 51 height 24
click at [44, 298] on div "Undo" at bounding box center [35, 304] width 49 height 24
click at [44, 298] on div "Undo" at bounding box center [35, 304] width 51 height 24
click at [85, 303] on span "Redo" at bounding box center [100, 304] width 30 height 13
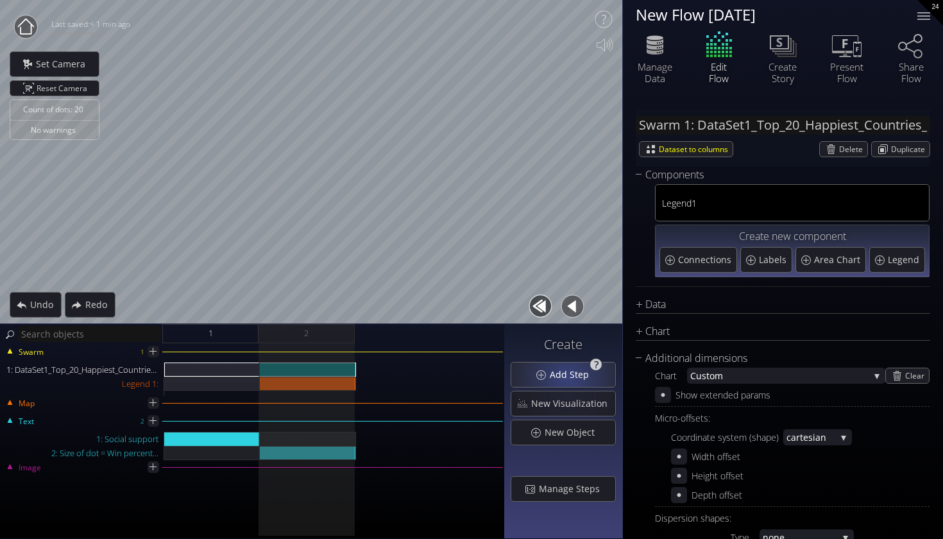
click at [569, 374] on span "Add Step" at bounding box center [572, 374] width 47 height 13
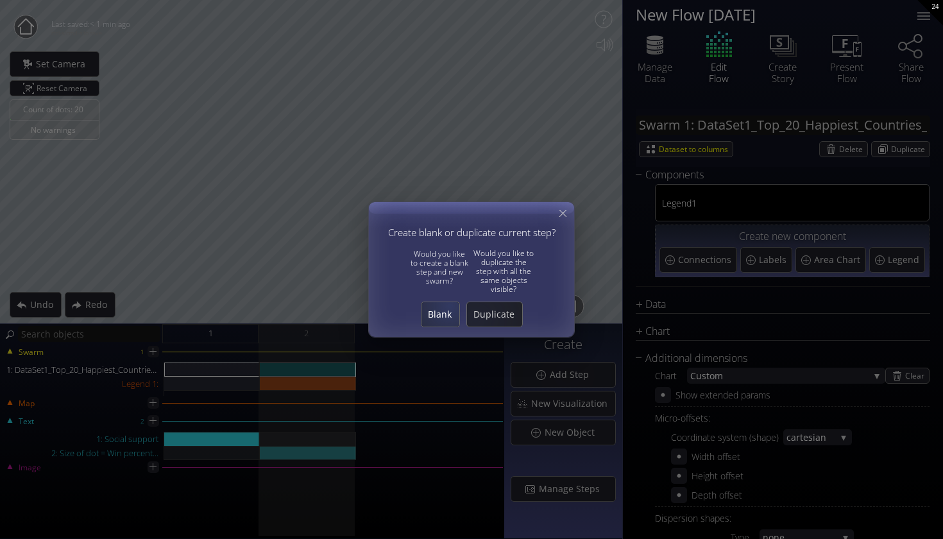
click at [430, 318] on span "Blank" at bounding box center [440, 314] width 38 height 13
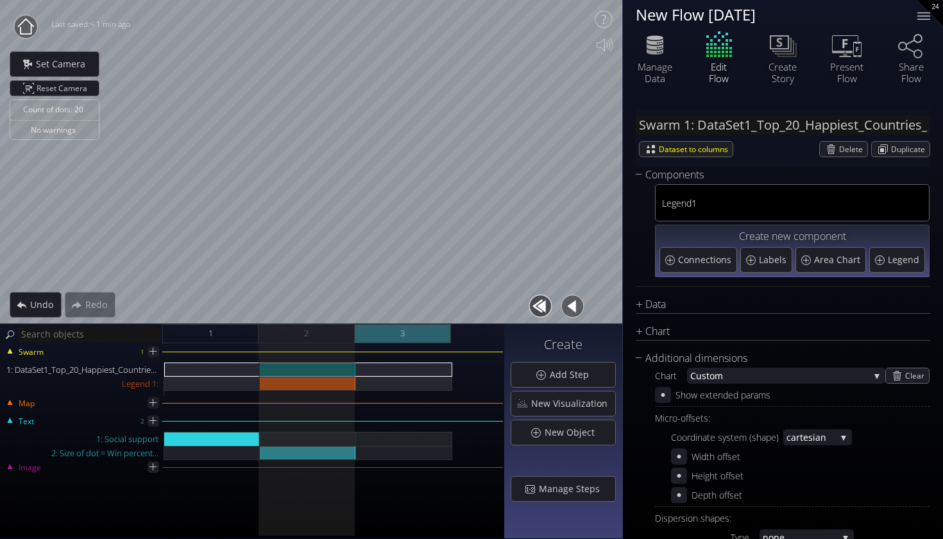
click at [410, 342] on div "3" at bounding box center [403, 333] width 96 height 19
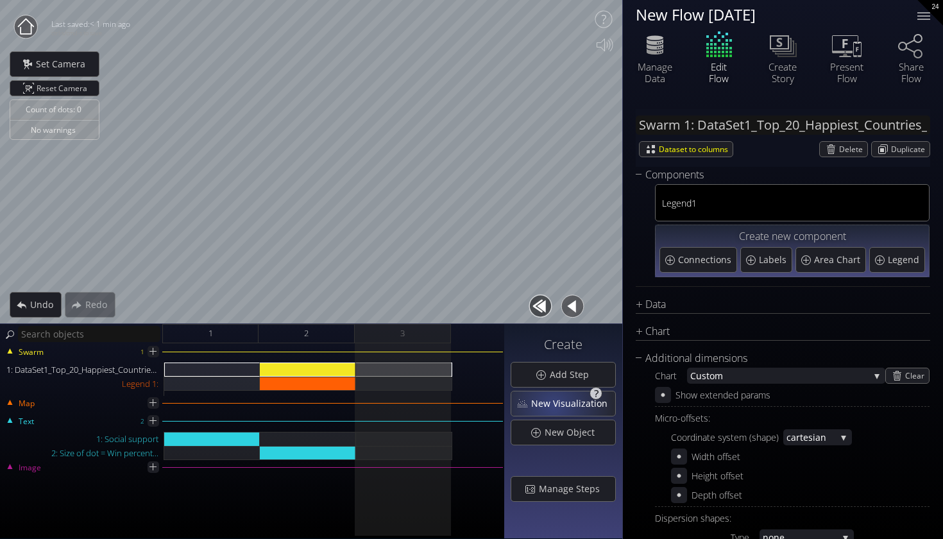
click at [556, 405] on span "New Visualization" at bounding box center [572, 403] width 85 height 13
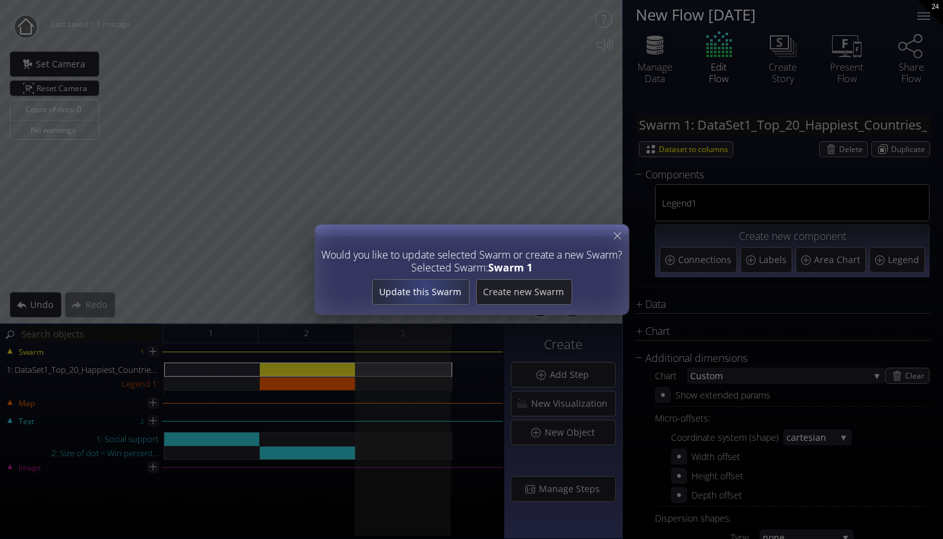
click at [417, 294] on span "Update this Swarm" at bounding box center [420, 291] width 96 height 13
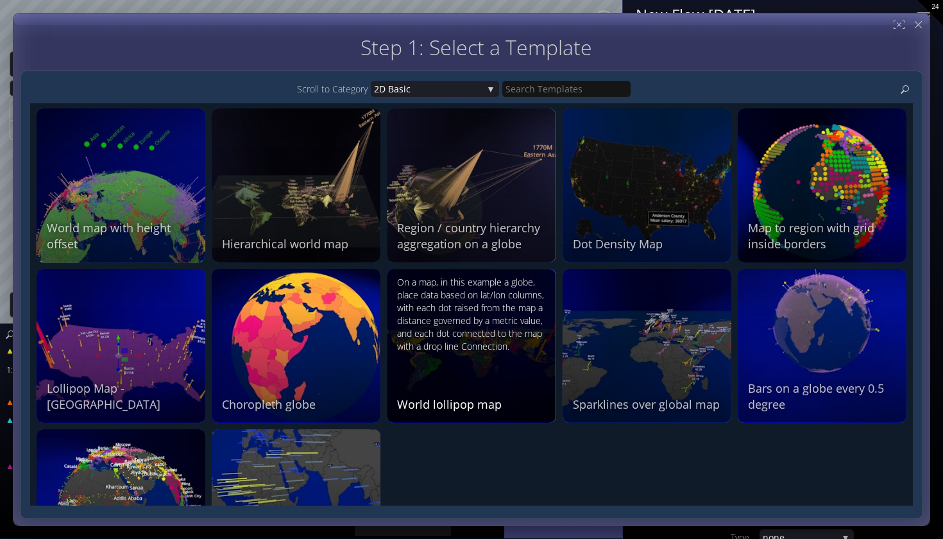
scroll to position [1229, 0]
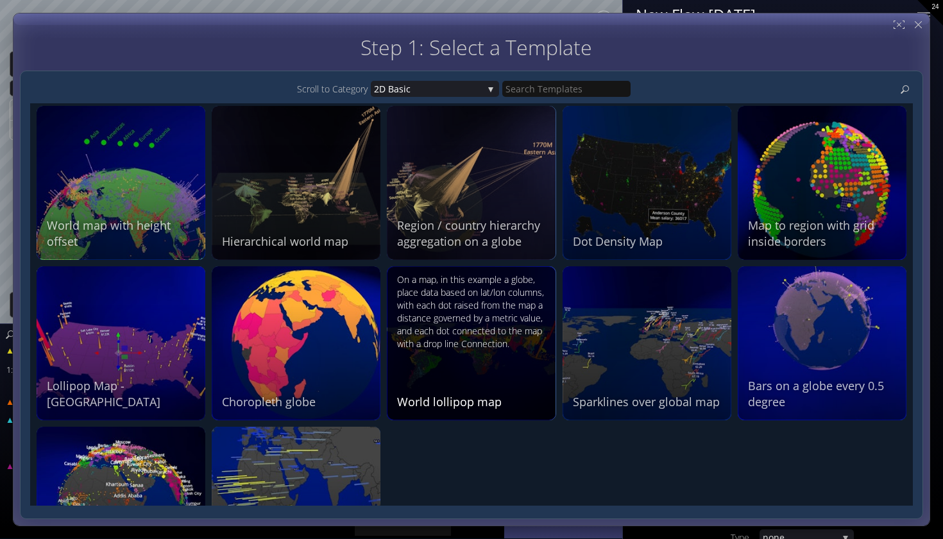
click at [467, 366] on div "On a map, in this example a globe, place data based on lat/lon columns, with ea…" at bounding box center [472, 341] width 151 height 137
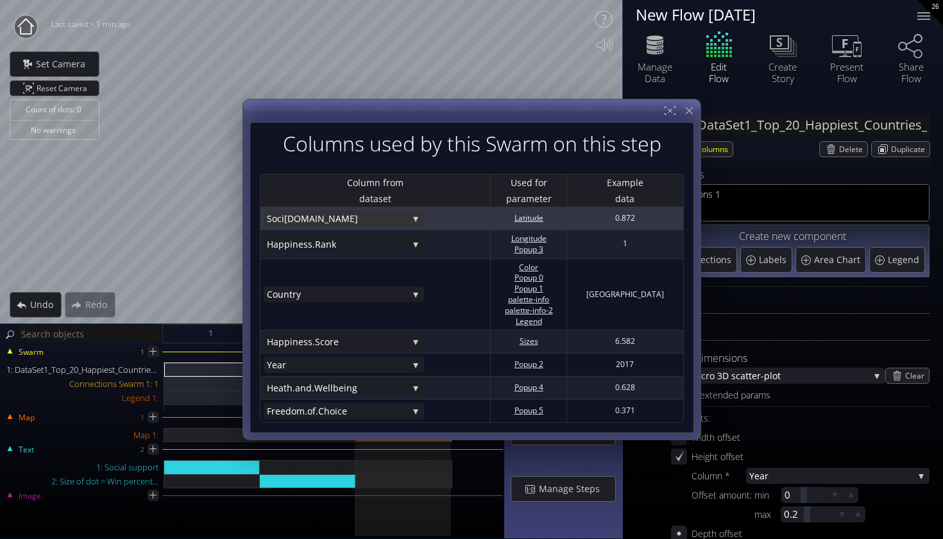
click at [394, 223] on span "[DOMAIN_NAME]" at bounding box center [346, 218] width 124 height 16
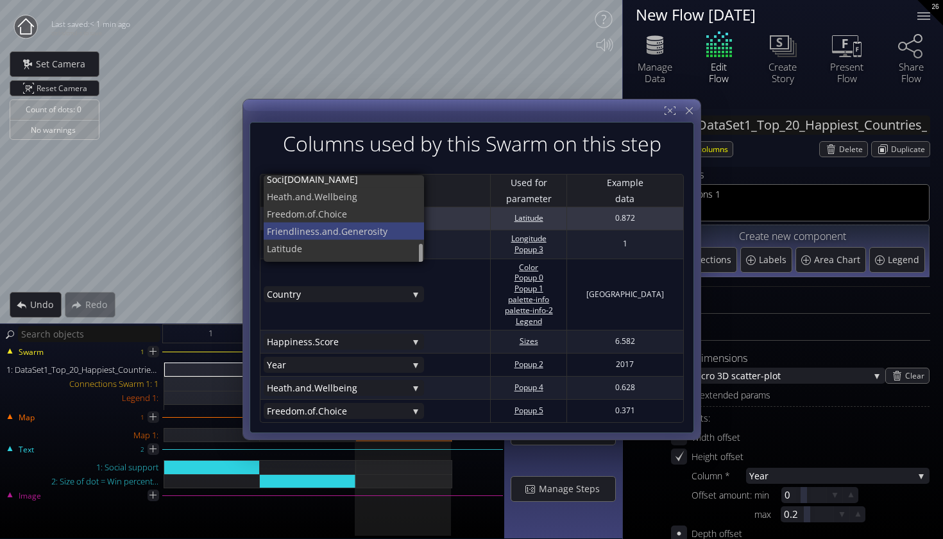
scroll to position [104, 0]
drag, startPoint x: 346, startPoint y: 228, endPoint x: 346, endPoint y: 235, distance: 7.1
click at [346, 158] on div "Year [PERSON_NAME].Rank Coun try [PERSON_NAME].Score GDP Soci [DOMAIN_NAME] Hea…" at bounding box center [344, 114] width 160 height 87
click at [346, 235] on span "de" at bounding box center [352, 235] width 123 height 17
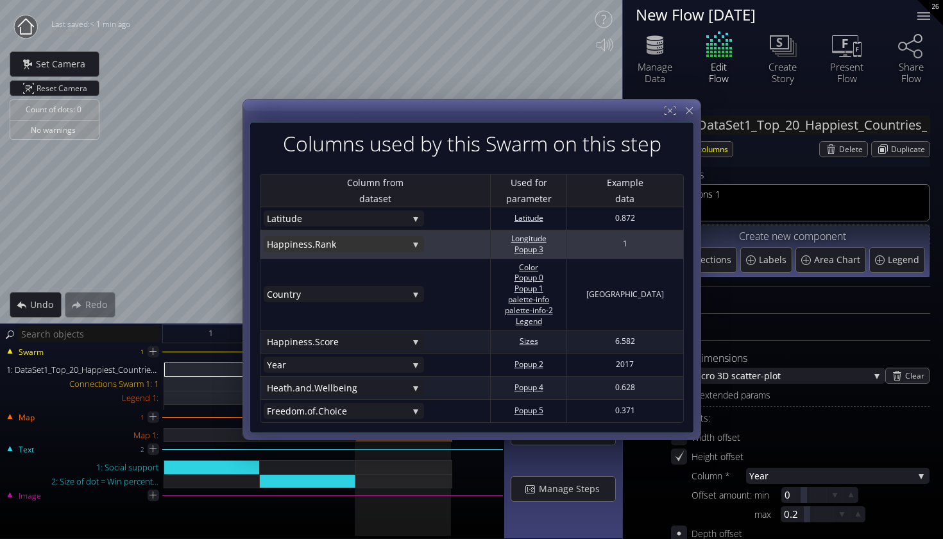
click at [332, 249] on span "iness.Rank" at bounding box center [349, 244] width 118 height 16
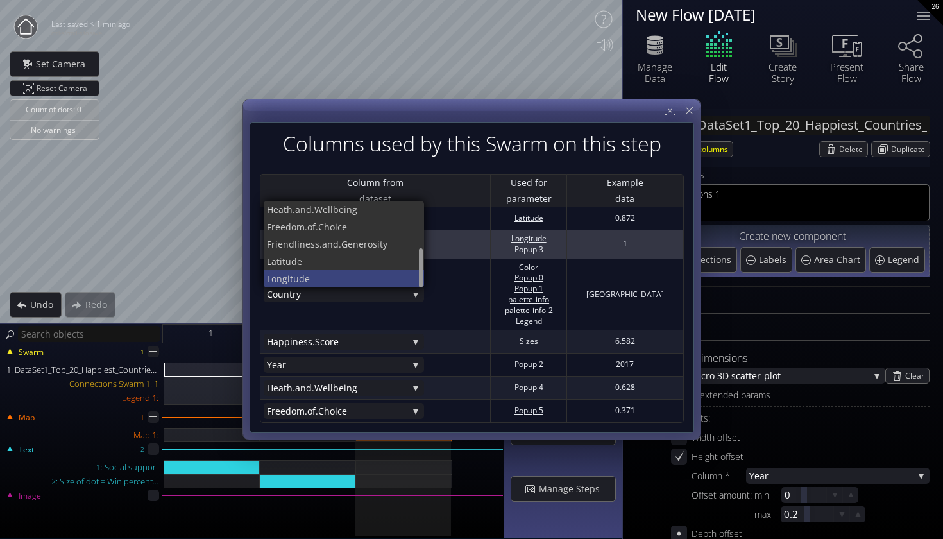
click at [305, 284] on span "e" at bounding box center [360, 278] width 110 height 17
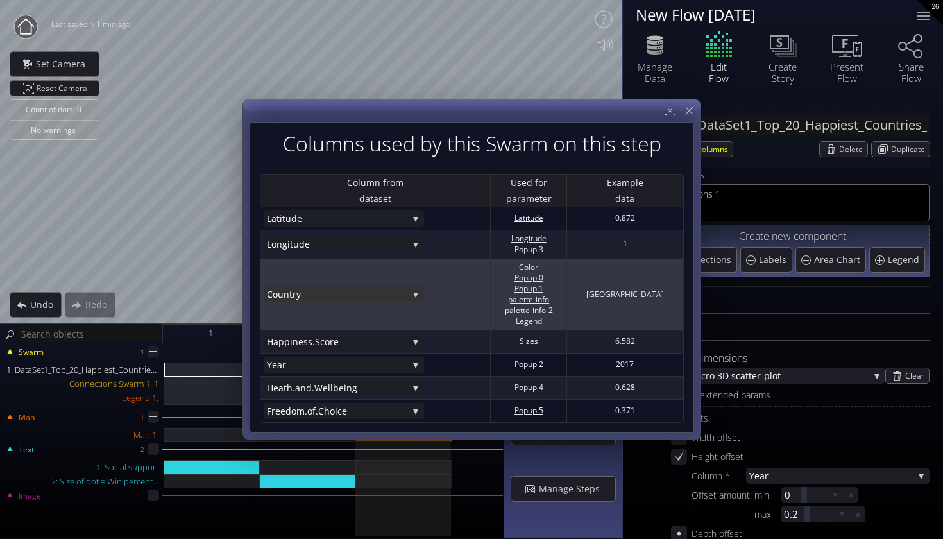
click at [320, 296] on span "try" at bounding box center [348, 294] width 119 height 16
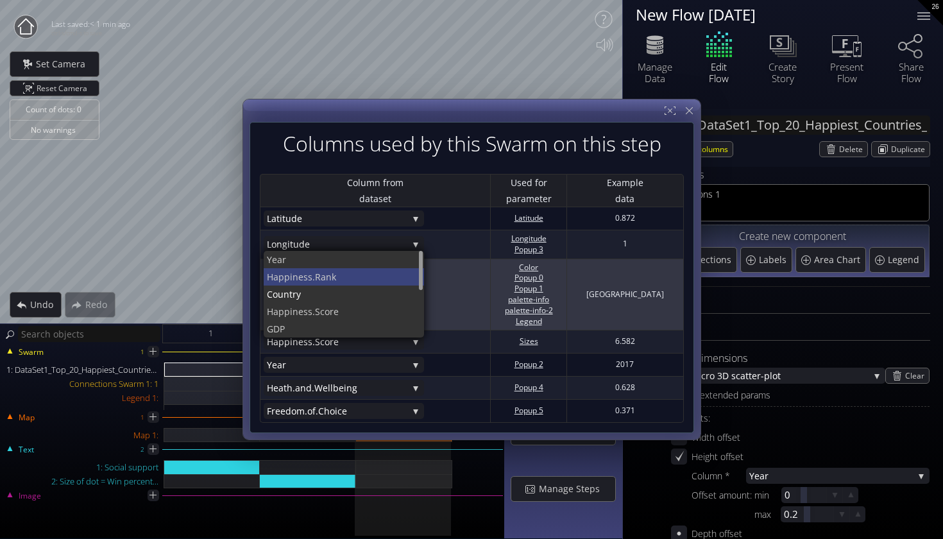
click at [323, 279] on span "iness.Rank" at bounding box center [352, 276] width 124 height 17
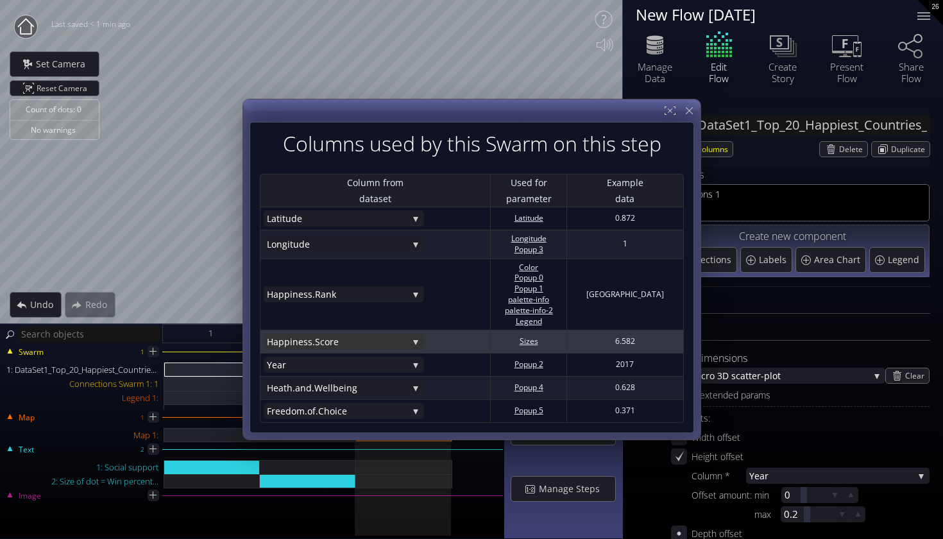
click at [331, 339] on span "ness.Score" at bounding box center [349, 341] width 115 height 16
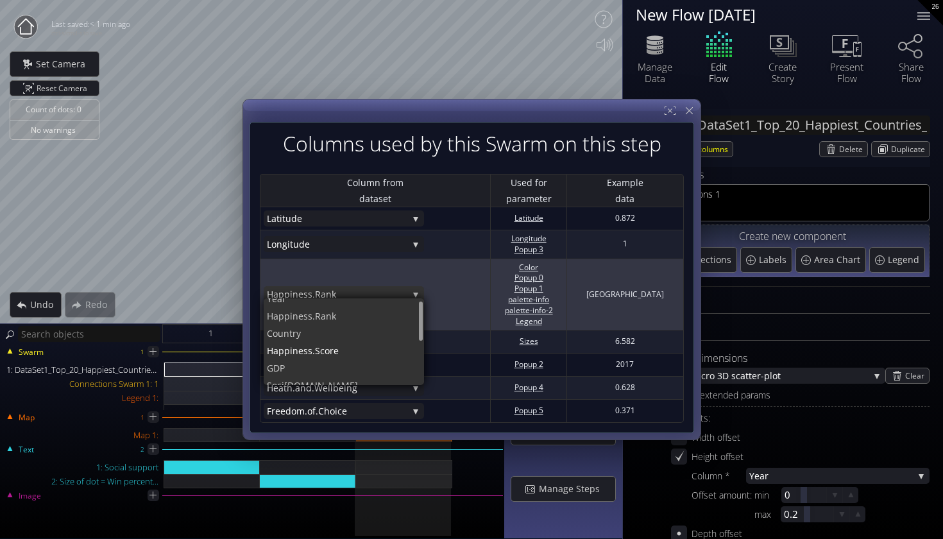
click at [327, 288] on span "iness.Rank" at bounding box center [349, 294] width 118 height 16
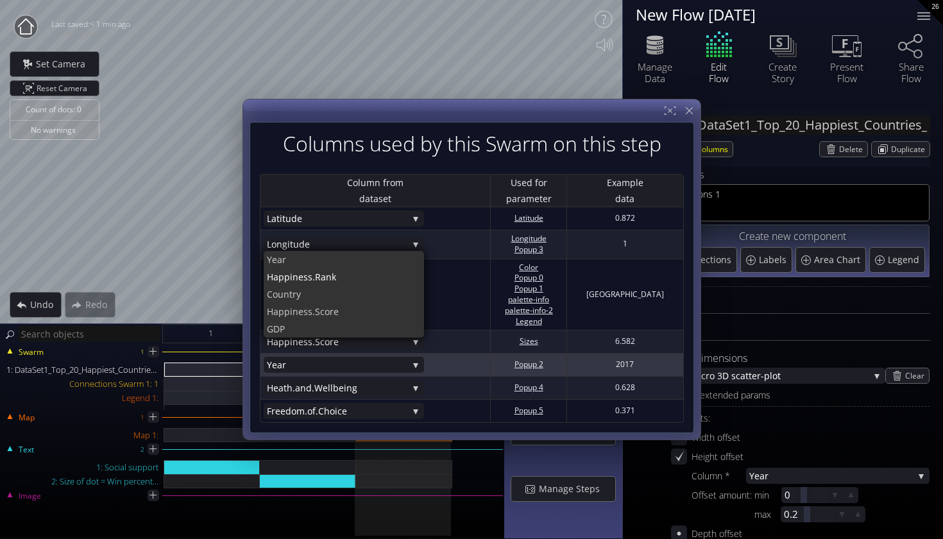
click at [439, 359] on 2 "Year Year [PERSON_NAME].Rank Coun try [PERSON_NAME].Score GDP Soci [DOMAIN_NAME…" at bounding box center [375, 365] width 223 height 16
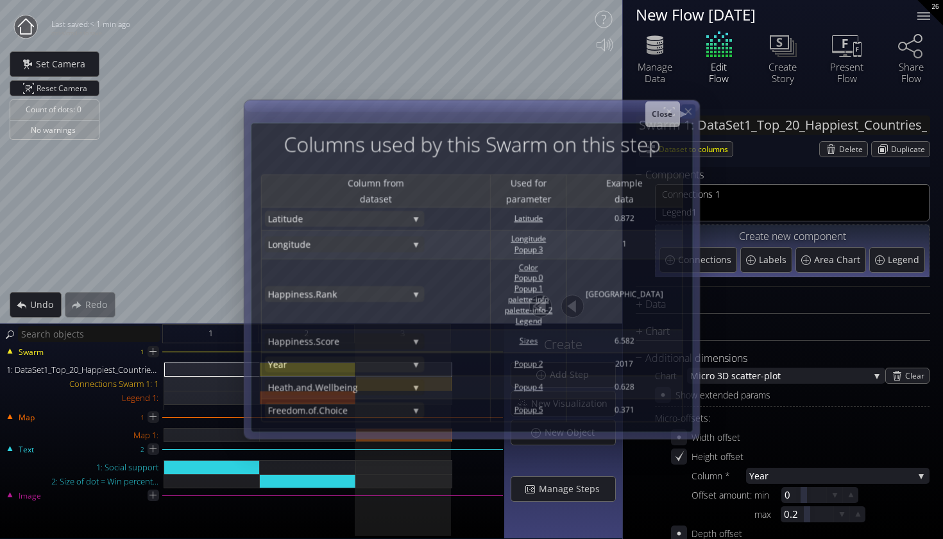
click at [690, 117] on icon at bounding box center [687, 111] width 11 height 11
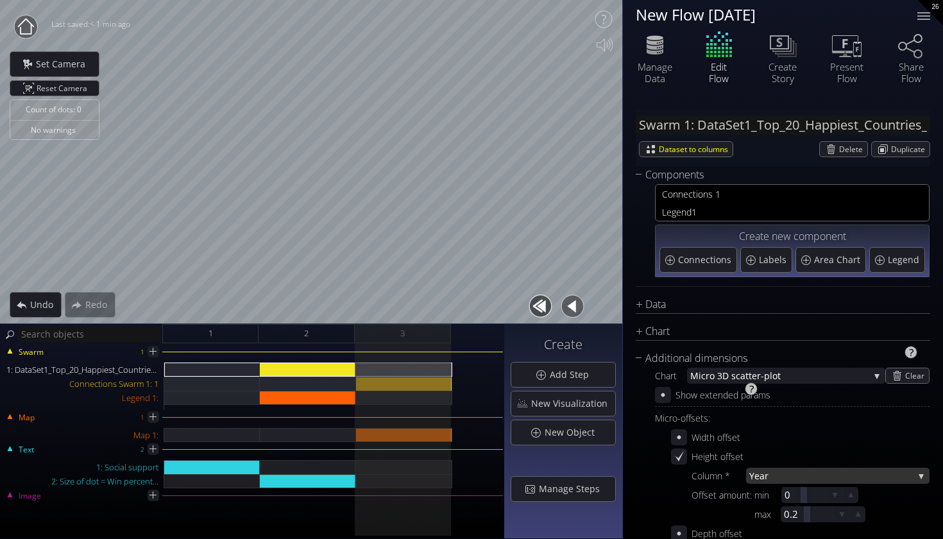
click at [827, 473] on span "Year" at bounding box center [831, 475] width 164 height 16
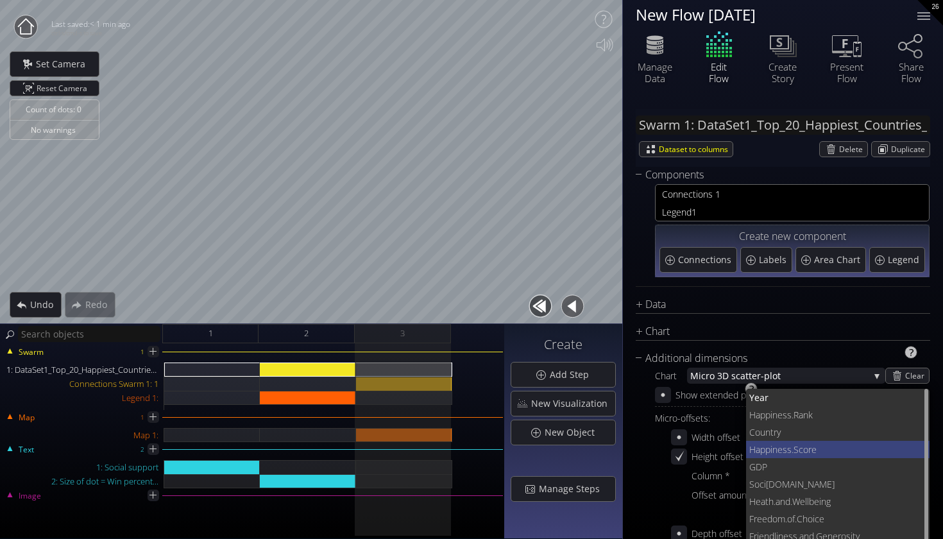
click at [797, 449] on span "ness.Score" at bounding box center [845, 449] width 147 height 17
